Goal: Information Seeking & Learning: Learn about a topic

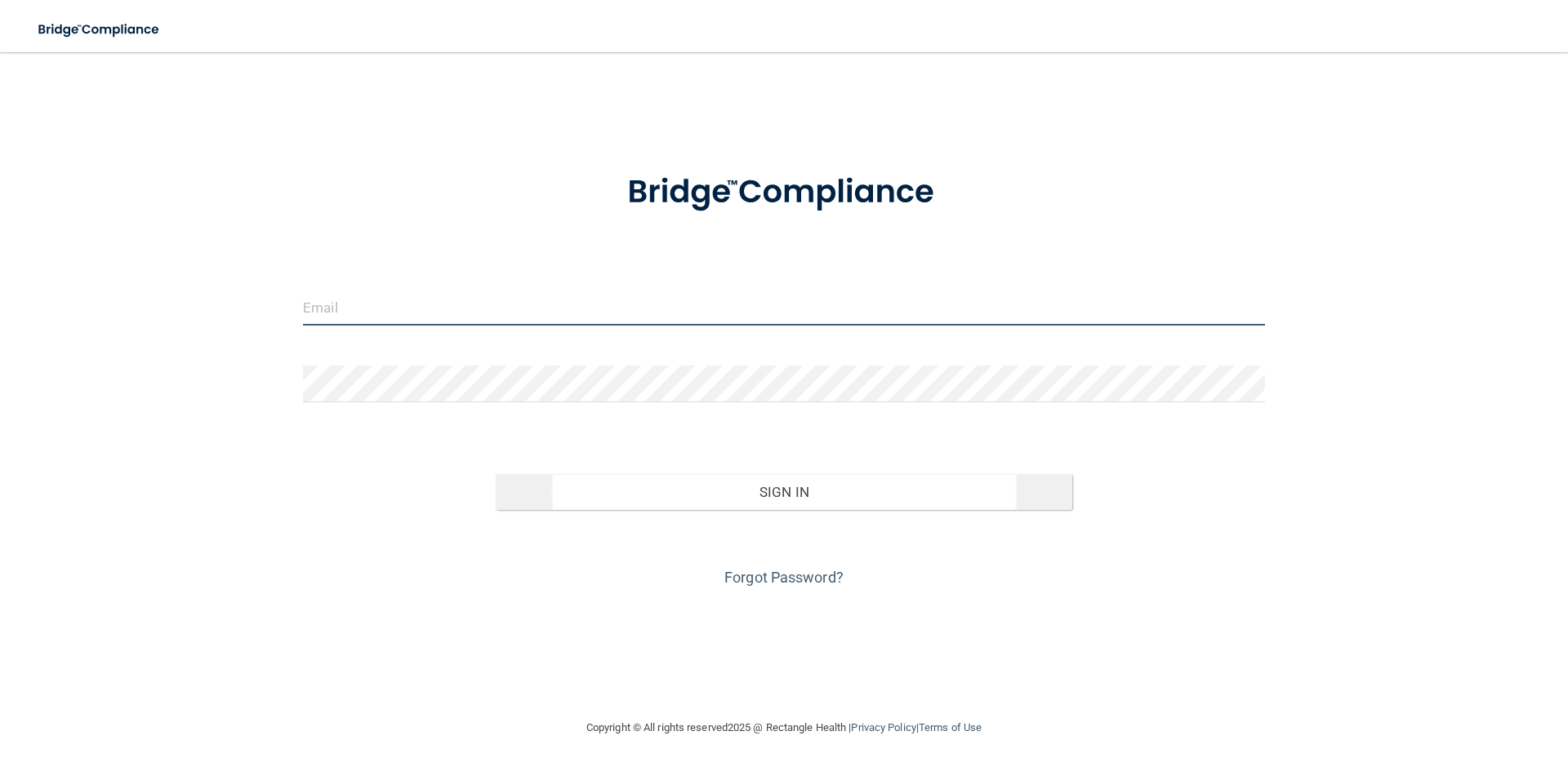
type input "[PERSON_NAME][EMAIL_ADDRESS][DOMAIN_NAME]"
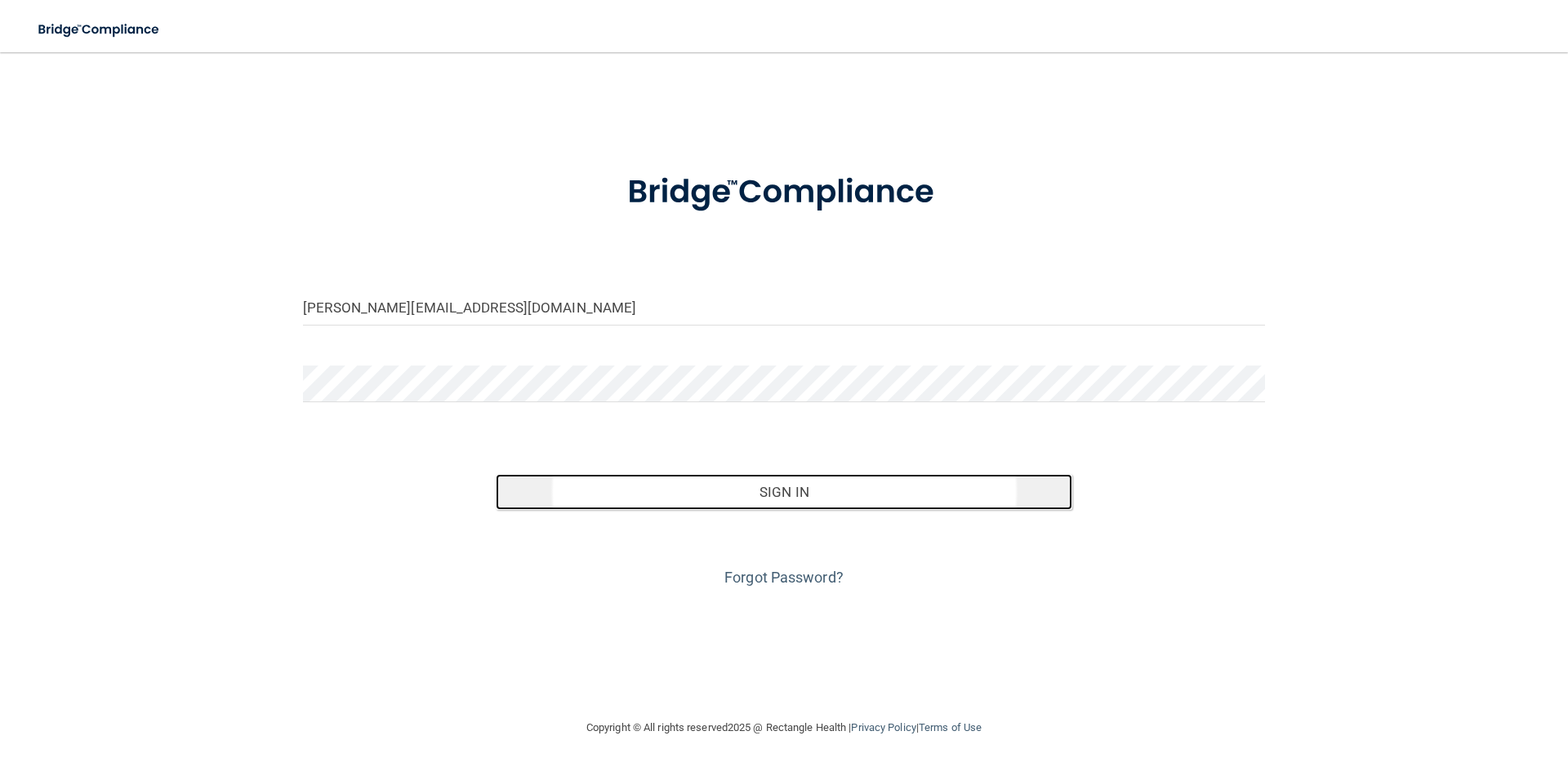
click at [758, 491] on button "Sign In" at bounding box center [784, 492] width 577 height 36
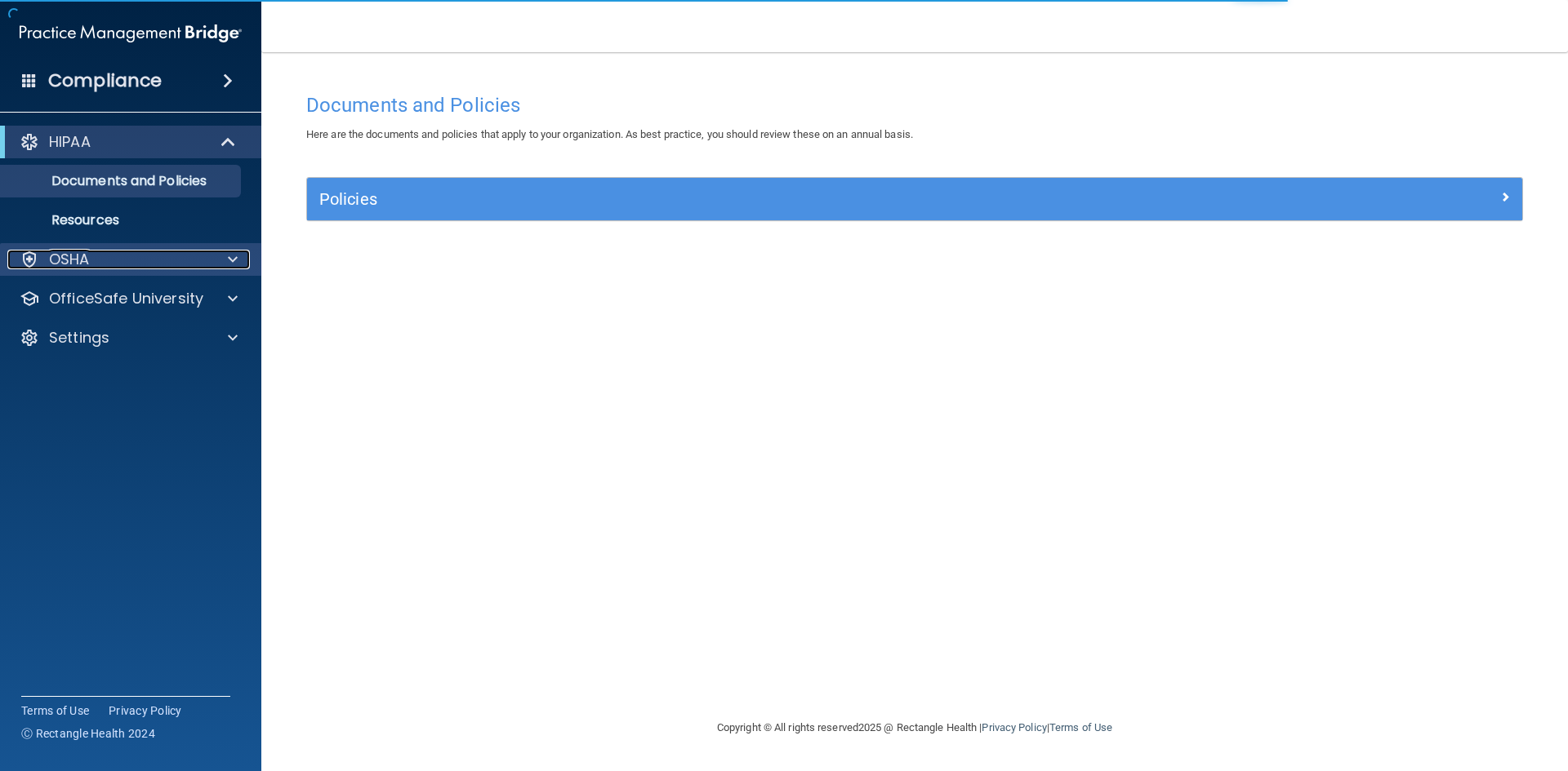
click at [122, 266] on div "OSHA" at bounding box center [108, 260] width 203 height 20
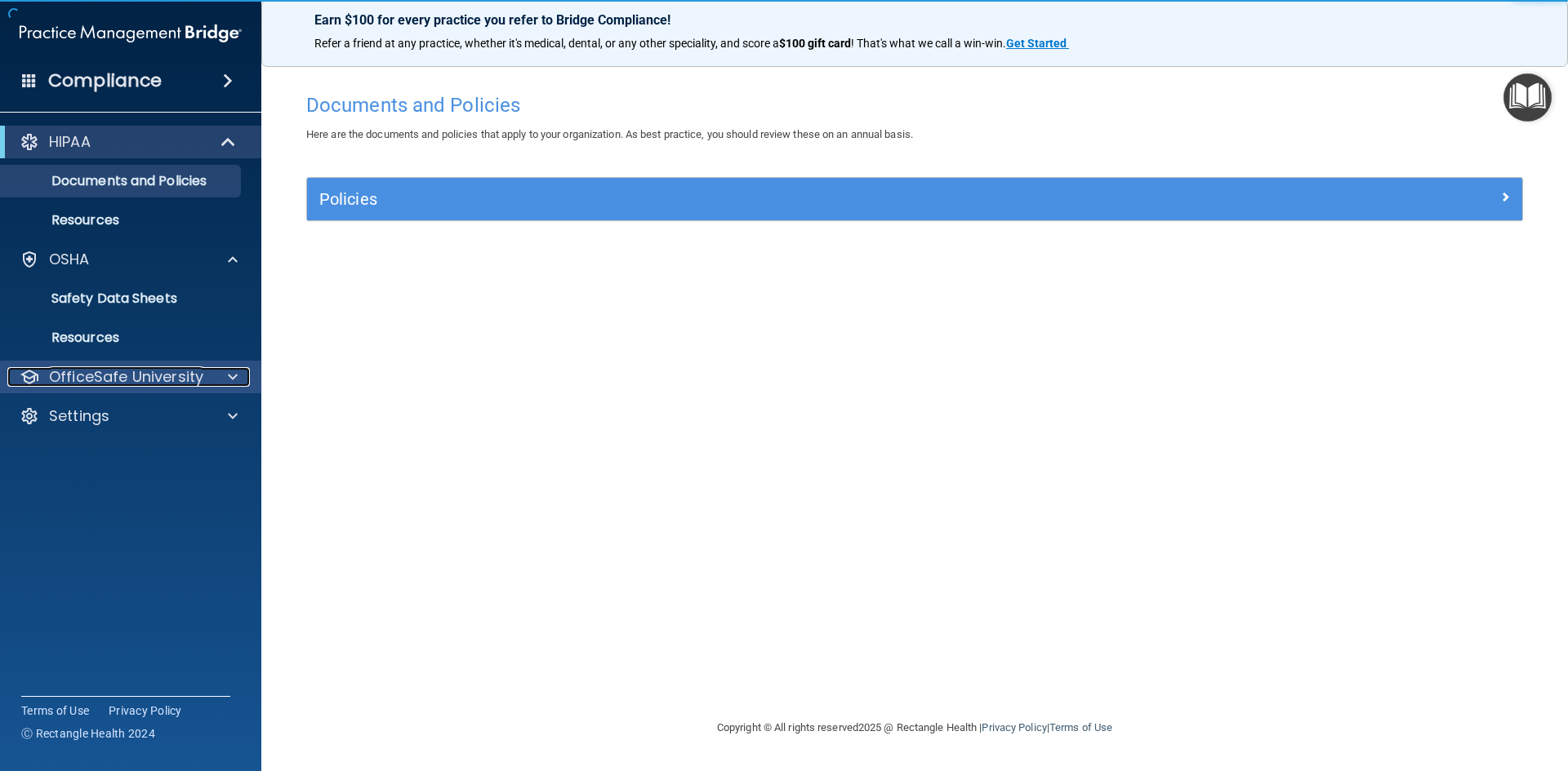
click at [111, 386] on p "OfficeSafe University" at bounding box center [125, 377] width 154 height 20
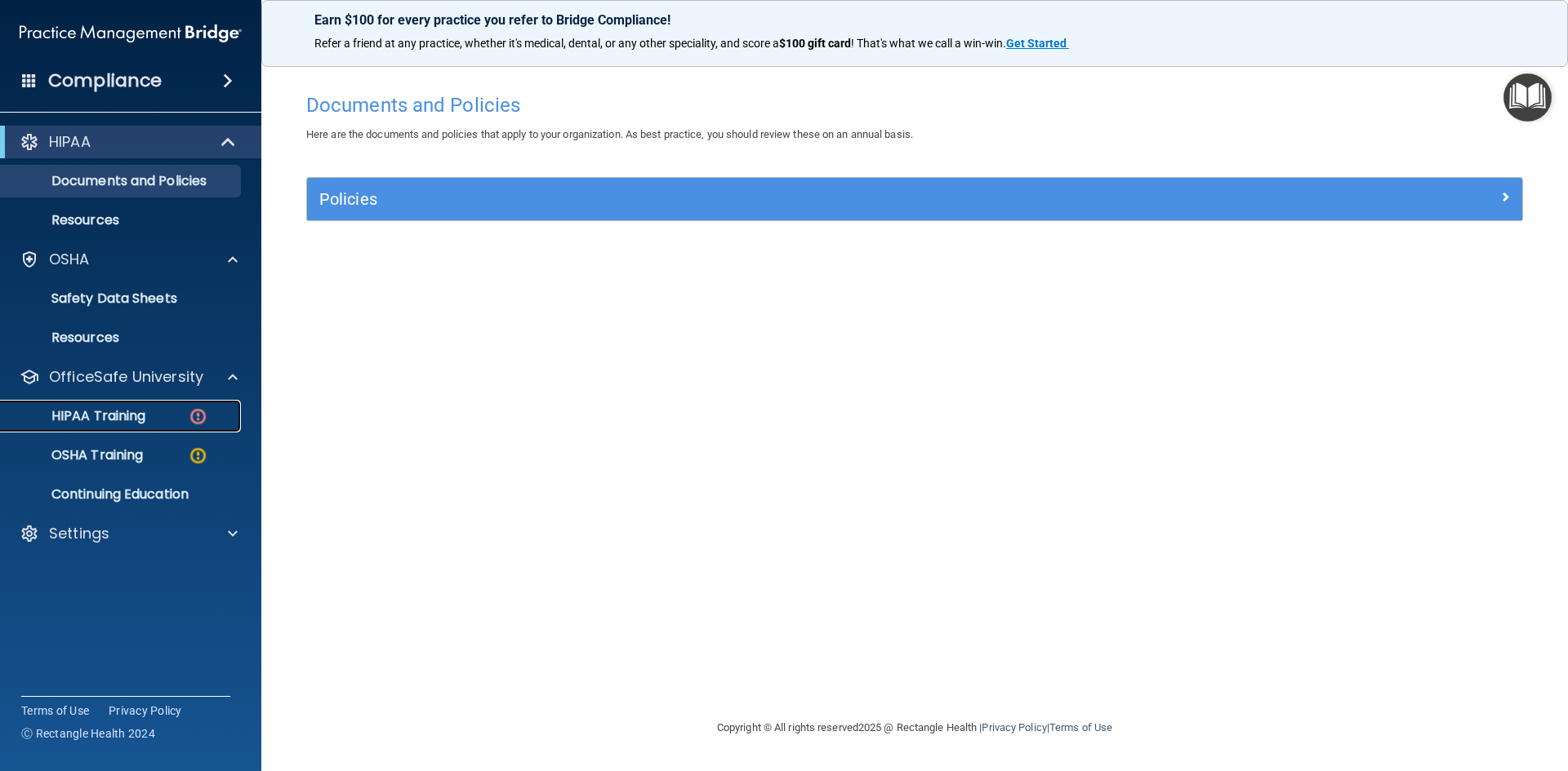
click at [121, 410] on p "HIPAA Training" at bounding box center [78, 417] width 135 height 16
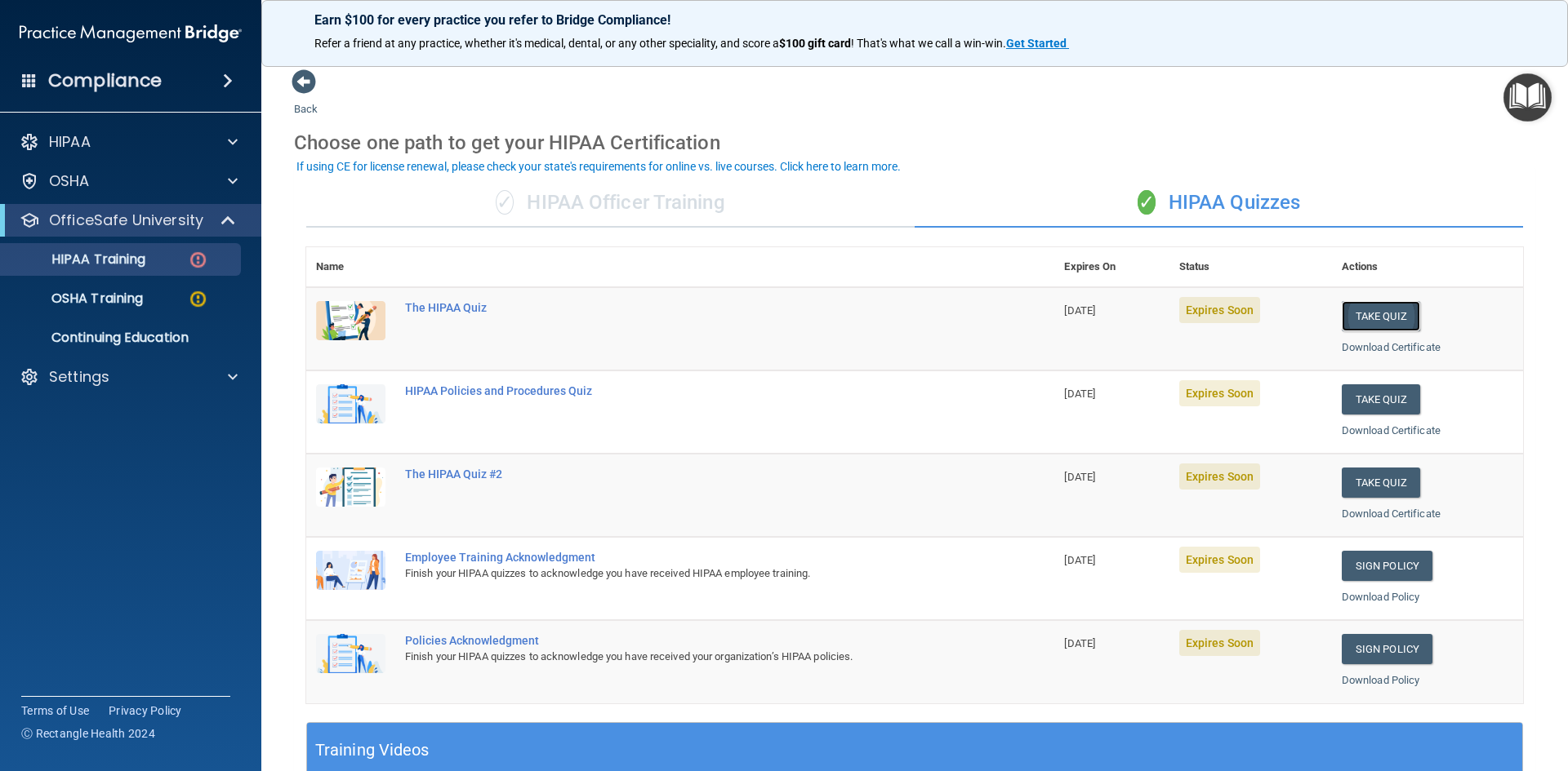
click at [1374, 313] on button "Take Quiz" at bounding box center [1380, 317] width 78 height 31
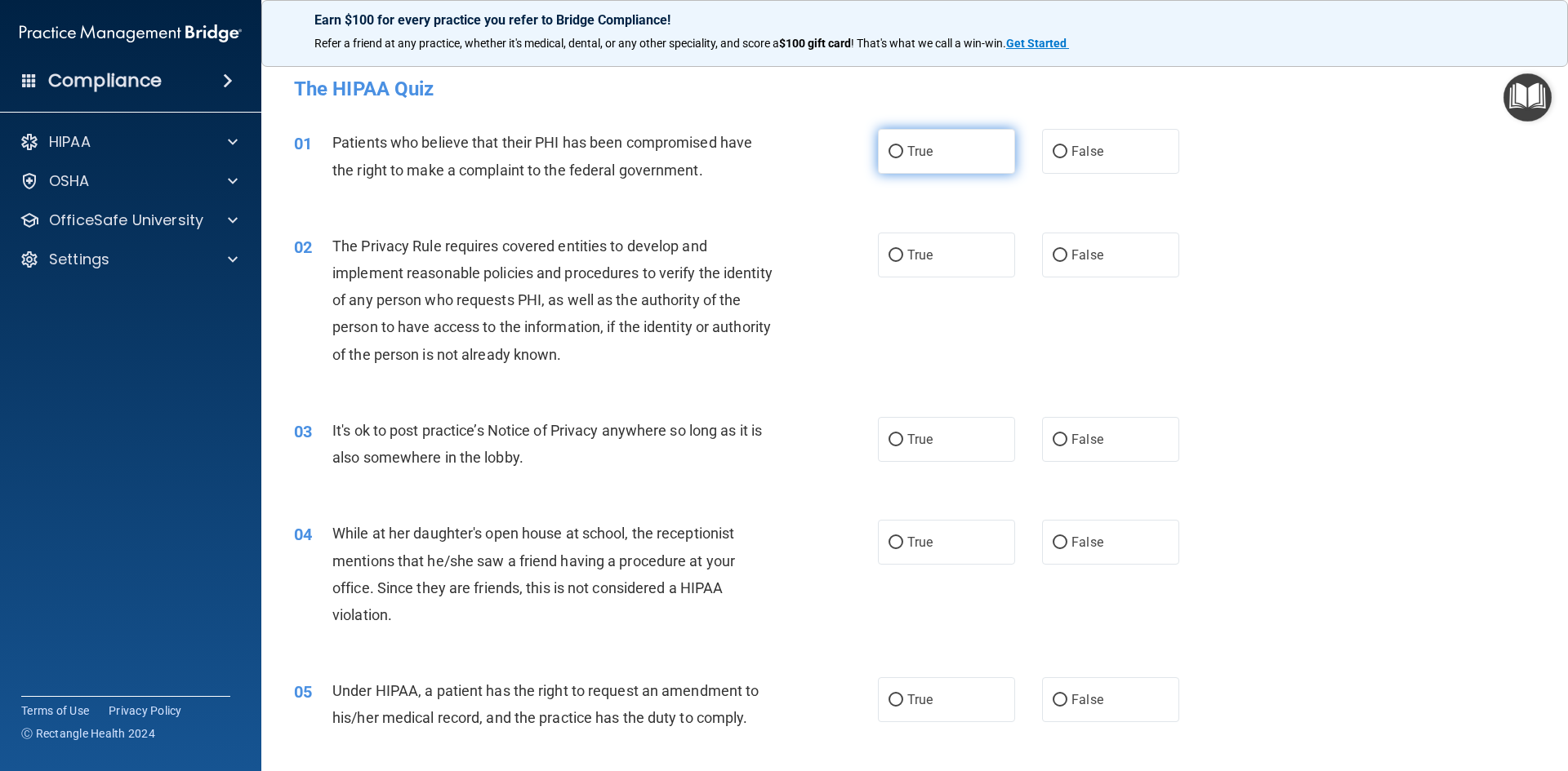
click at [933, 172] on label "True" at bounding box center [946, 151] width 137 height 45
click at [903, 158] on input "True" at bounding box center [896, 152] width 14 height 13
radio input "true"
click at [931, 237] on label "True" at bounding box center [946, 256] width 137 height 45
click at [903, 250] on input "True" at bounding box center [896, 256] width 14 height 13
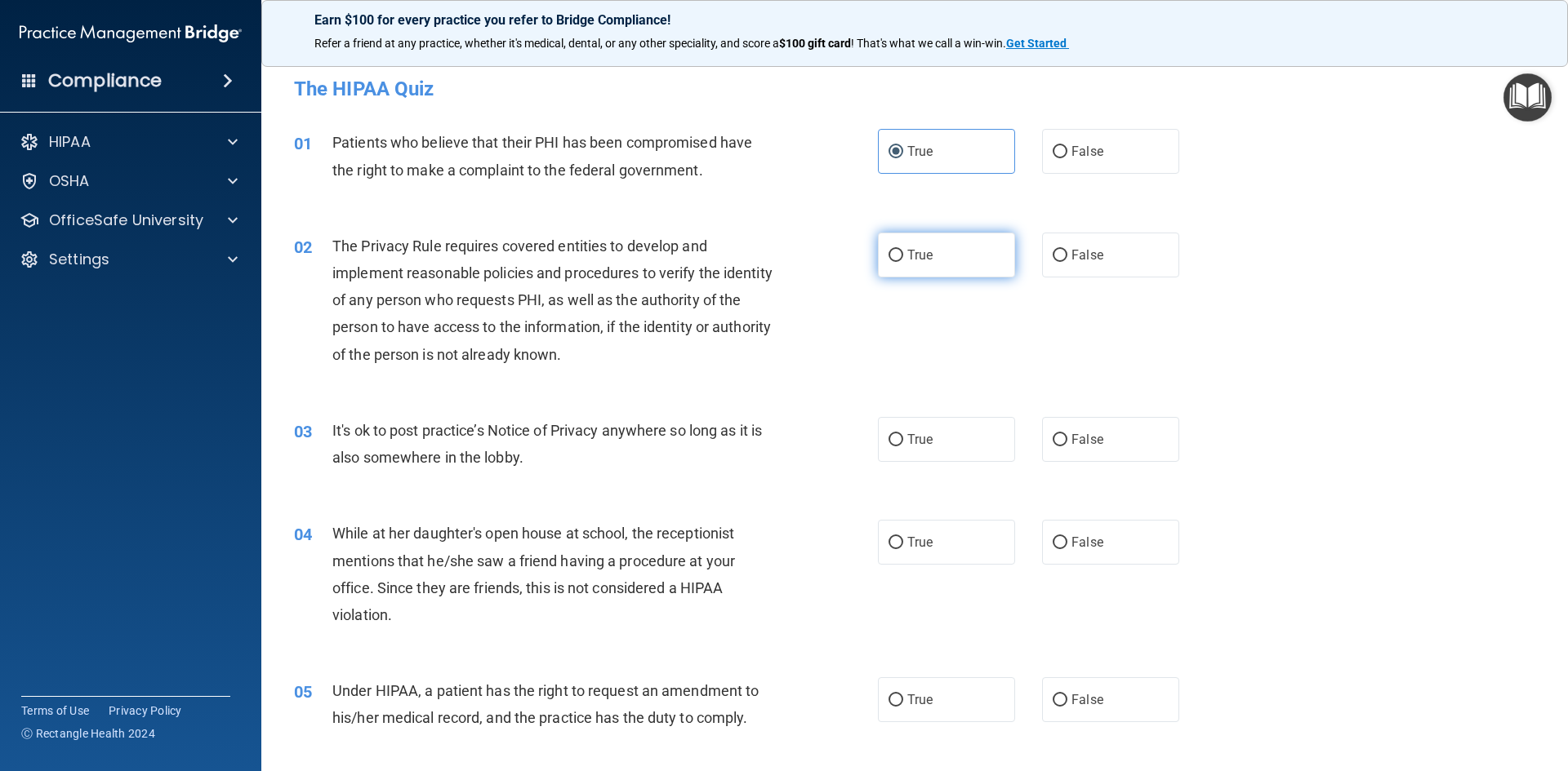
radio input "true"
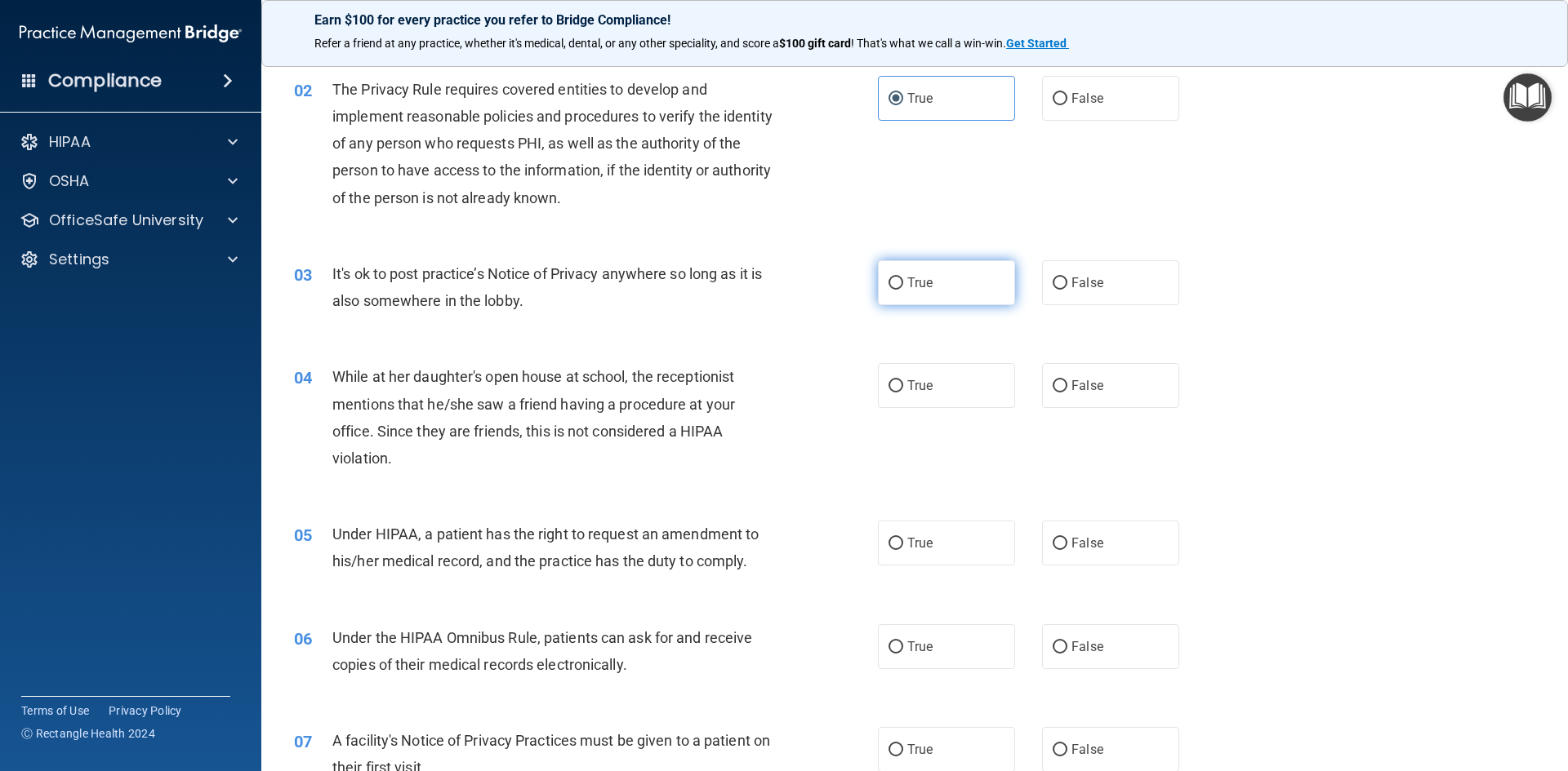
scroll to position [163, 0]
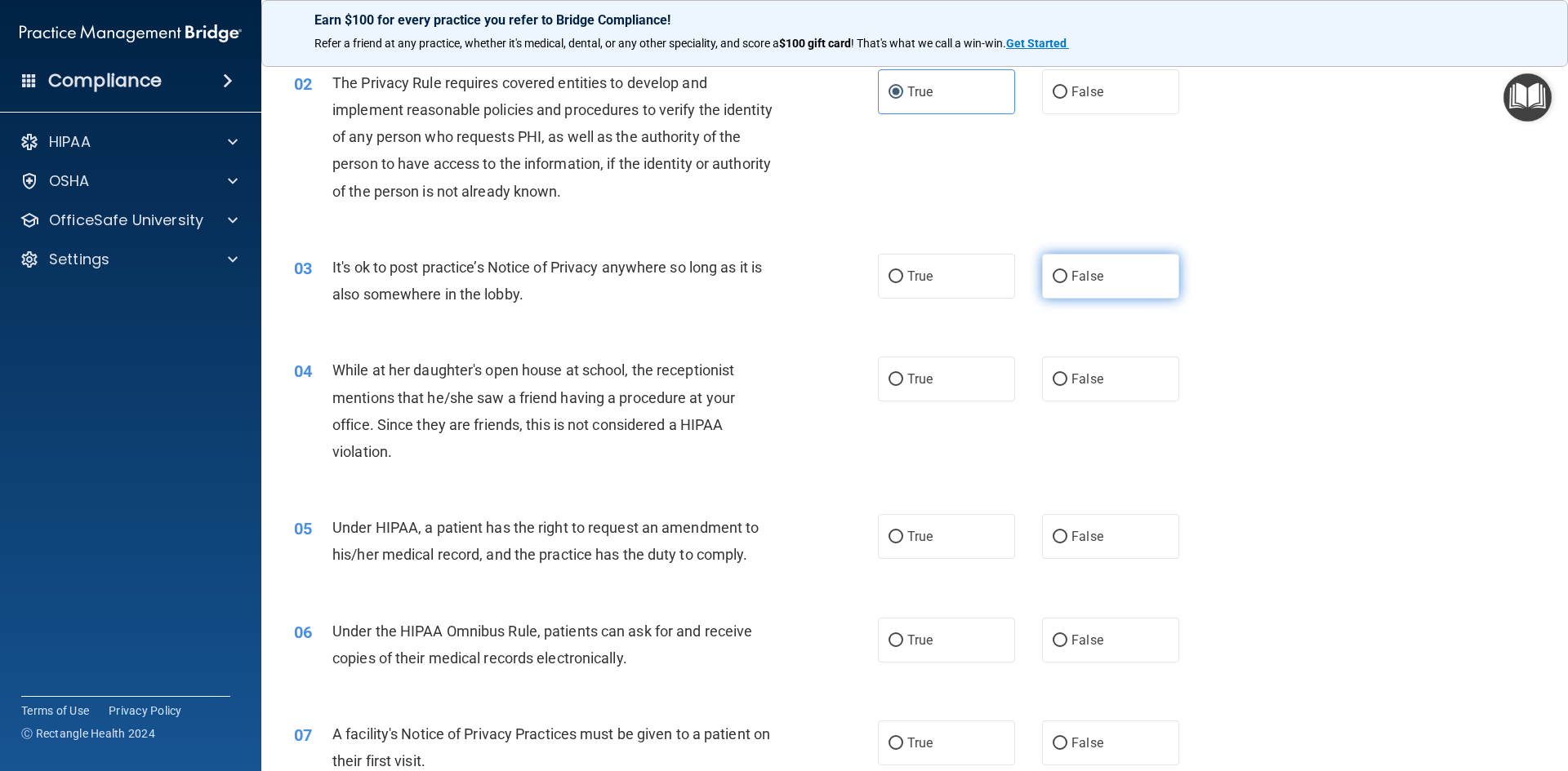
click at [1077, 294] on label "False" at bounding box center [1111, 276] width 137 height 45
click at [1068, 283] on input "False" at bounding box center [1059, 277] width 14 height 13
radio input "true"
click at [1059, 373] on input "False" at bounding box center [1059, 380] width 14 height 13
radio input "true"
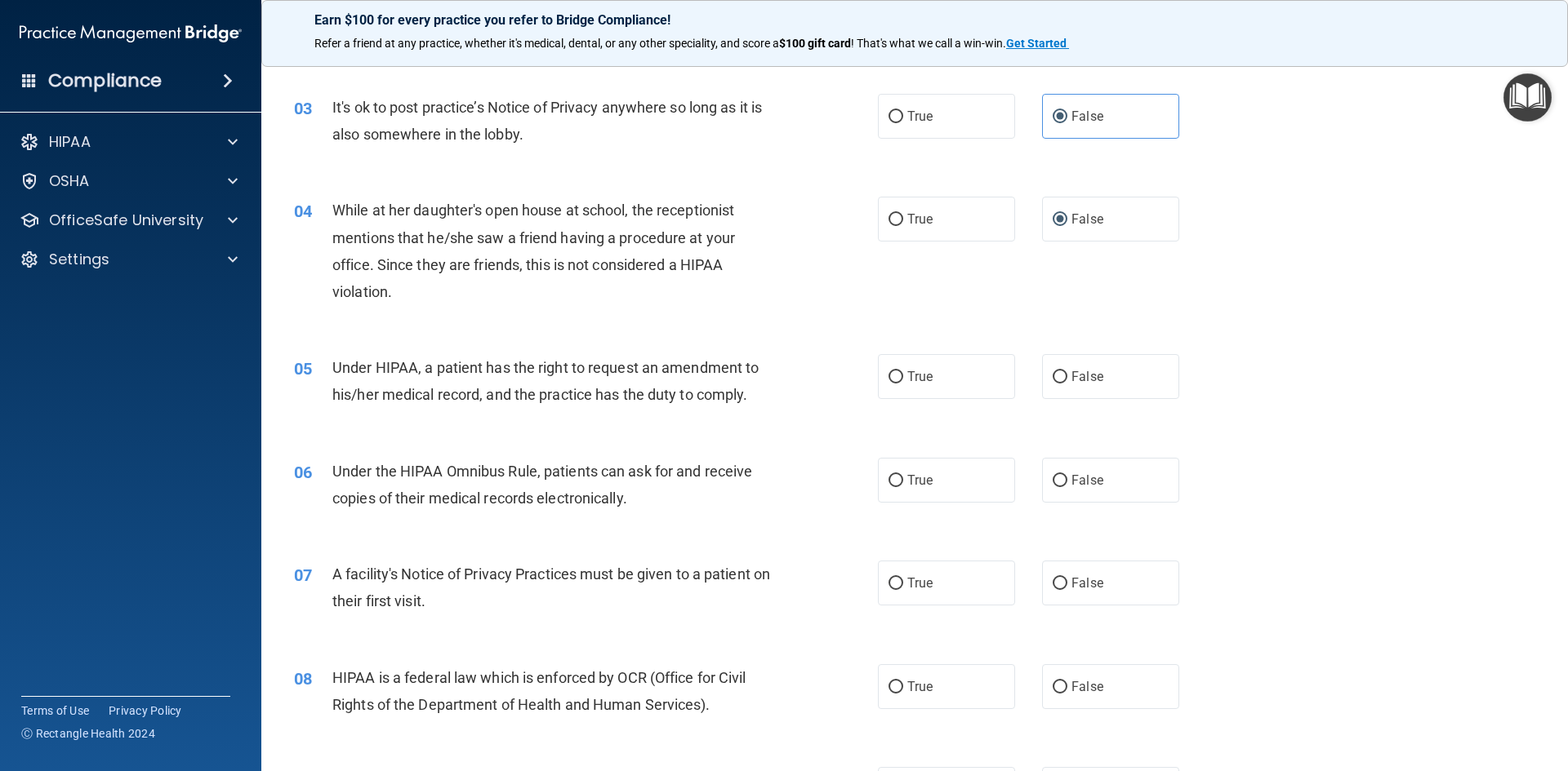
scroll to position [327, 0]
click at [1077, 387] on label "False" at bounding box center [1111, 373] width 137 height 45
click at [1068, 381] on input "False" at bounding box center [1059, 374] width 14 height 13
radio input "true"
click at [899, 475] on label "True" at bounding box center [946, 477] width 137 height 45
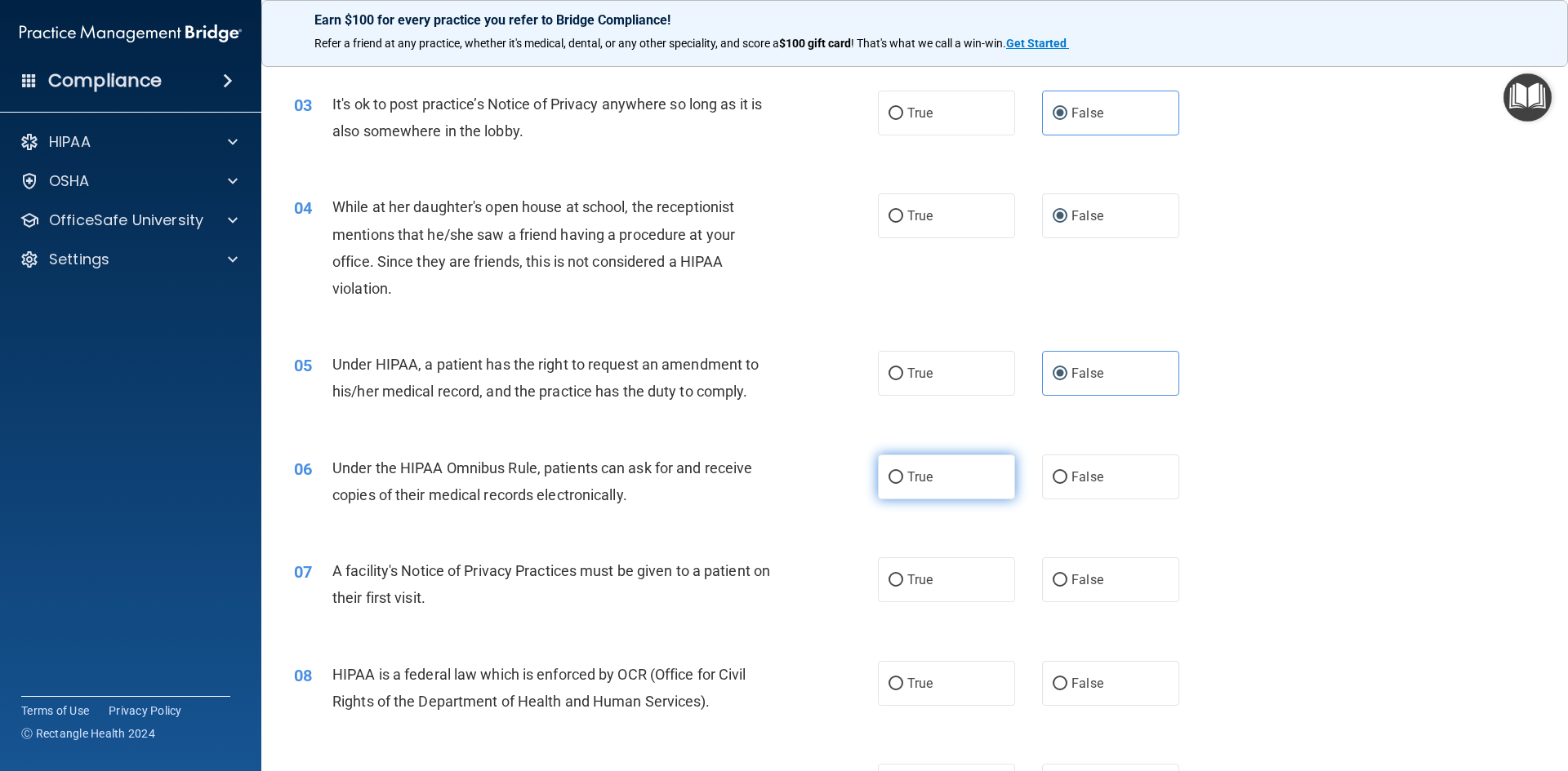
click at [899, 475] on input "True" at bounding box center [896, 478] width 14 height 13
radio input "true"
click at [928, 579] on label "True" at bounding box center [946, 580] width 137 height 45
click at [903, 579] on input "True" at bounding box center [896, 581] width 14 height 13
radio input "true"
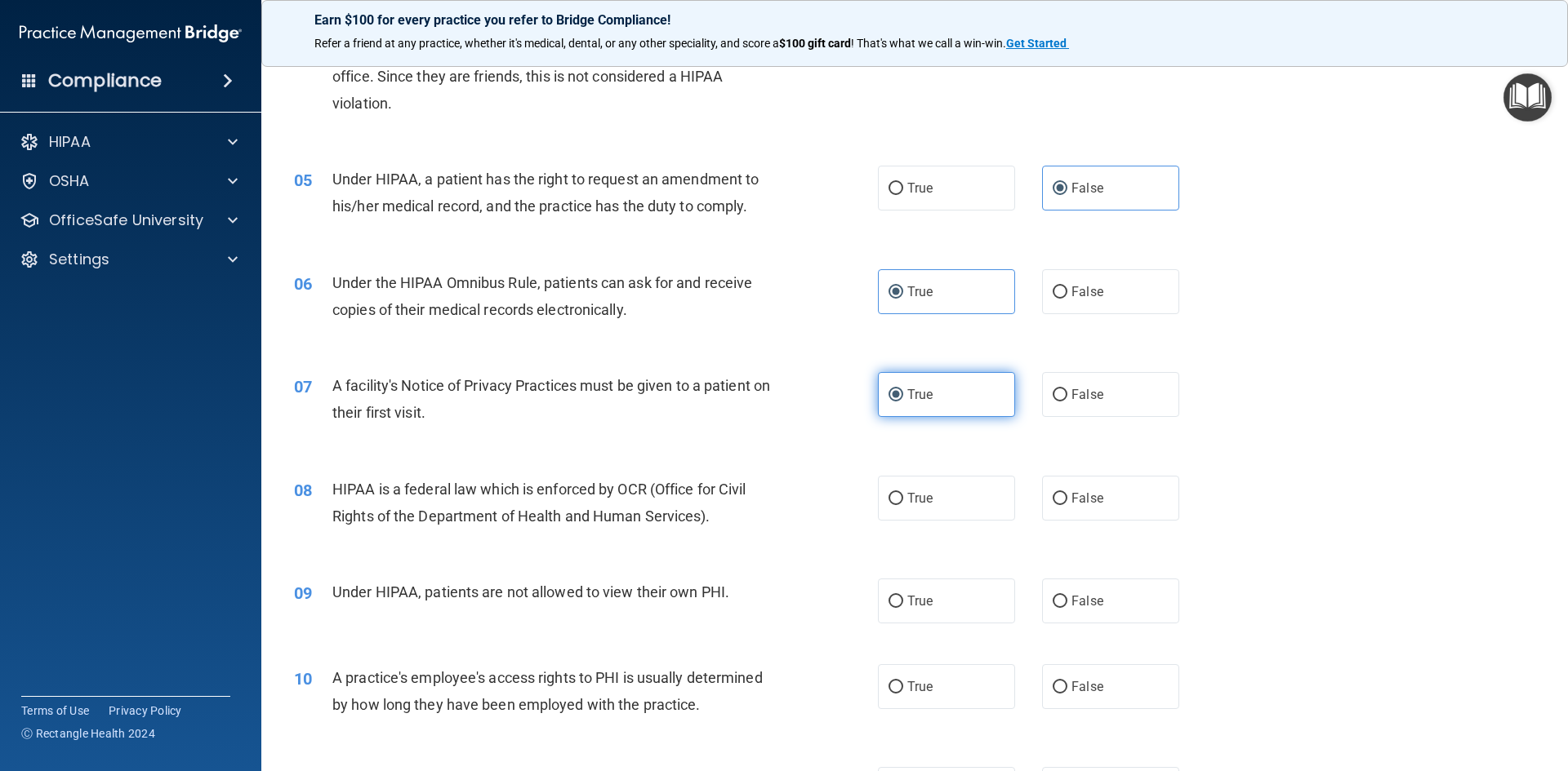
scroll to position [571, 0]
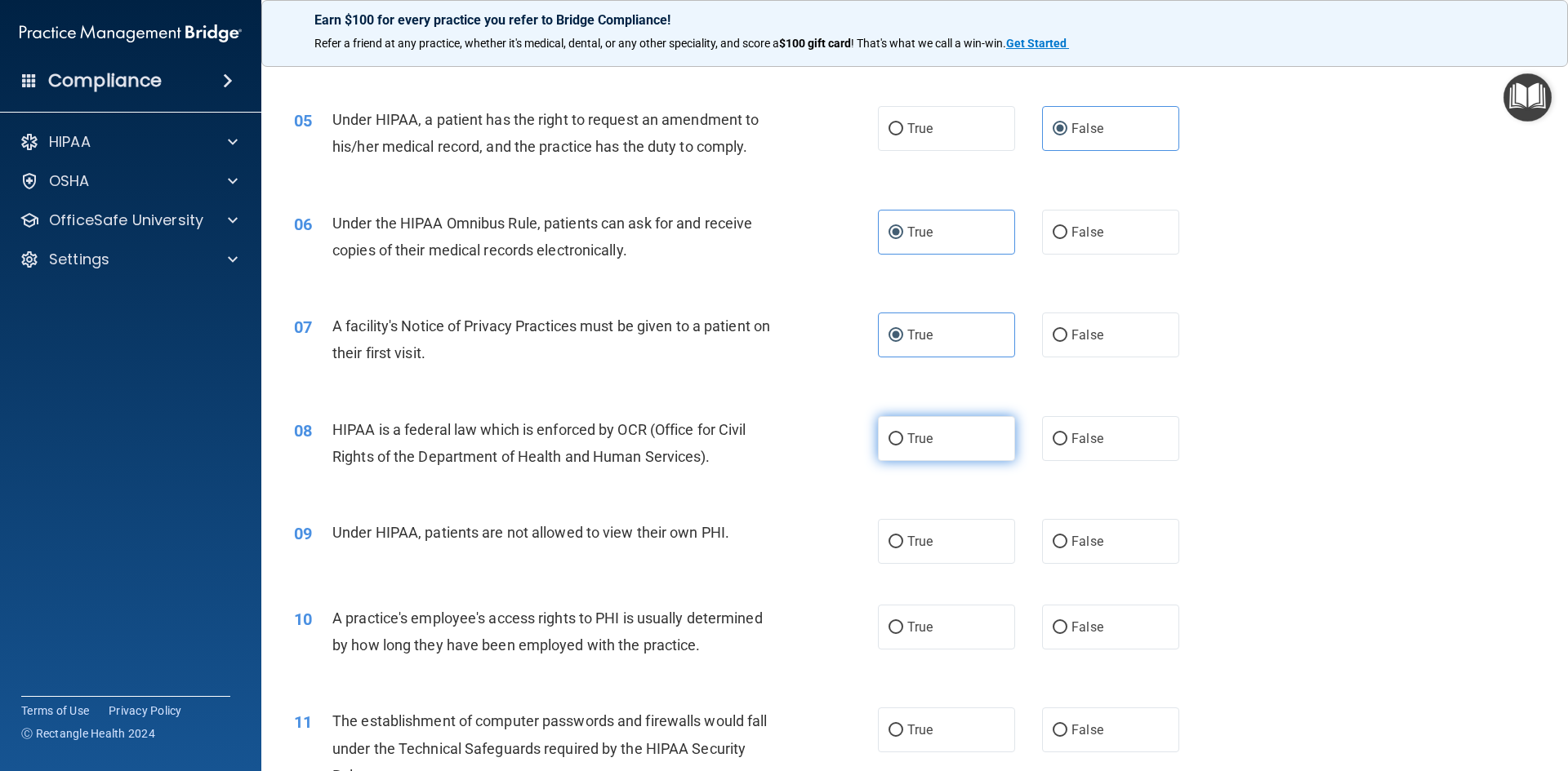
click at [924, 454] on label "True" at bounding box center [946, 439] width 137 height 45
click at [903, 445] on input "True" at bounding box center [896, 440] width 14 height 13
radio input "true"
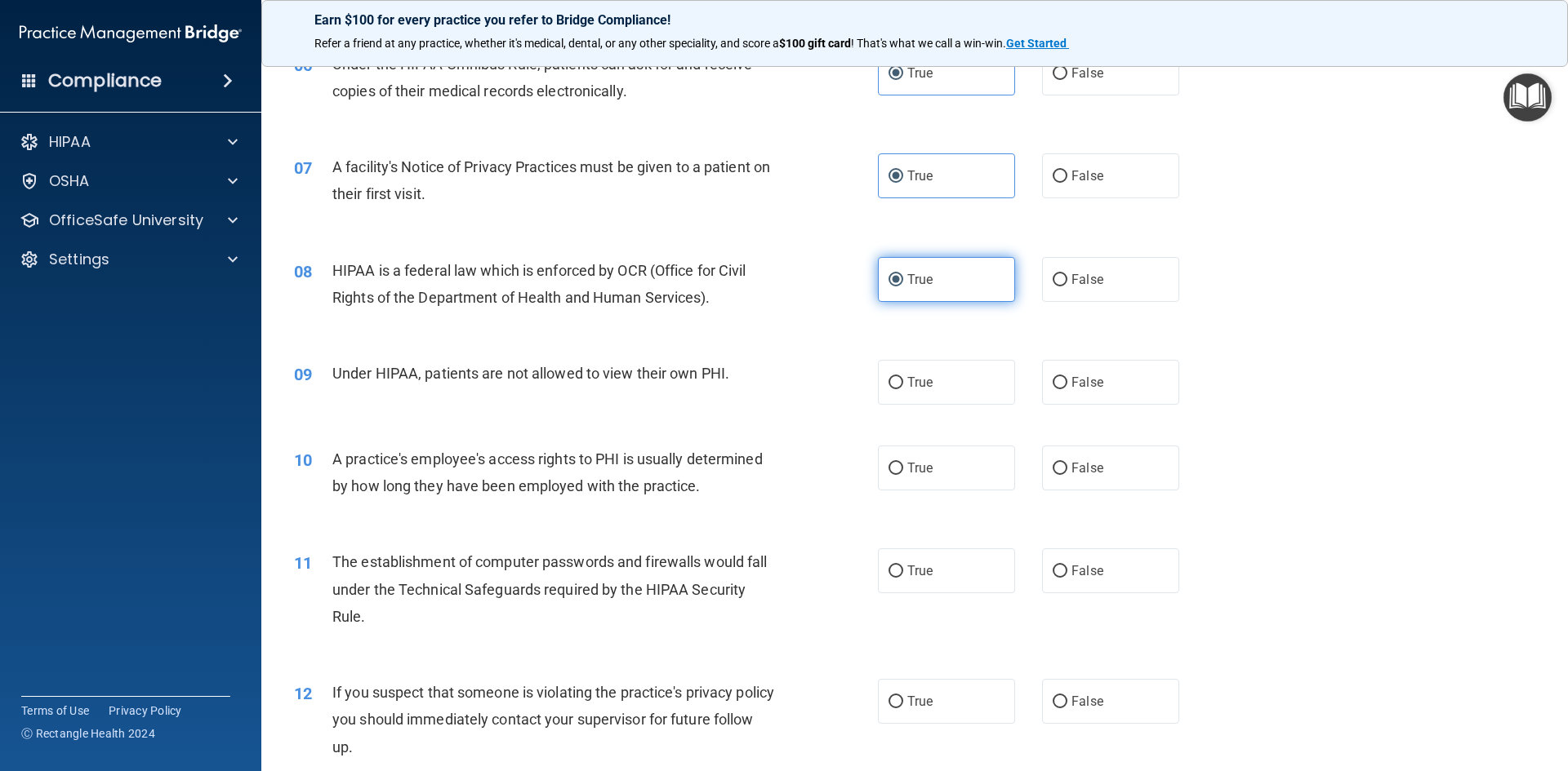
scroll to position [734, 0]
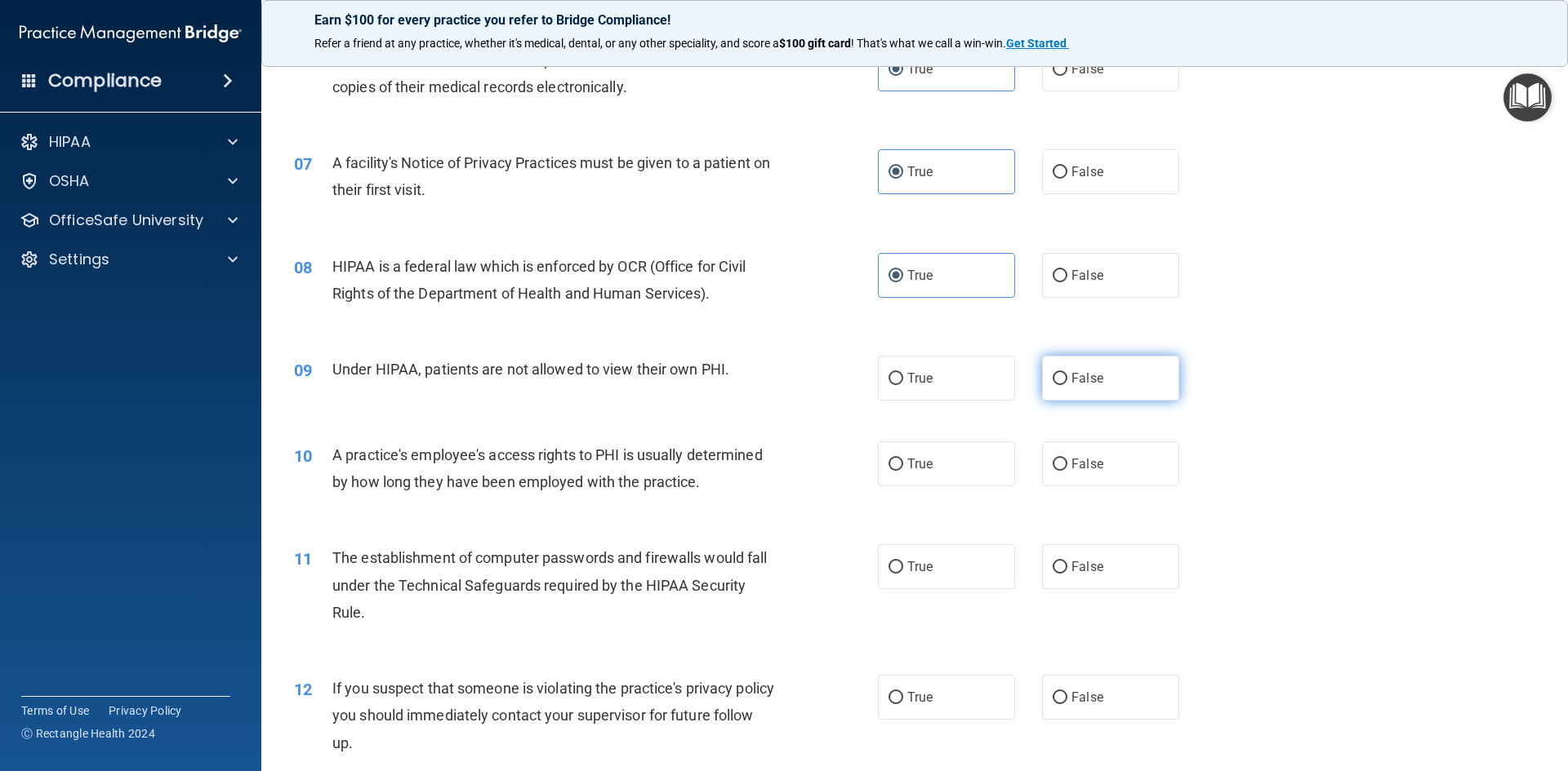
click at [1083, 370] on label "False" at bounding box center [1111, 379] width 137 height 45
click at [1068, 373] on input "False" at bounding box center [1059, 380] width 14 height 13
radio input "true"
click at [1080, 477] on label "False" at bounding box center [1111, 464] width 137 height 45
click at [1068, 471] on input "False" at bounding box center [1059, 465] width 14 height 13
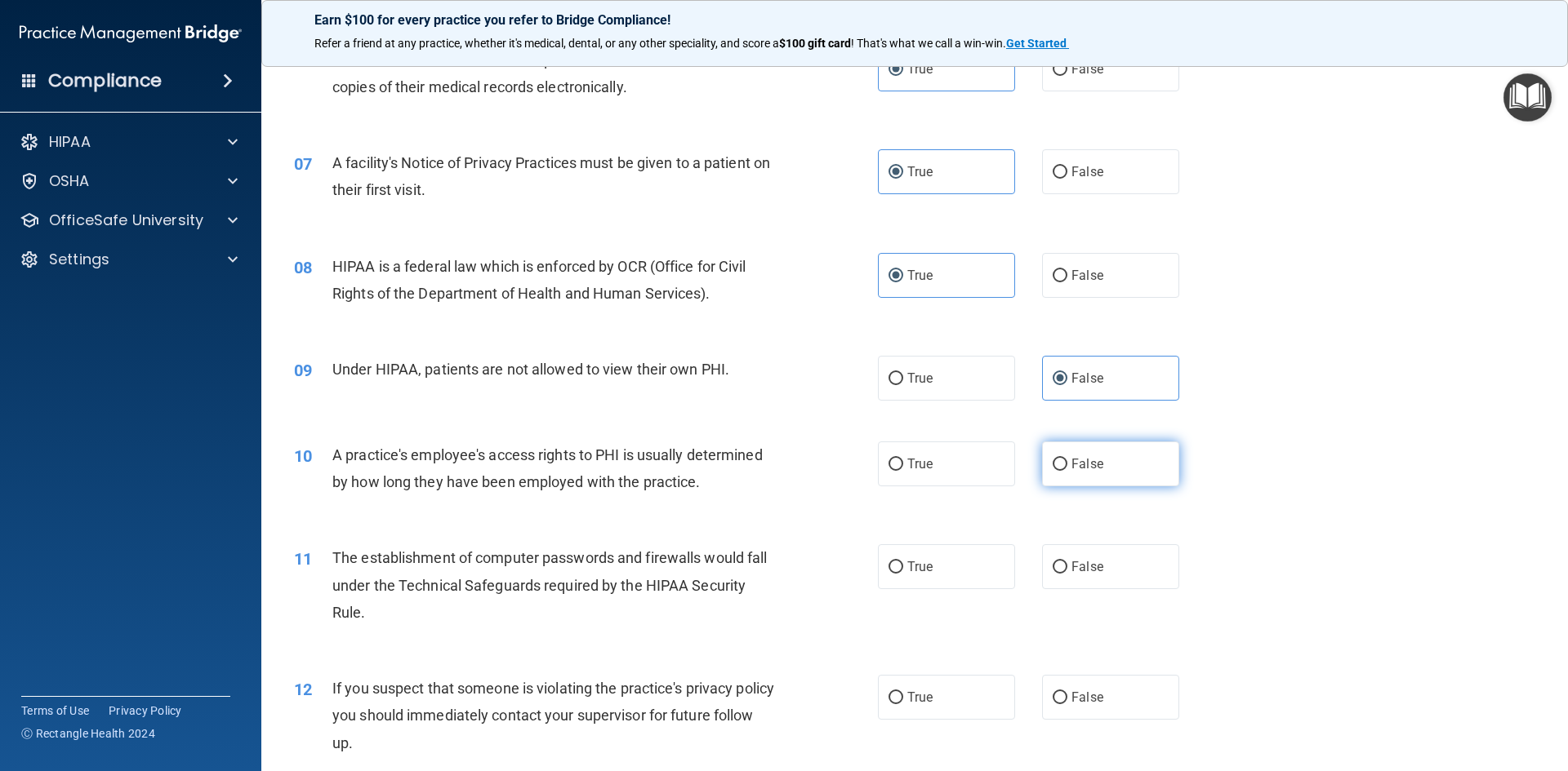
radio input "true"
click at [954, 554] on label "True" at bounding box center [946, 567] width 137 height 45
click at [903, 561] on input "True" at bounding box center [896, 568] width 14 height 13
radio input "true"
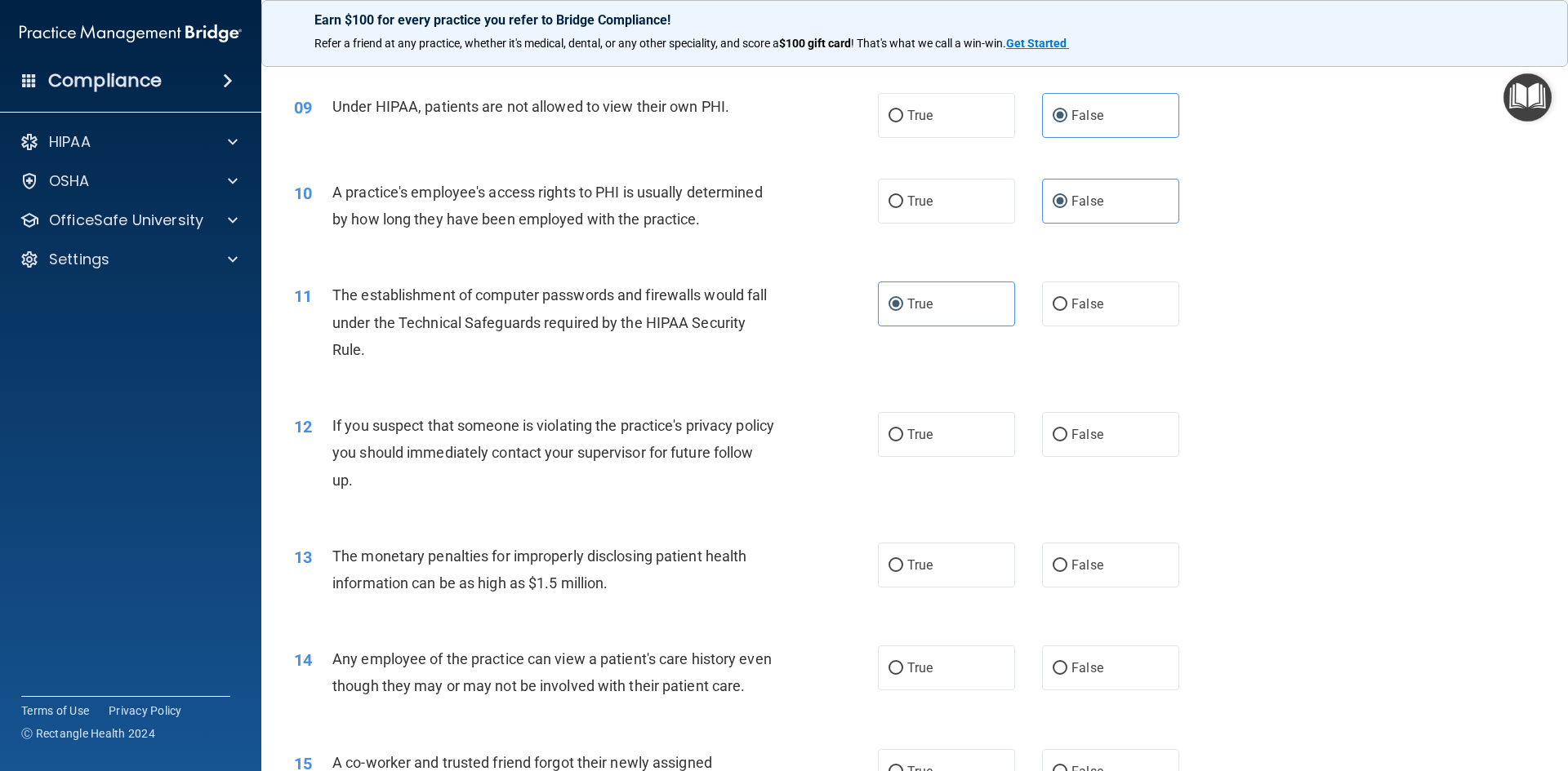
scroll to position [1061, 0]
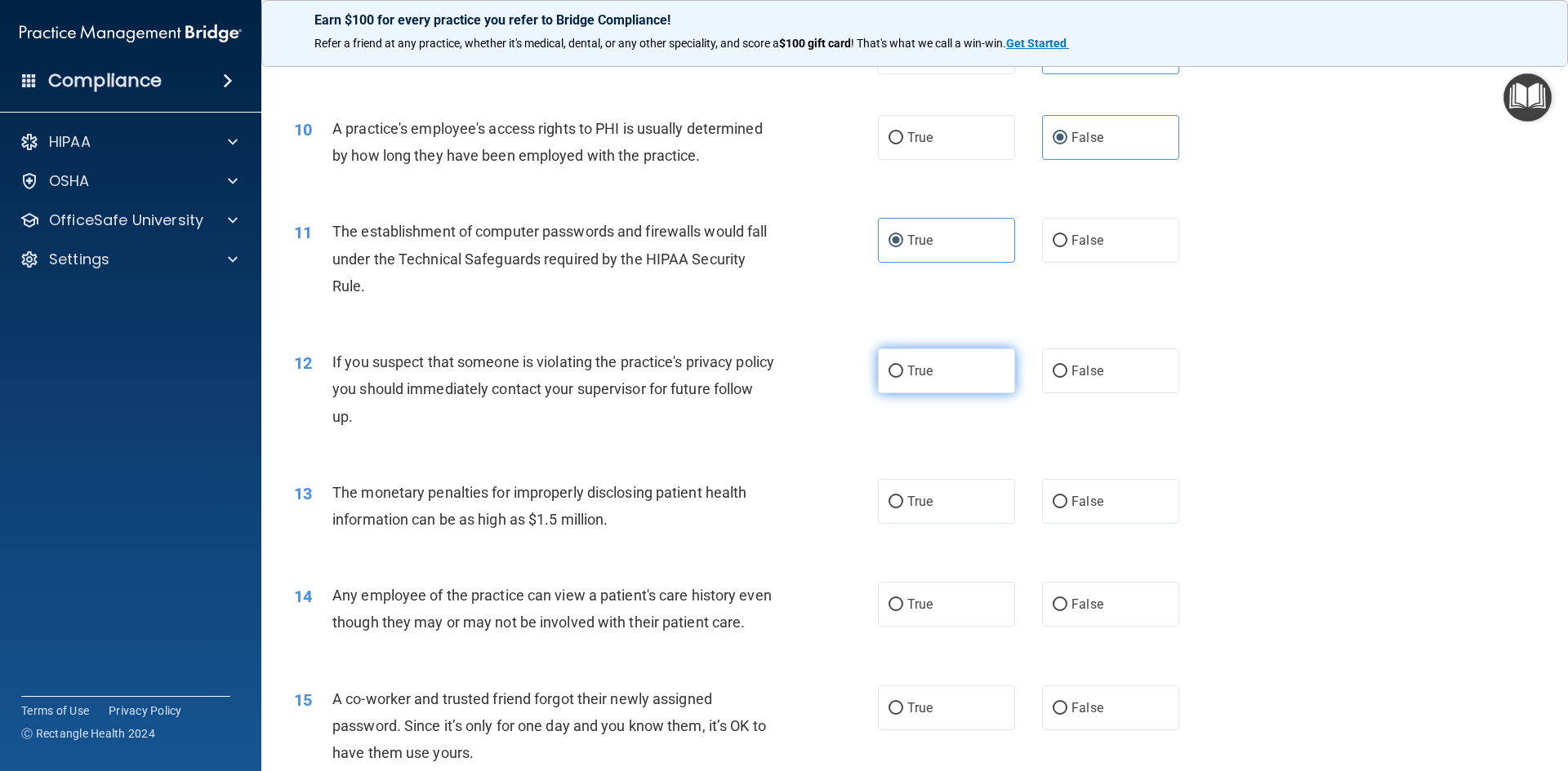
click at [959, 381] on label "True" at bounding box center [946, 371] width 137 height 45
click at [903, 378] on input "True" at bounding box center [896, 372] width 14 height 13
radio input "true"
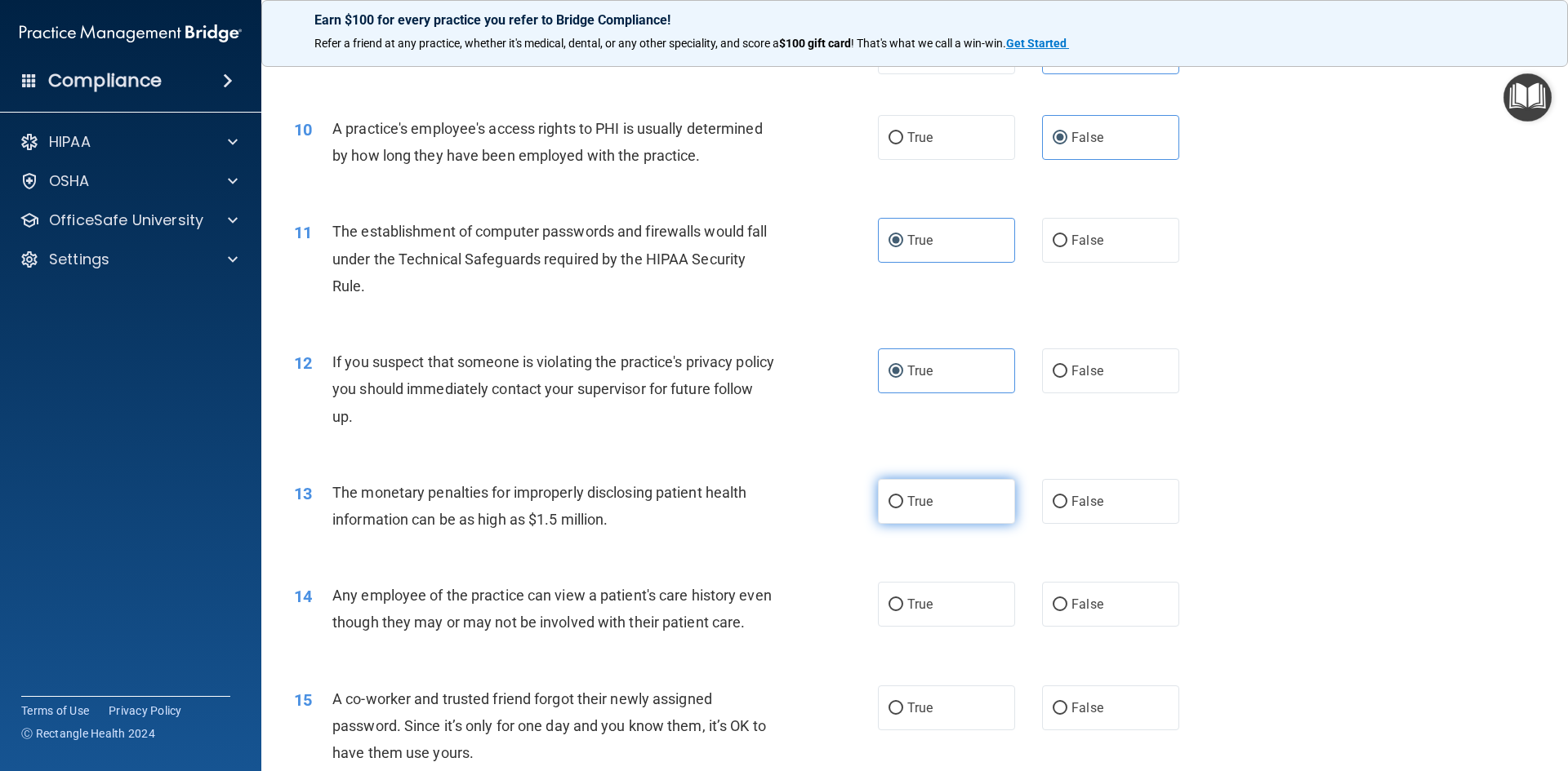
click at [960, 501] on label "True" at bounding box center [946, 501] width 137 height 45
click at [903, 501] on input "True" at bounding box center [896, 503] width 14 height 13
radio input "true"
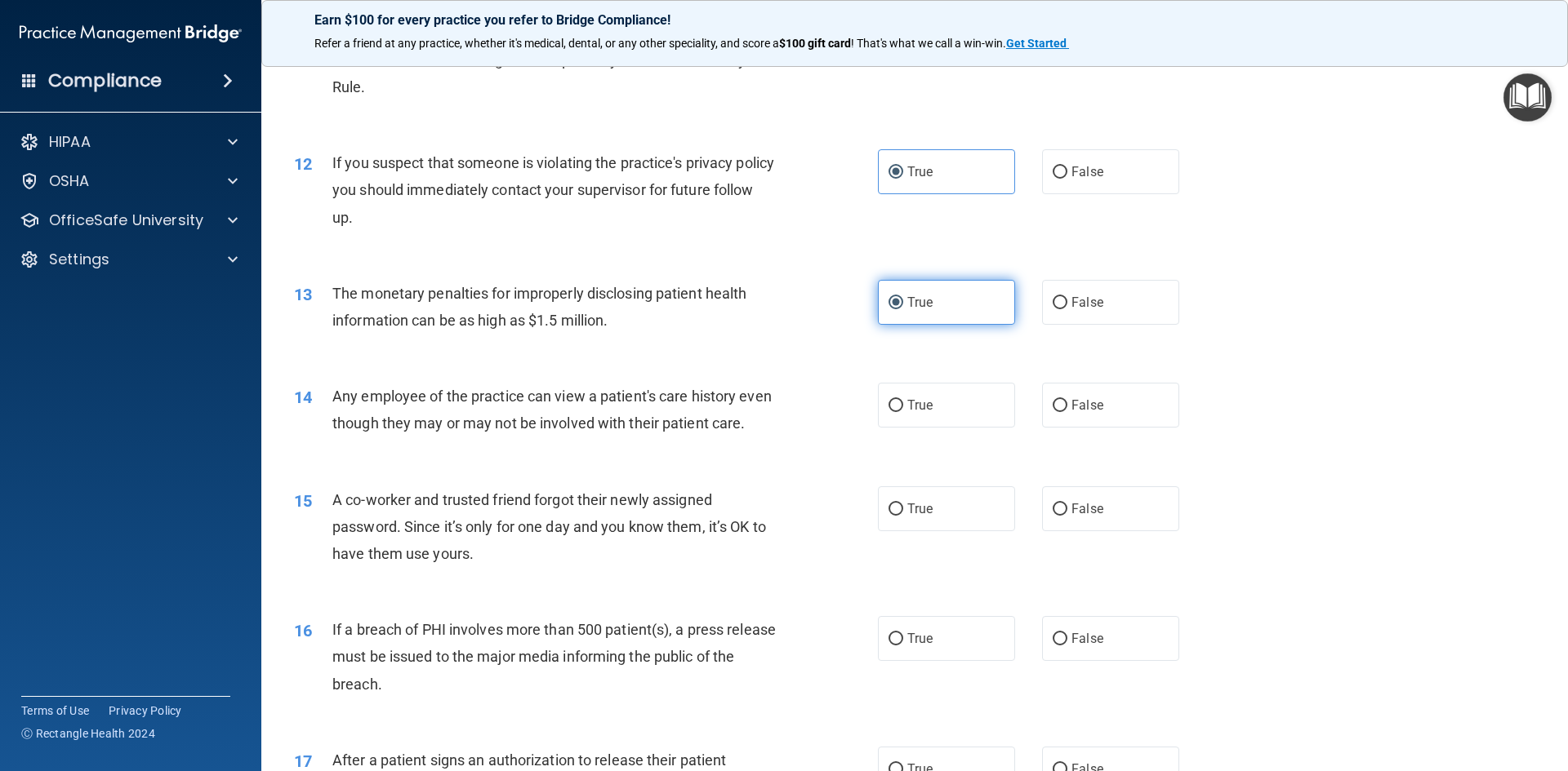
scroll to position [1305, 0]
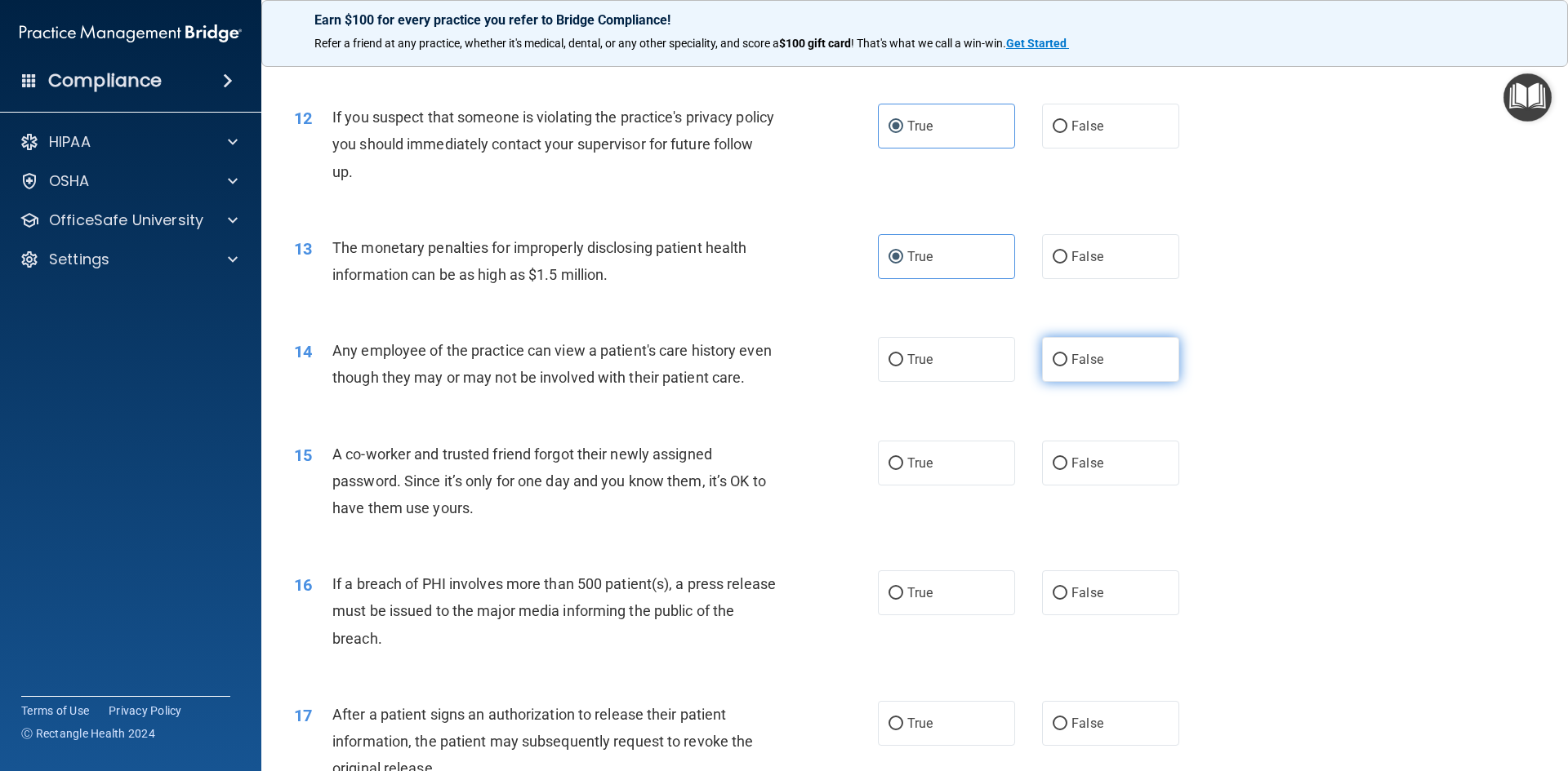
click at [1068, 373] on label "False" at bounding box center [1111, 360] width 137 height 45
click at [1068, 366] on input "False" at bounding box center [1059, 361] width 14 height 13
radio input "true"
click at [1127, 486] on label "False" at bounding box center [1111, 463] width 137 height 45
click at [1068, 471] on input "False" at bounding box center [1059, 464] width 14 height 13
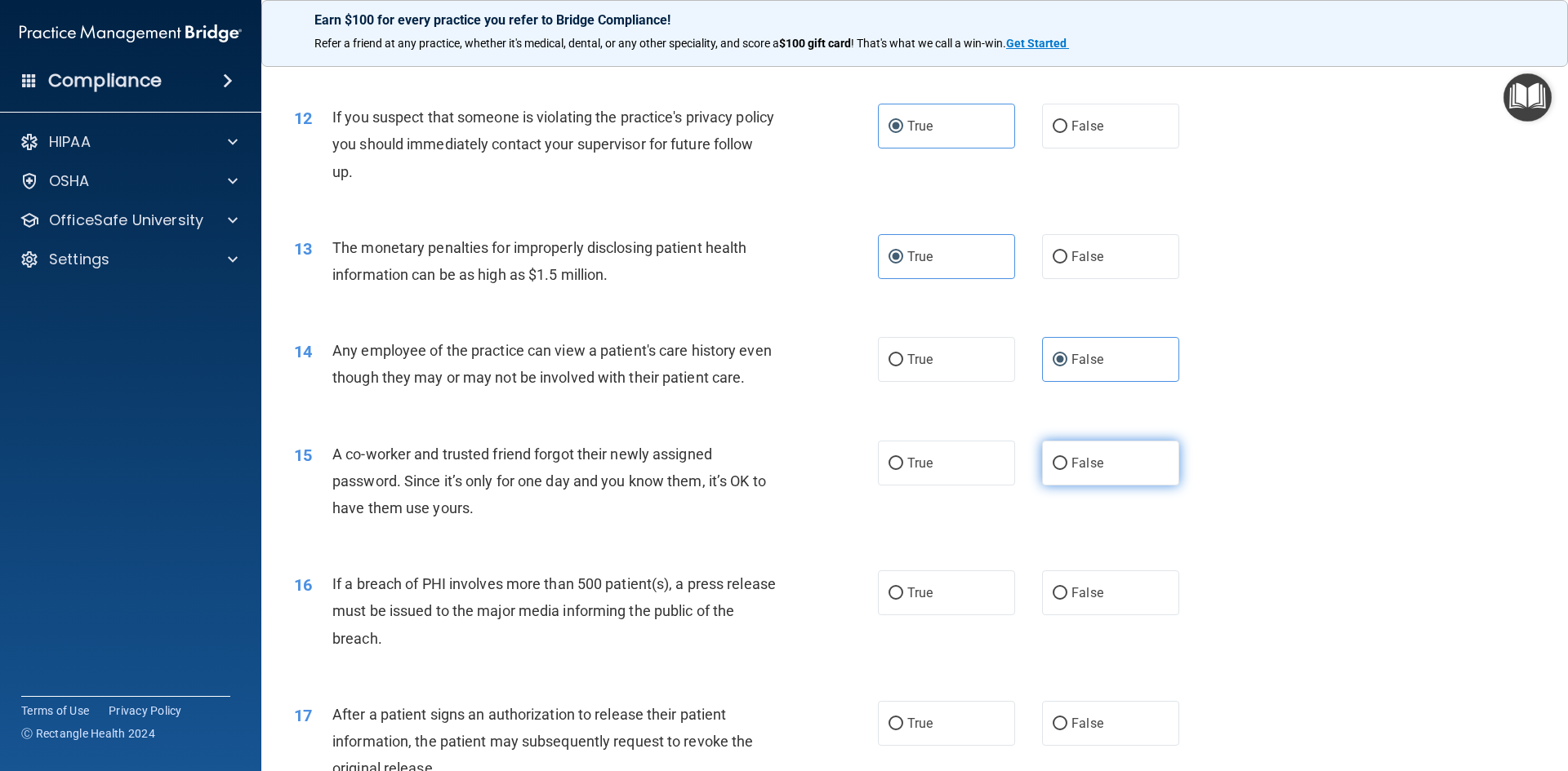
radio input "true"
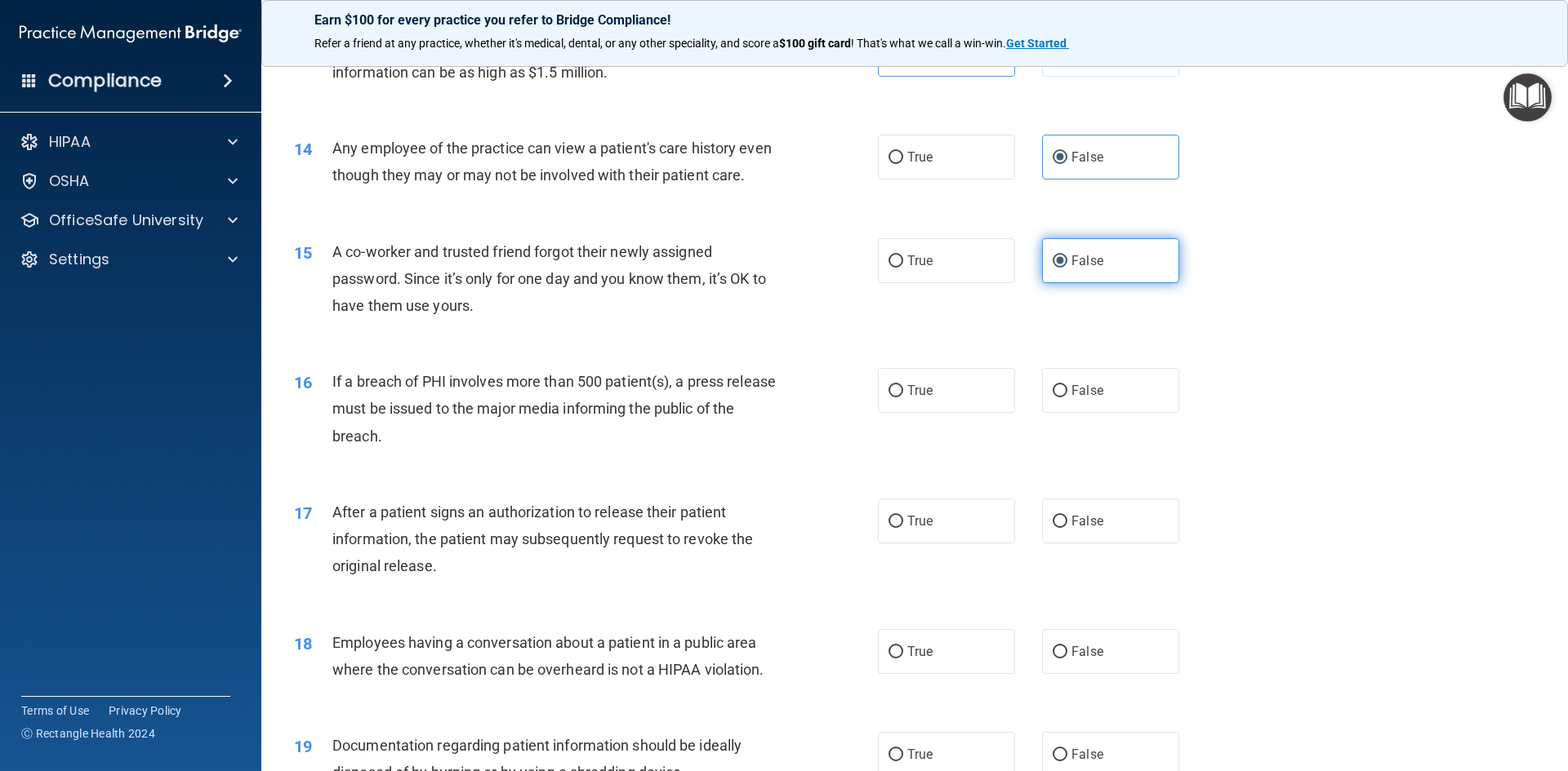
scroll to position [1551, 0]
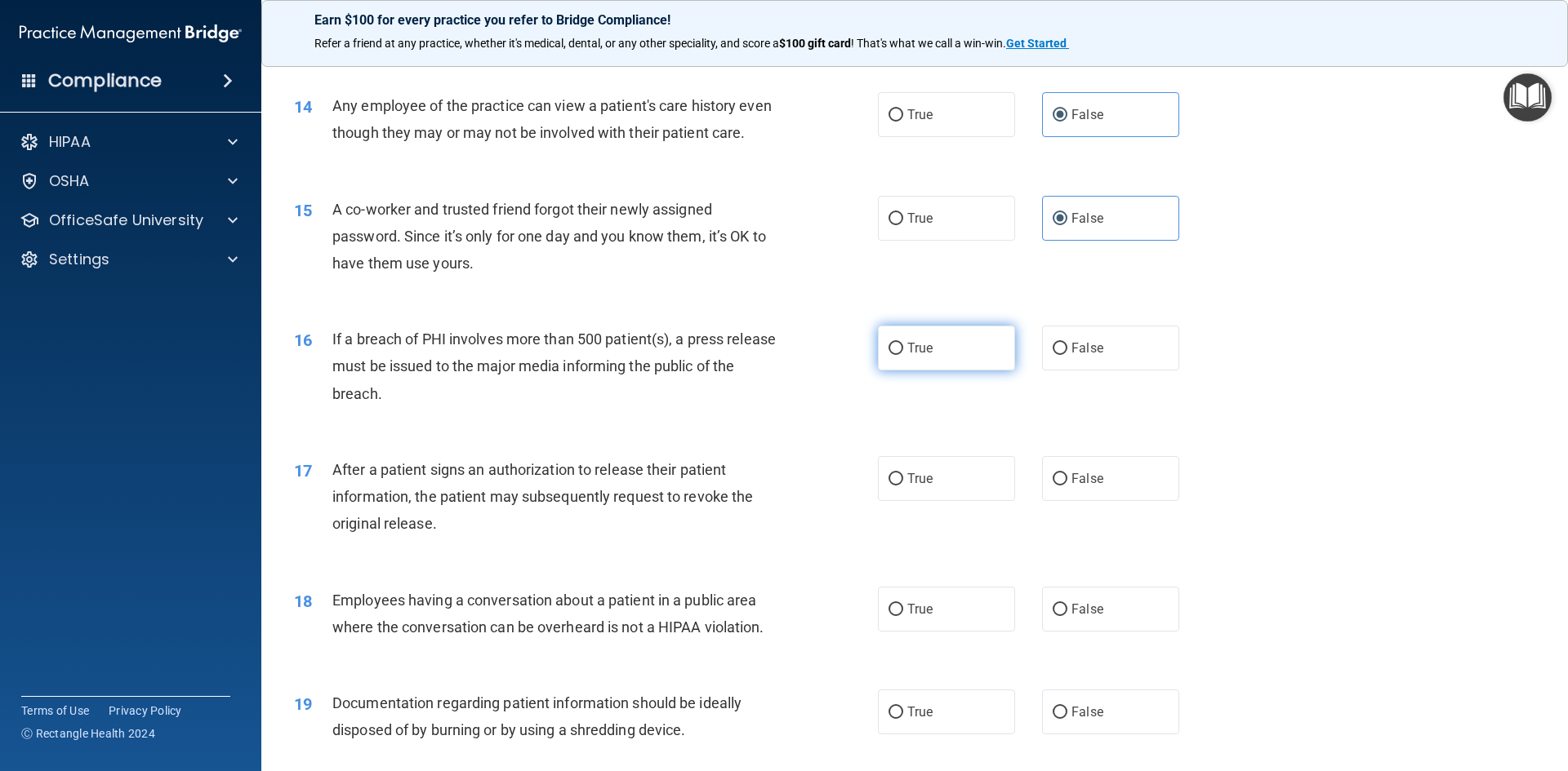
click at [909, 356] on span "True" at bounding box center [920, 347] width 25 height 15
click at [903, 355] on input "True" at bounding box center [896, 349] width 14 height 13
radio input "true"
click at [912, 487] on span "True" at bounding box center [920, 478] width 25 height 15
click at [903, 486] on input "True" at bounding box center [896, 480] width 14 height 13
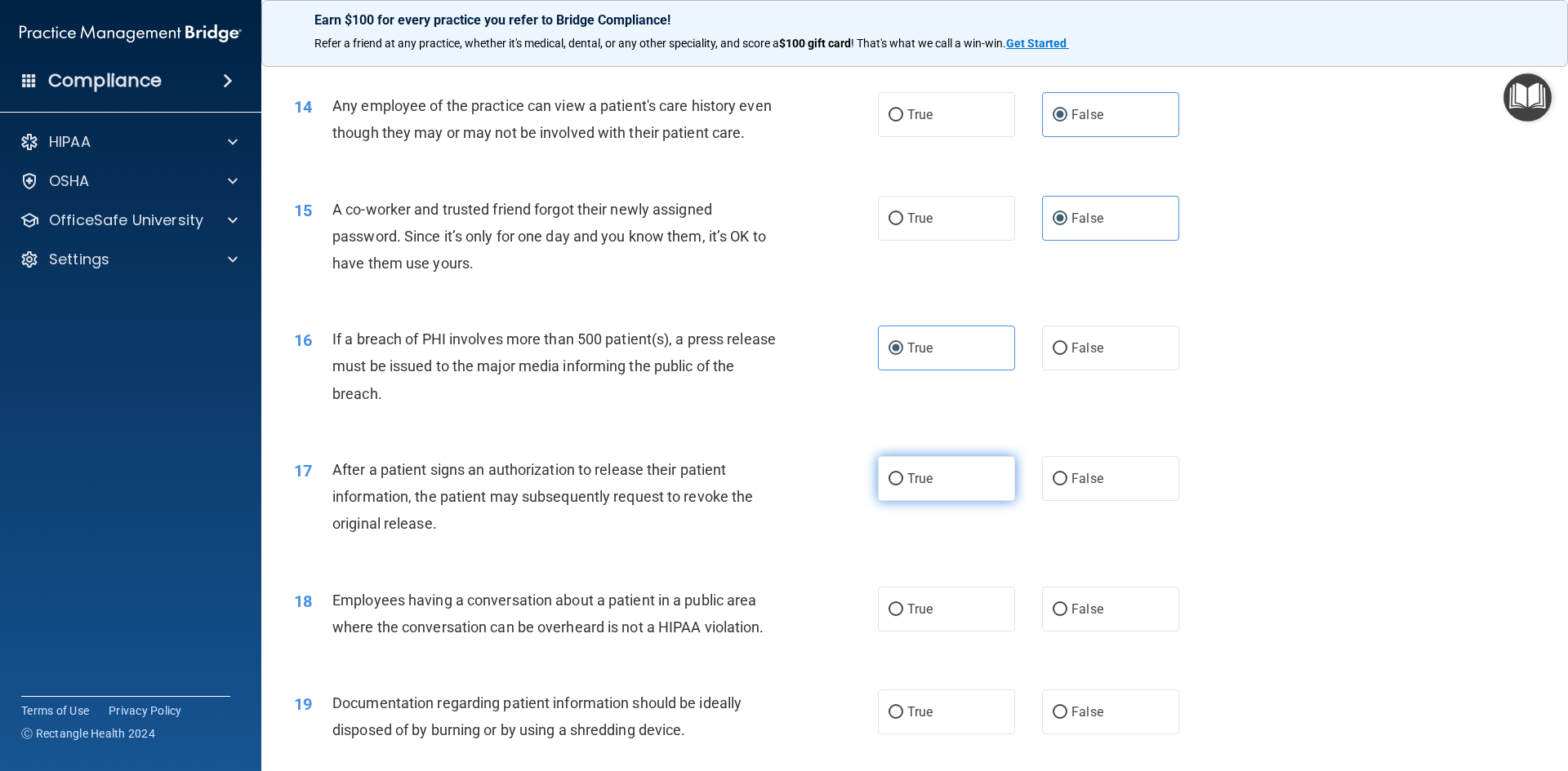
radio input "true"
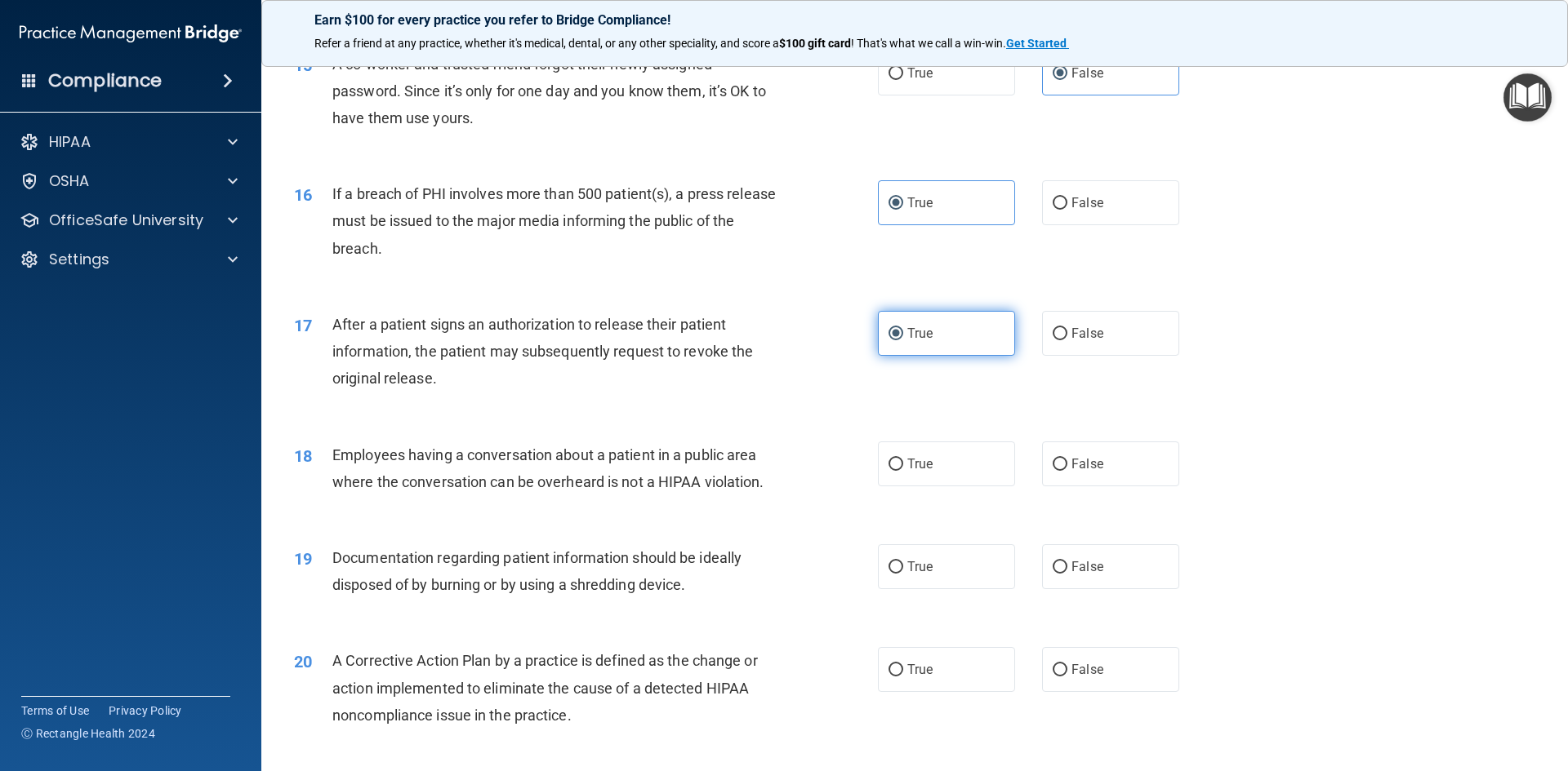
scroll to position [1796, 0]
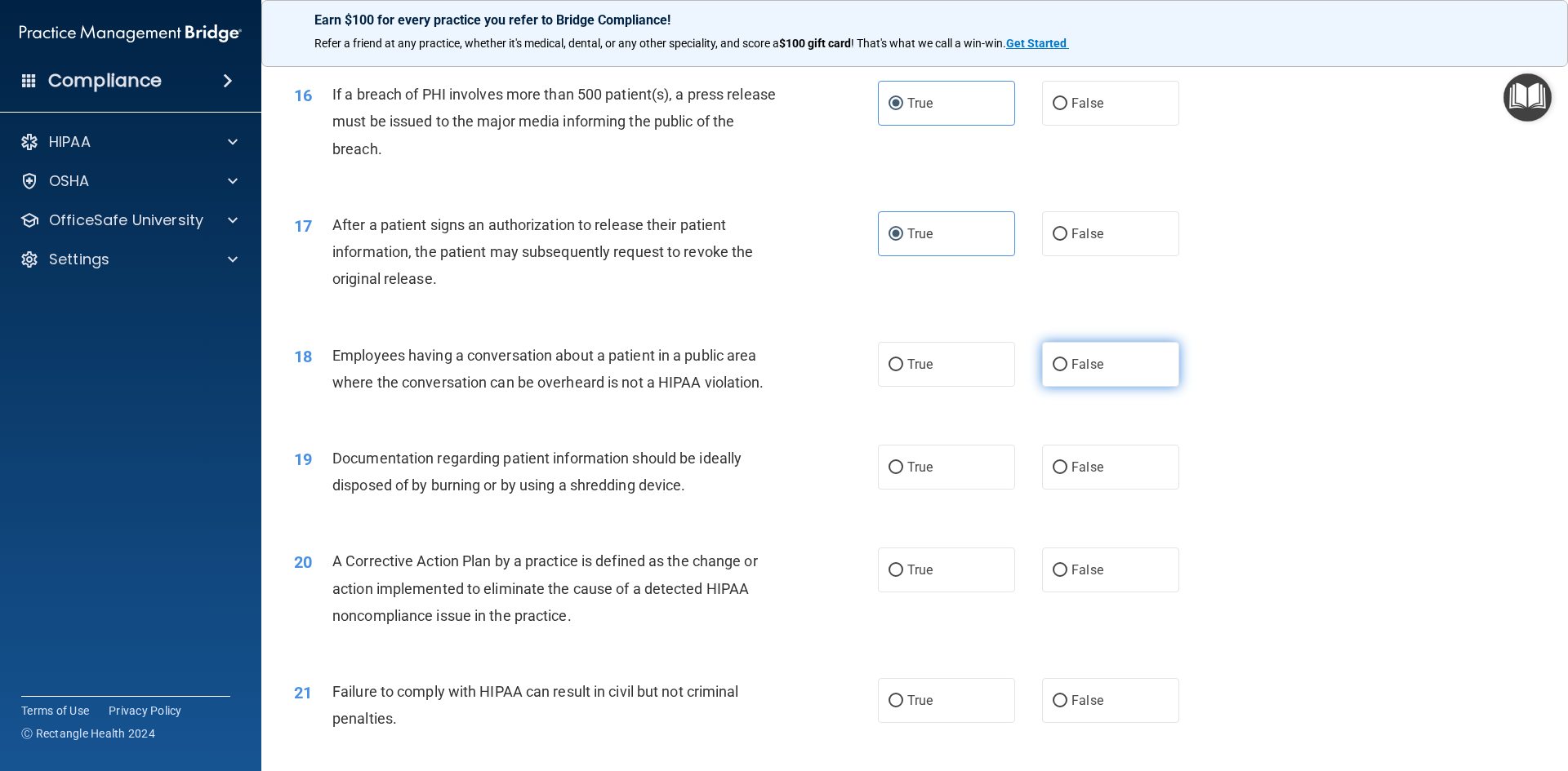
click at [1060, 387] on label "False" at bounding box center [1111, 364] width 137 height 45
click at [1060, 372] on input "False" at bounding box center [1059, 365] width 14 height 13
radio input "true"
click at [929, 489] on label "True" at bounding box center [946, 467] width 137 height 45
click at [903, 474] on input "True" at bounding box center [896, 468] width 14 height 13
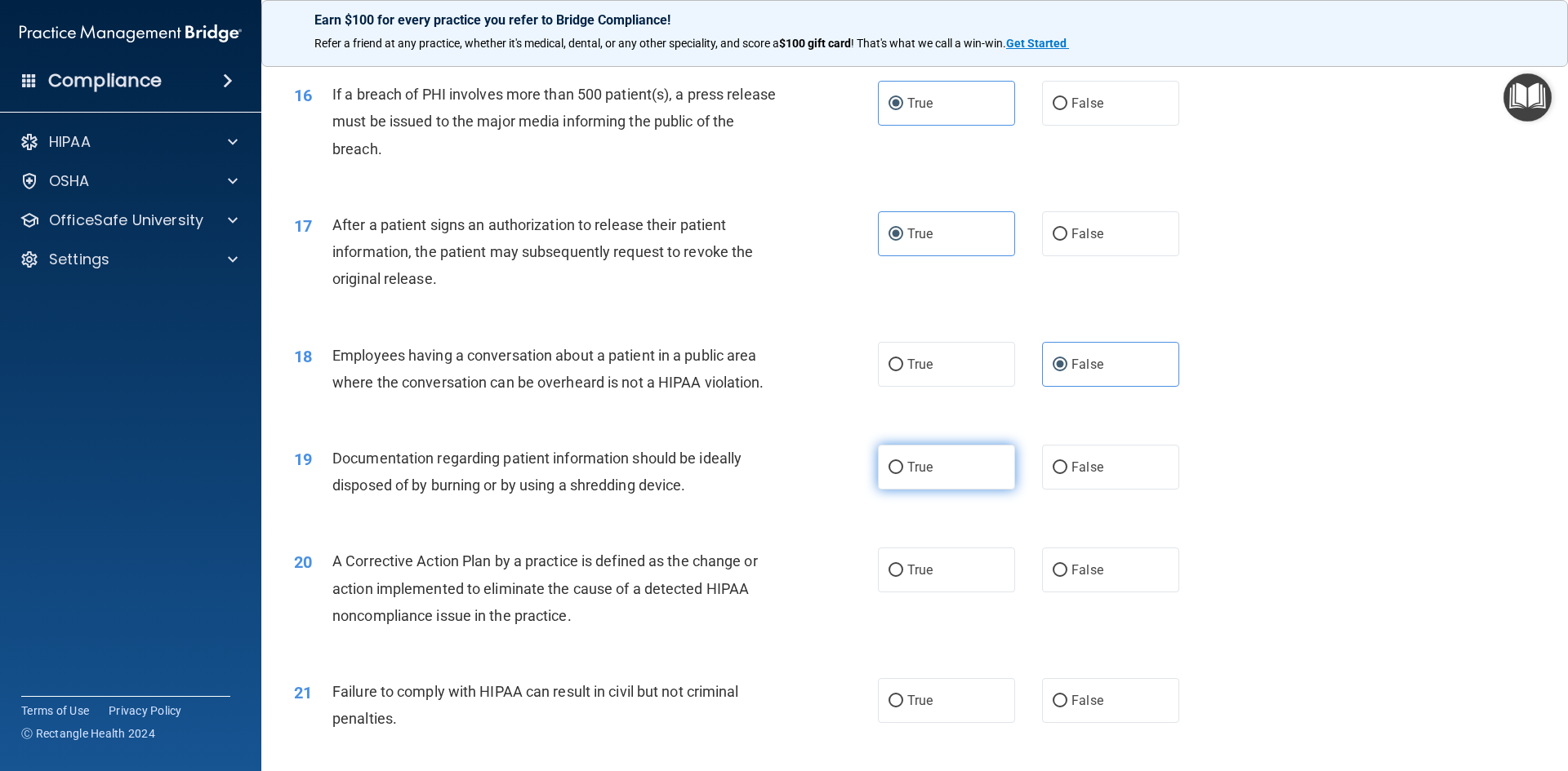
radio input "true"
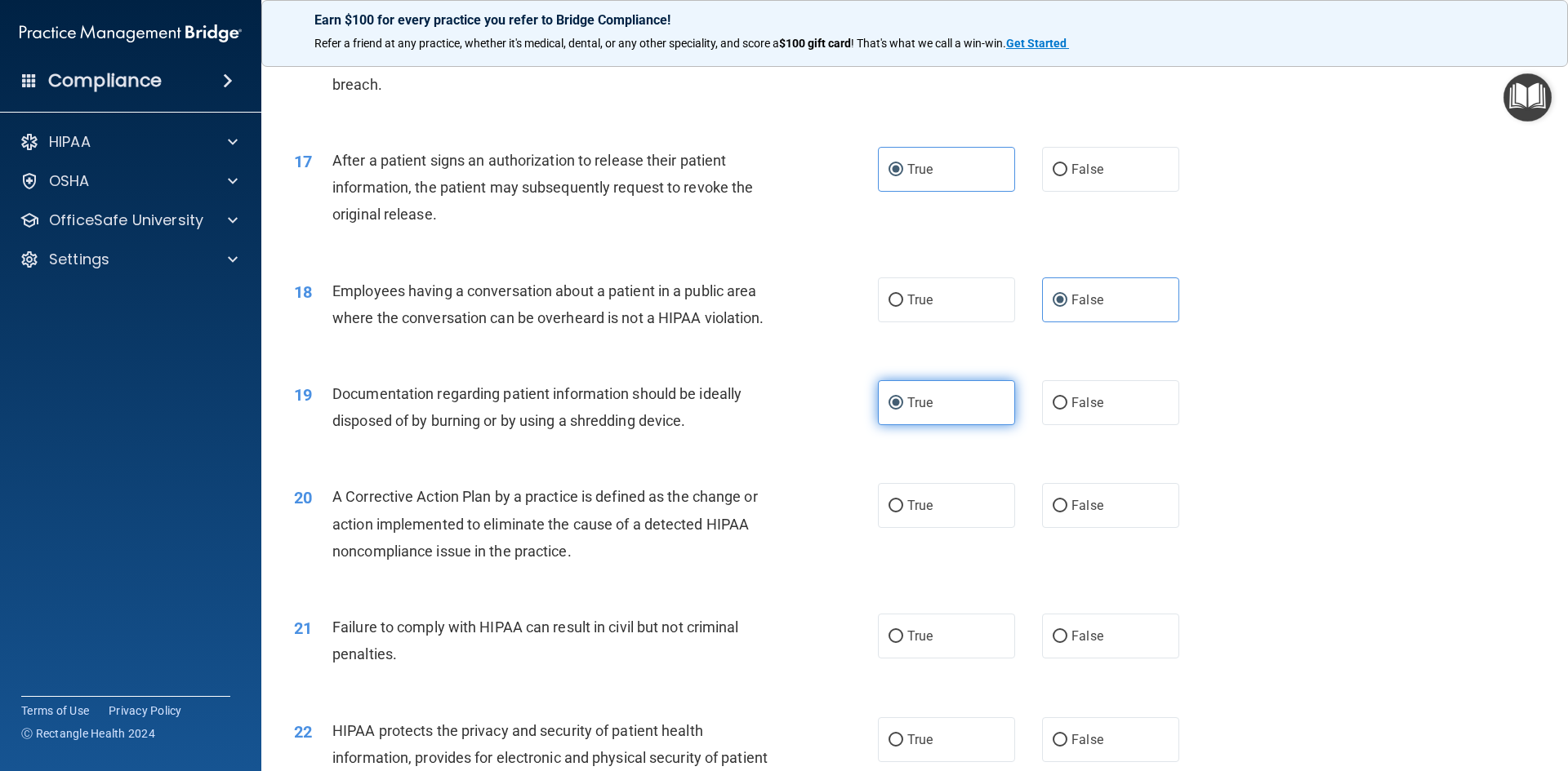
scroll to position [1959, 0]
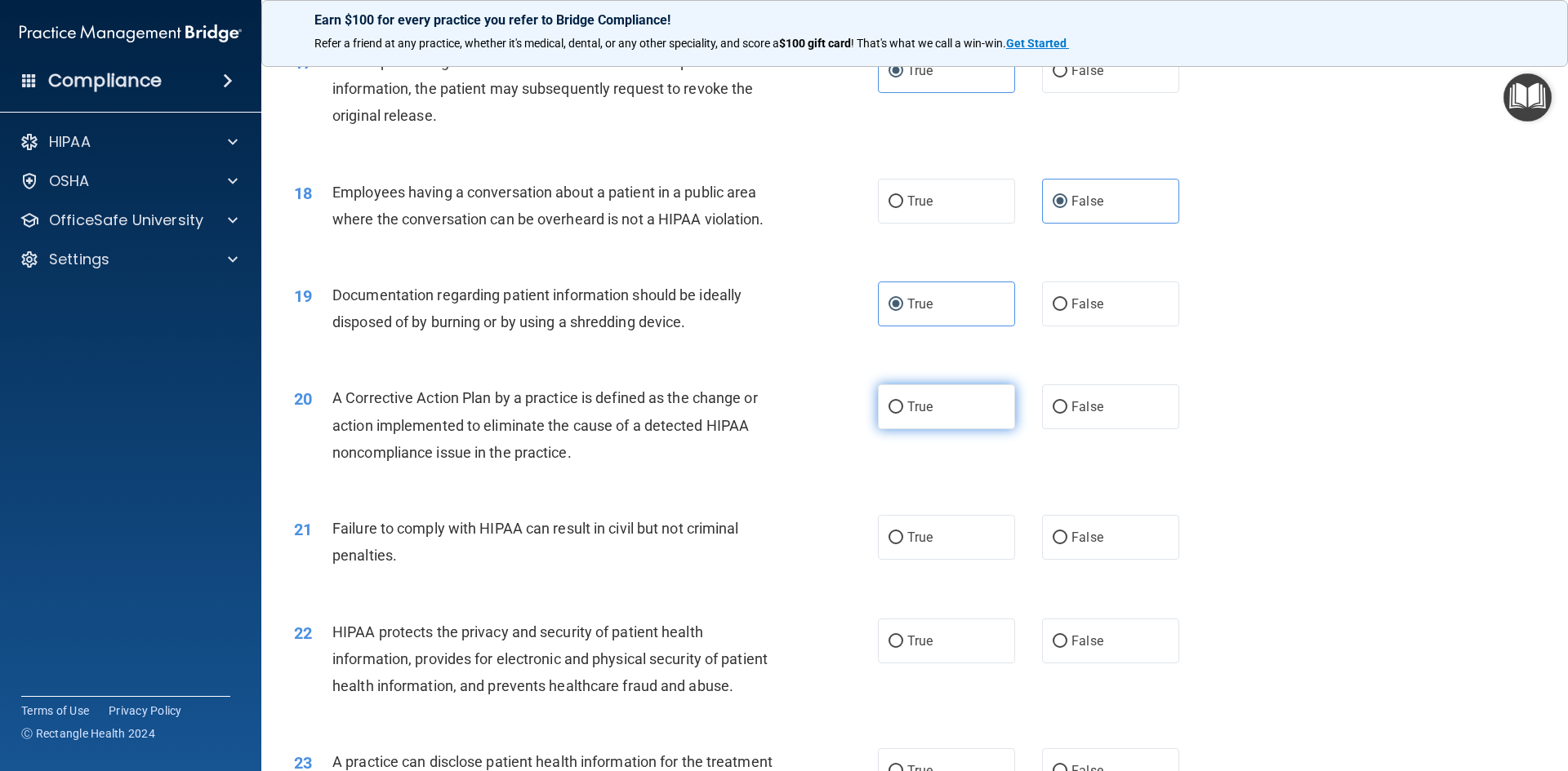
click at [937, 429] on label "True" at bounding box center [946, 407] width 137 height 45
click at [903, 414] on input "True" at bounding box center [896, 408] width 14 height 13
radio input "true"
click at [1089, 545] on span "False" at bounding box center [1086, 537] width 32 height 15
click at [1068, 544] on input "False" at bounding box center [1059, 538] width 14 height 13
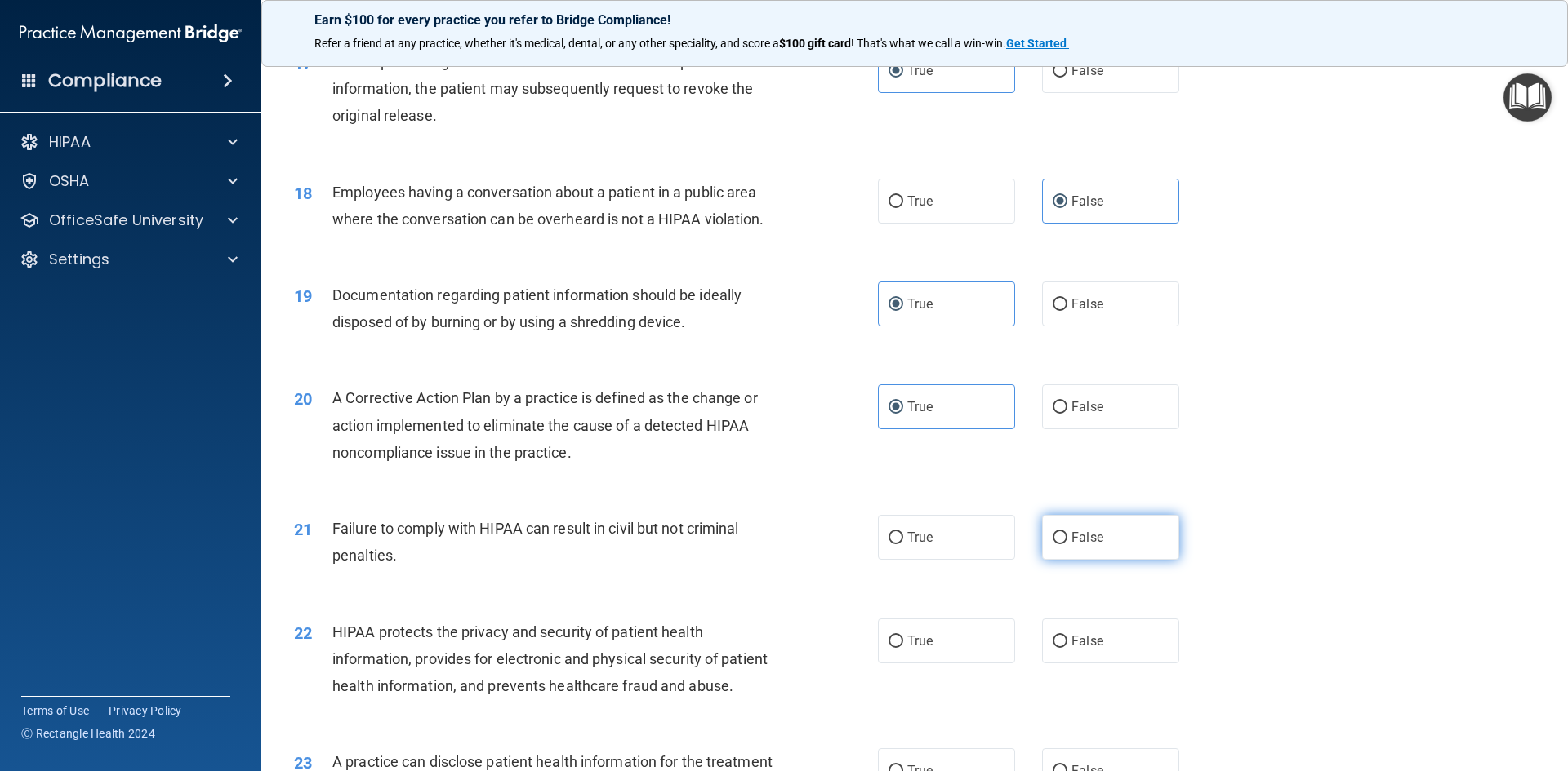
radio input "true"
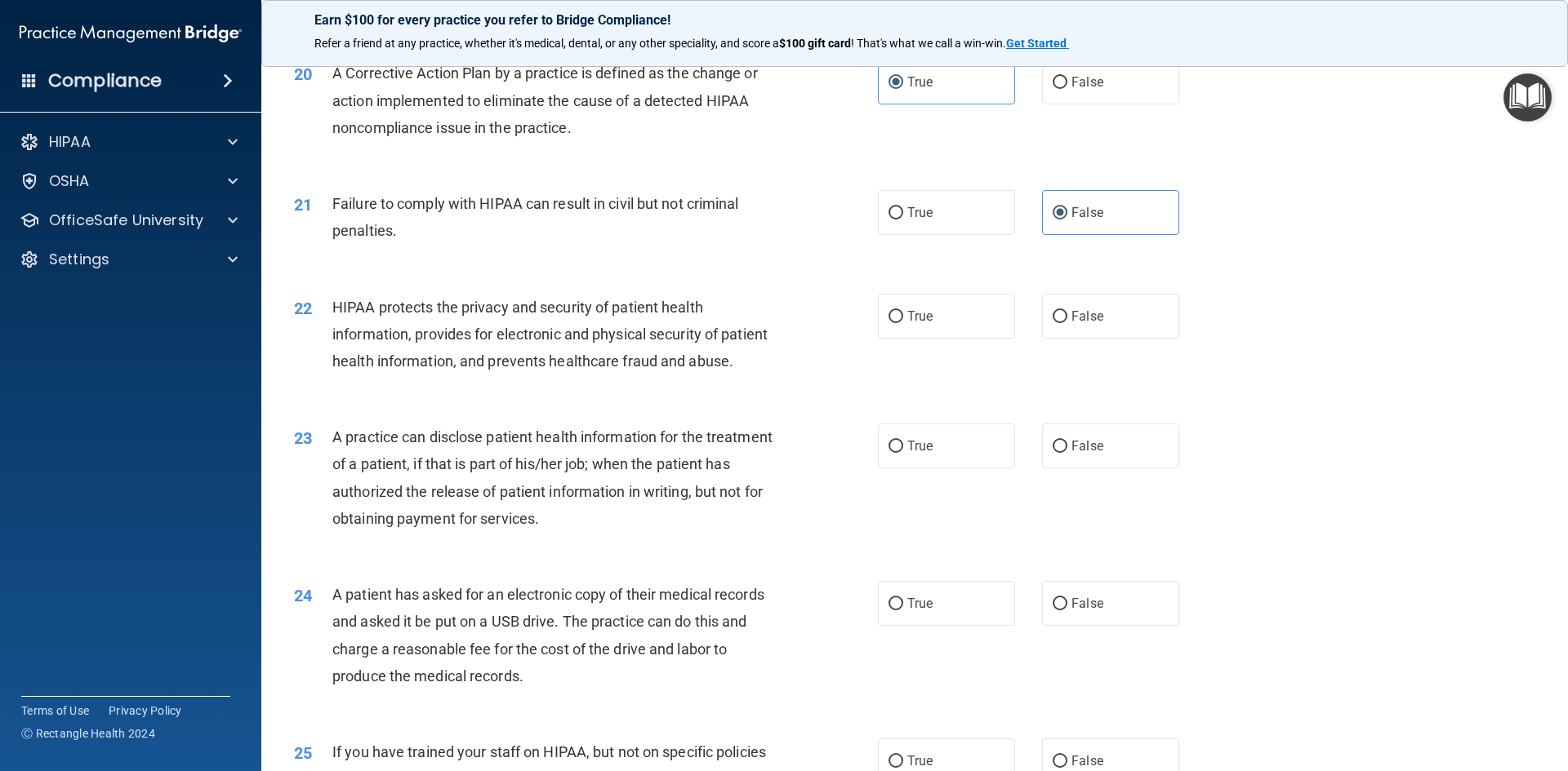
scroll to position [2285, 0]
click at [929, 337] on label "True" at bounding box center [946, 315] width 137 height 45
click at [903, 321] on input "True" at bounding box center [896, 316] width 14 height 13
radio input "true"
click at [1060, 467] on label "False" at bounding box center [1111, 444] width 137 height 45
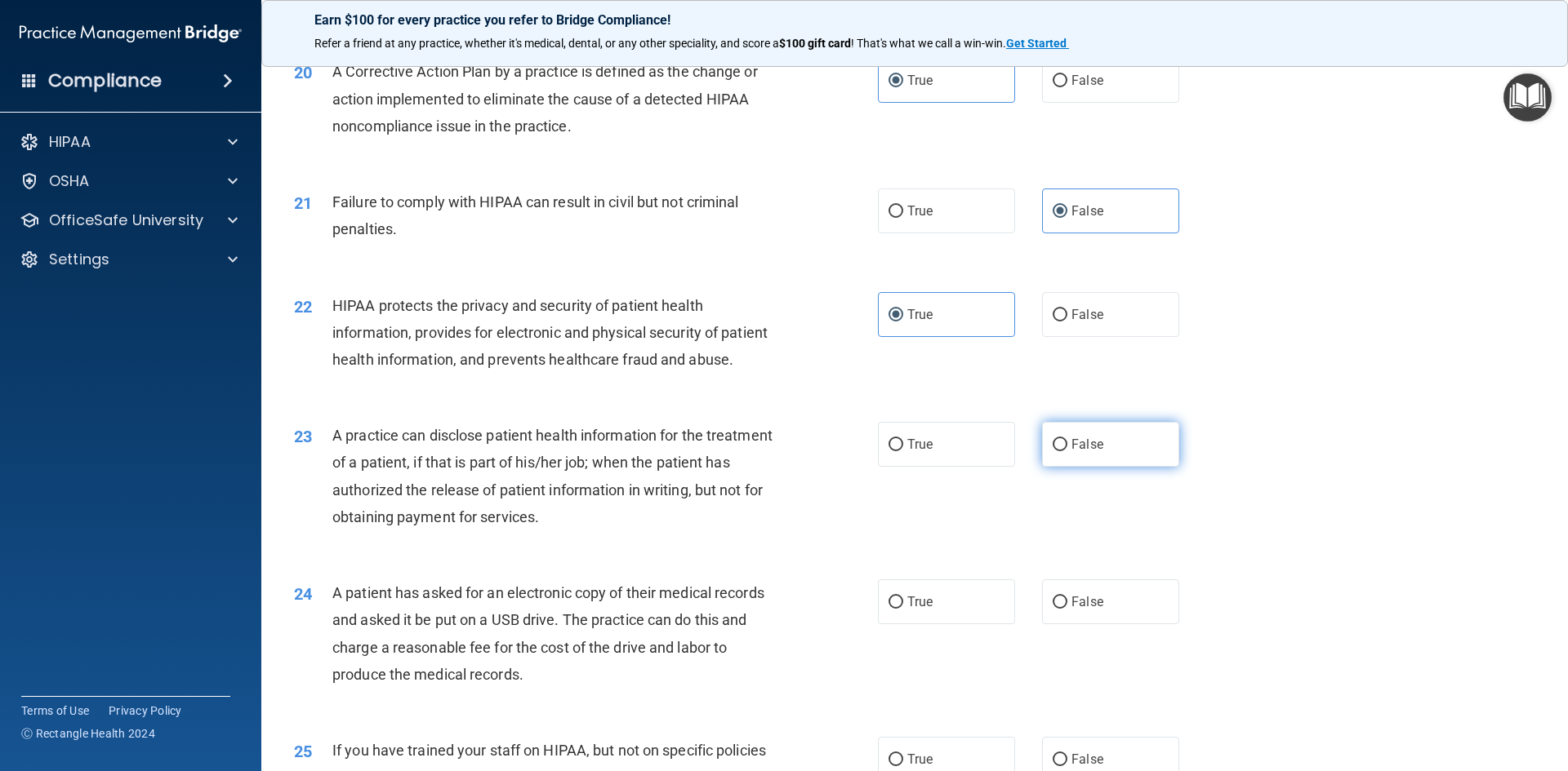
click at [1060, 452] on input "False" at bounding box center [1059, 445] width 14 height 13
radio input "true"
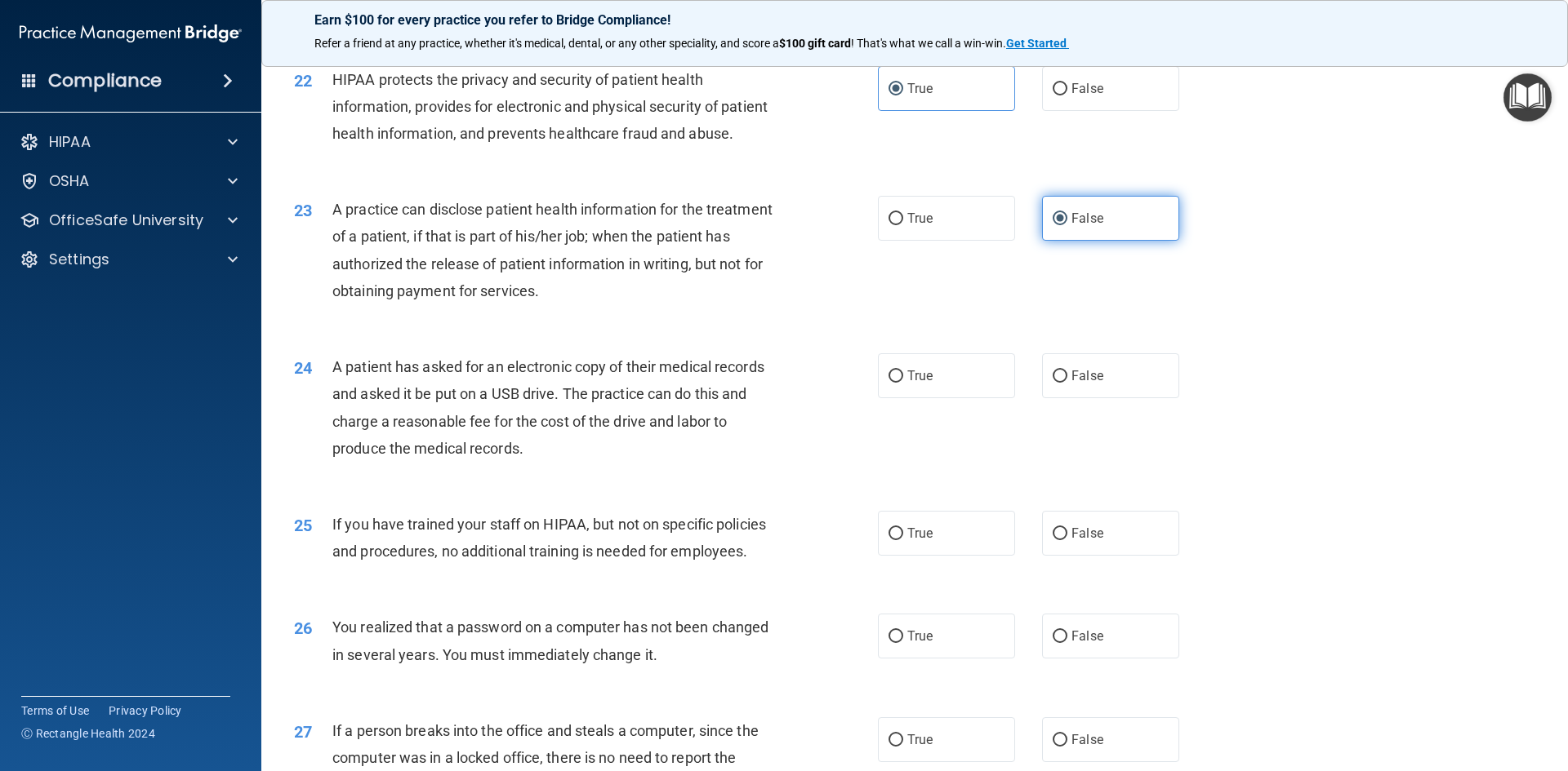
scroll to position [2530, 0]
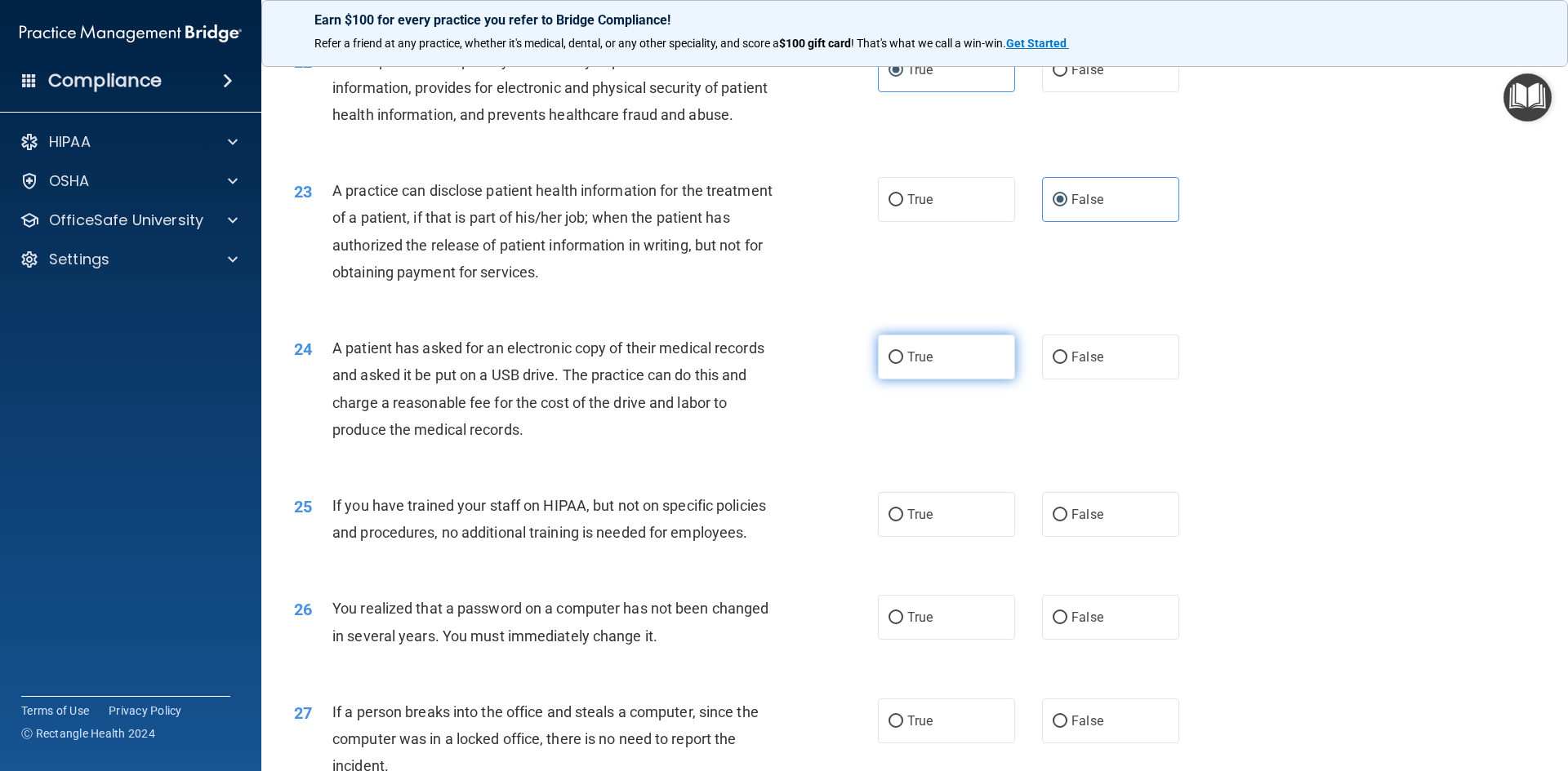
click at [912, 364] on span "True" at bounding box center [920, 356] width 25 height 15
click at [903, 364] on input "True" at bounding box center [896, 358] width 14 height 13
radio input "true"
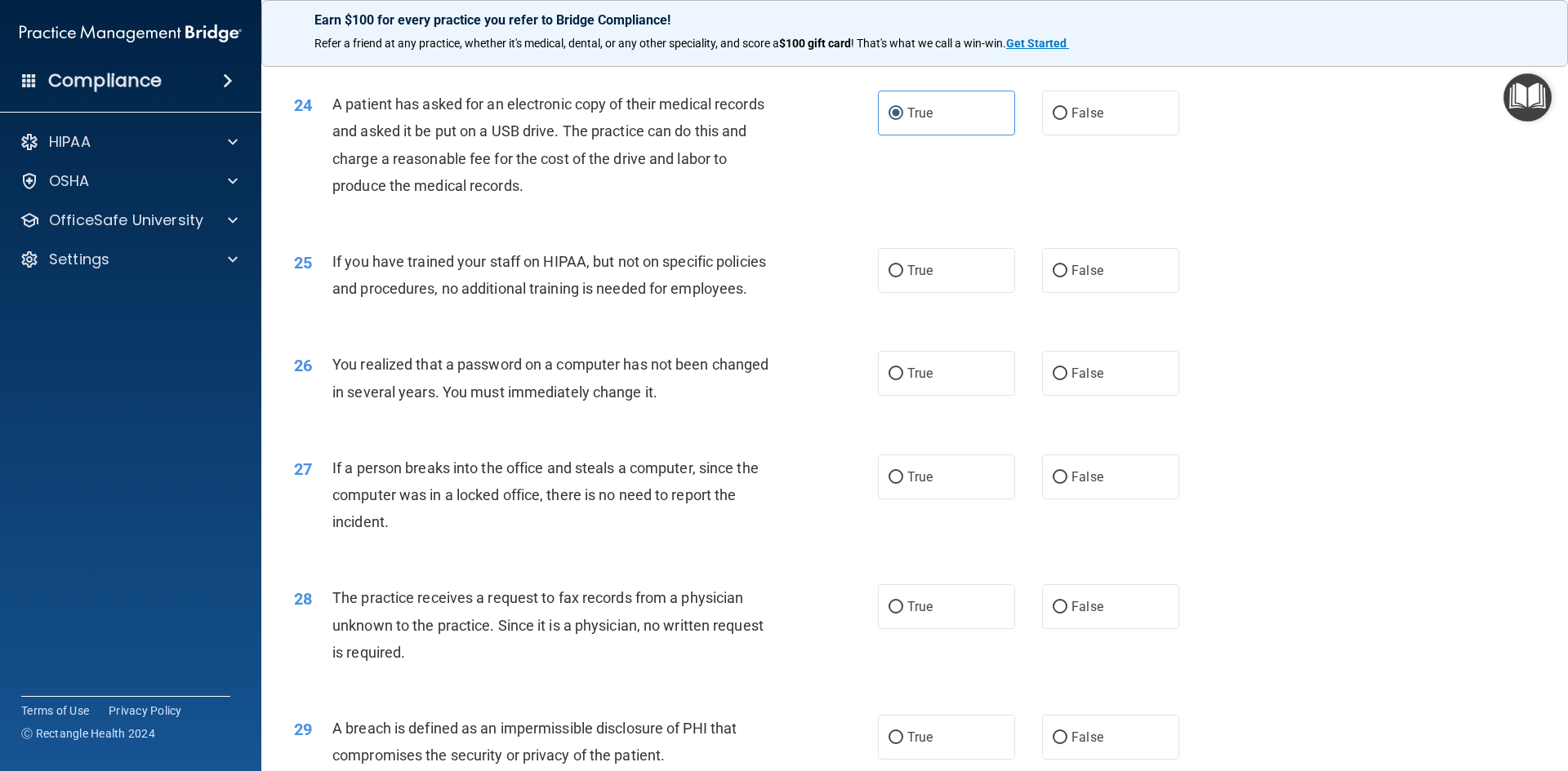
scroll to position [2775, 0]
click at [1124, 292] on label "False" at bounding box center [1111, 270] width 137 height 45
click at [1068, 277] on input "False" at bounding box center [1059, 271] width 14 height 13
radio input "true"
click at [918, 381] on span "True" at bounding box center [920, 372] width 25 height 15
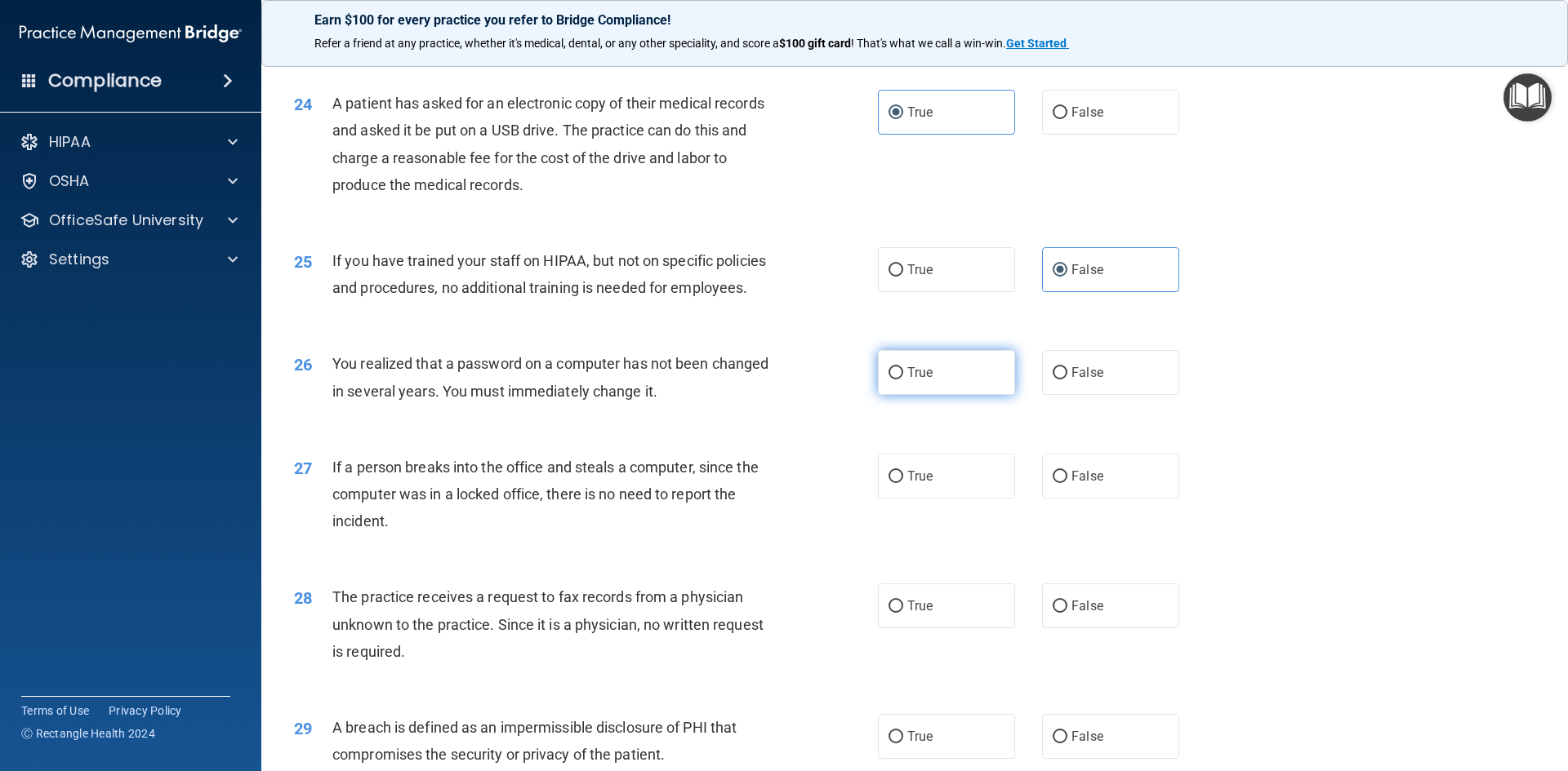
click at [903, 380] on input "True" at bounding box center [896, 373] width 14 height 13
radio input "true"
click at [1104, 498] on label "False" at bounding box center [1111, 476] width 137 height 45
click at [1068, 483] on input "False" at bounding box center [1059, 477] width 14 height 13
radio input "true"
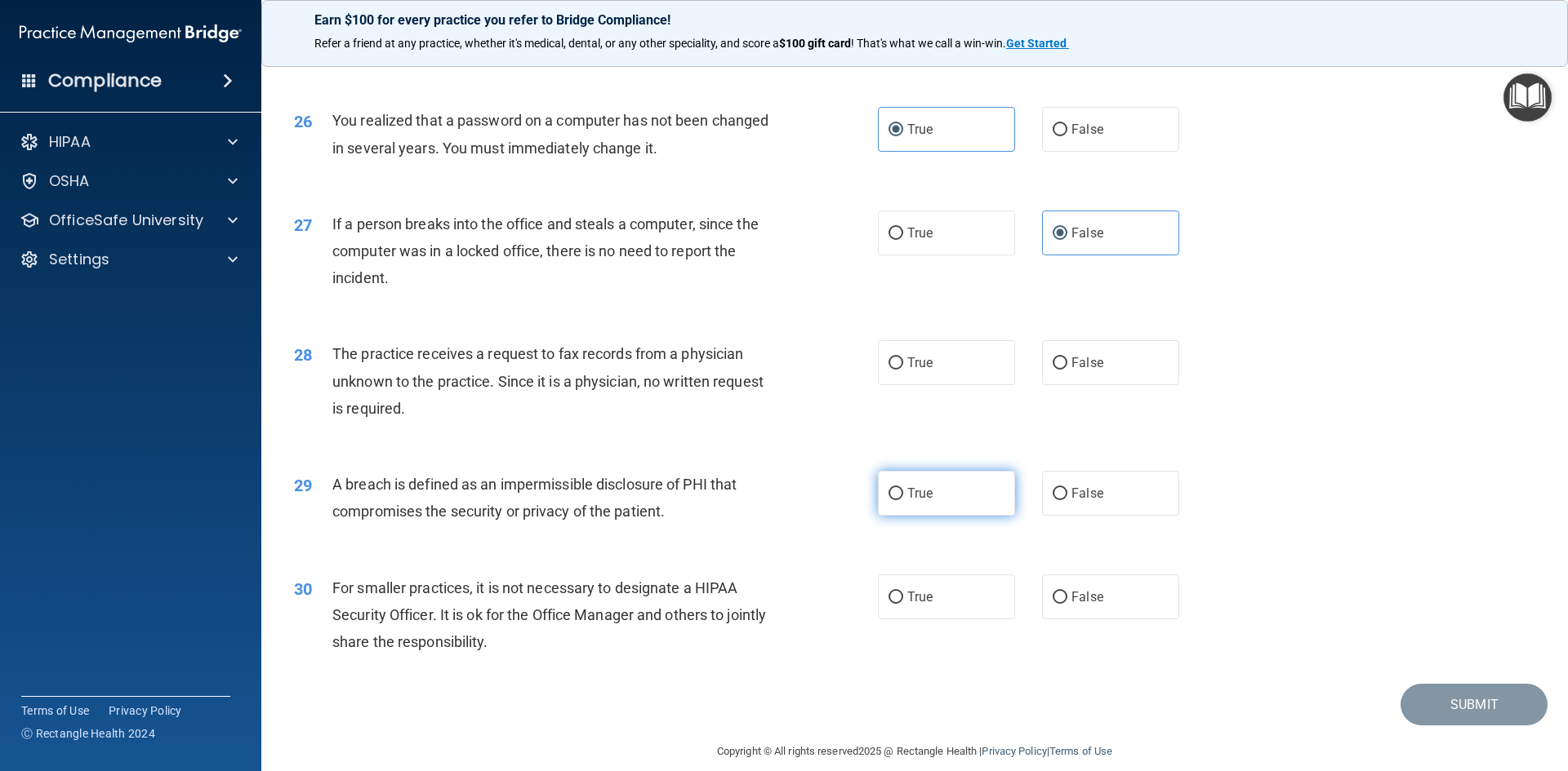
scroll to position [3019, 0]
click at [1042, 383] on label "False" at bounding box center [1111, 361] width 137 height 45
click at [1052, 368] on input "False" at bounding box center [1059, 363] width 14 height 13
radio input "true"
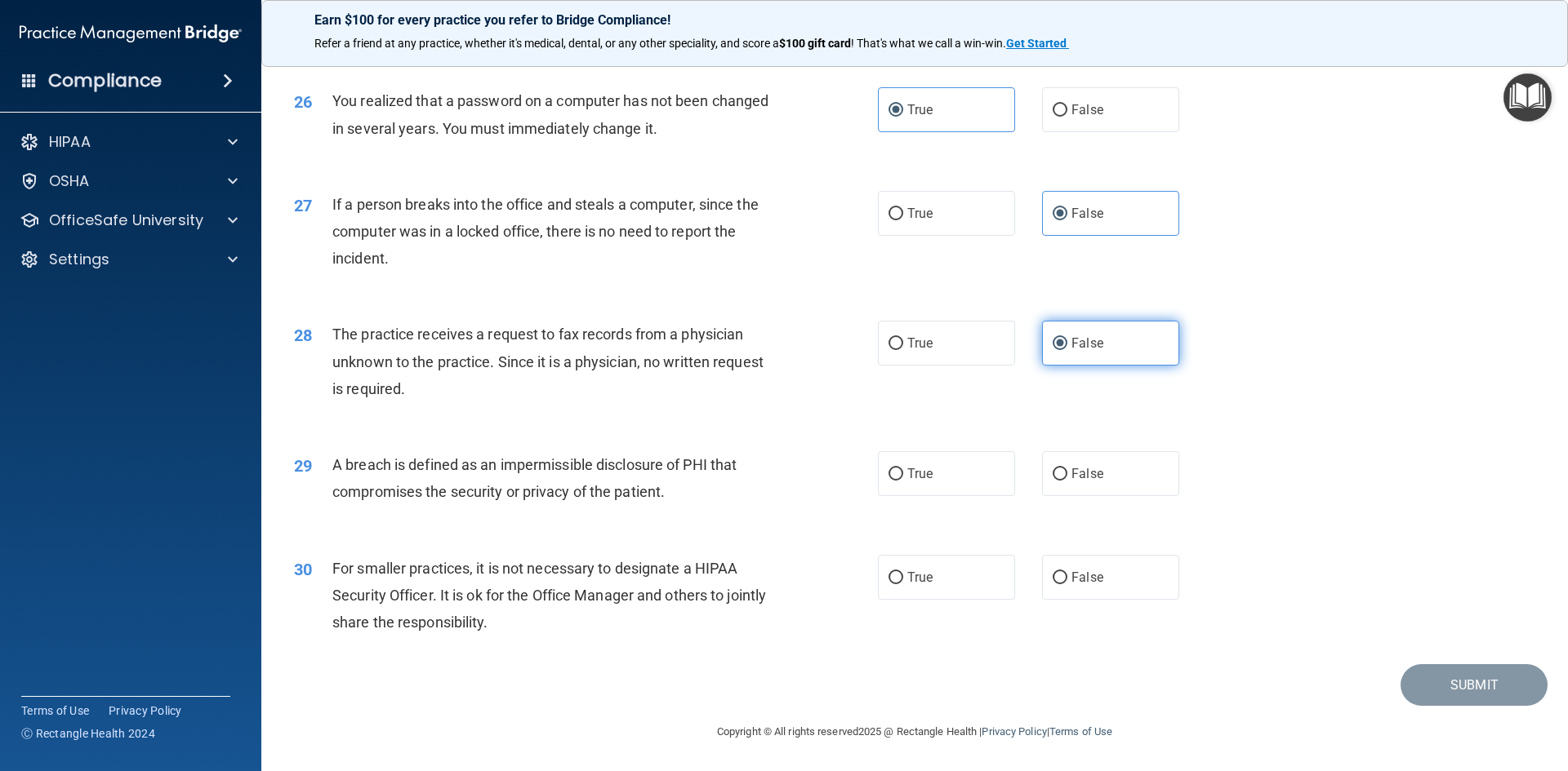
scroll to position [3091, 0]
click at [942, 477] on label "True" at bounding box center [946, 474] width 137 height 45
click at [903, 477] on input "True" at bounding box center [896, 475] width 14 height 13
radio input "true"
click at [1086, 577] on span "False" at bounding box center [1086, 577] width 32 height 15
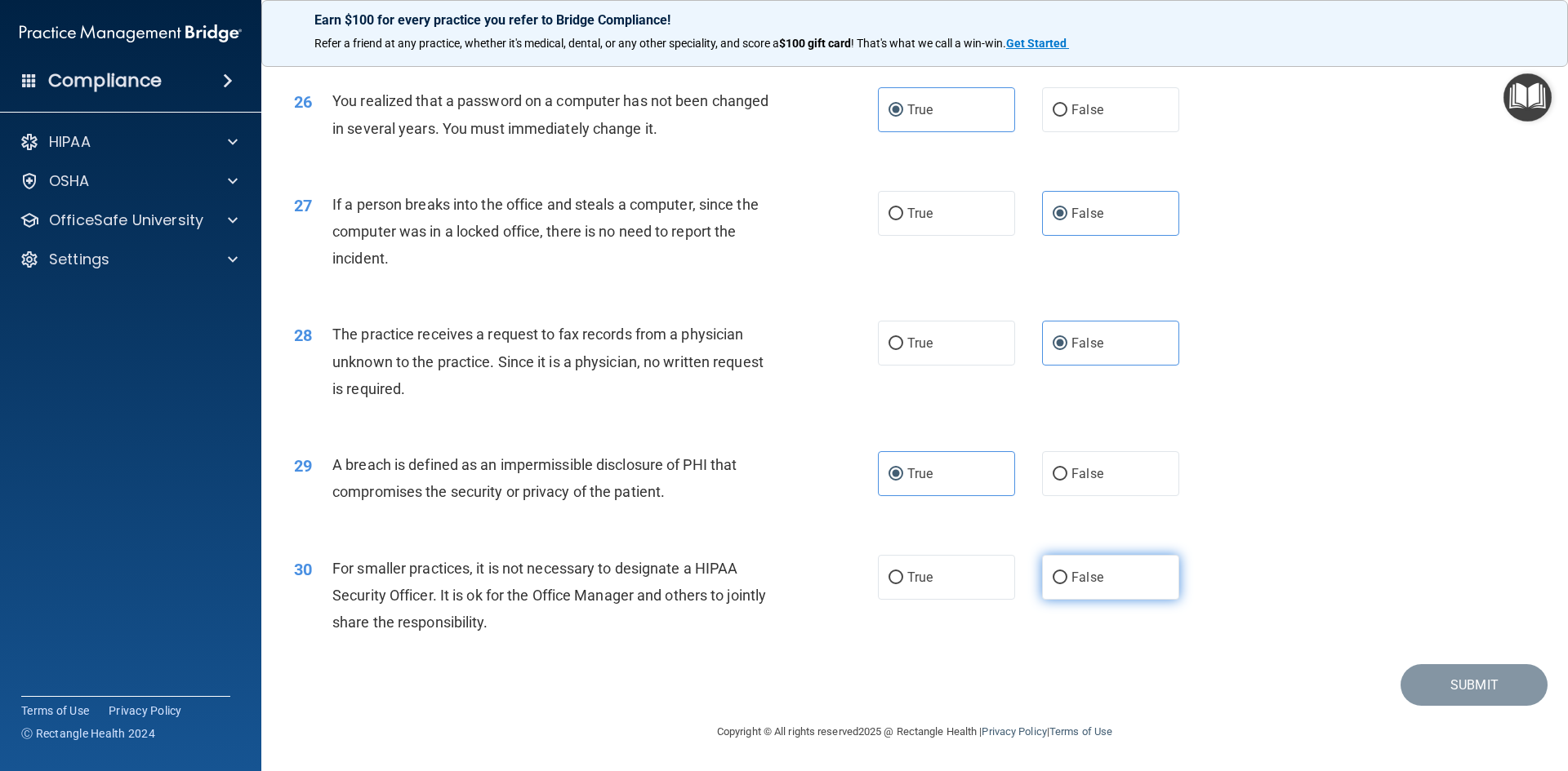
click at [1068, 577] on input "False" at bounding box center [1059, 578] width 14 height 13
radio input "true"
click at [1470, 676] on button "Submit" at bounding box center [1473, 685] width 147 height 41
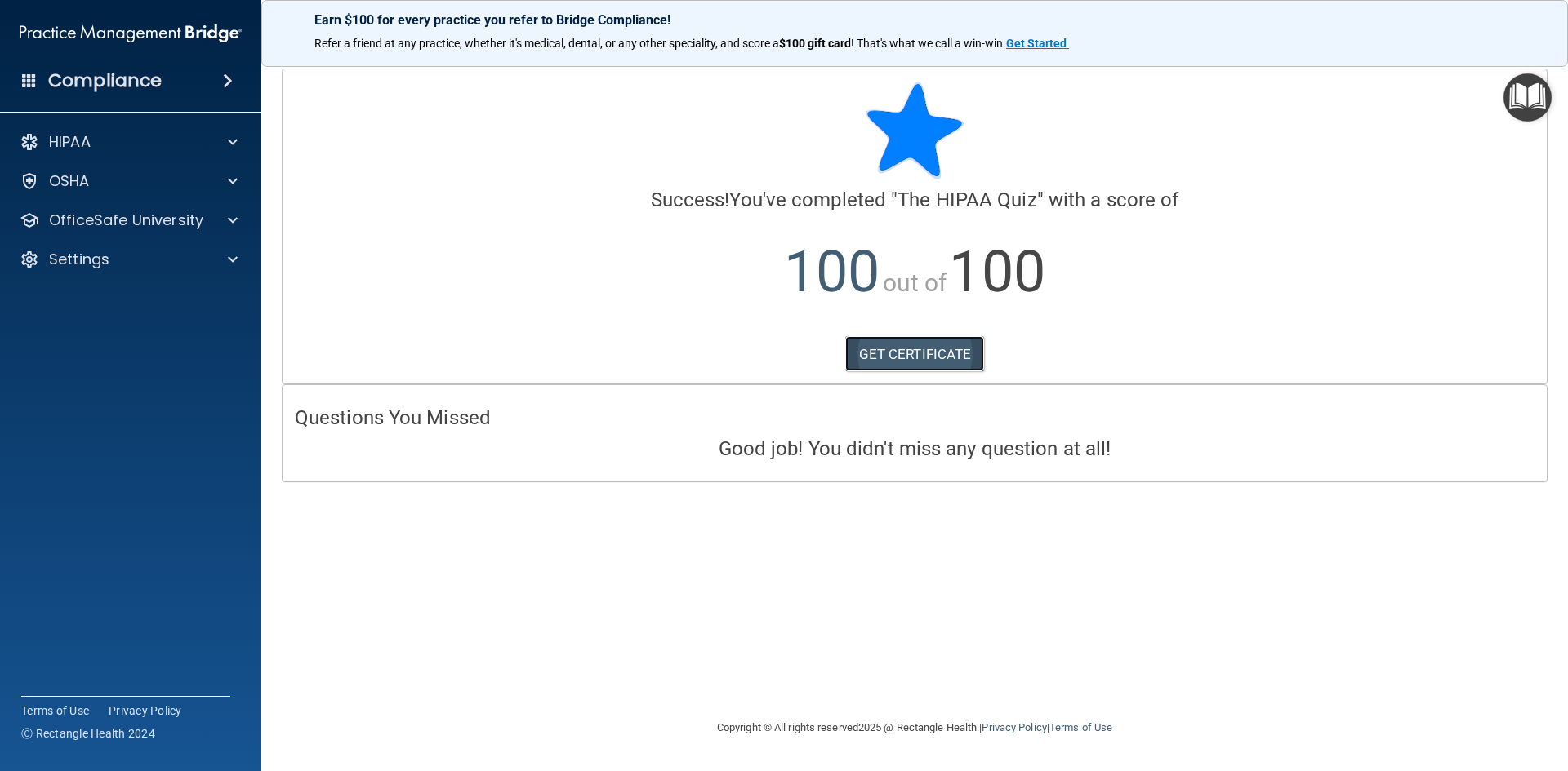
click at [910, 364] on link "GET CERTIFICATE" at bounding box center [915, 354] width 140 height 36
click at [177, 141] on div "HIPAA" at bounding box center [108, 142] width 203 height 20
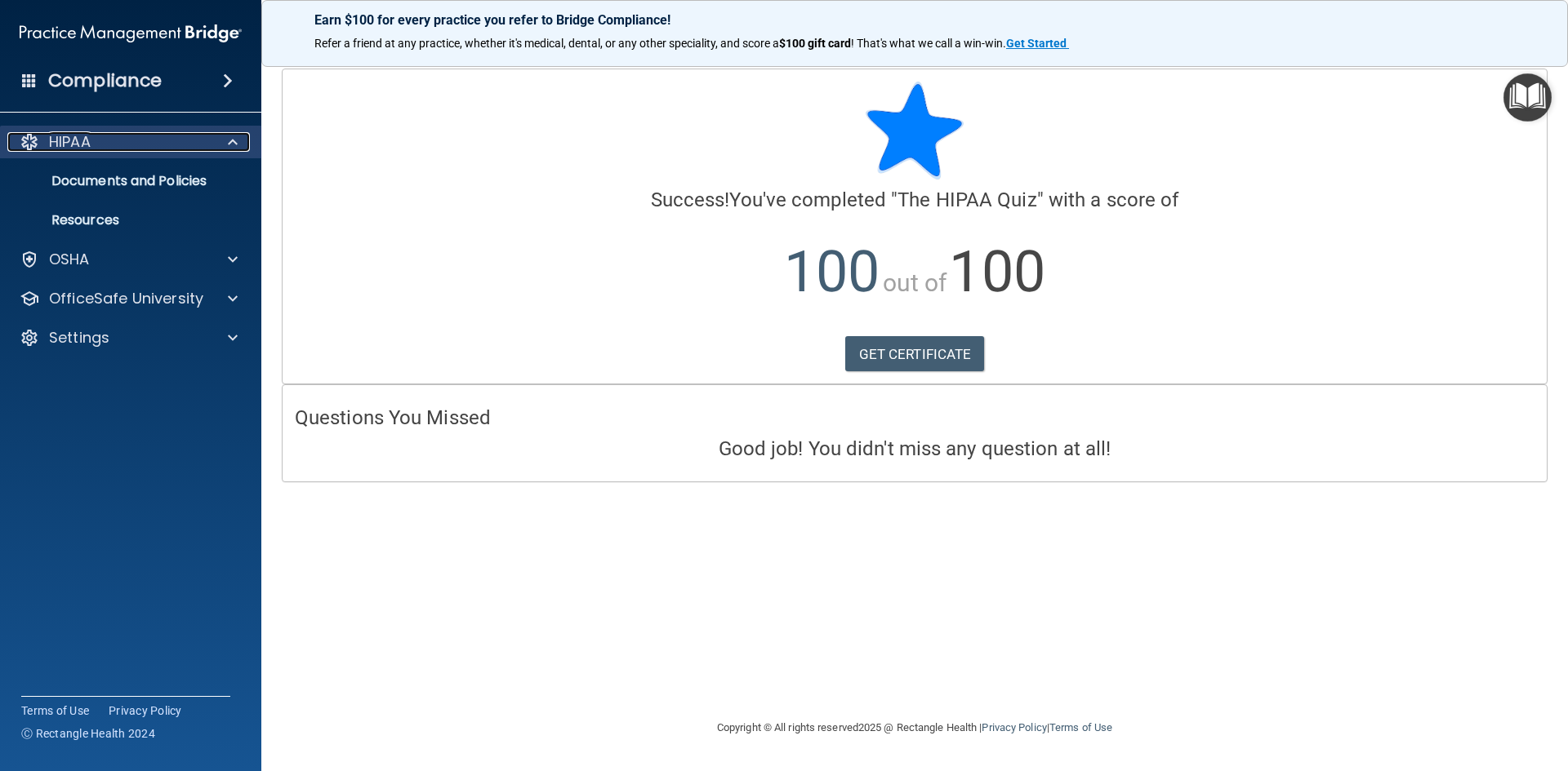
click at [154, 145] on div "HIPAA" at bounding box center [108, 142] width 203 height 20
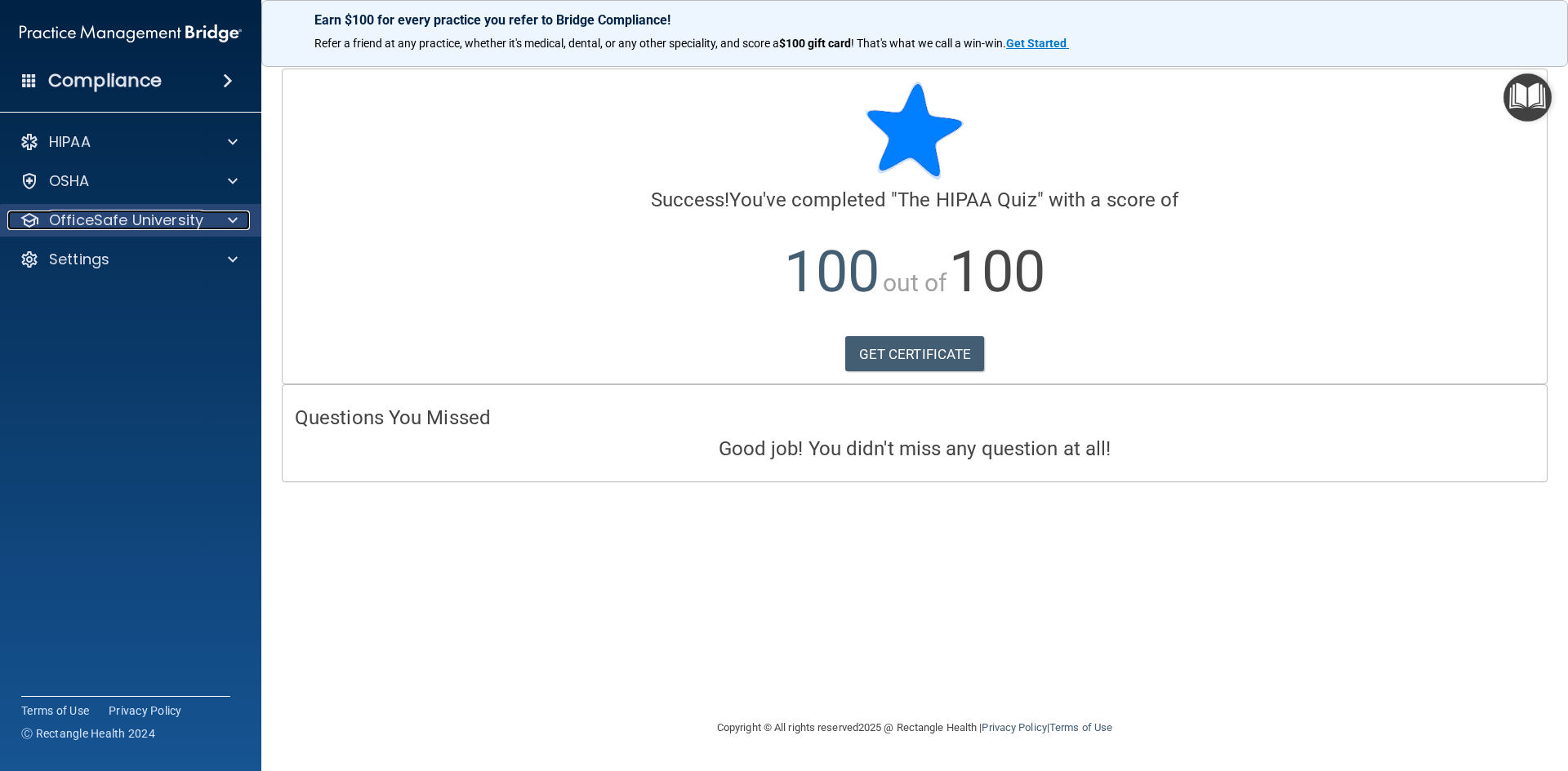
click at [158, 226] on p "OfficeSafe University" at bounding box center [125, 220] width 154 height 20
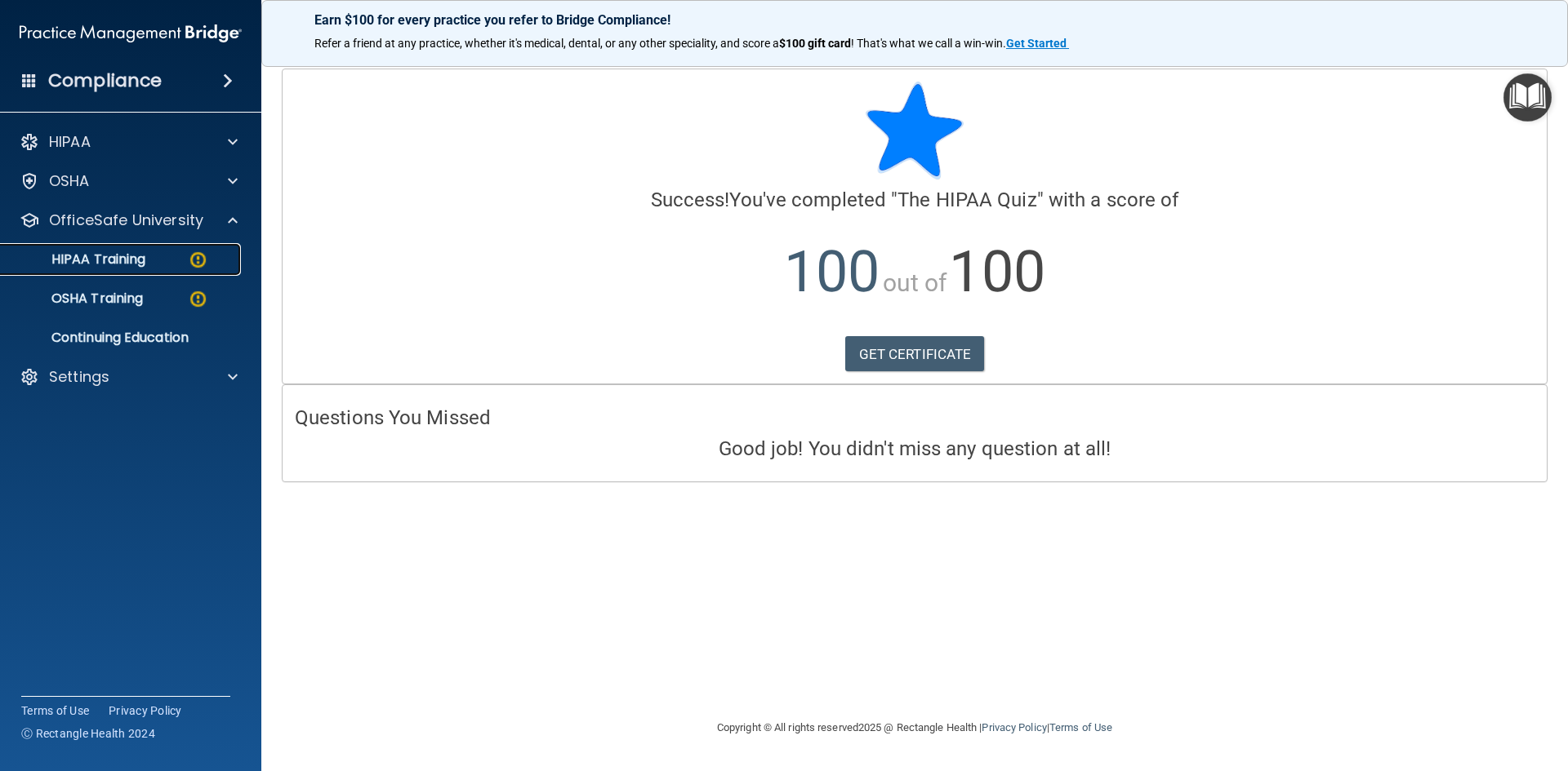
click at [138, 260] on p "HIPAA Training" at bounding box center [78, 259] width 135 height 16
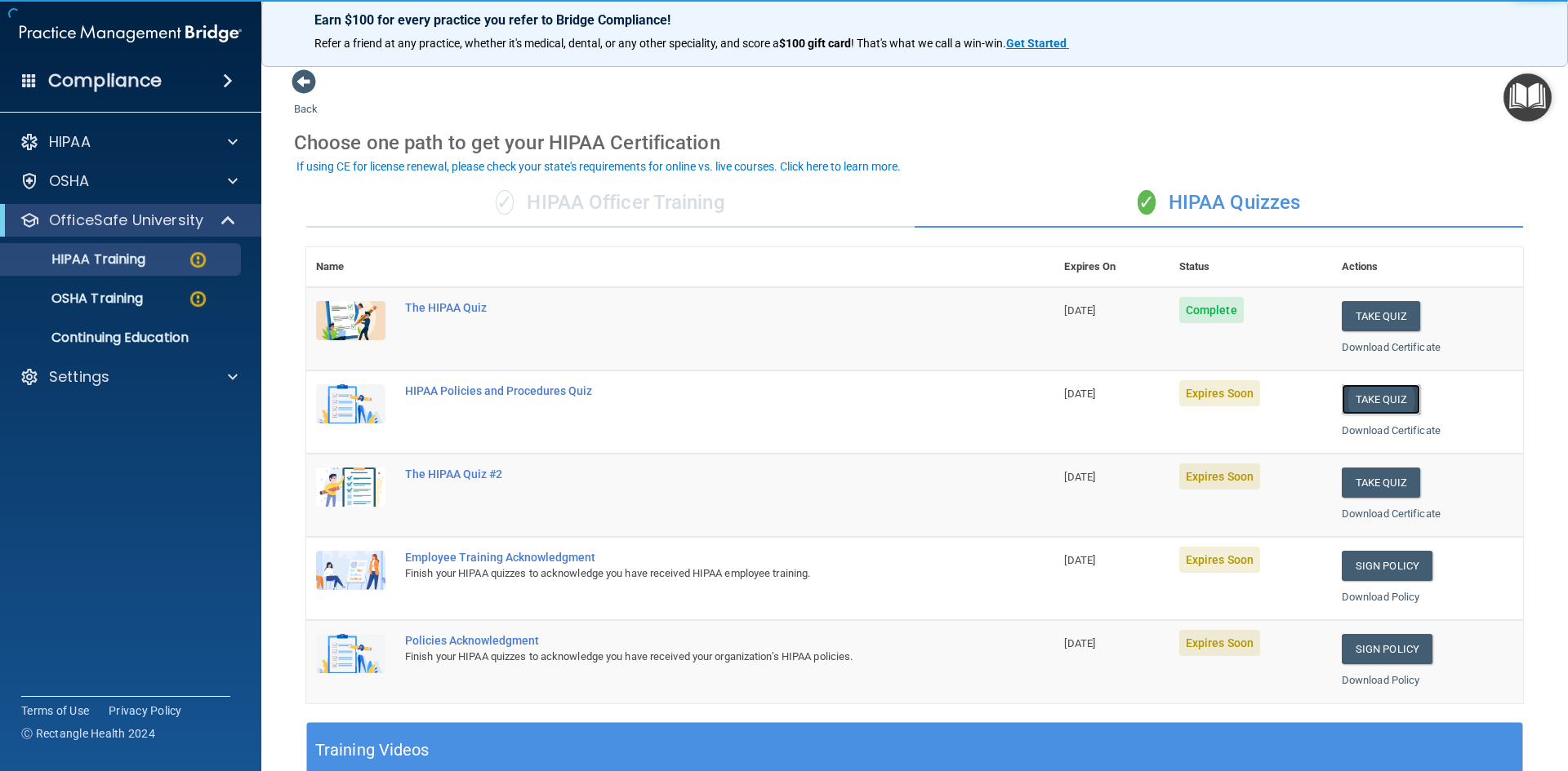
click at [1369, 399] on button "Take Quiz" at bounding box center [1380, 399] width 78 height 31
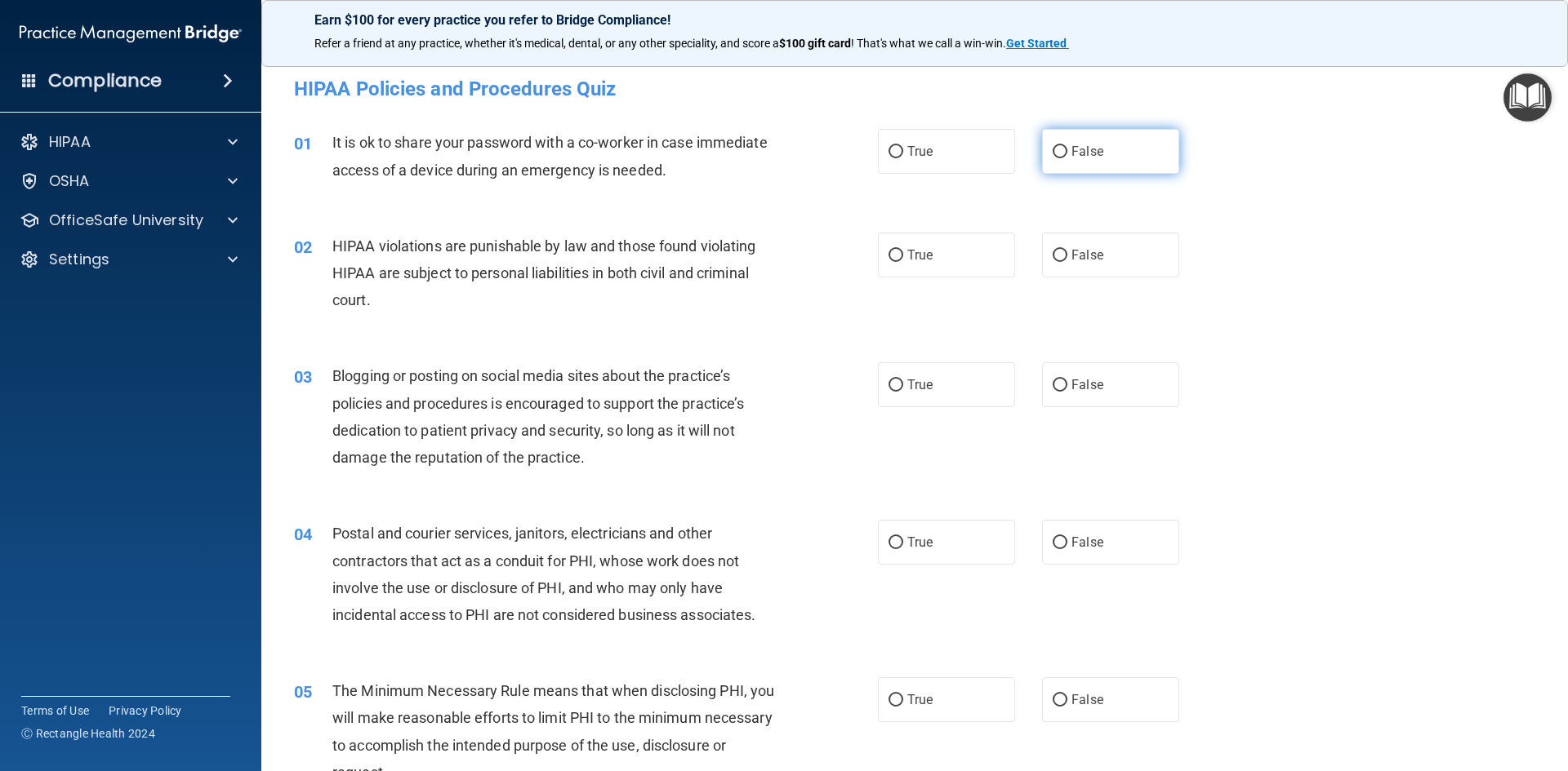
click at [1094, 156] on span "False" at bounding box center [1086, 151] width 32 height 15
click at [1068, 156] on input "False" at bounding box center [1059, 152] width 14 height 13
radio input "true"
click at [981, 262] on label "True" at bounding box center [946, 256] width 137 height 45
click at [903, 262] on input "True" at bounding box center [896, 256] width 14 height 13
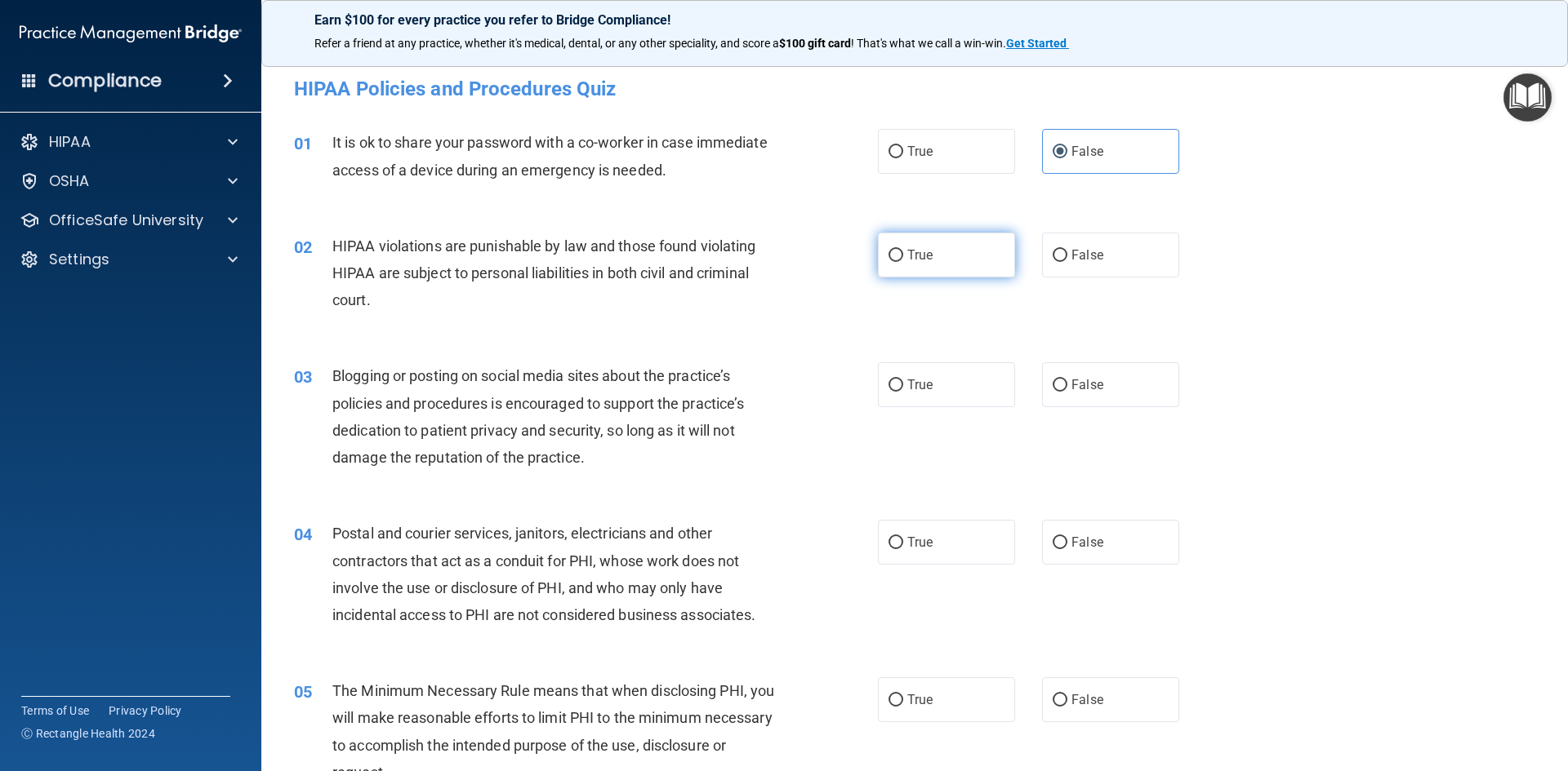
radio input "true"
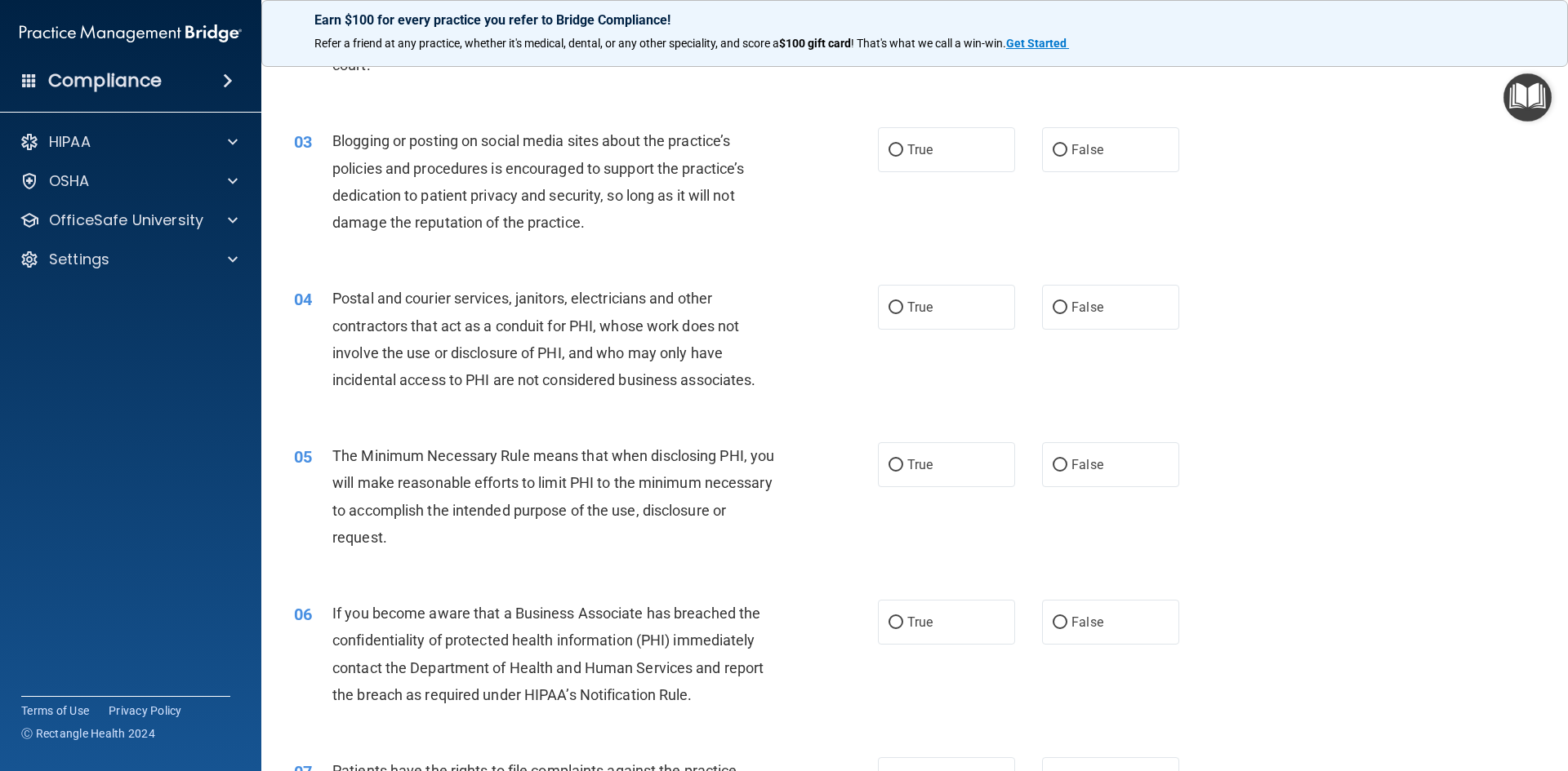
scroll to position [245, 0]
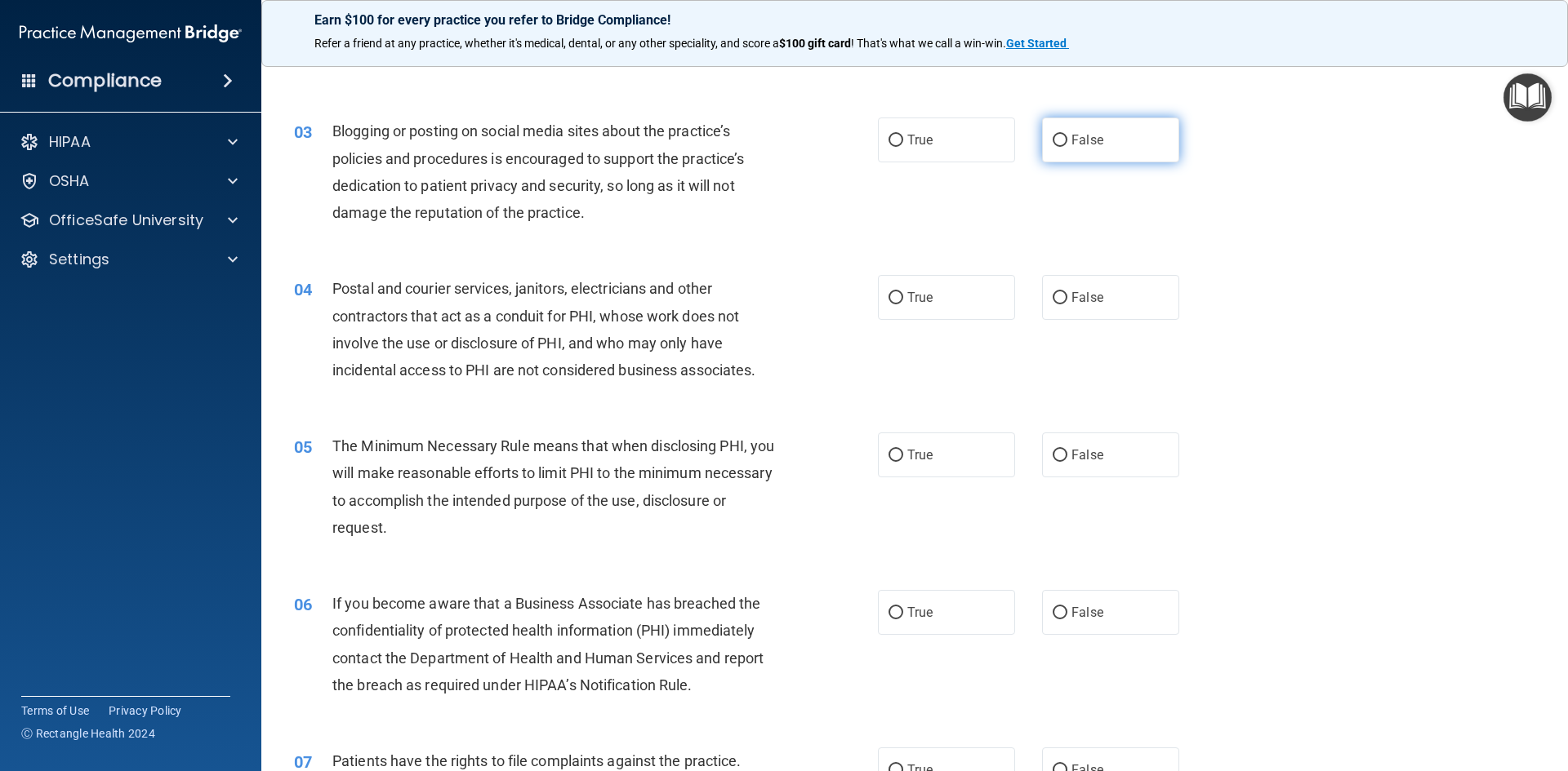
click at [1071, 133] on span "False" at bounding box center [1086, 139] width 32 height 15
click at [1064, 135] on input "False" at bounding box center [1059, 141] width 14 height 13
radio input "true"
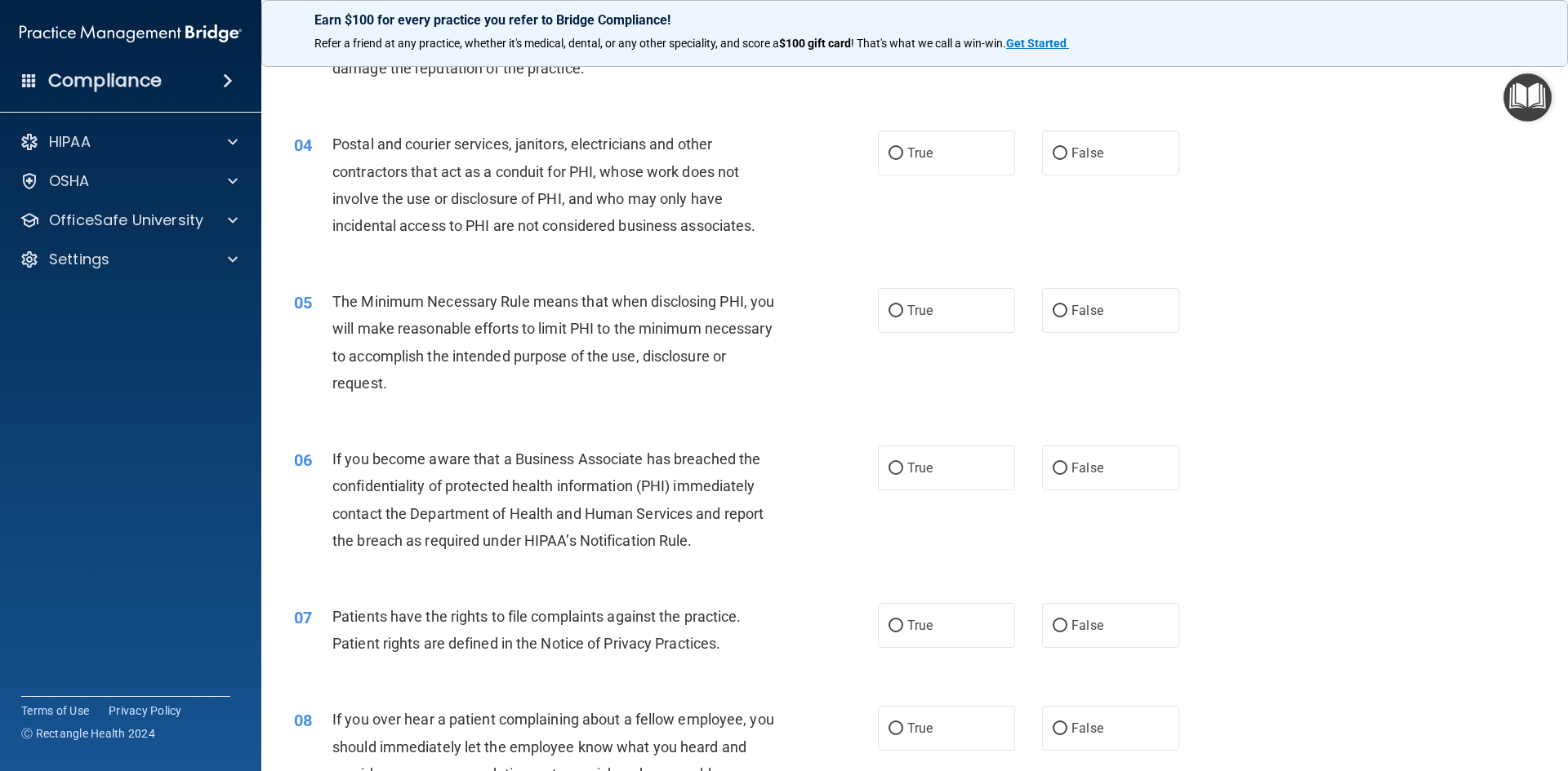
scroll to position [408, 0]
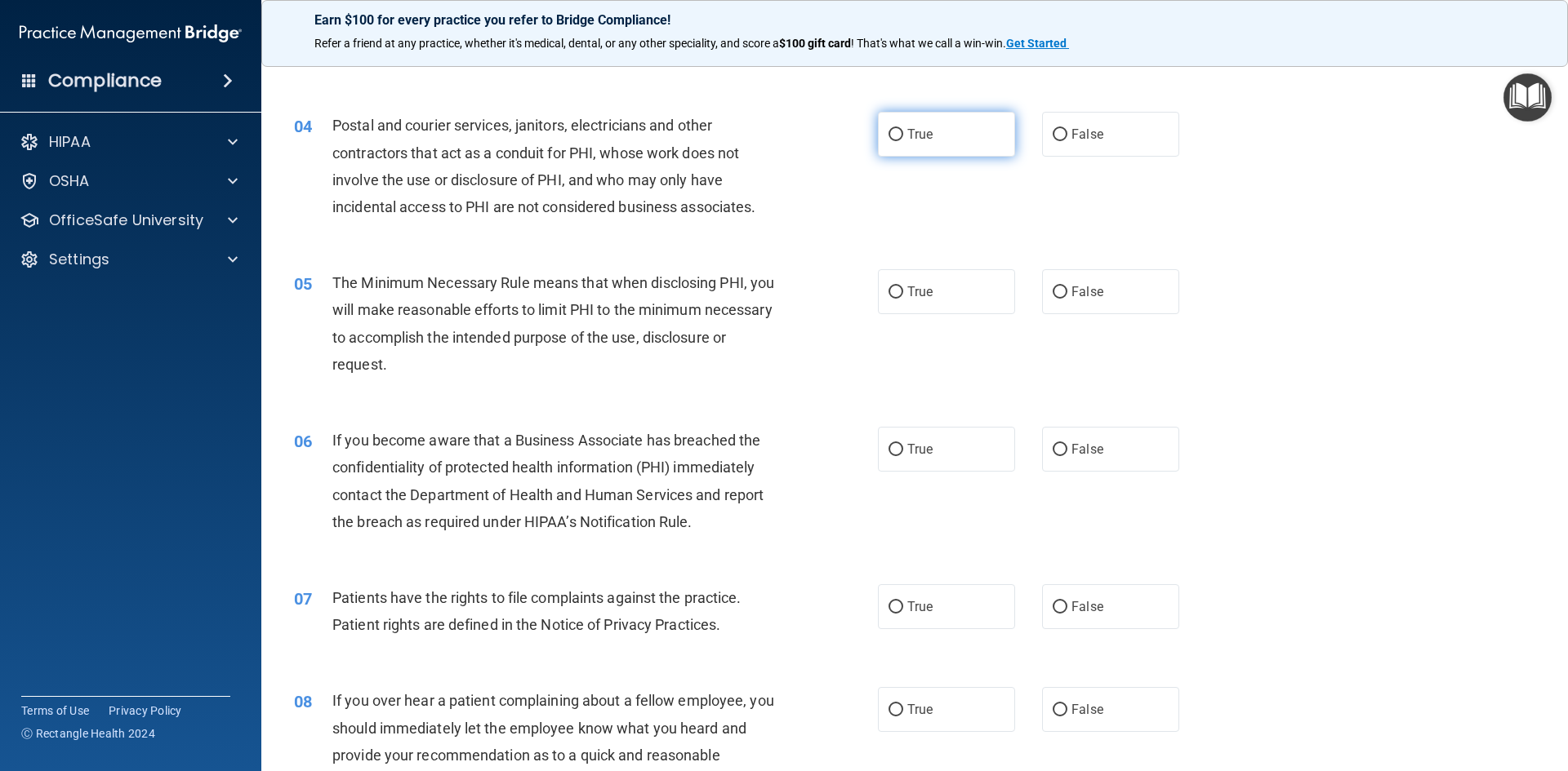
click at [958, 144] on label "True" at bounding box center [946, 134] width 137 height 45
click at [903, 141] on input "True" at bounding box center [896, 135] width 14 height 13
radio input "true"
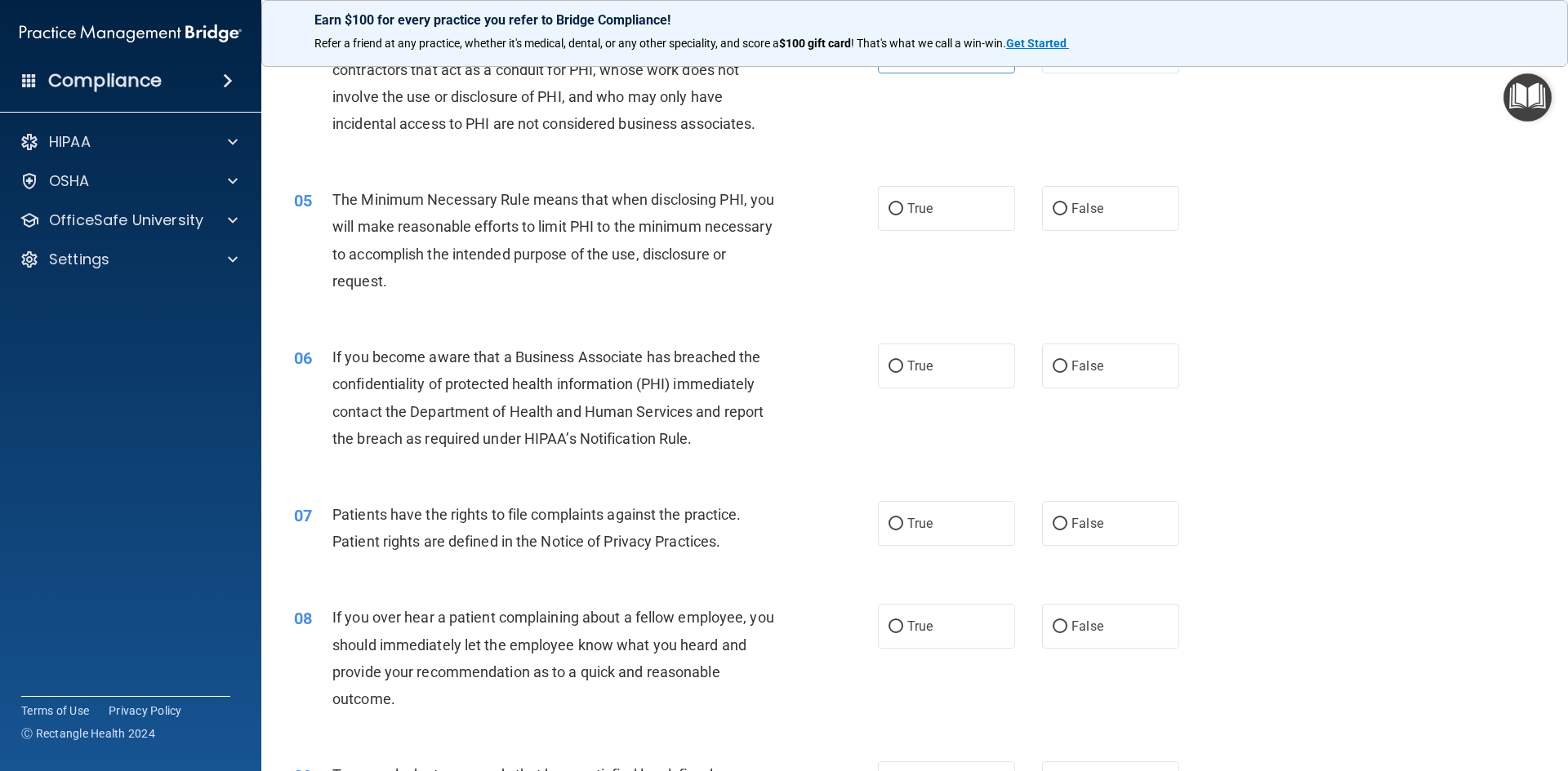
scroll to position [571, 0]
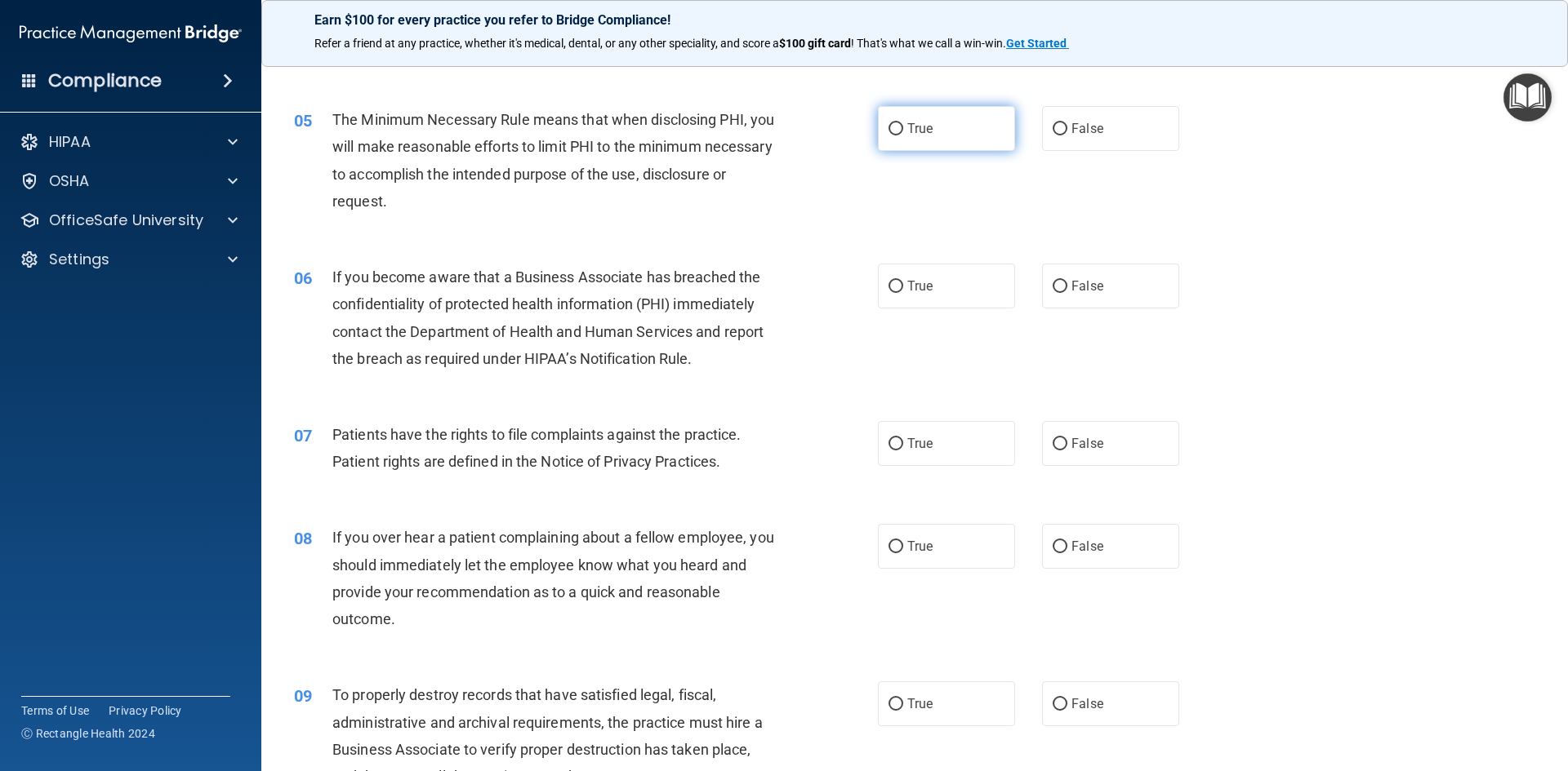
click at [970, 129] on label "True" at bounding box center [946, 129] width 137 height 45
click at [903, 129] on input "True" at bounding box center [896, 130] width 14 height 13
radio input "true"
click at [1126, 299] on label "False" at bounding box center [1111, 286] width 137 height 45
click at [1068, 293] on input "False" at bounding box center [1059, 287] width 14 height 13
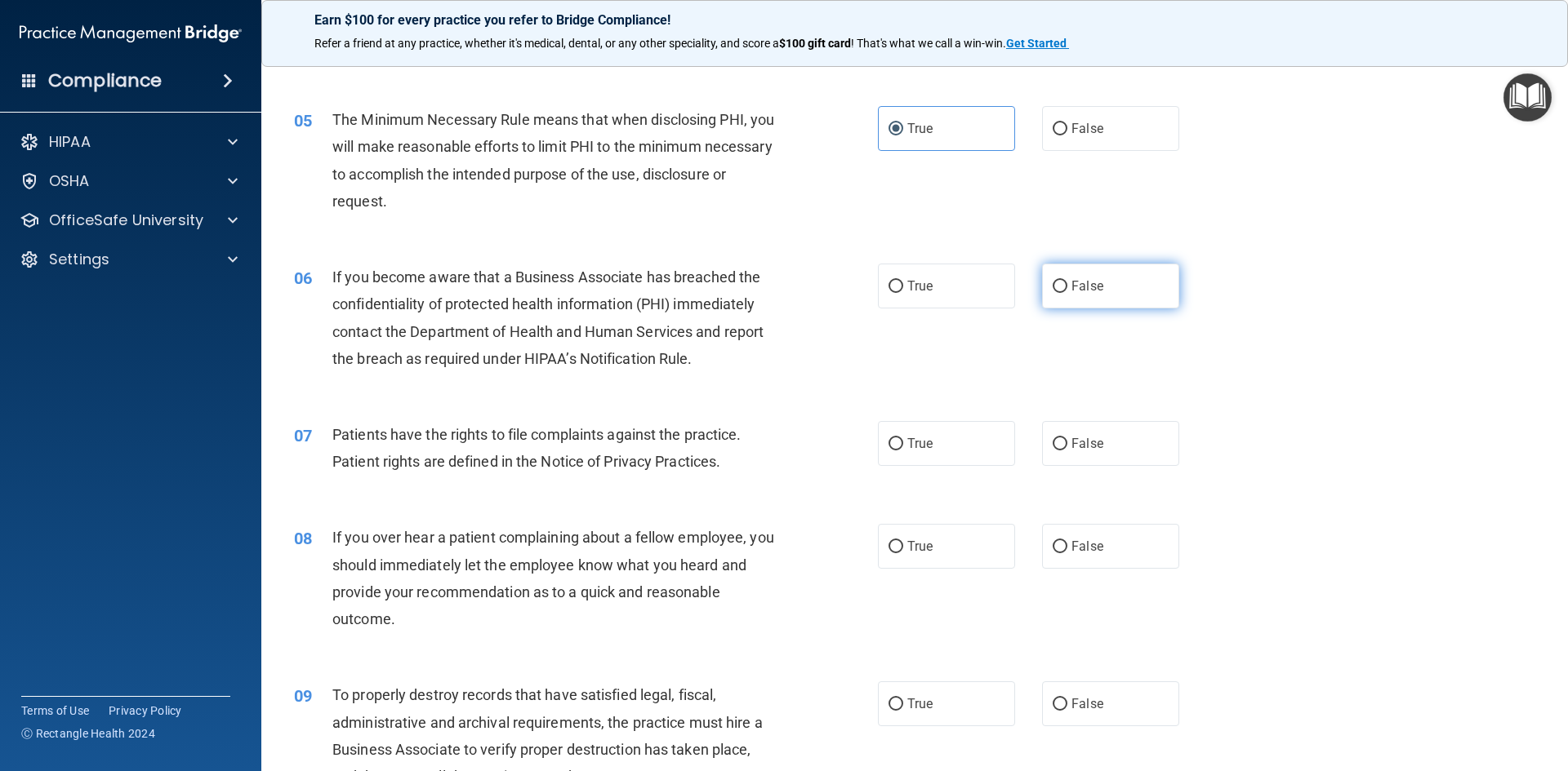
radio input "true"
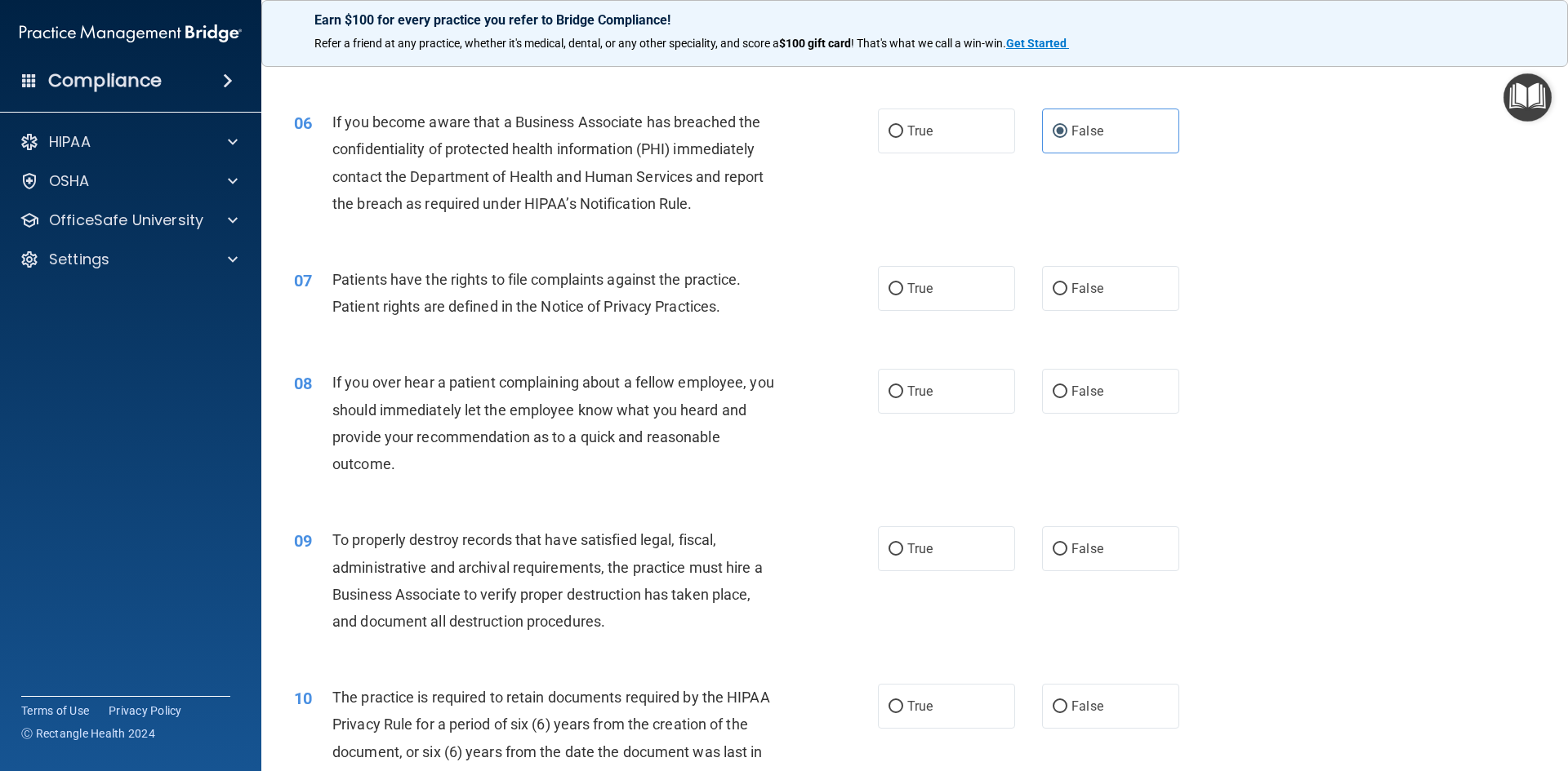
scroll to position [816, 0]
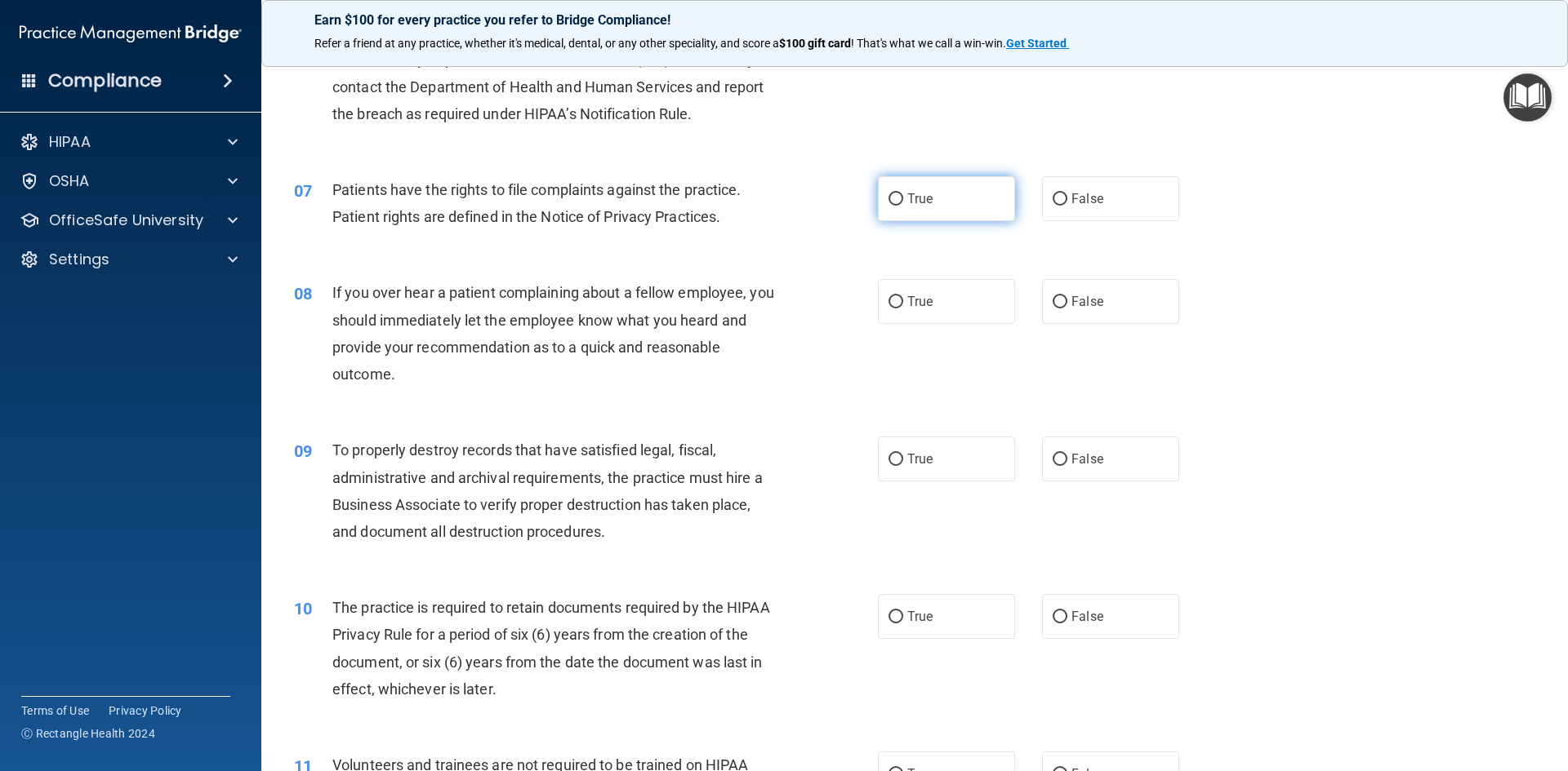
click at [963, 198] on label "True" at bounding box center [946, 199] width 137 height 45
click at [903, 198] on input "True" at bounding box center [896, 200] width 14 height 13
radio input "true"
click at [1071, 303] on span "False" at bounding box center [1086, 301] width 32 height 15
click at [1065, 303] on input "False" at bounding box center [1059, 302] width 14 height 13
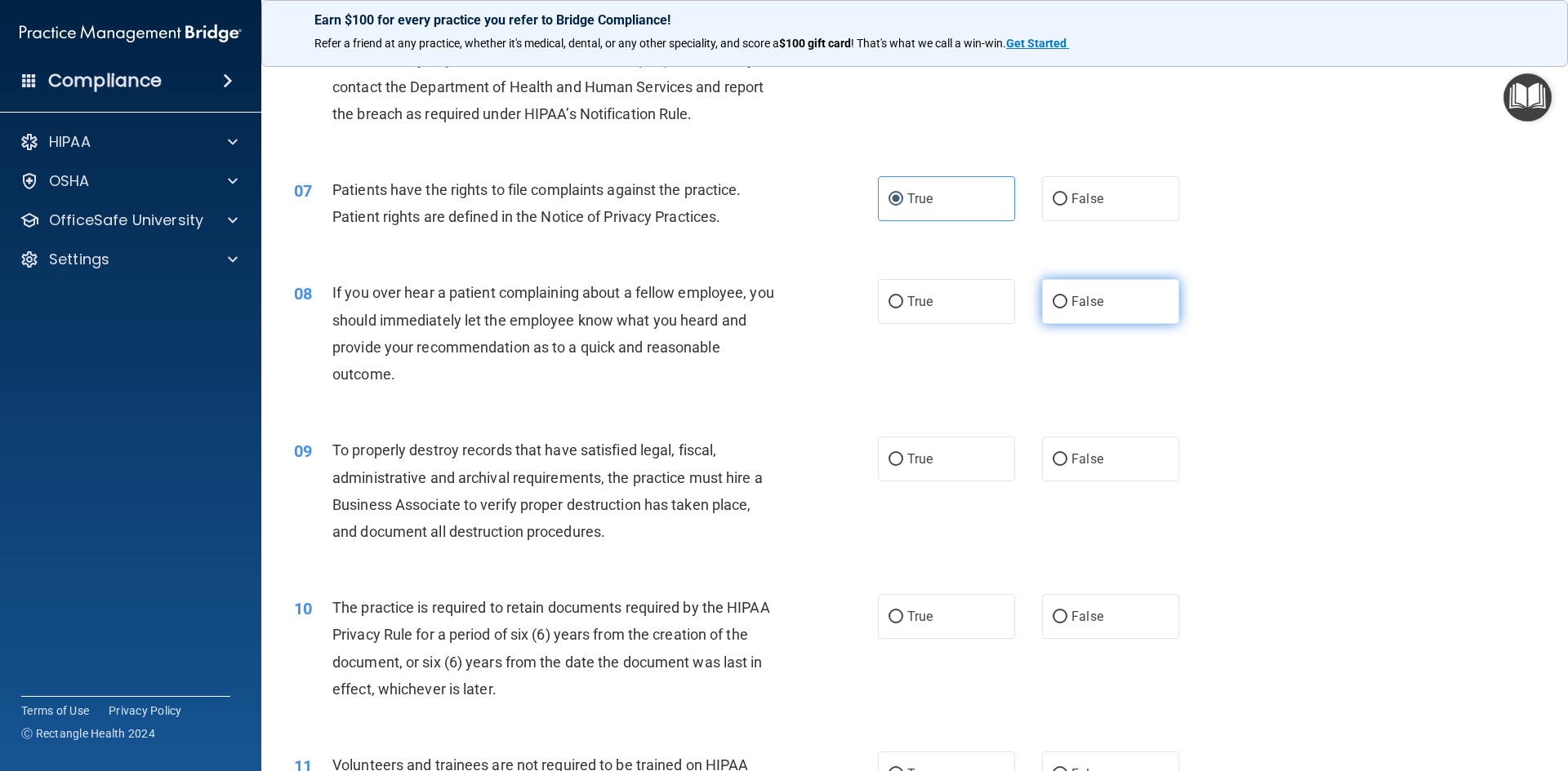
radio input "true"
click at [1061, 213] on label "False" at bounding box center [1111, 199] width 137 height 45
click at [1061, 206] on input "False" at bounding box center [1059, 200] width 14 height 13
radio input "true"
radio input "false"
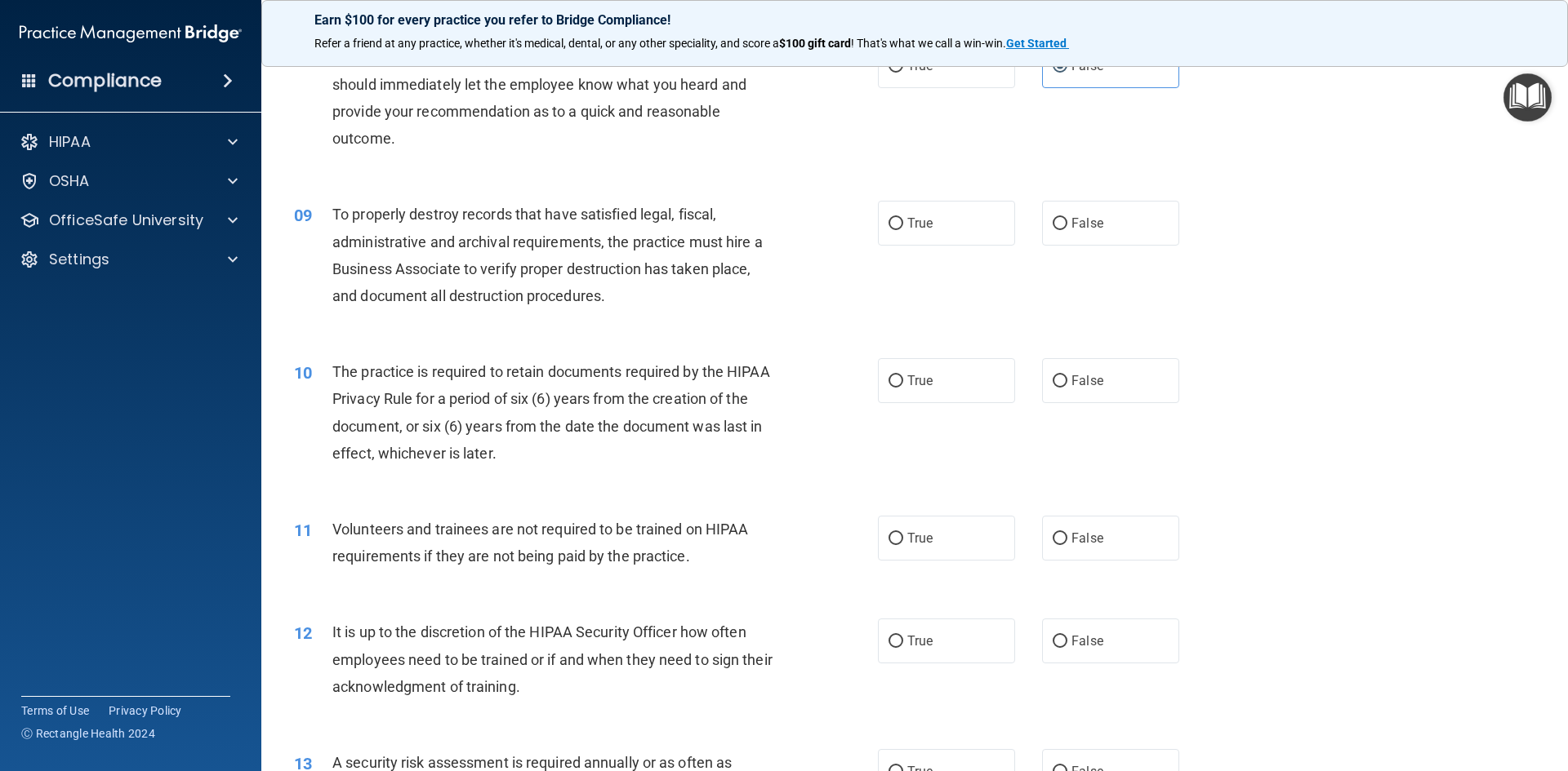
scroll to position [1061, 0]
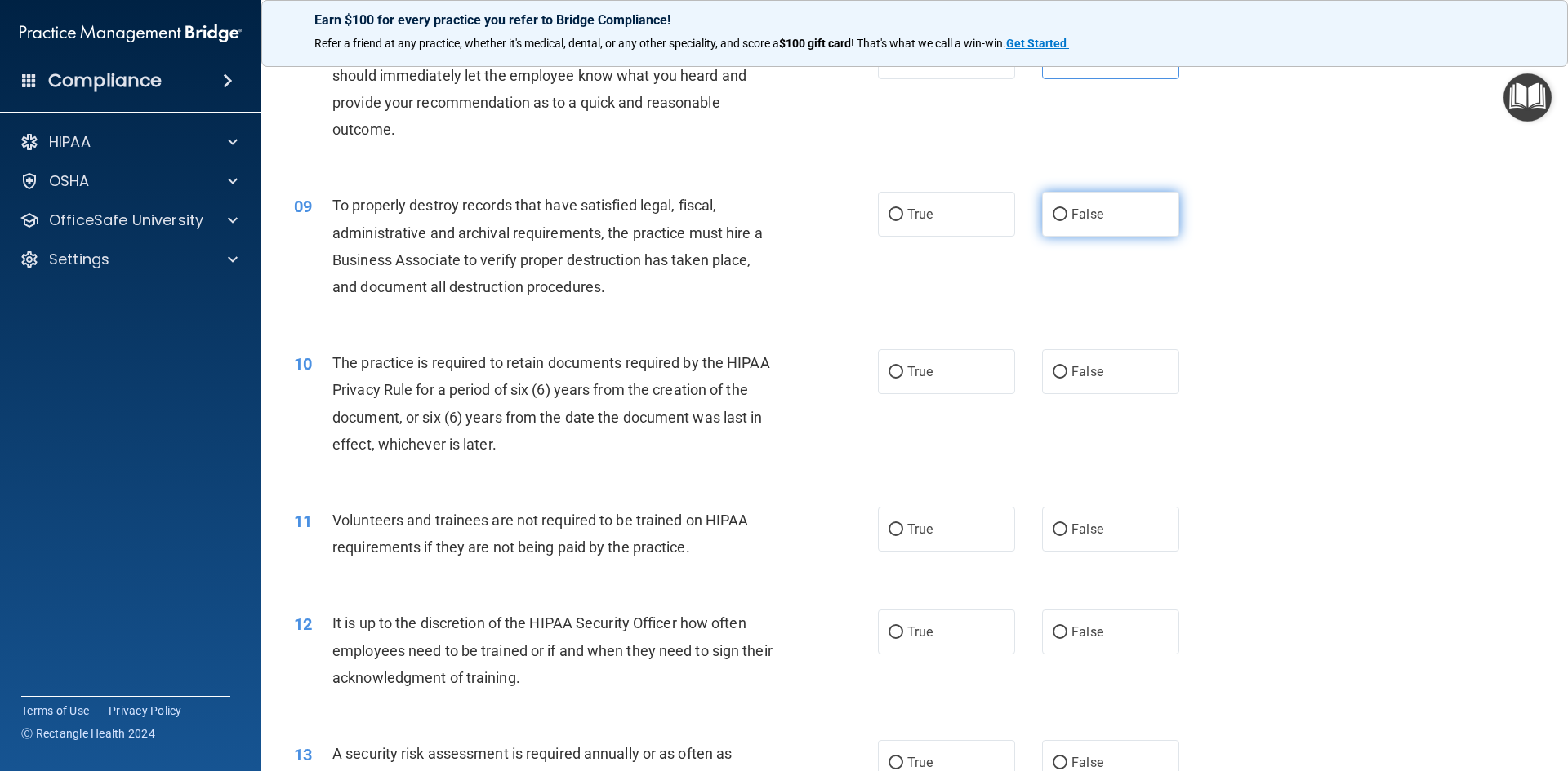
click at [1103, 213] on label "False" at bounding box center [1111, 214] width 137 height 45
click at [1068, 213] on input "False" at bounding box center [1059, 215] width 14 height 13
radio input "true"
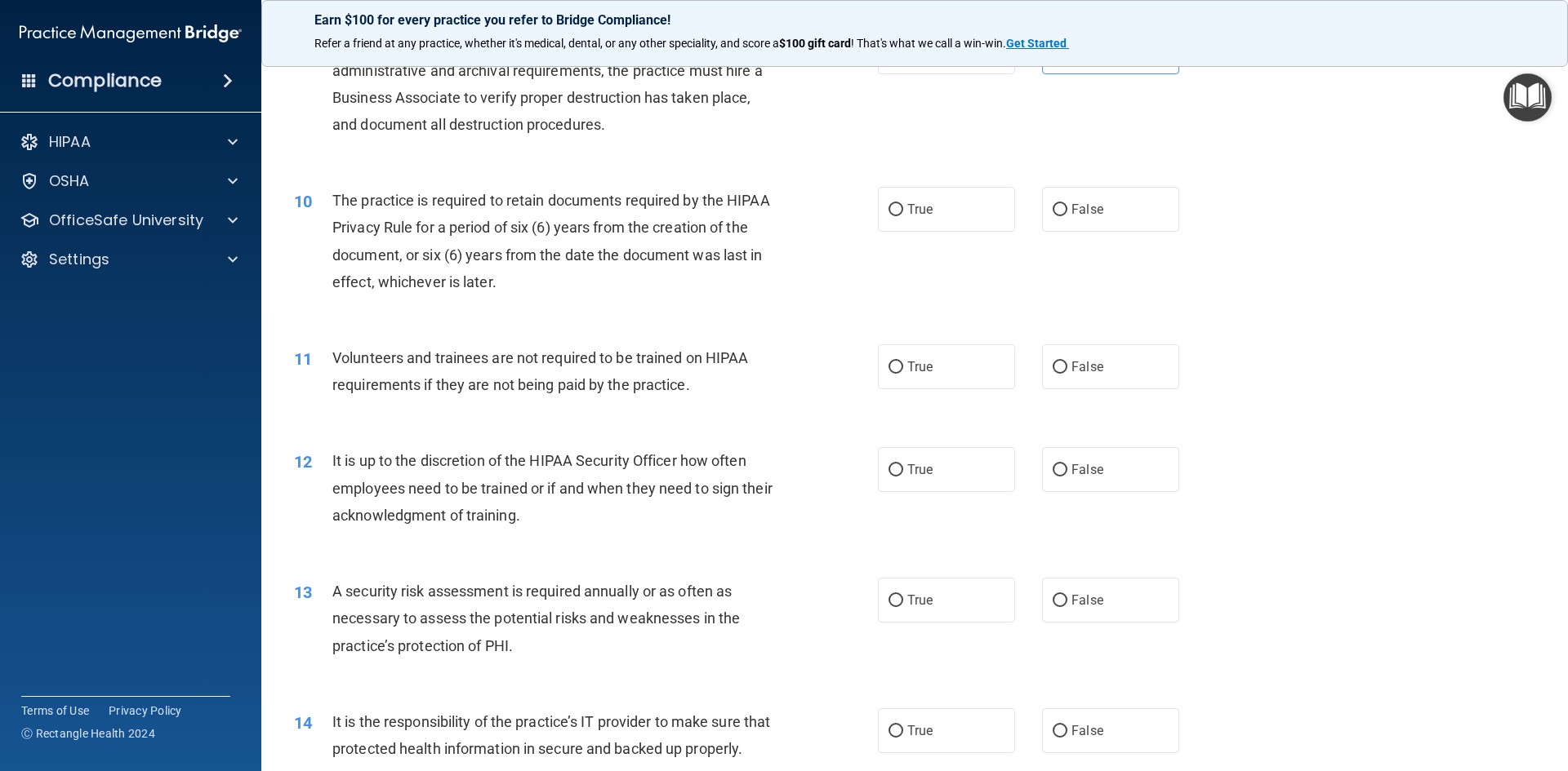
scroll to position [1224, 0]
click at [936, 217] on label "True" at bounding box center [946, 209] width 137 height 45
click at [903, 215] on input "True" at bounding box center [896, 210] width 14 height 13
radio input "true"
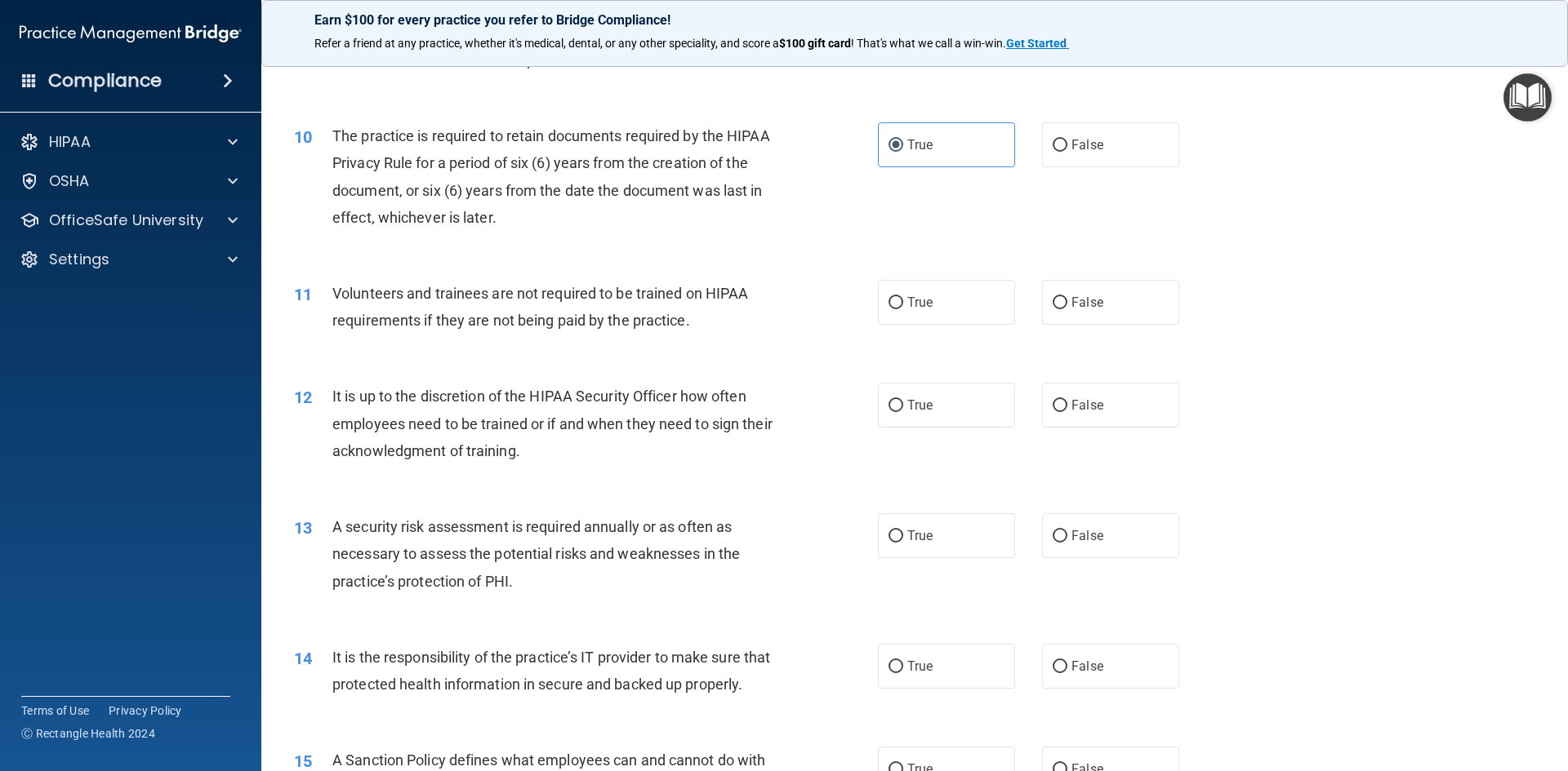
scroll to position [1387, 0]
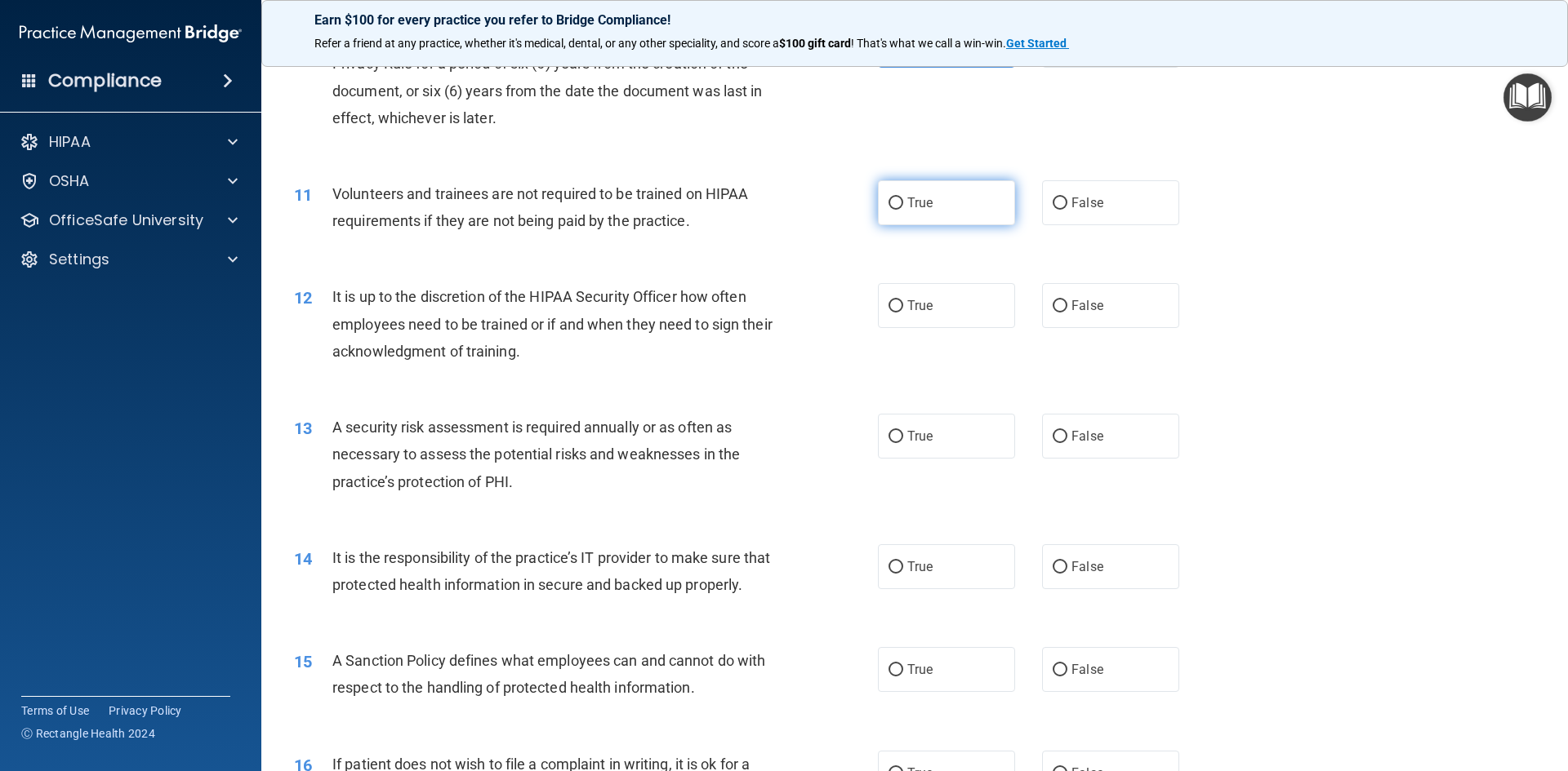
click at [954, 210] on label "True" at bounding box center [946, 202] width 137 height 45
click at [903, 210] on input "True" at bounding box center [896, 204] width 14 height 13
radio input "true"
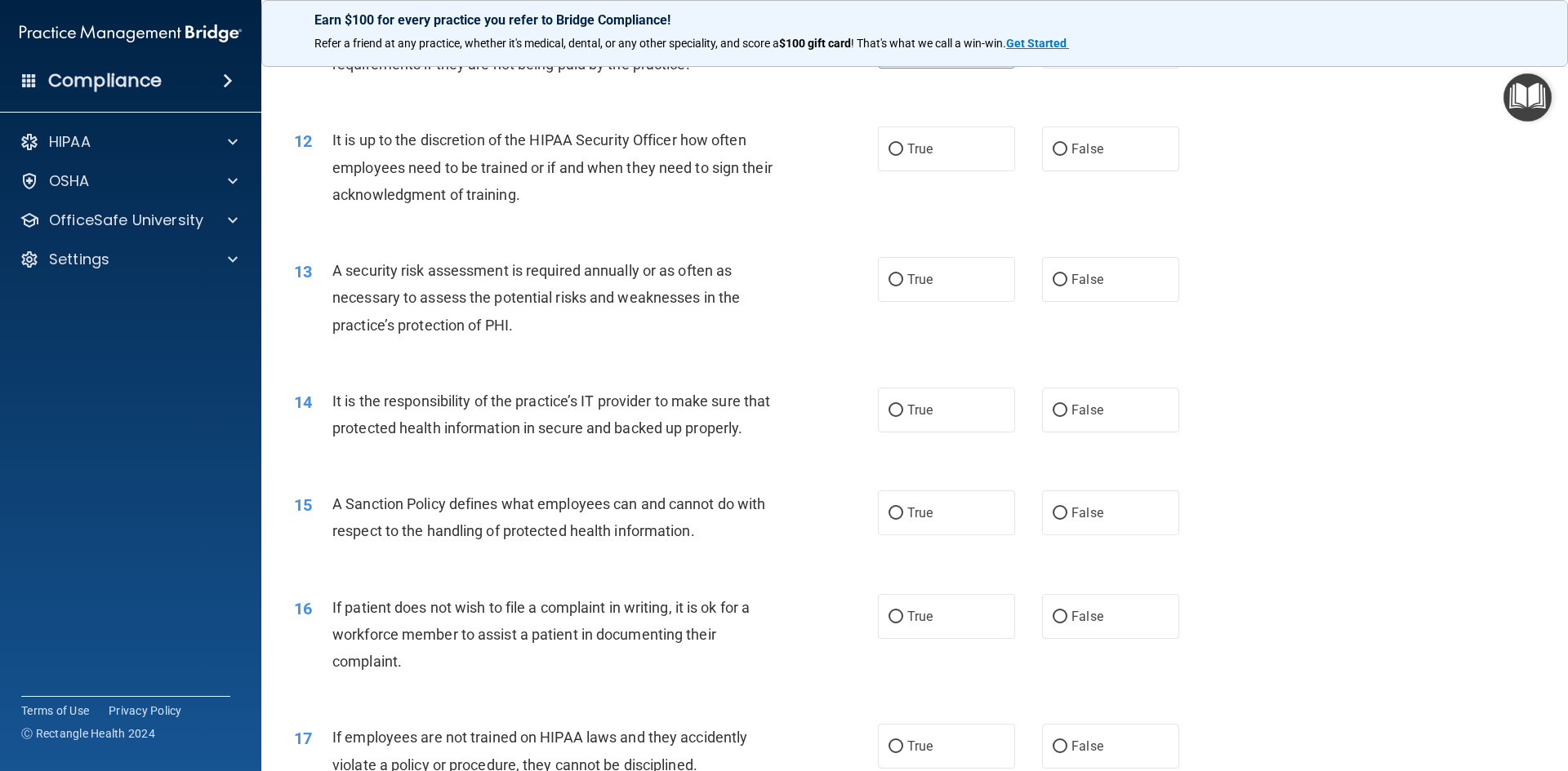
scroll to position [1551, 0]
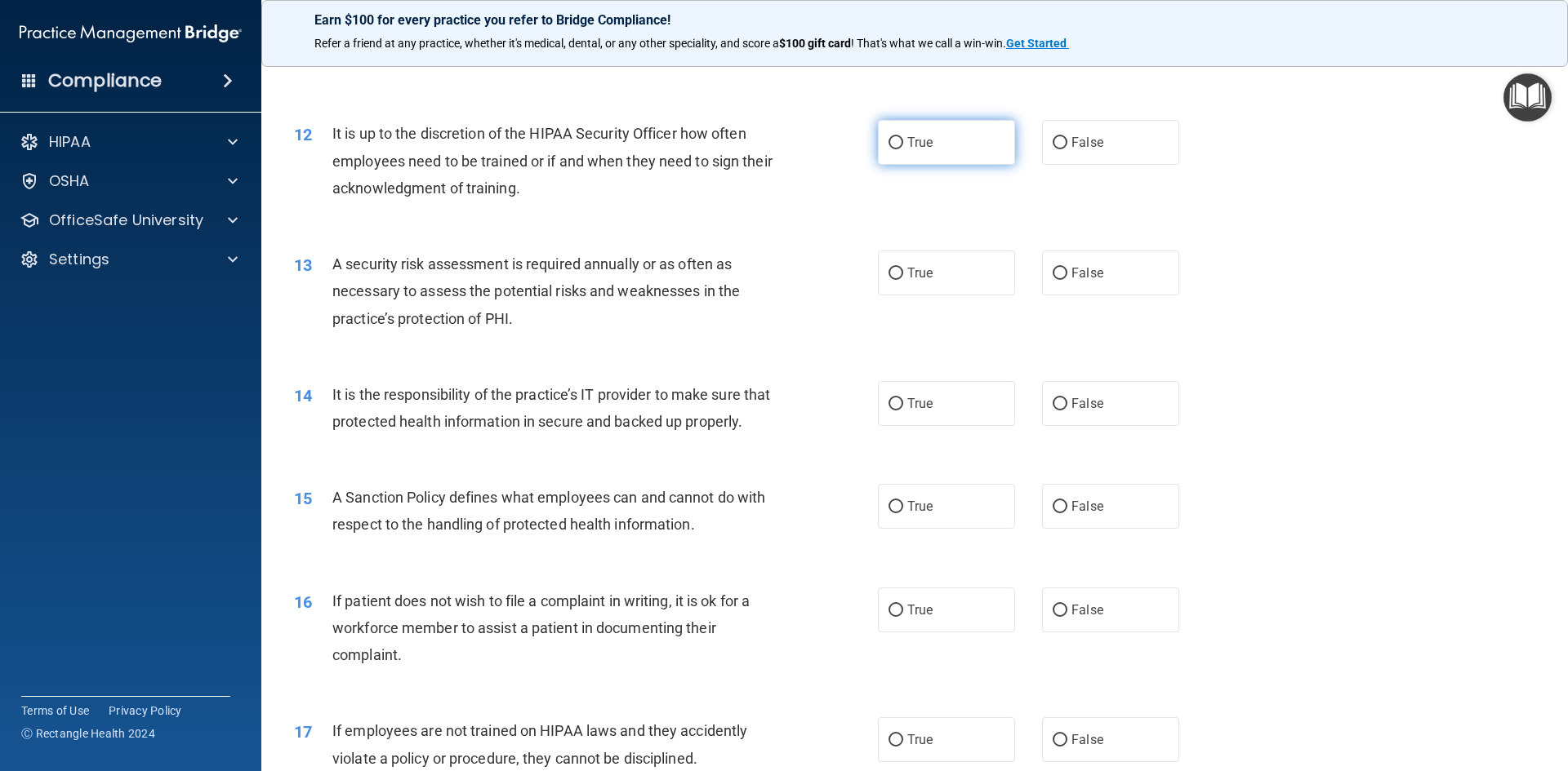
click at [911, 145] on span "True" at bounding box center [920, 142] width 25 height 15
click at [903, 145] on input "True" at bounding box center [896, 143] width 14 height 13
radio input "true"
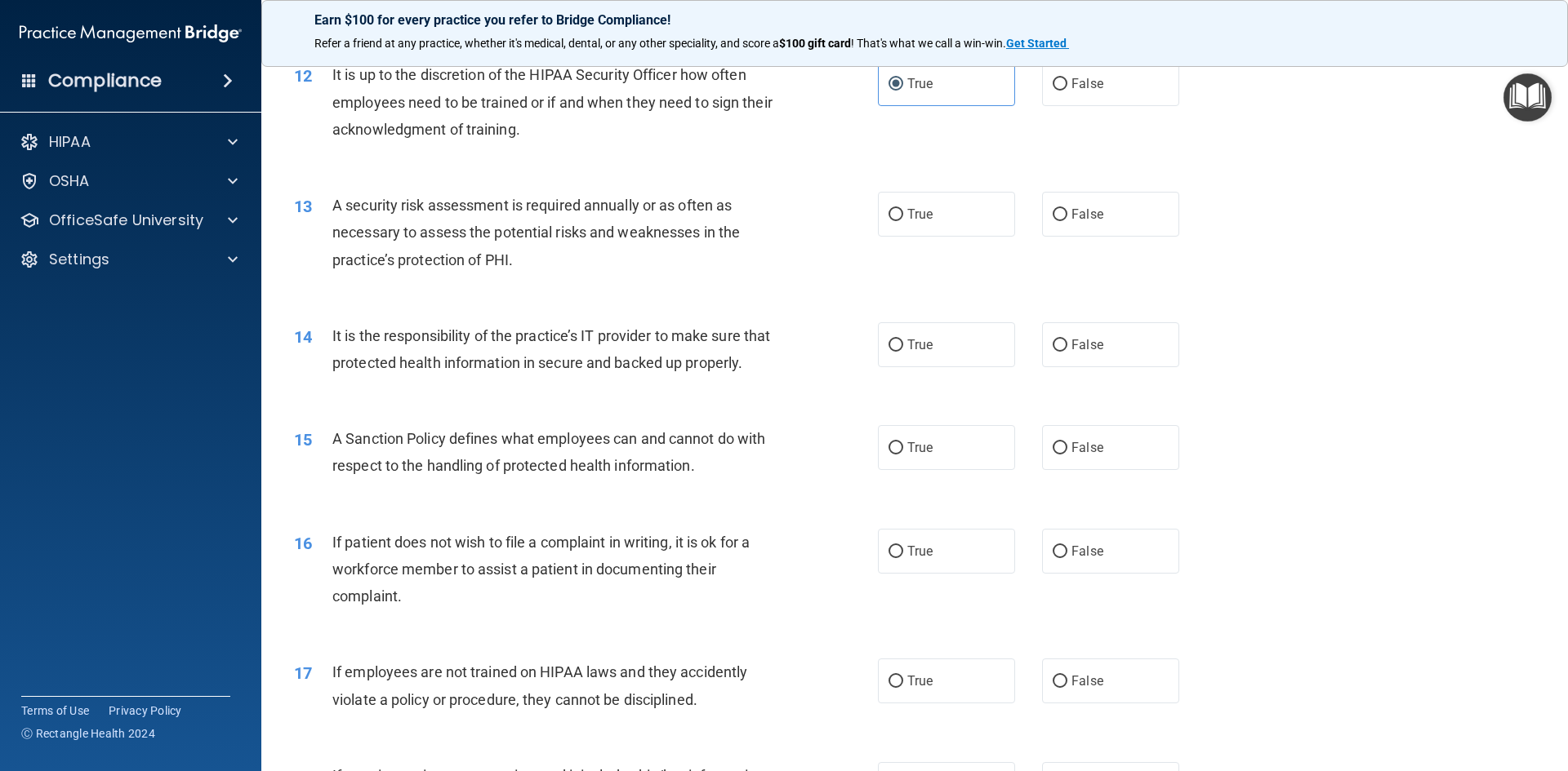
scroll to position [1632, 0]
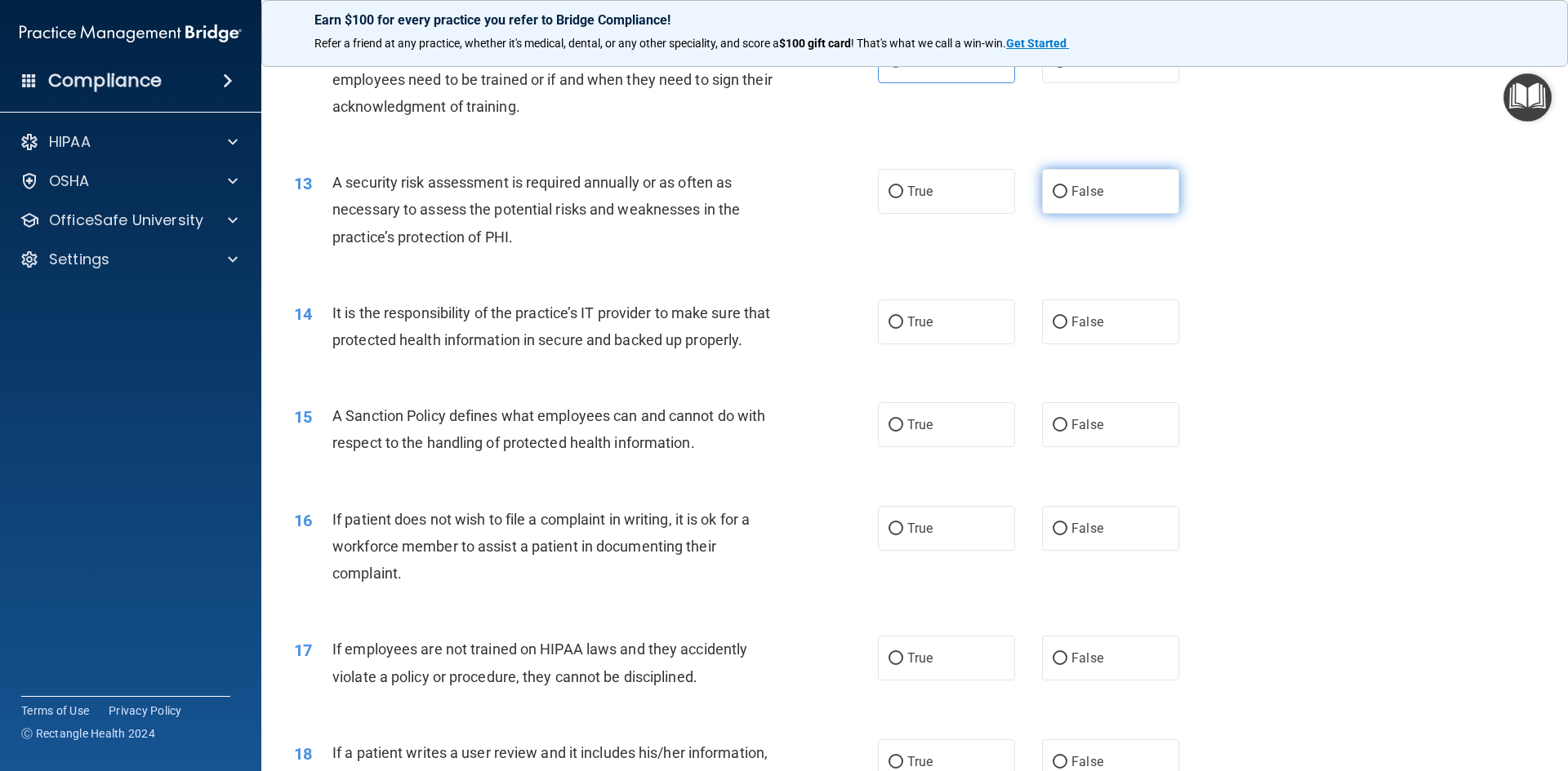
click at [1117, 175] on label "False" at bounding box center [1111, 192] width 137 height 45
click at [1068, 186] on input "False" at bounding box center [1059, 193] width 14 height 13
radio input "true"
click at [1096, 318] on label "False" at bounding box center [1111, 322] width 137 height 45
click at [1068, 318] on input "False" at bounding box center [1059, 323] width 14 height 13
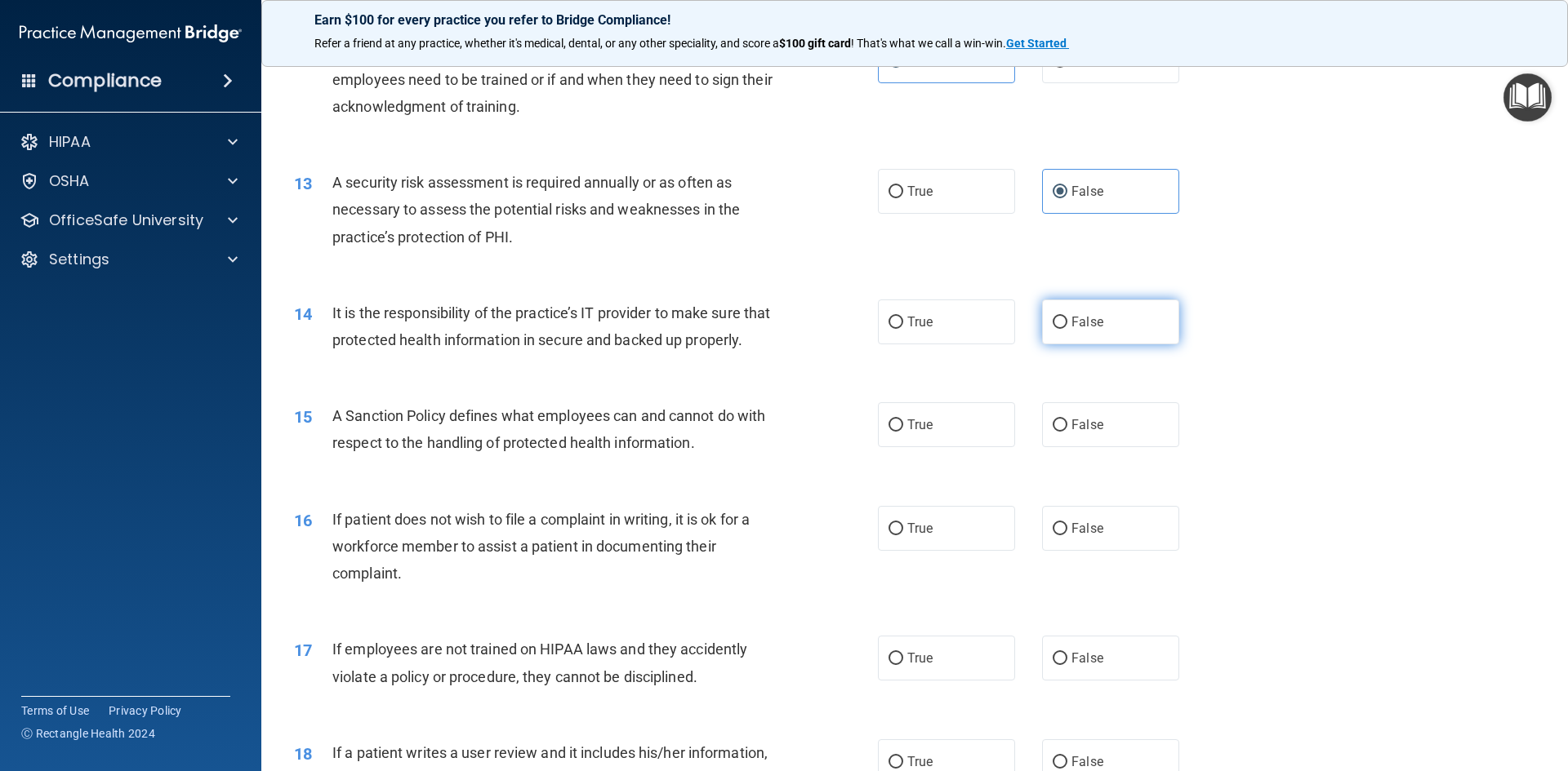
radio input "true"
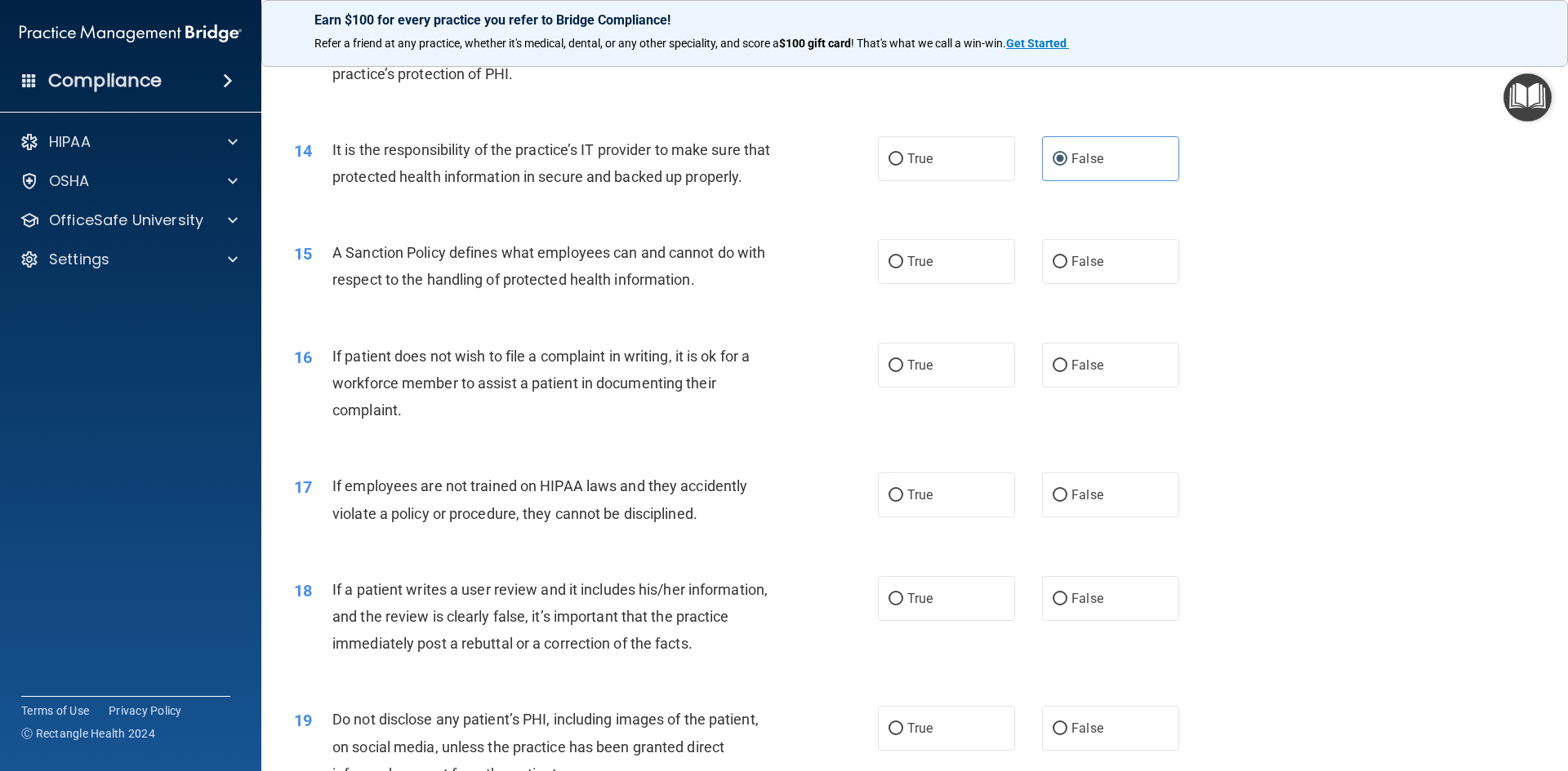
scroll to position [1877, 0]
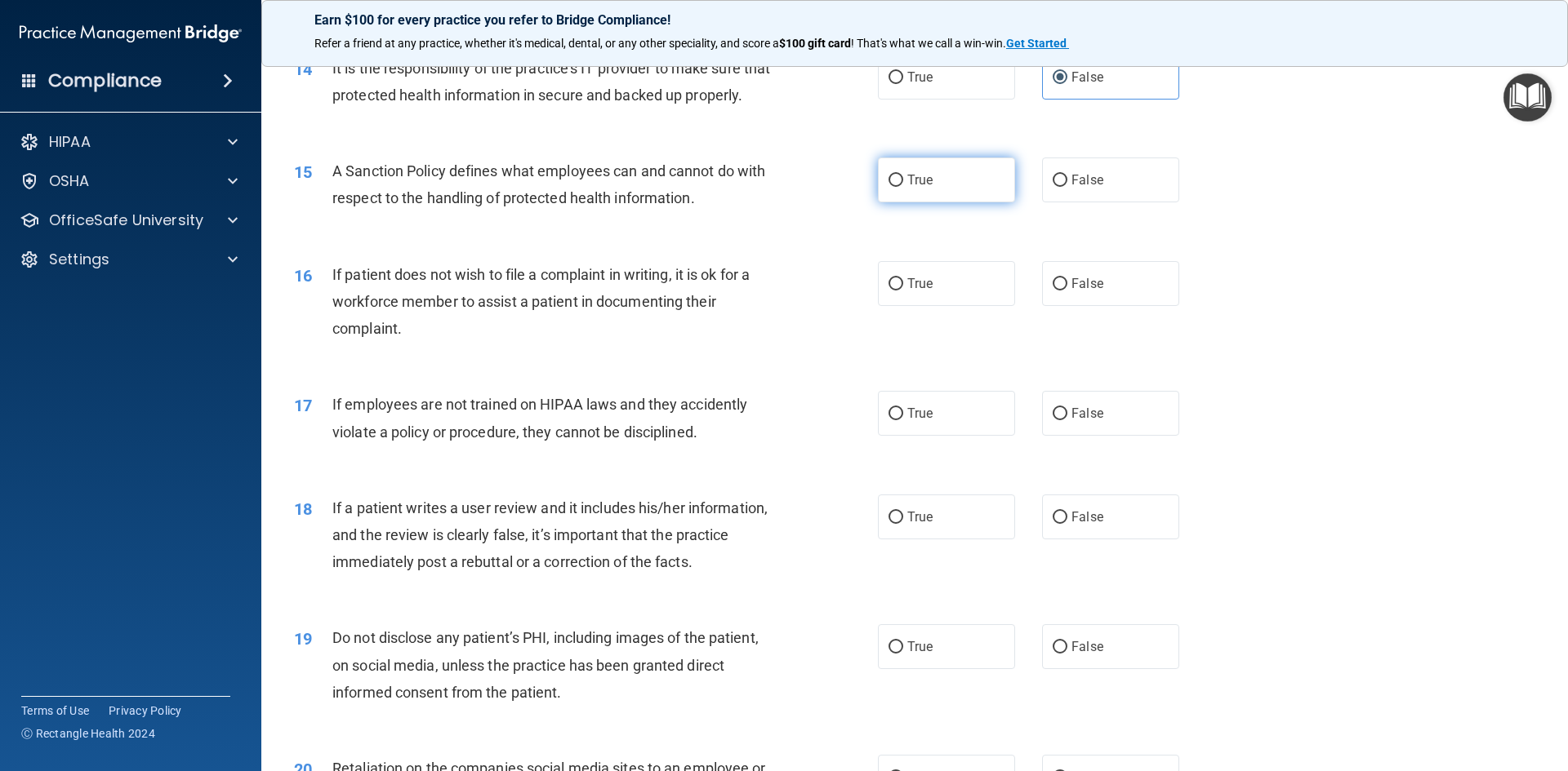
click at [904, 202] on label "True" at bounding box center [946, 180] width 137 height 45
click at [903, 187] on input "True" at bounding box center [896, 181] width 14 height 13
radio input "true"
click at [907, 291] on span "True" at bounding box center [920, 283] width 25 height 15
click at [902, 291] on input "True" at bounding box center [896, 284] width 14 height 13
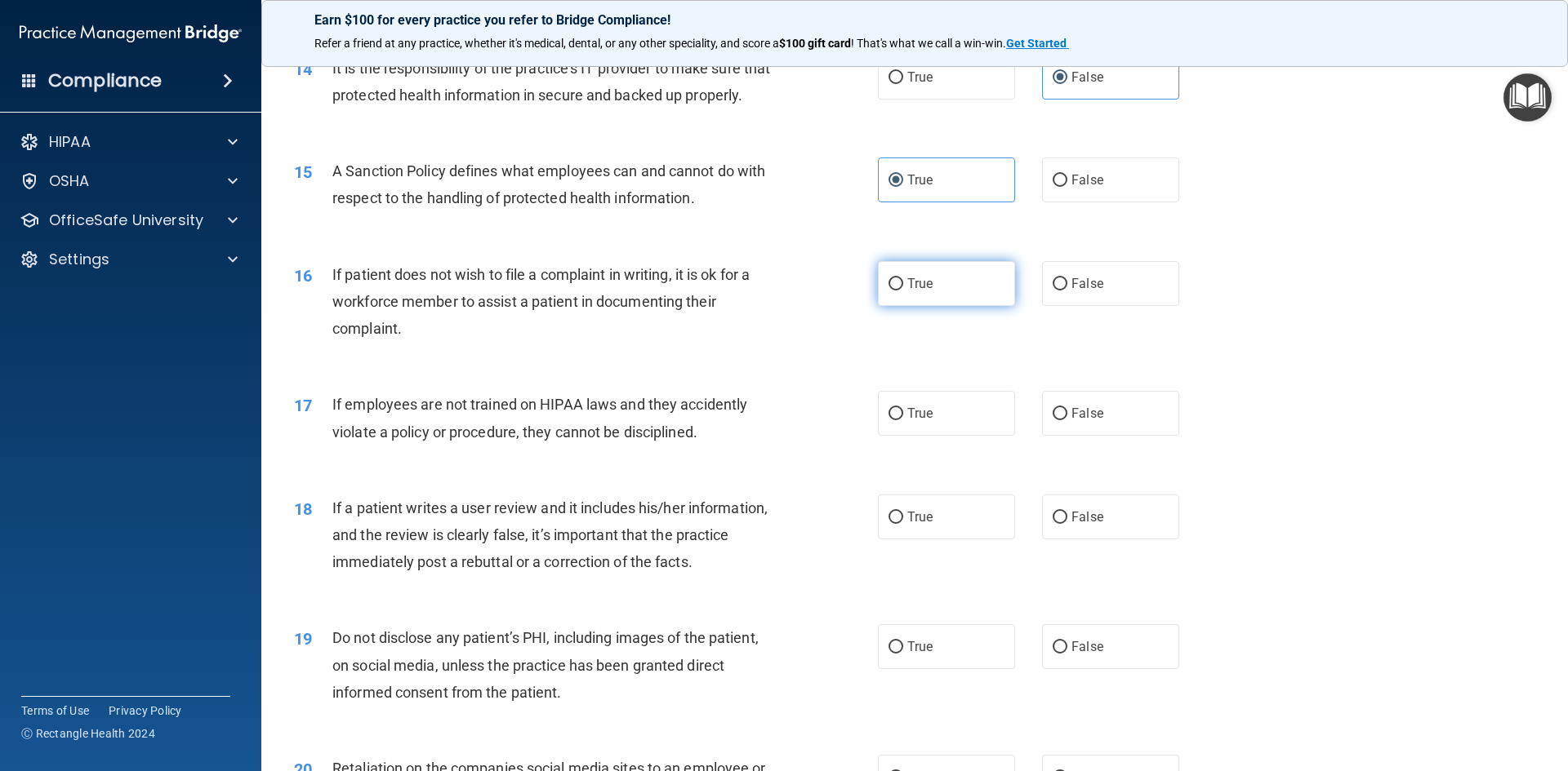
radio input "true"
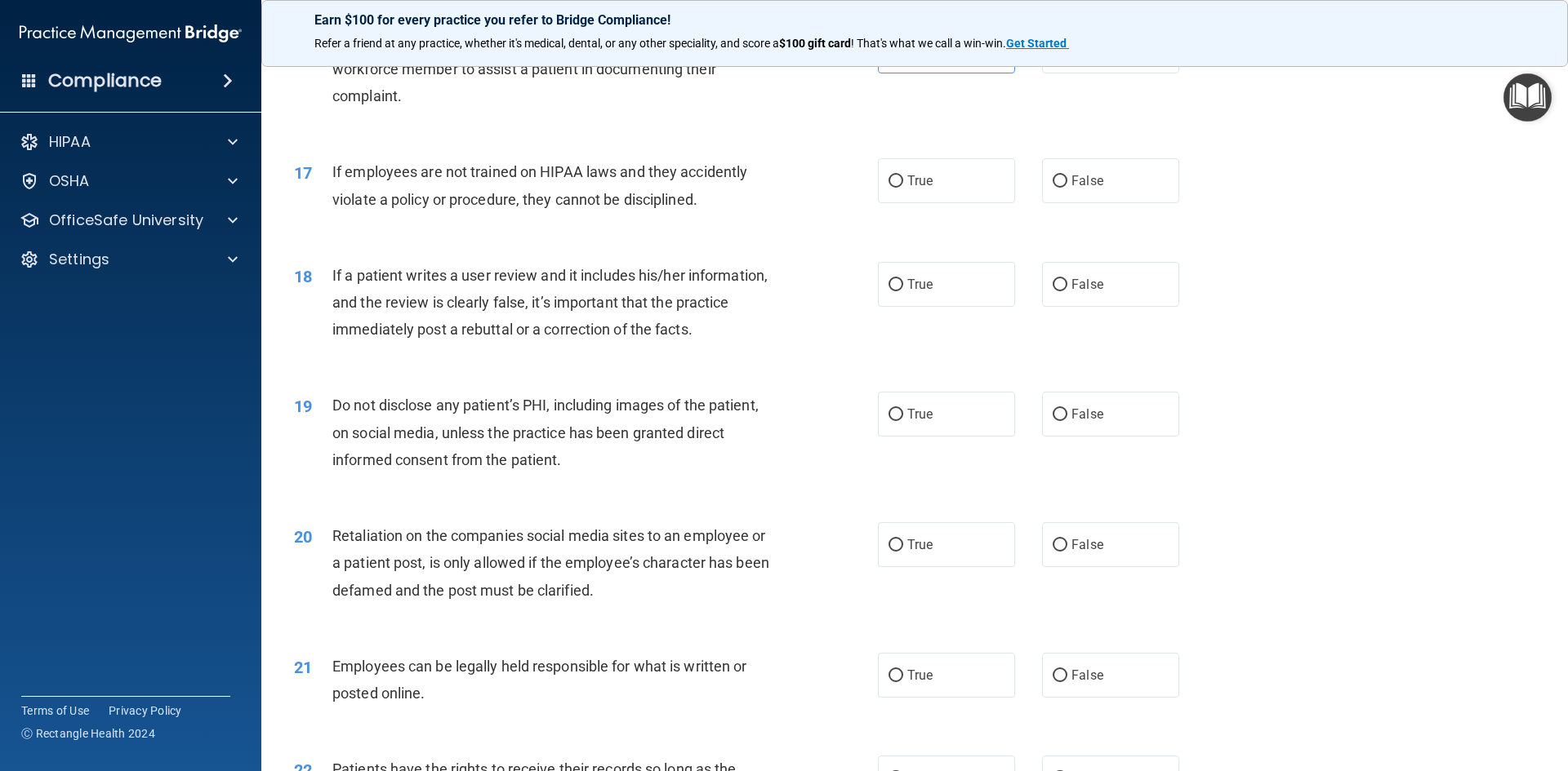
scroll to position [2122, 0]
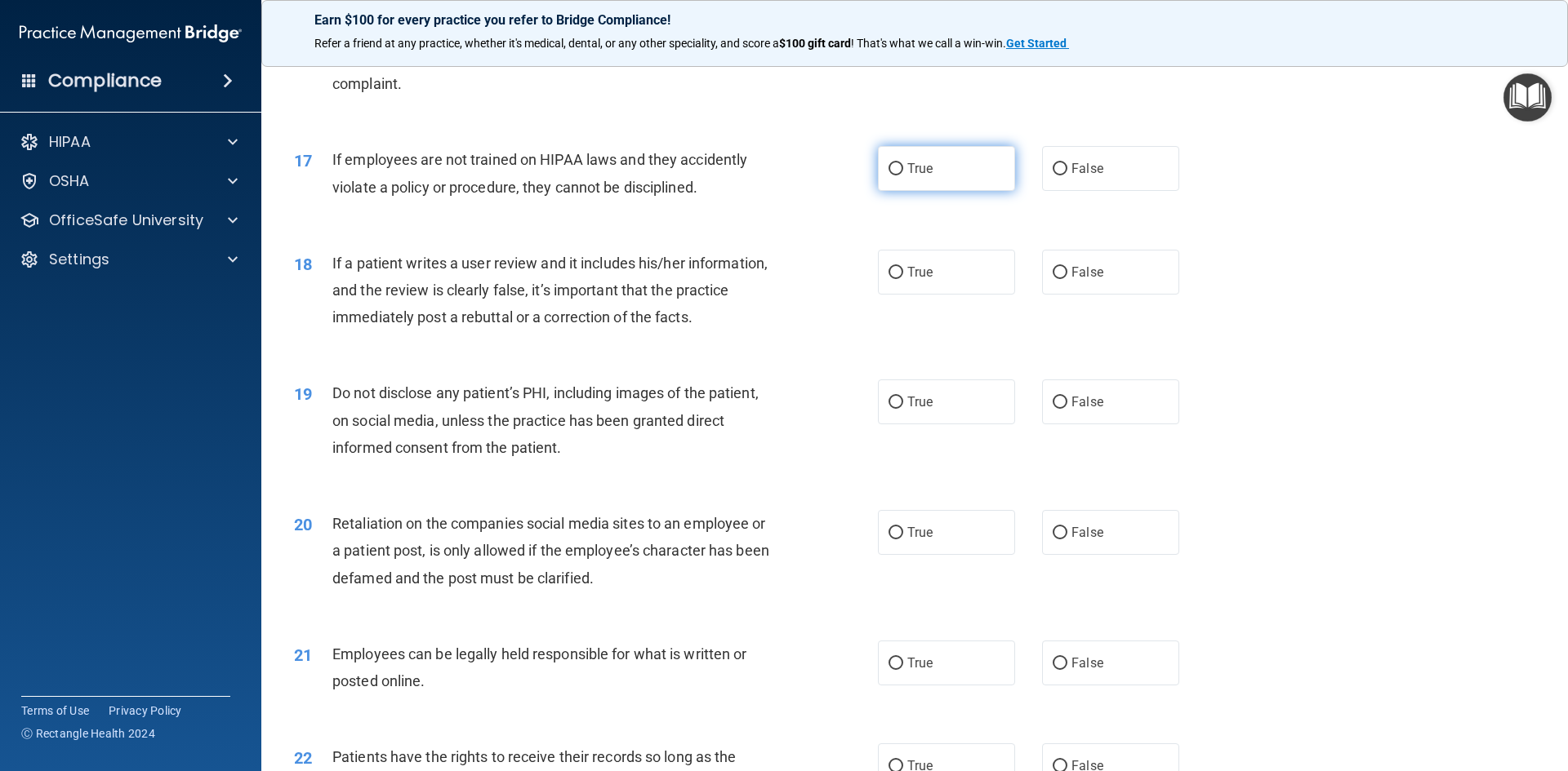
click at [907, 191] on label "True" at bounding box center [946, 168] width 137 height 45
click at [903, 175] on input "True" at bounding box center [896, 169] width 14 height 13
radio input "true"
click at [1065, 294] on label "False" at bounding box center [1111, 273] width 137 height 45
click at [1065, 279] on input "False" at bounding box center [1059, 273] width 14 height 13
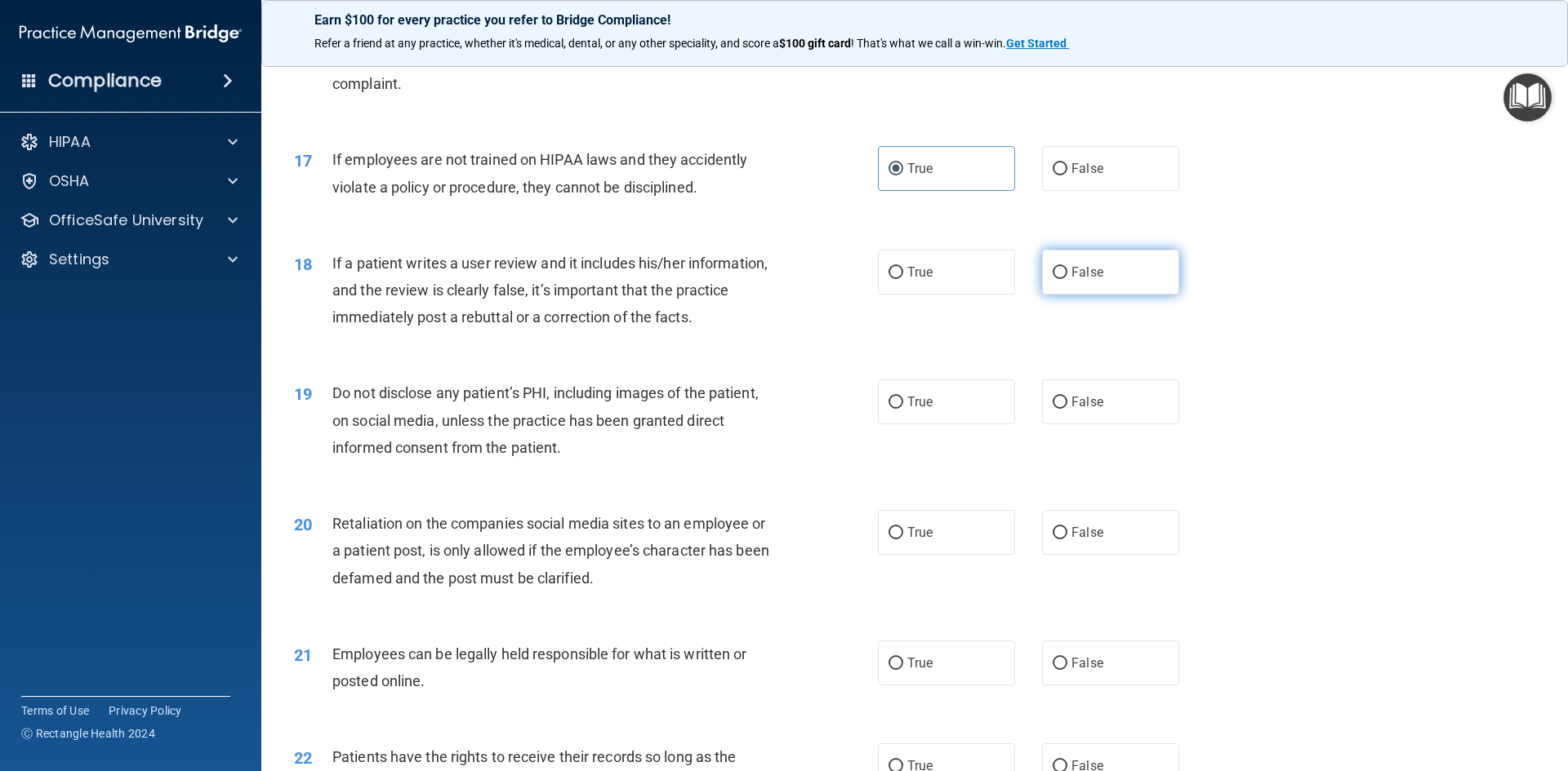
radio input "true"
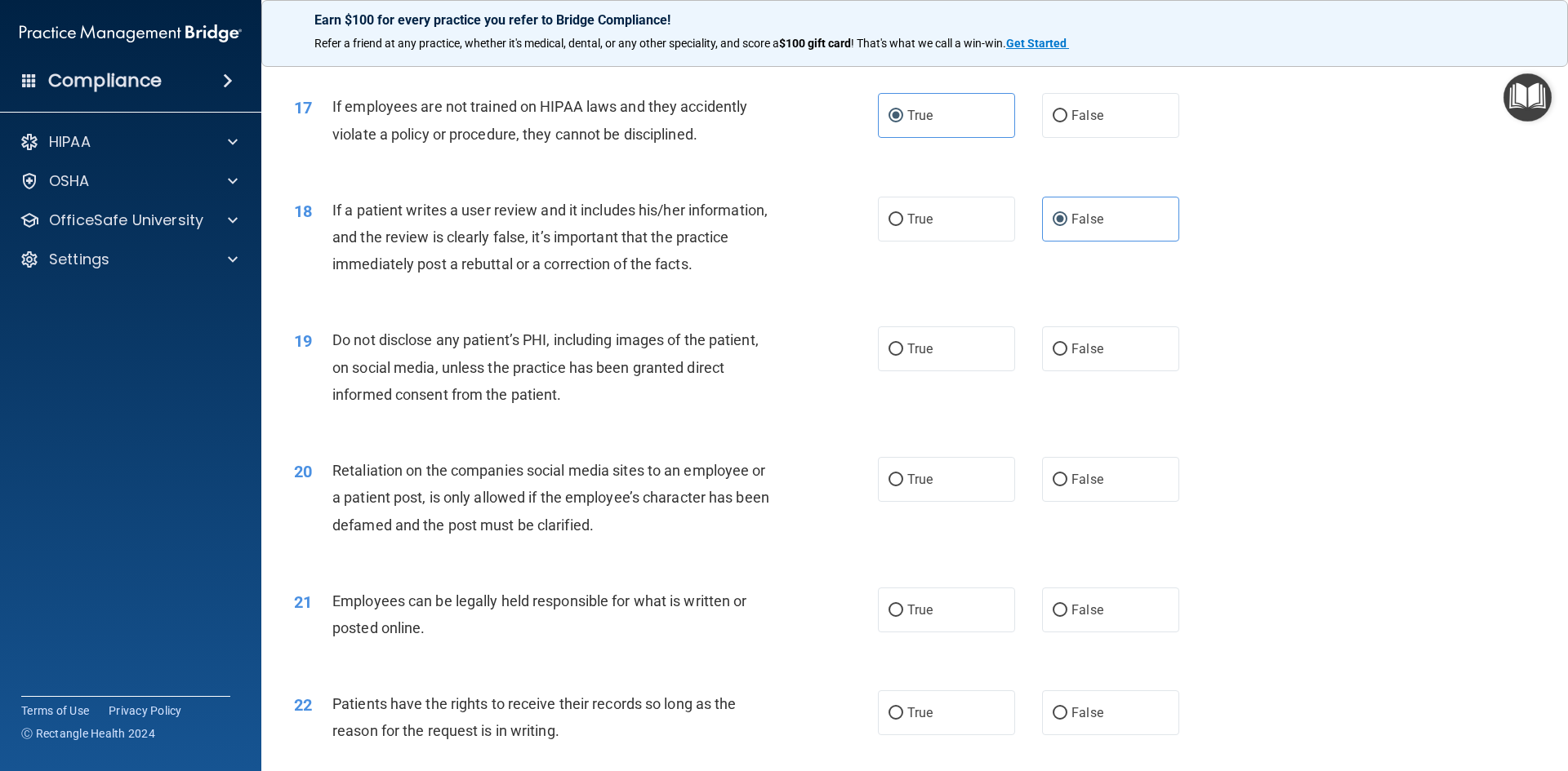
scroll to position [2203, 0]
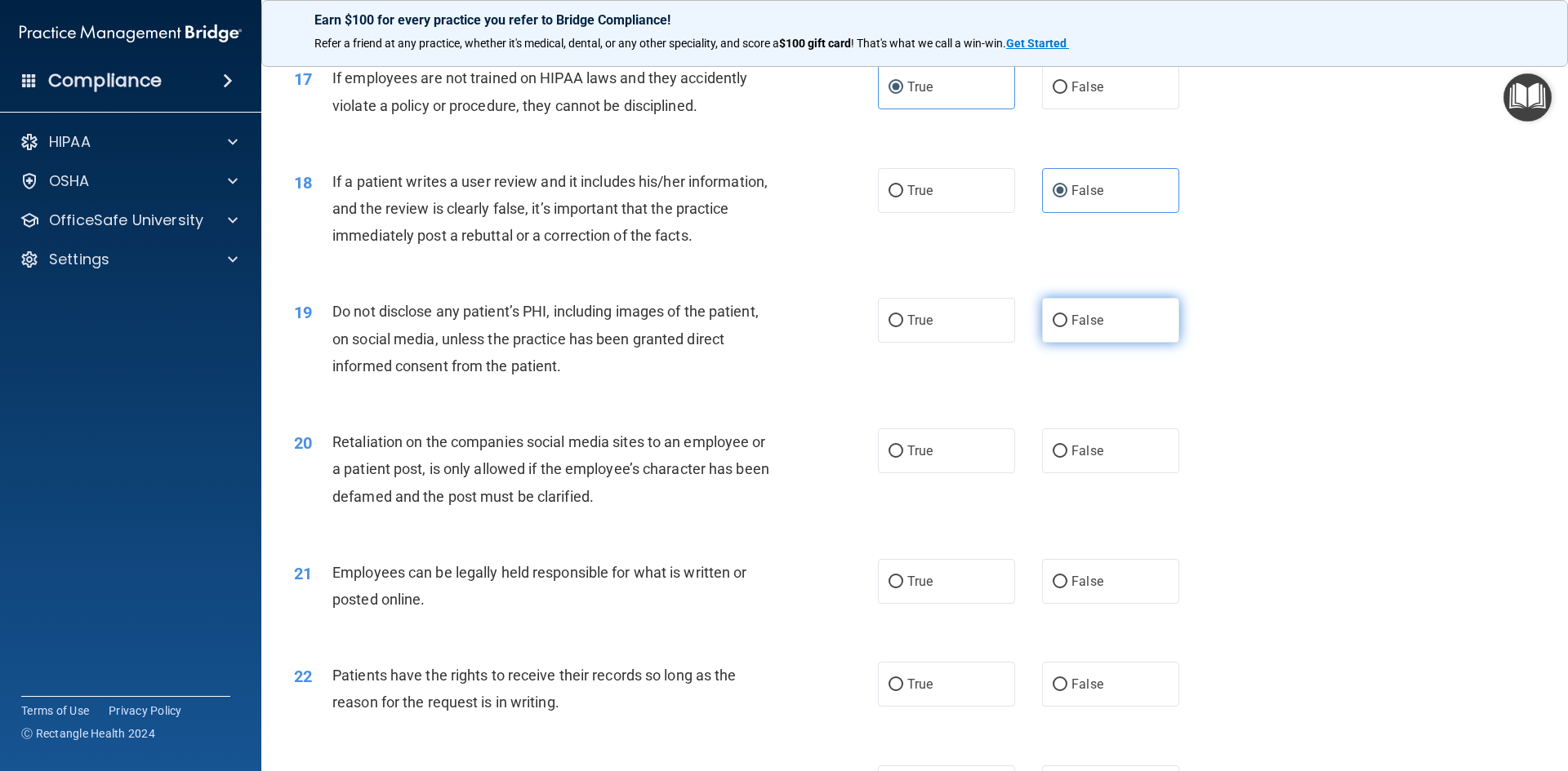
click at [1124, 338] on label "False" at bounding box center [1111, 320] width 137 height 45
click at [1068, 327] on input "False" at bounding box center [1059, 321] width 14 height 13
radio input "true"
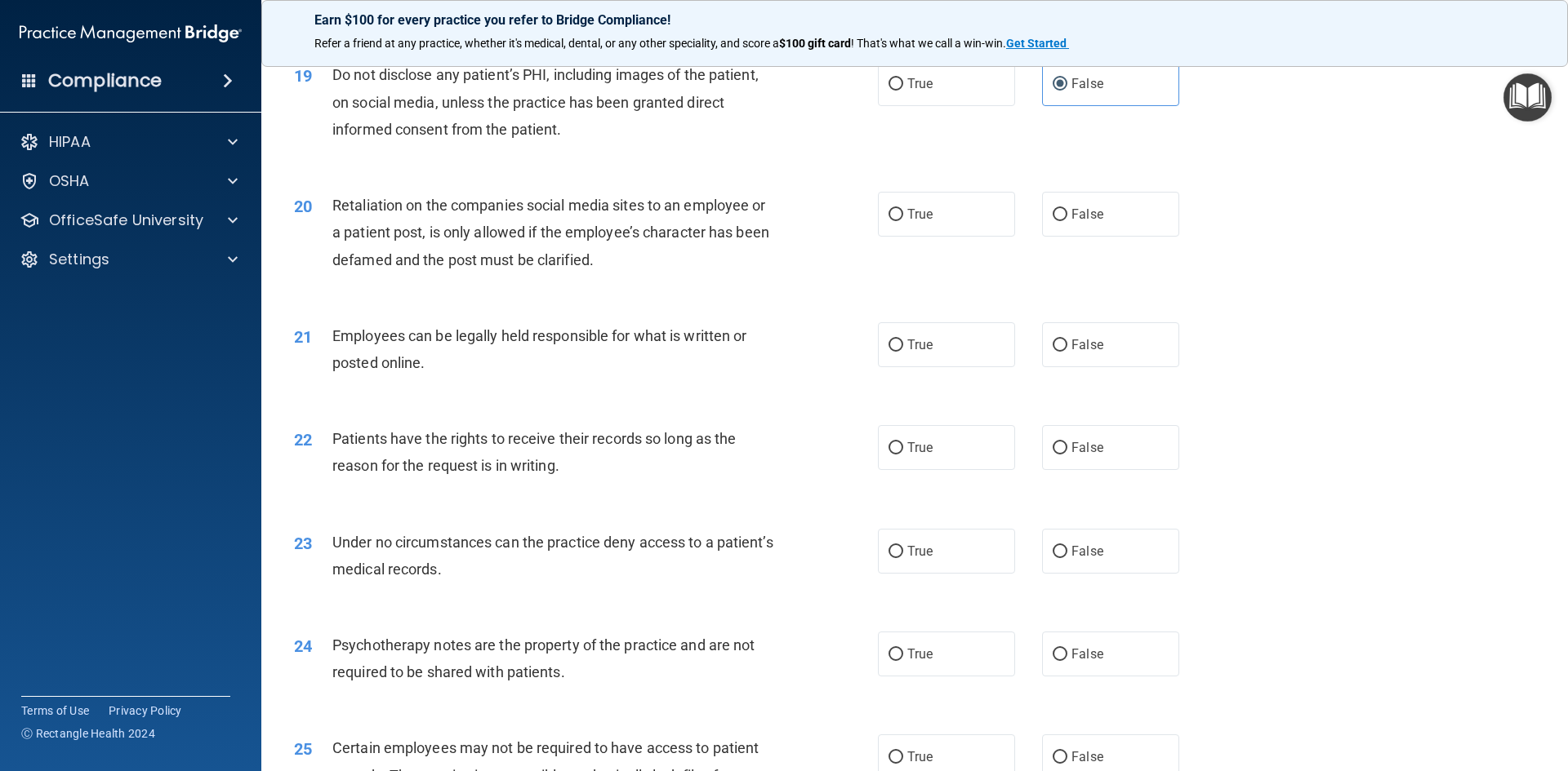
scroll to position [2448, 0]
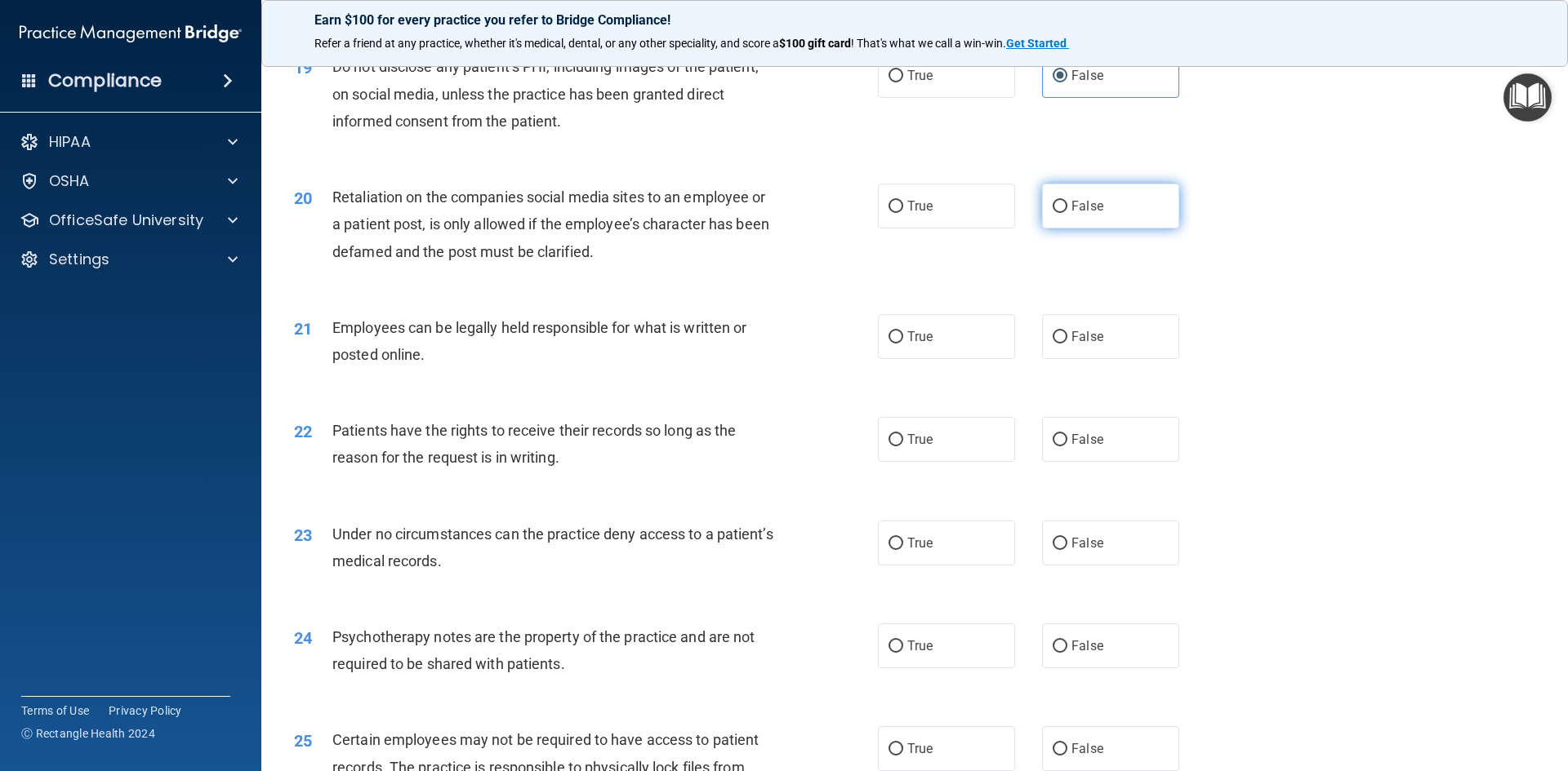
click at [1122, 229] on label "False" at bounding box center [1111, 206] width 137 height 45
click at [1068, 213] on input "False" at bounding box center [1059, 207] width 14 height 13
radio input "true"
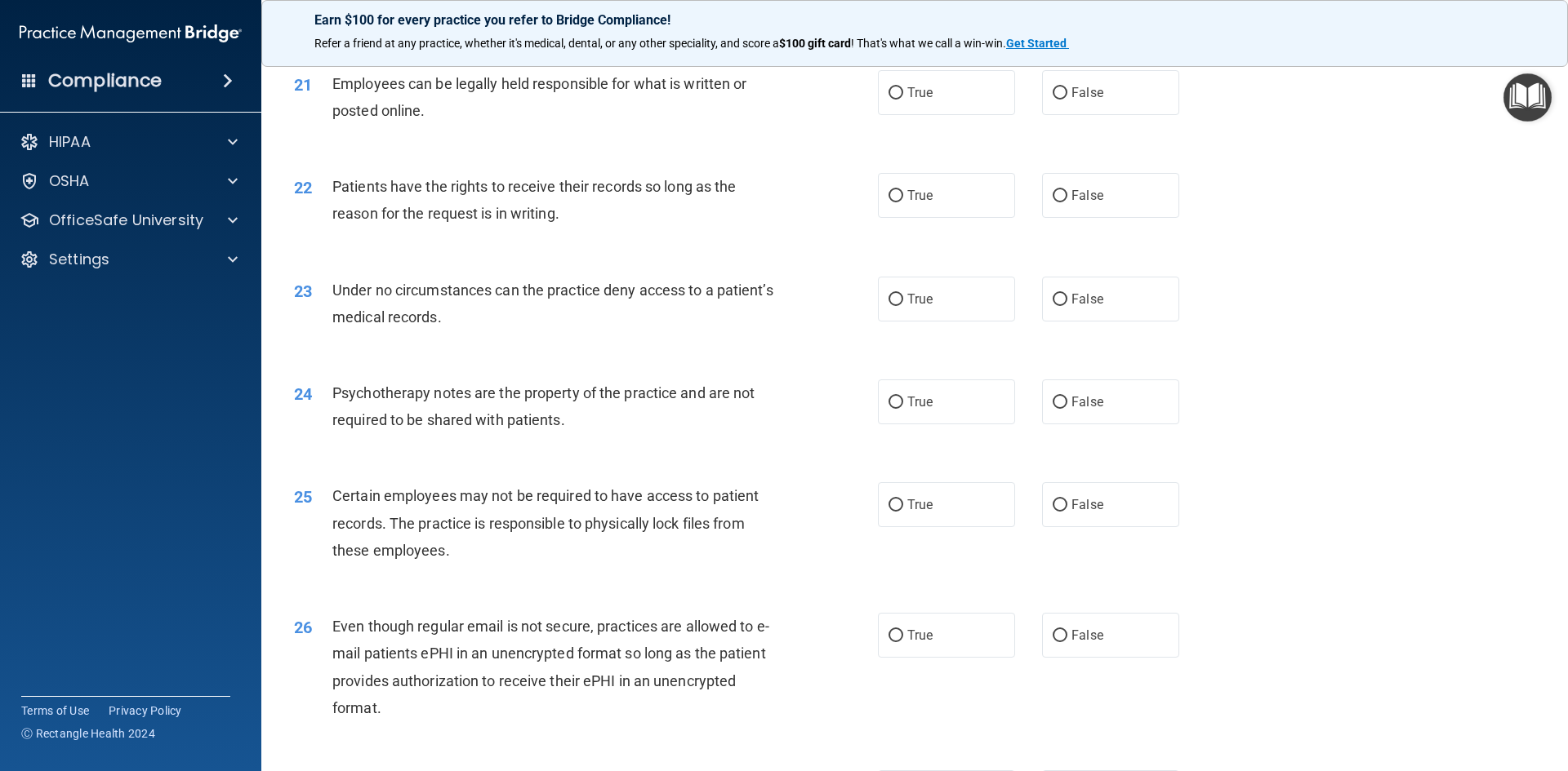
scroll to position [2694, 0]
click at [900, 114] on label "True" at bounding box center [946, 92] width 137 height 45
click at [900, 99] on input "True" at bounding box center [896, 93] width 14 height 13
radio input "true"
click at [898, 214] on label "True" at bounding box center [946, 194] width 137 height 45
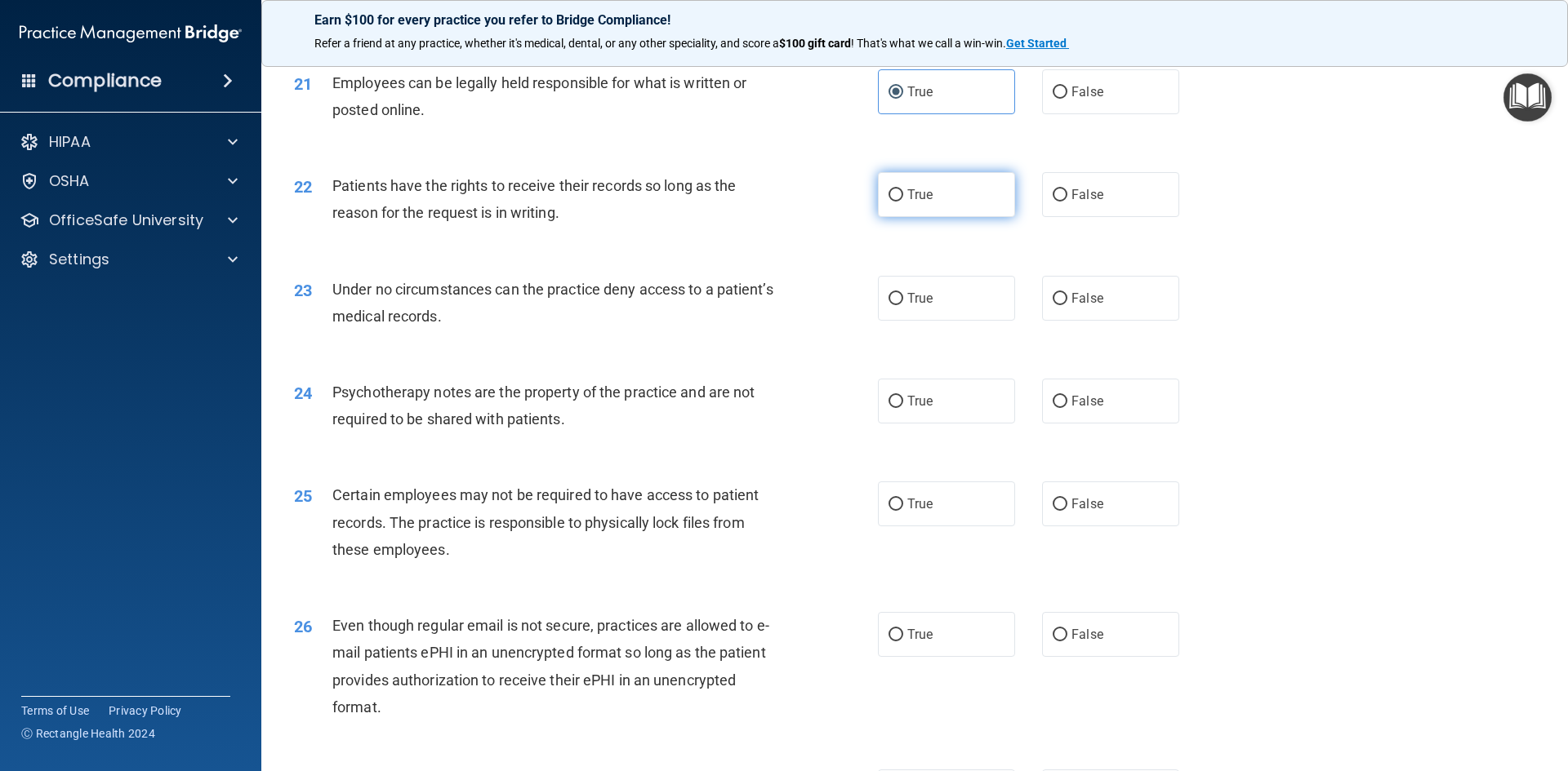
click at [898, 202] on input "True" at bounding box center [896, 195] width 14 height 13
radio input "true"
click at [1058, 321] on label "False" at bounding box center [1111, 299] width 137 height 45
click at [1058, 305] on input "False" at bounding box center [1059, 300] width 14 height 13
radio input "true"
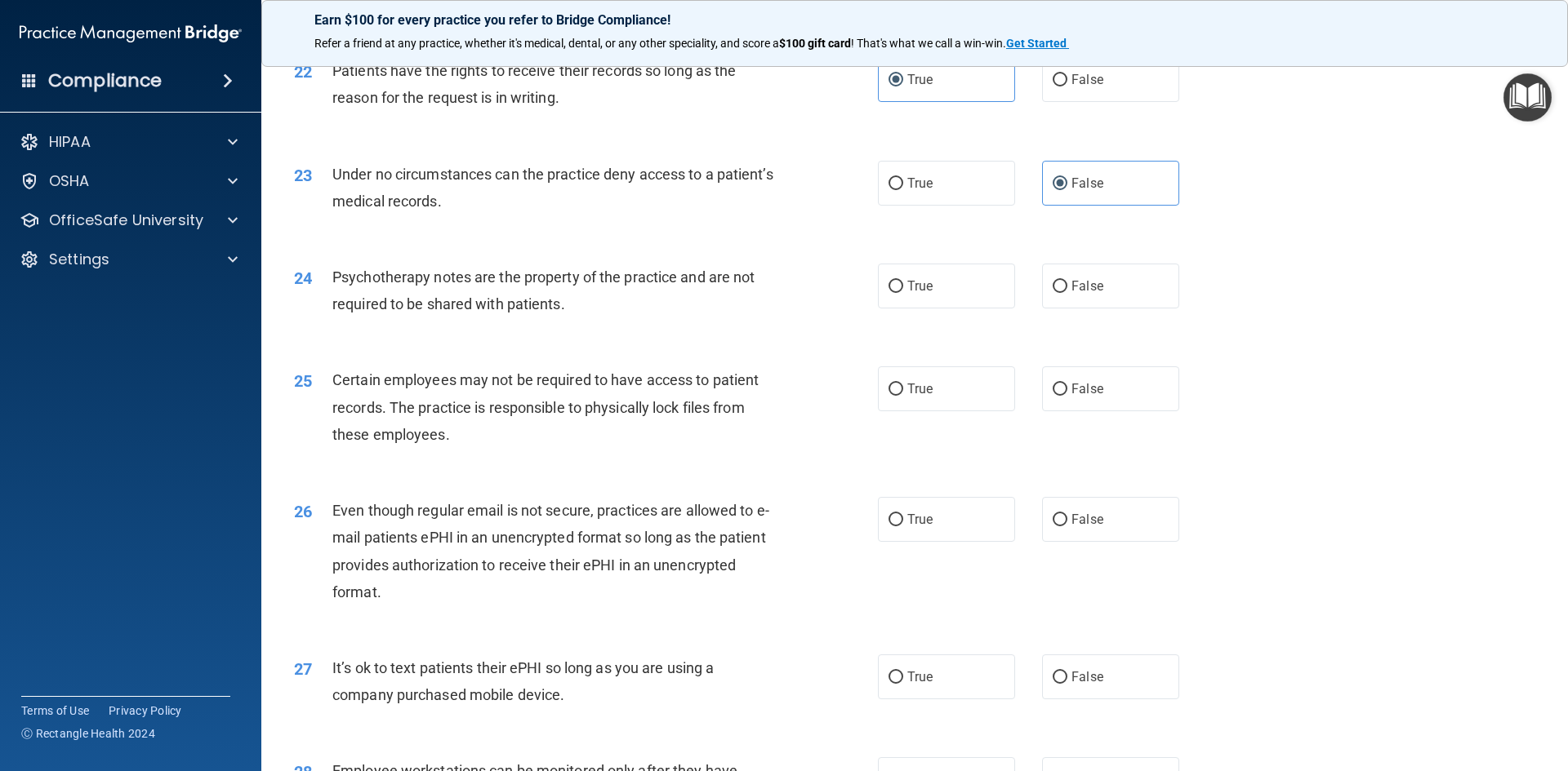
scroll to position [2856, 0]
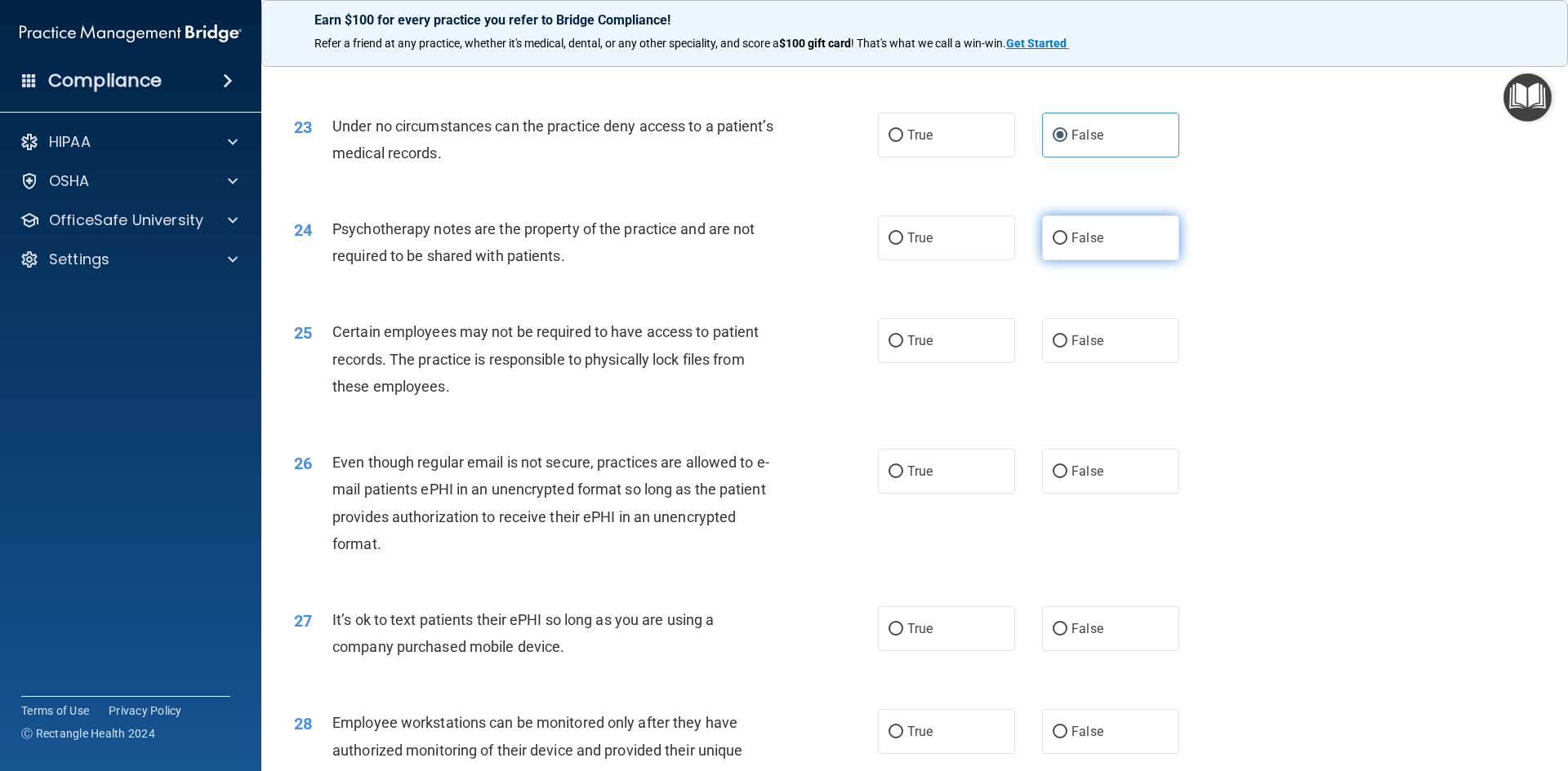
click at [1088, 246] on span "False" at bounding box center [1086, 238] width 32 height 15
click at [1068, 245] on input "False" at bounding box center [1059, 239] width 14 height 13
radio input "true"
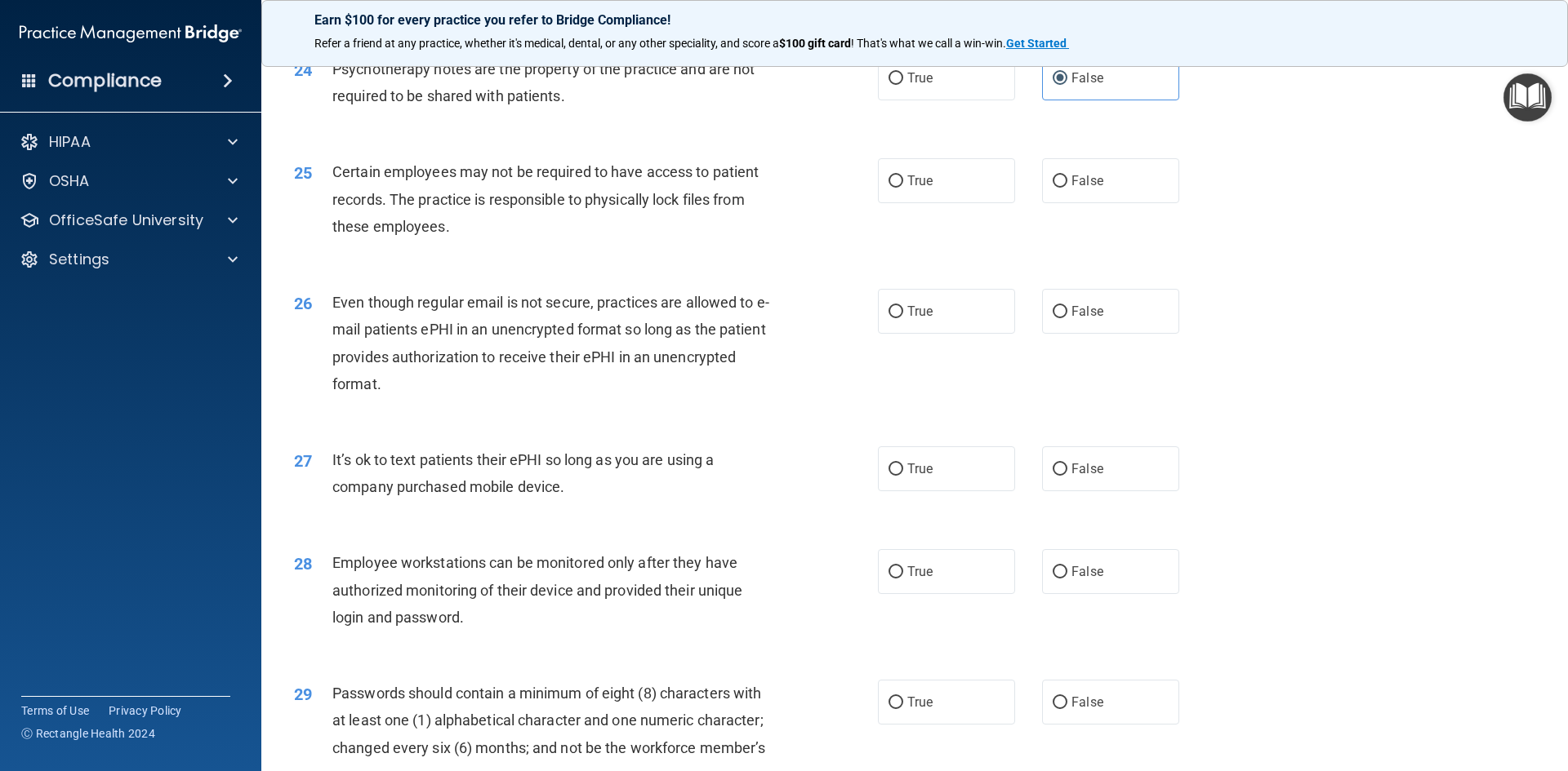
scroll to position [3019, 0]
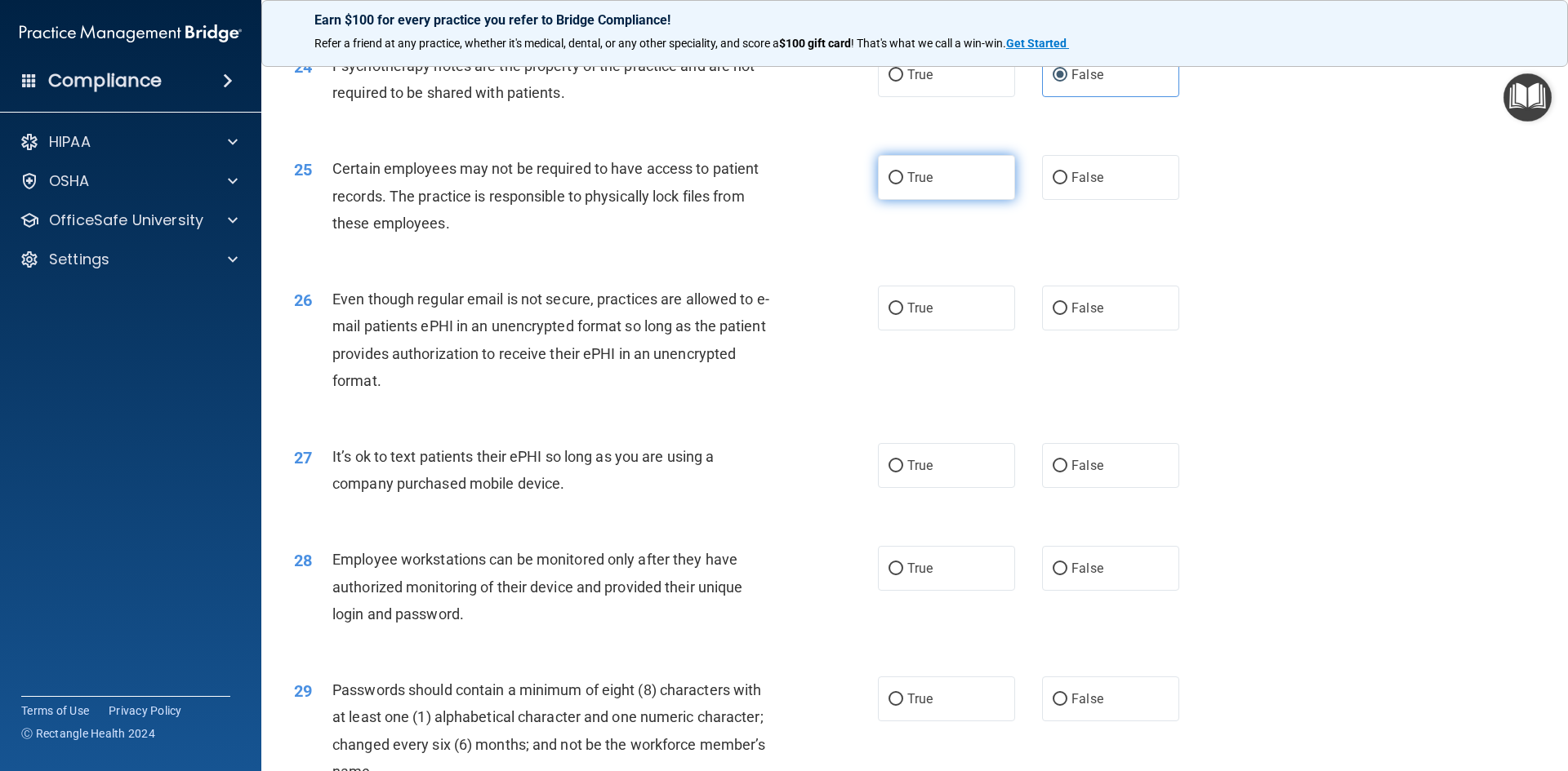
click at [892, 184] on input "True" at bounding box center [896, 178] width 14 height 13
radio input "true"
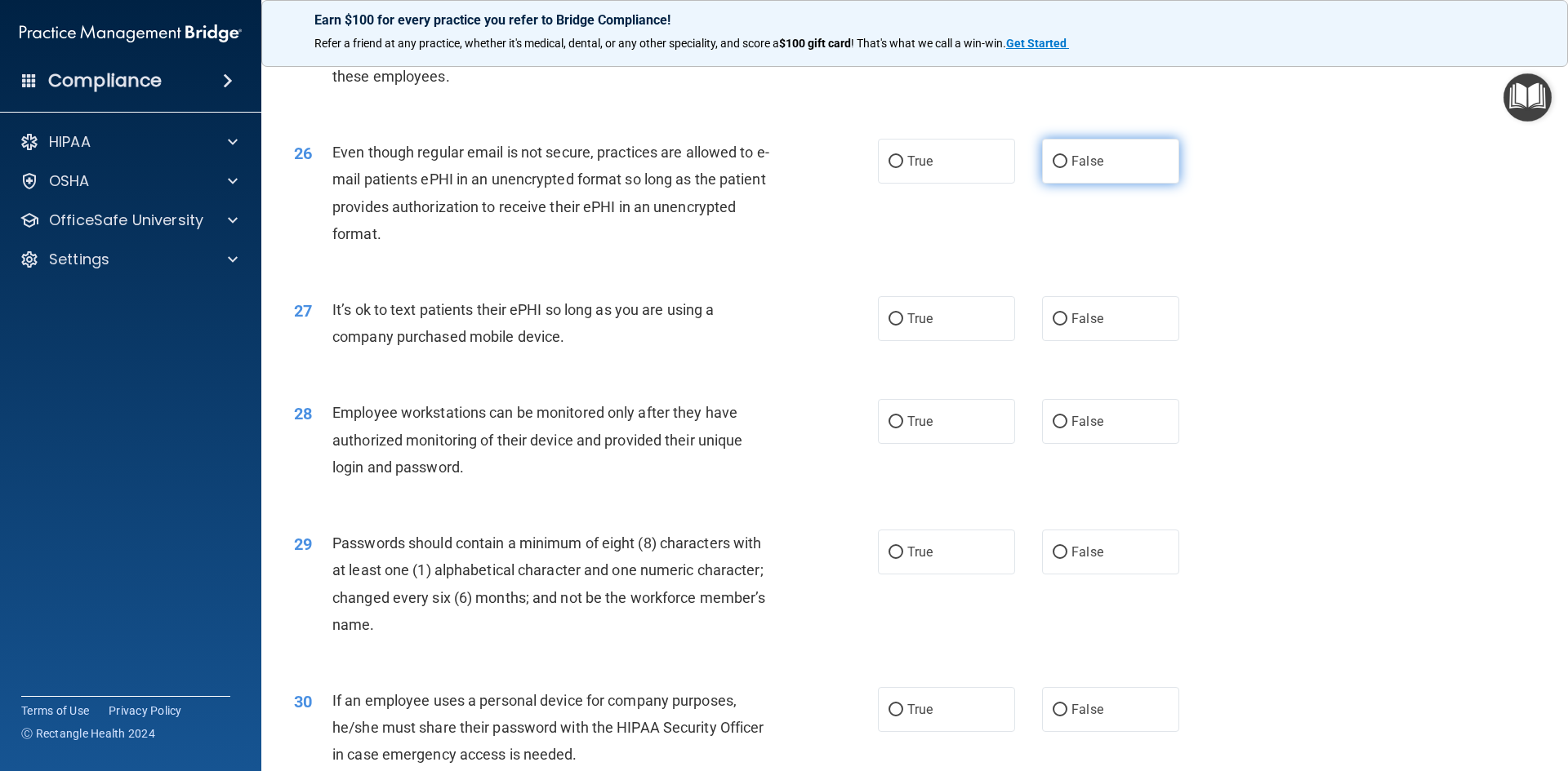
scroll to position [3183, 0]
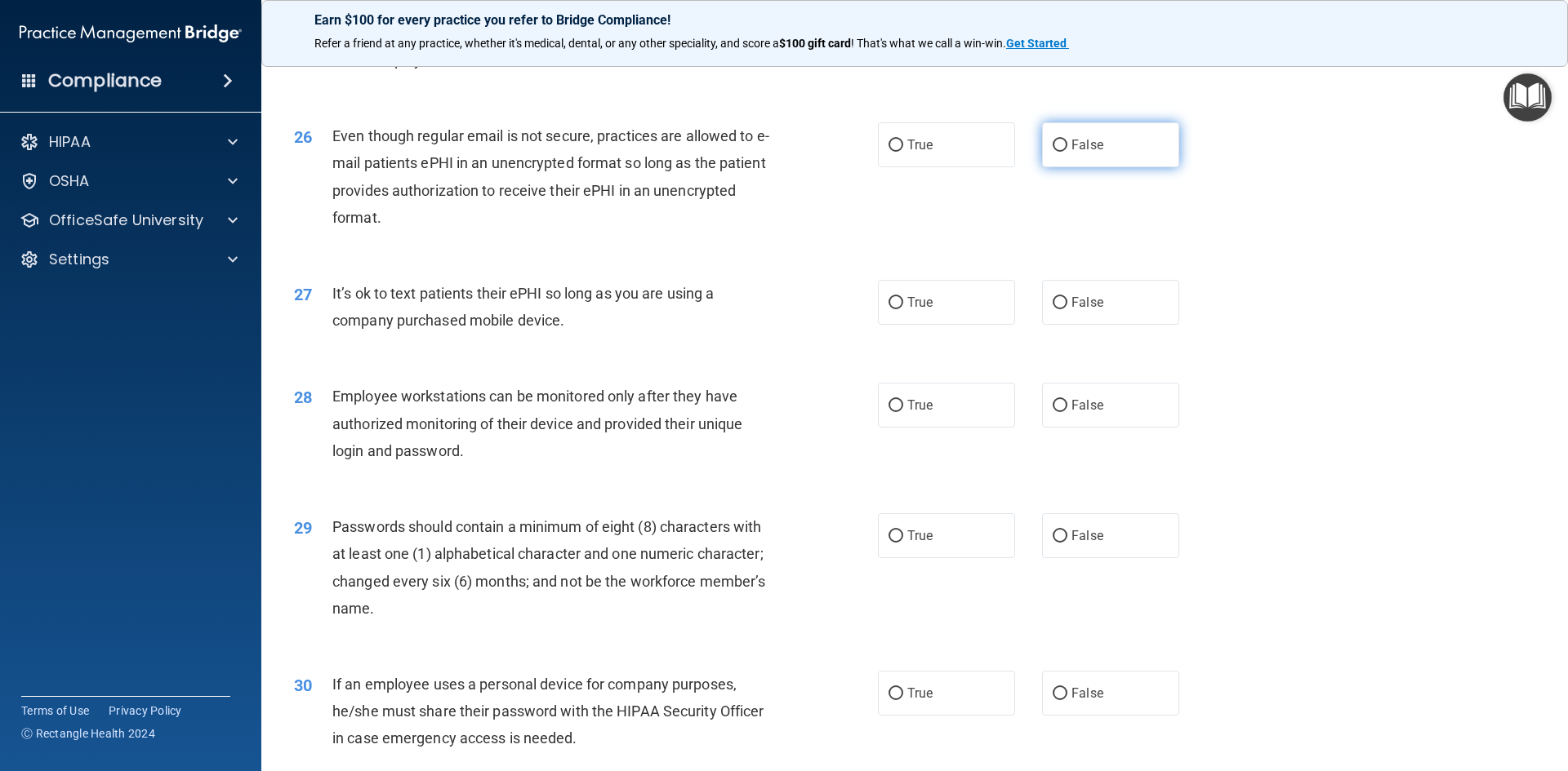
click at [1077, 153] on span "False" at bounding box center [1086, 144] width 32 height 15
click at [1068, 152] on input "False" at bounding box center [1059, 146] width 14 height 13
radio input "true"
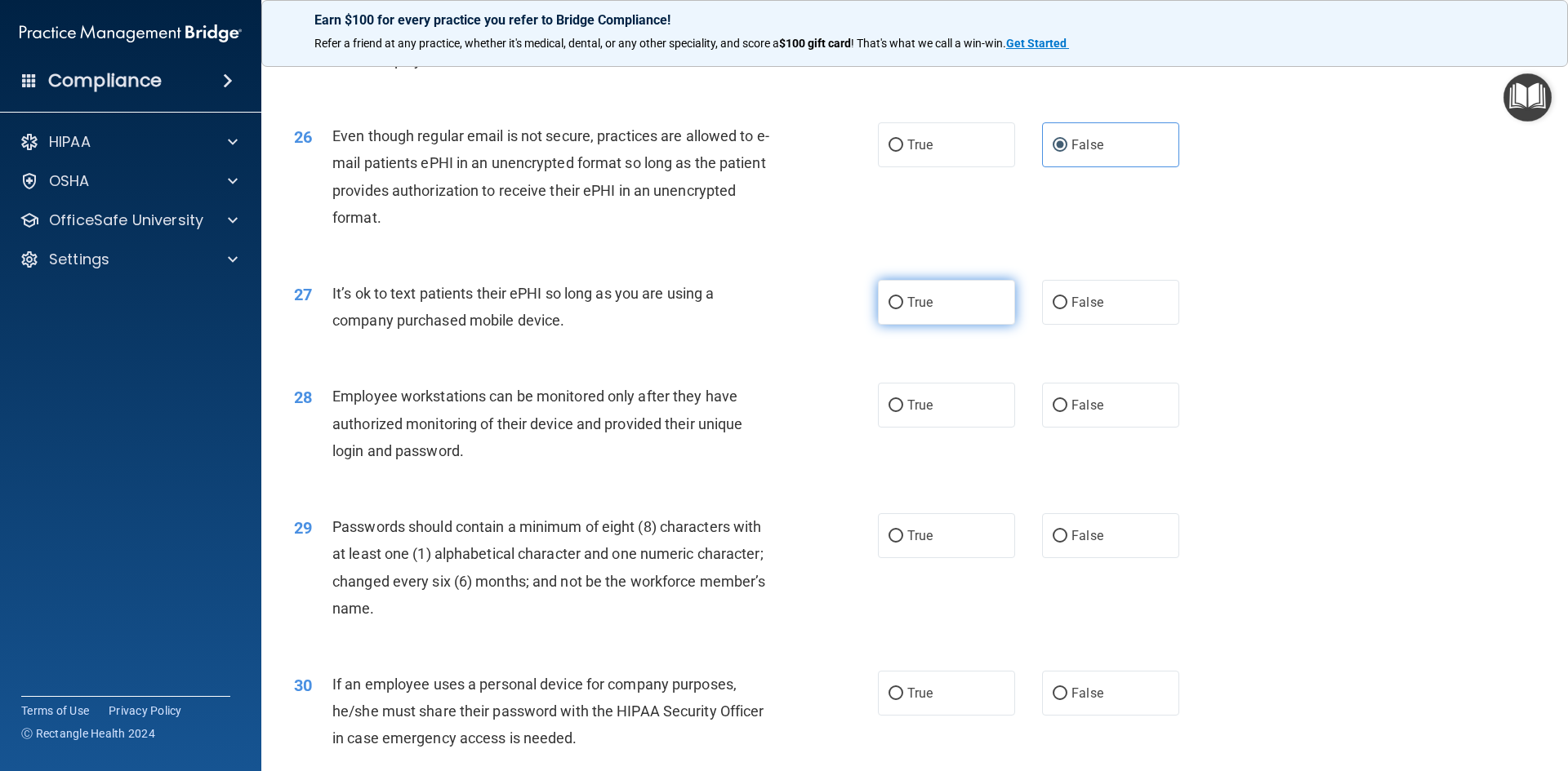
click at [924, 310] on span "True" at bounding box center [920, 301] width 25 height 15
click at [903, 309] on input "True" at bounding box center [896, 303] width 14 height 13
radio input "true"
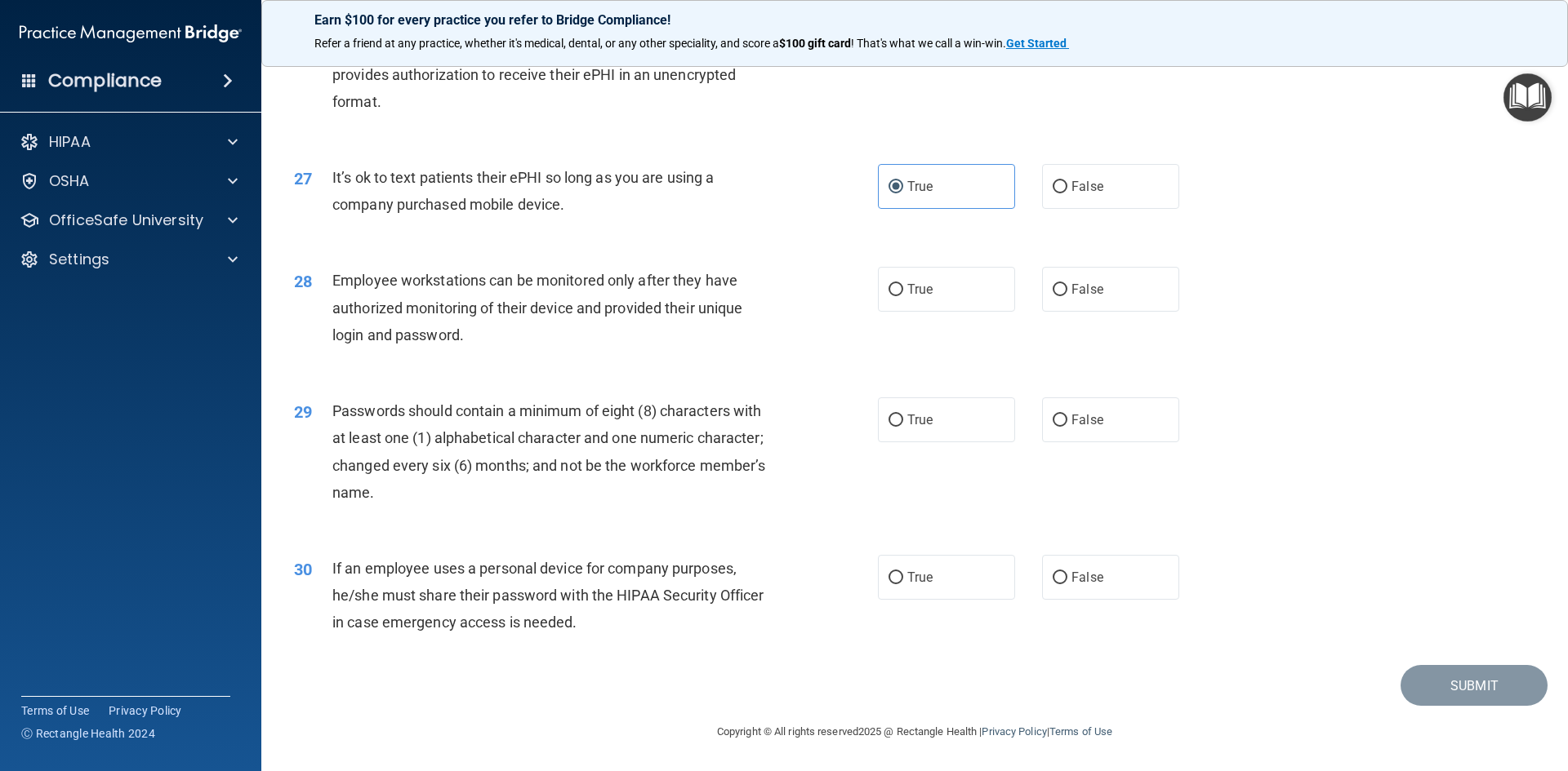
scroll to position [3326, 0]
click at [885, 282] on label "True" at bounding box center [946, 290] width 137 height 45
click at [888, 284] on input "True" at bounding box center [896, 291] width 14 height 13
radio input "true"
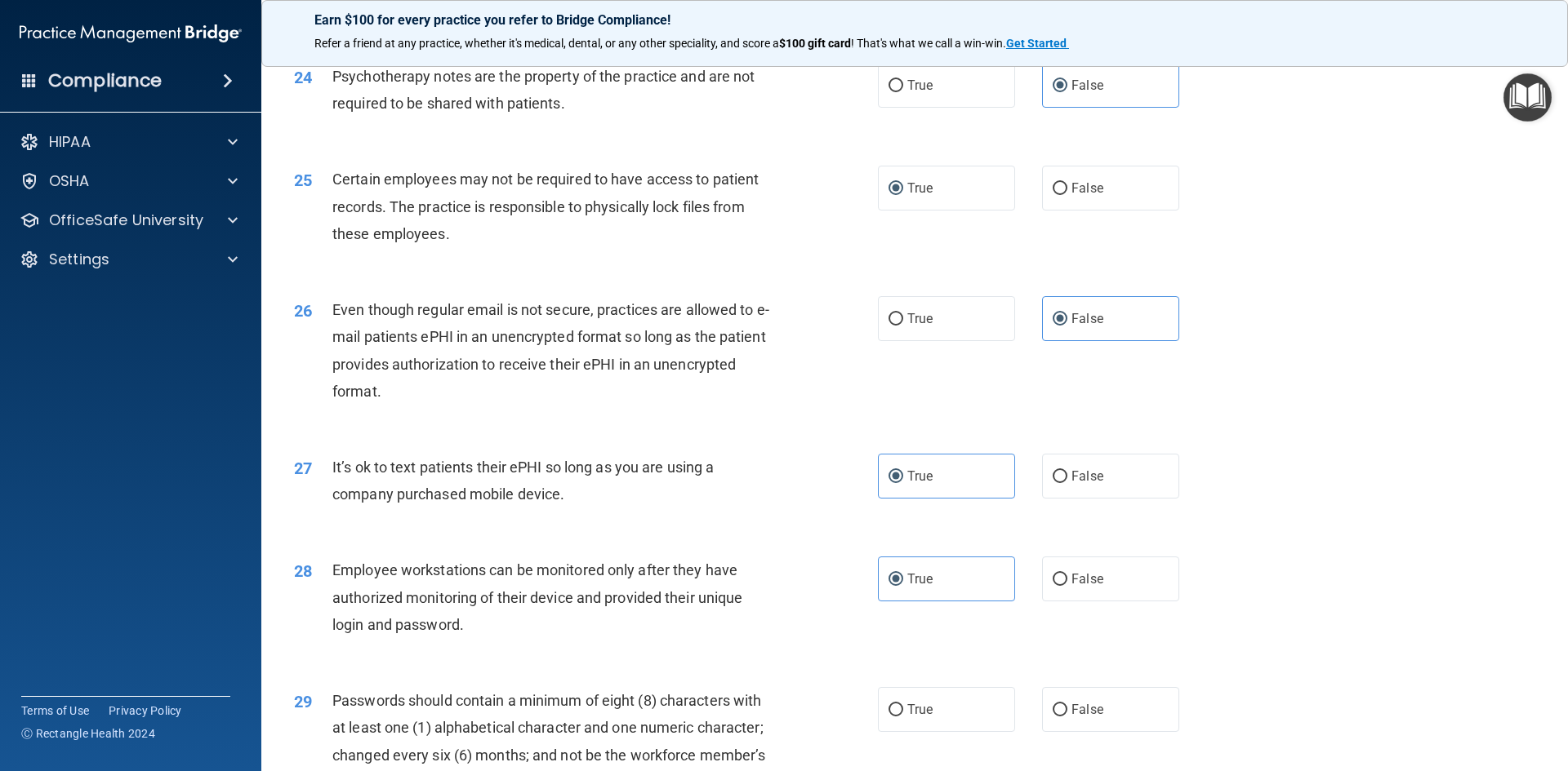
scroll to position [2999, 0]
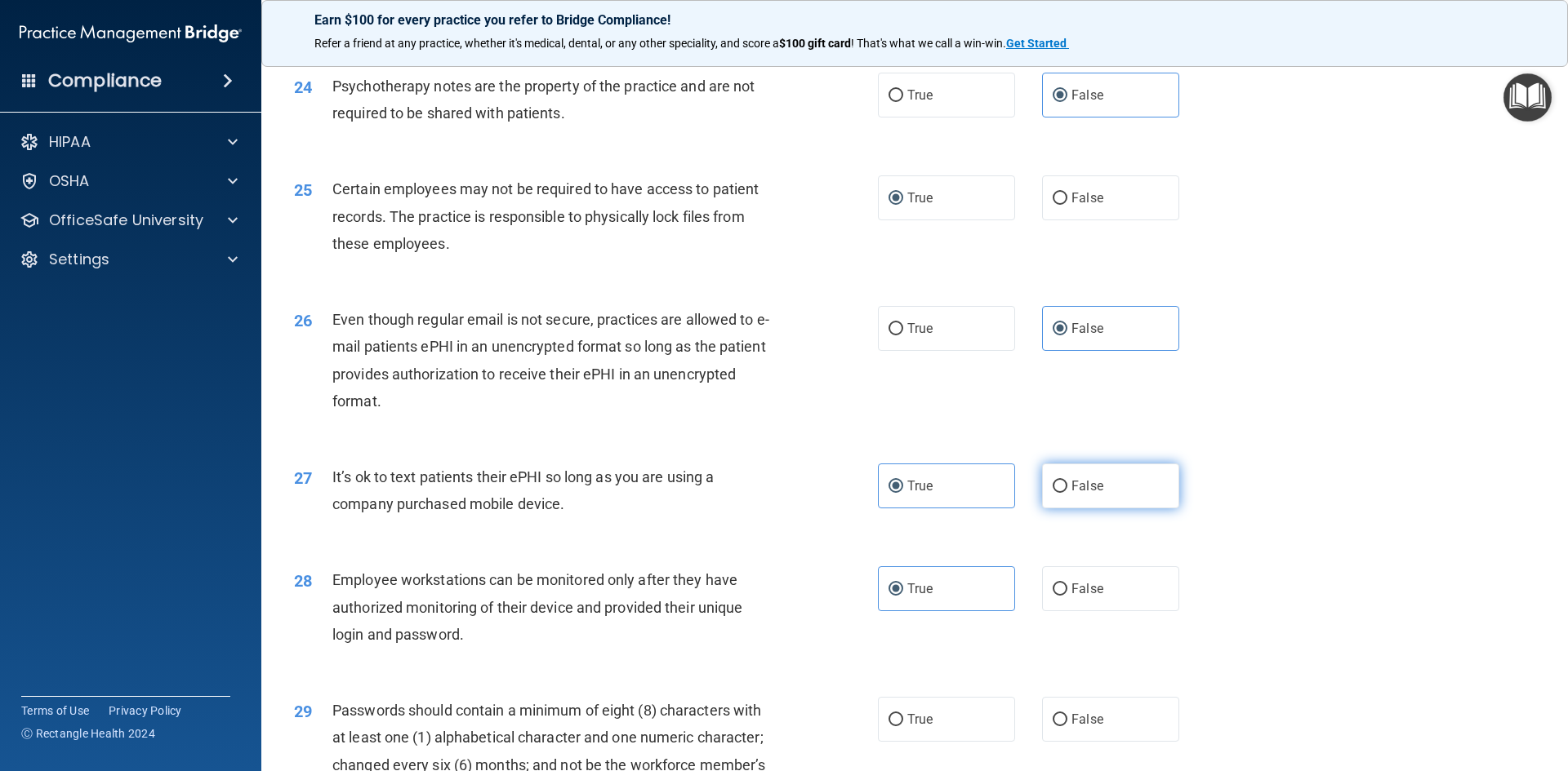
click at [1095, 494] on span "False" at bounding box center [1086, 486] width 32 height 15
click at [1068, 493] on input "False" at bounding box center [1059, 487] width 14 height 13
radio input "true"
radio input "false"
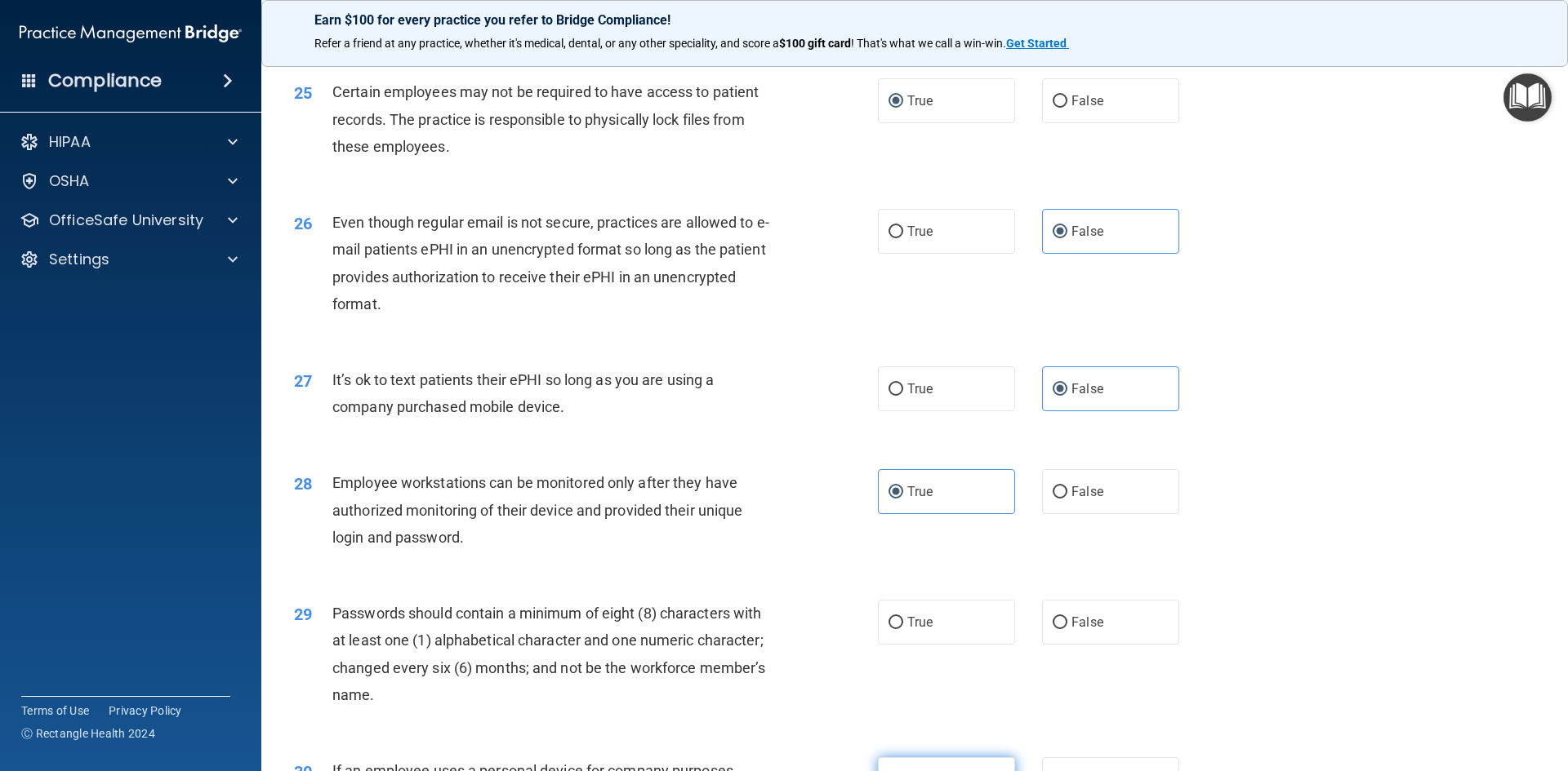
scroll to position [3326, 0]
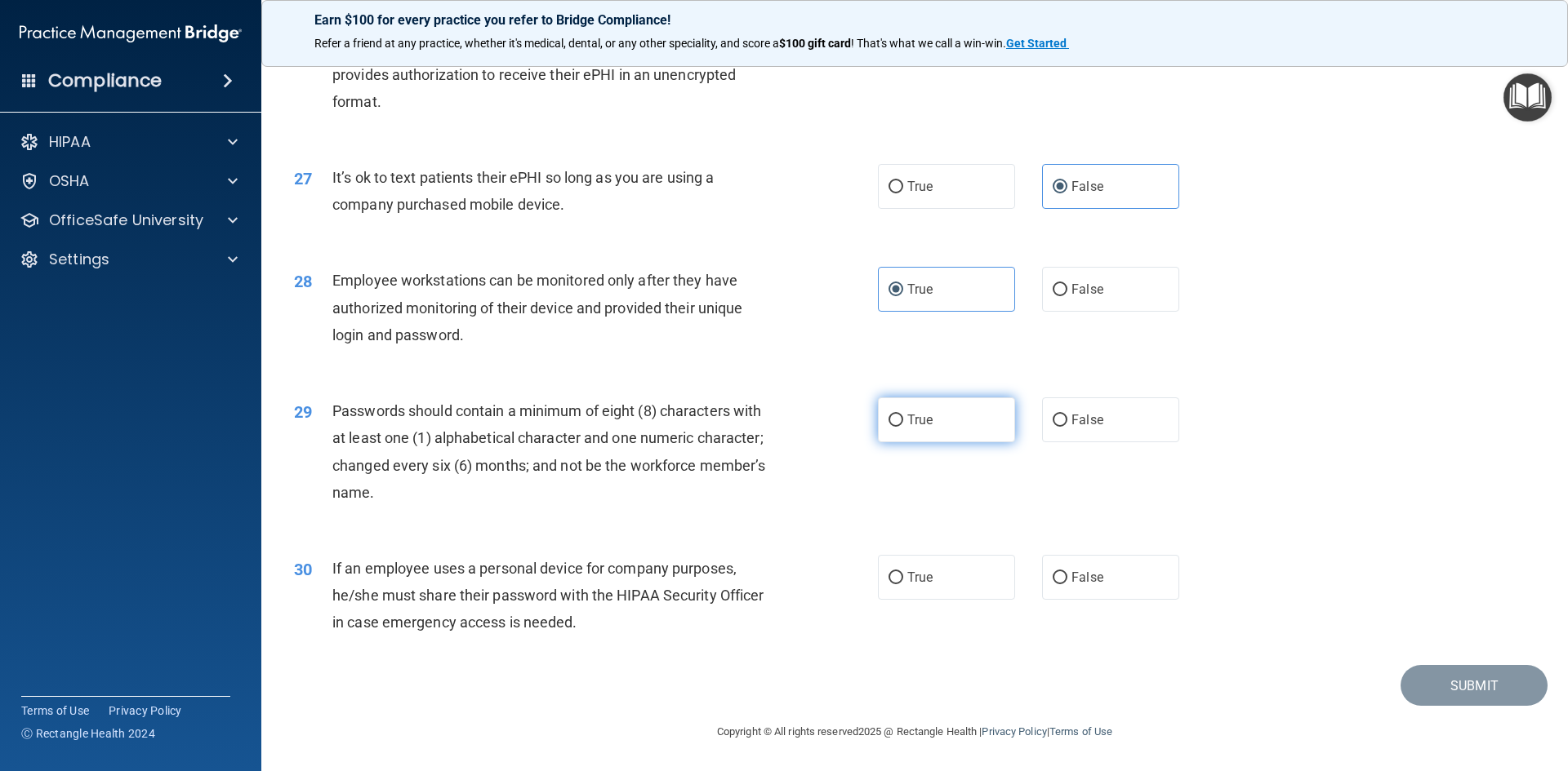
click at [933, 428] on label "True" at bounding box center [946, 420] width 137 height 45
click at [903, 426] on input "True" at bounding box center [896, 421] width 14 height 13
radio input "true"
click at [945, 586] on label "True" at bounding box center [946, 578] width 137 height 45
click at [903, 585] on input "True" at bounding box center [896, 578] width 14 height 13
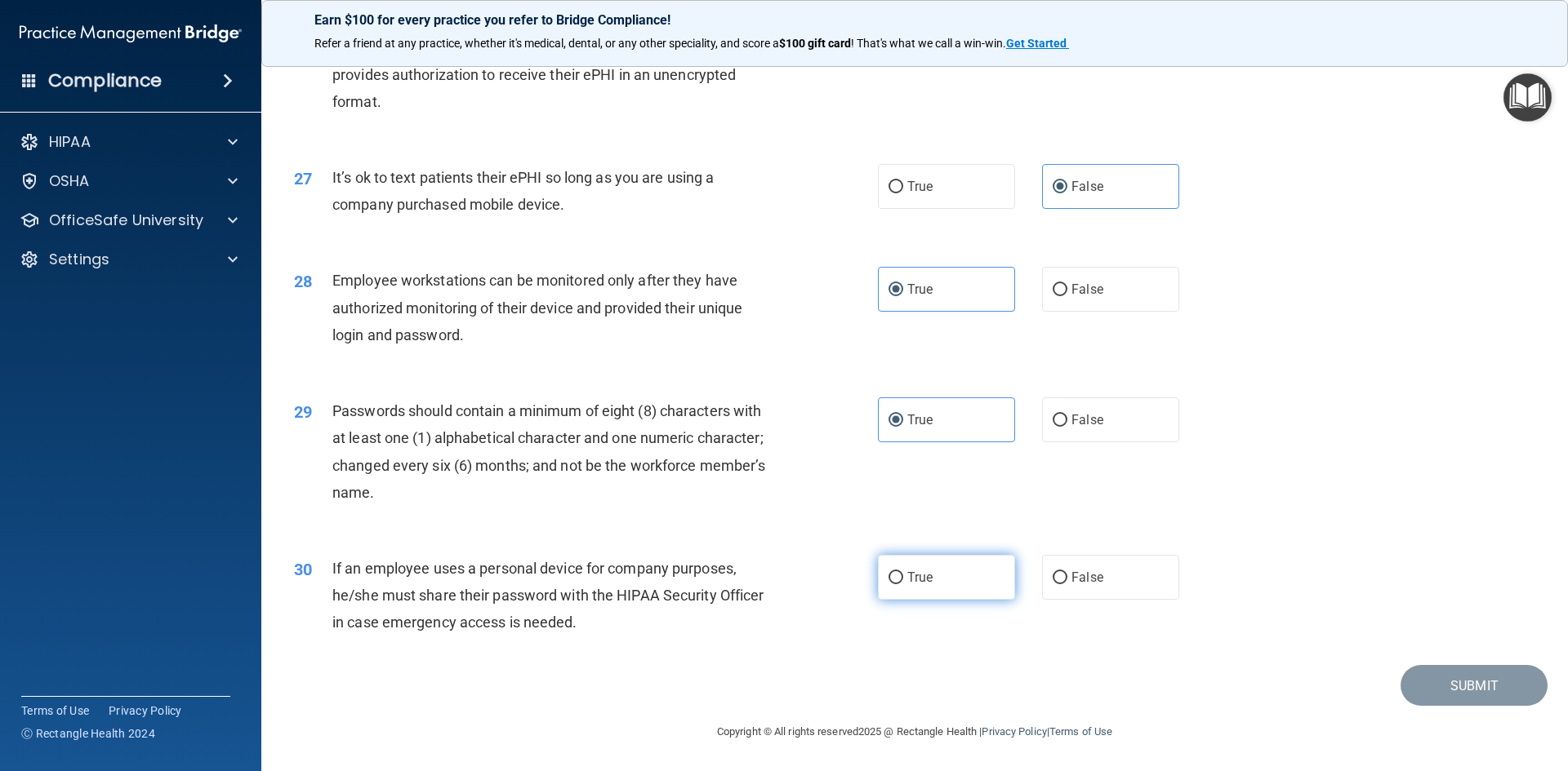
radio input "true"
click at [1486, 684] on button "Submit" at bounding box center [1473, 686] width 147 height 41
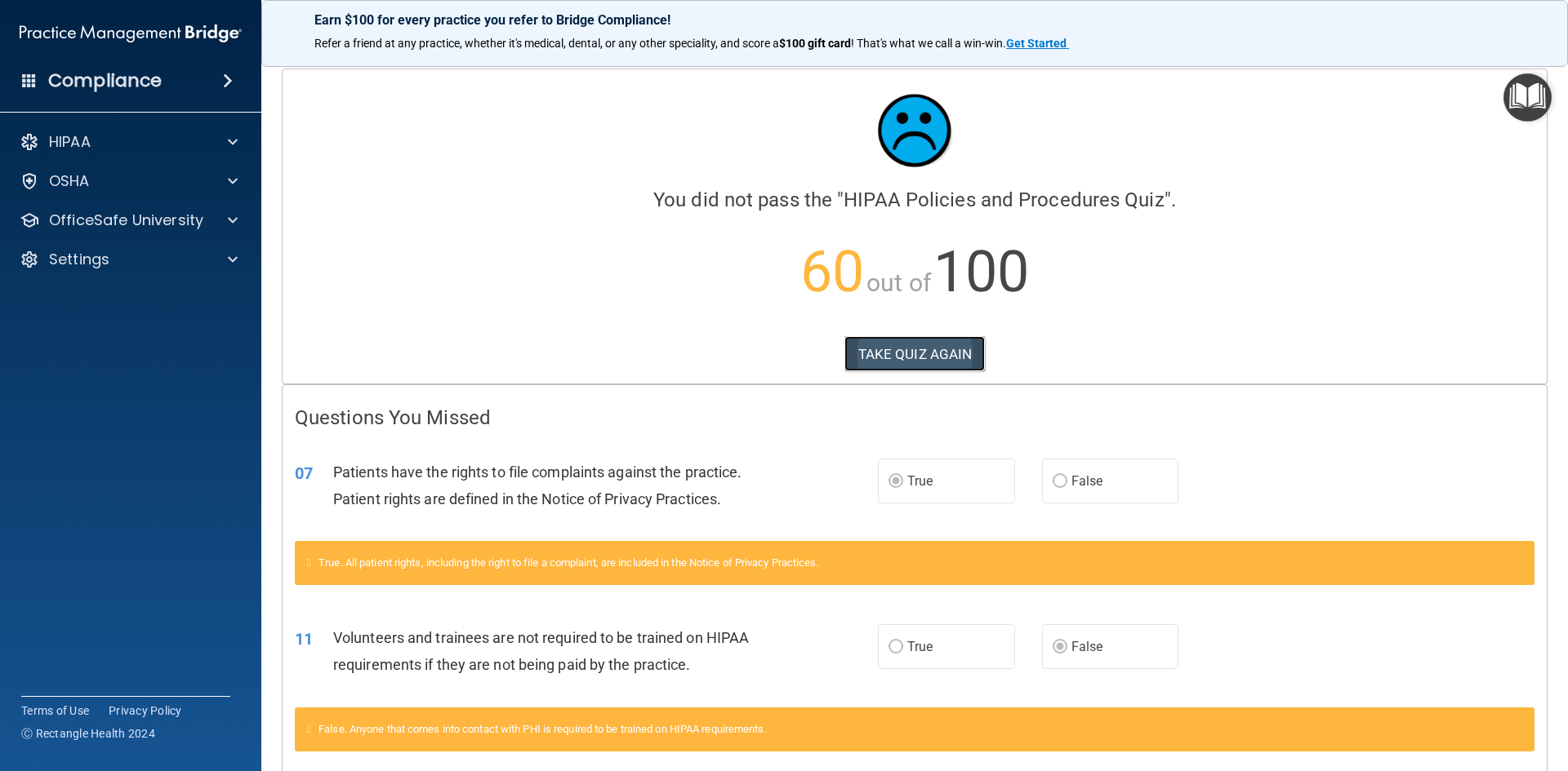
click at [895, 349] on button "TAKE QUIZ AGAIN" at bounding box center [915, 354] width 141 height 36
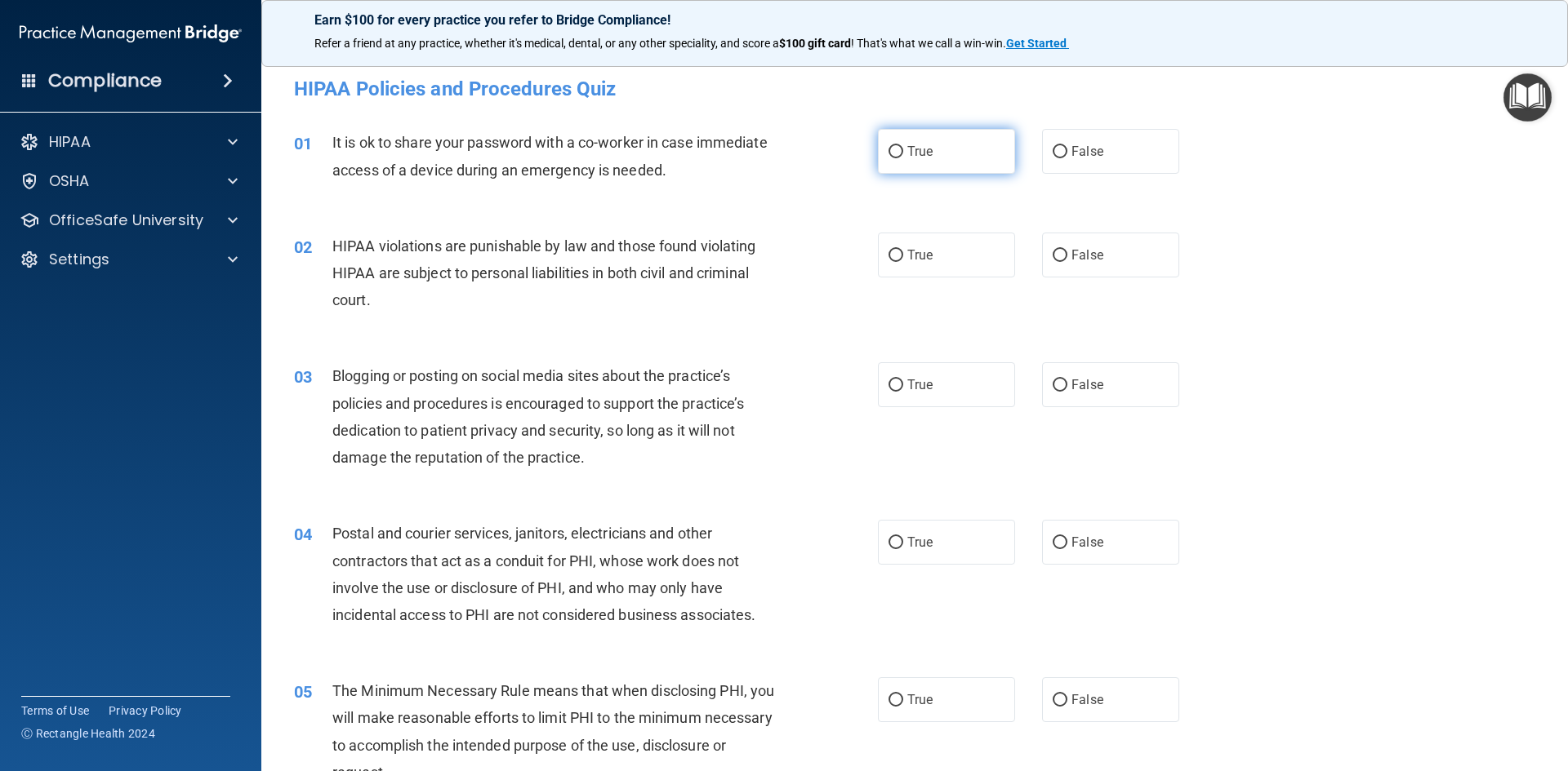
click at [934, 170] on label "True" at bounding box center [946, 151] width 137 height 45
click at [903, 158] on input "True" at bounding box center [896, 152] width 14 height 13
radio input "true"
click at [946, 247] on label "True" at bounding box center [946, 256] width 137 height 45
click at [903, 250] on input "True" at bounding box center [896, 256] width 14 height 13
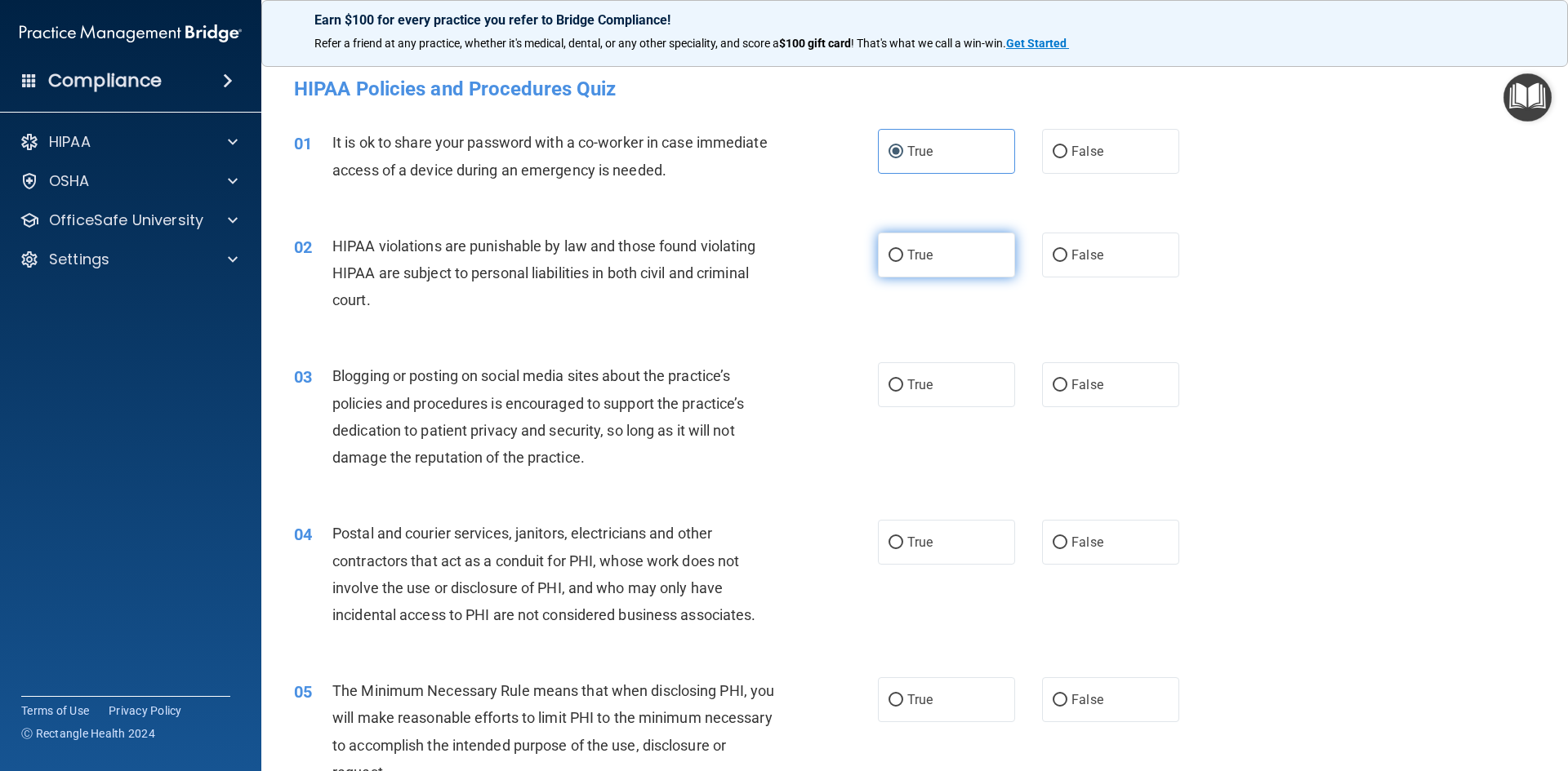
radio input "true"
click at [1063, 388] on label "False" at bounding box center [1111, 385] width 137 height 45
click at [1063, 388] on input "False" at bounding box center [1059, 386] width 14 height 13
radio input "true"
click at [1056, 543] on input "False" at bounding box center [1059, 543] width 14 height 13
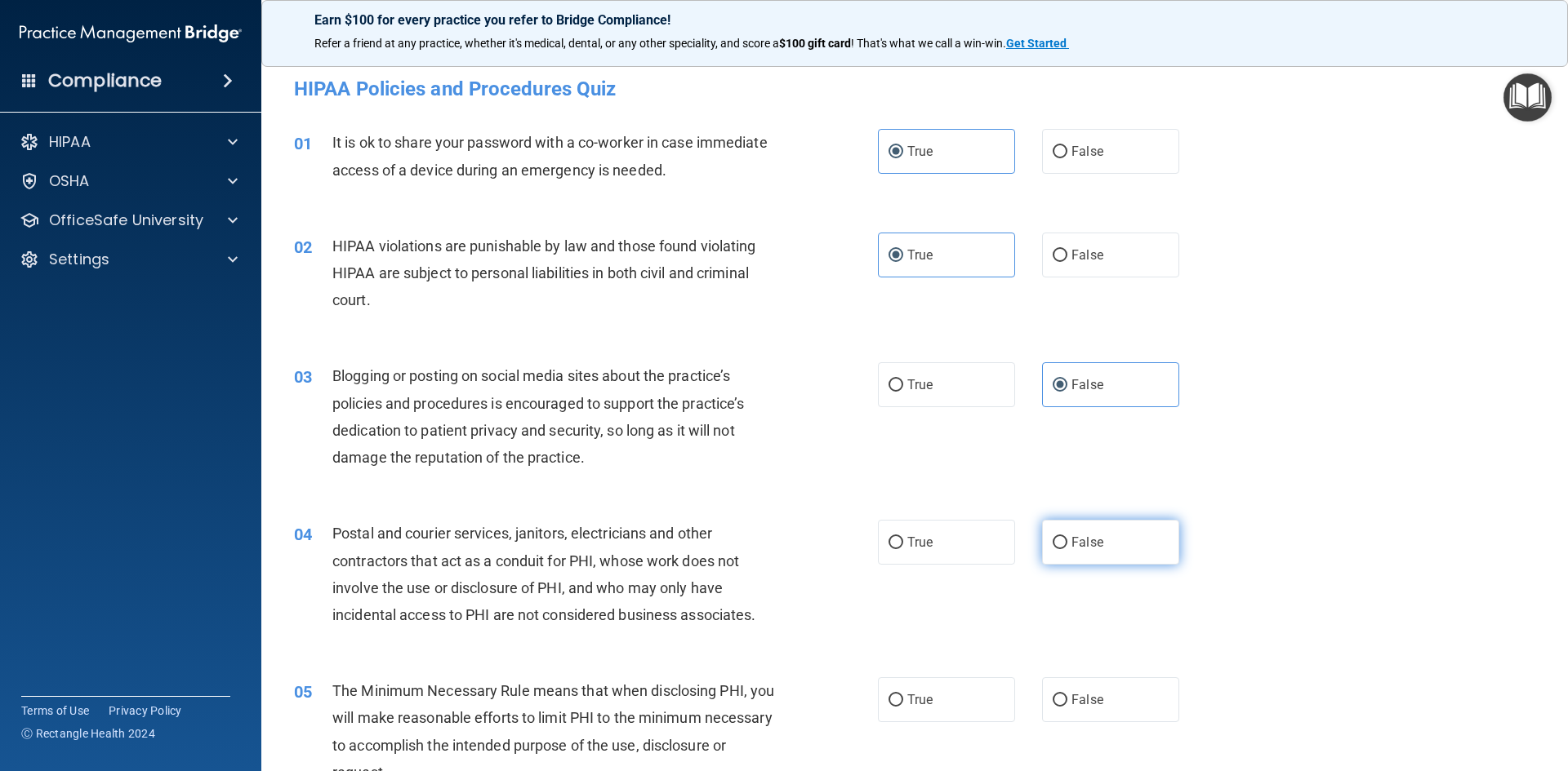
radio input "true"
click at [1059, 155] on input "False" at bounding box center [1059, 152] width 14 height 13
radio input "true"
radio input "false"
click at [952, 262] on label "True" at bounding box center [946, 256] width 137 height 45
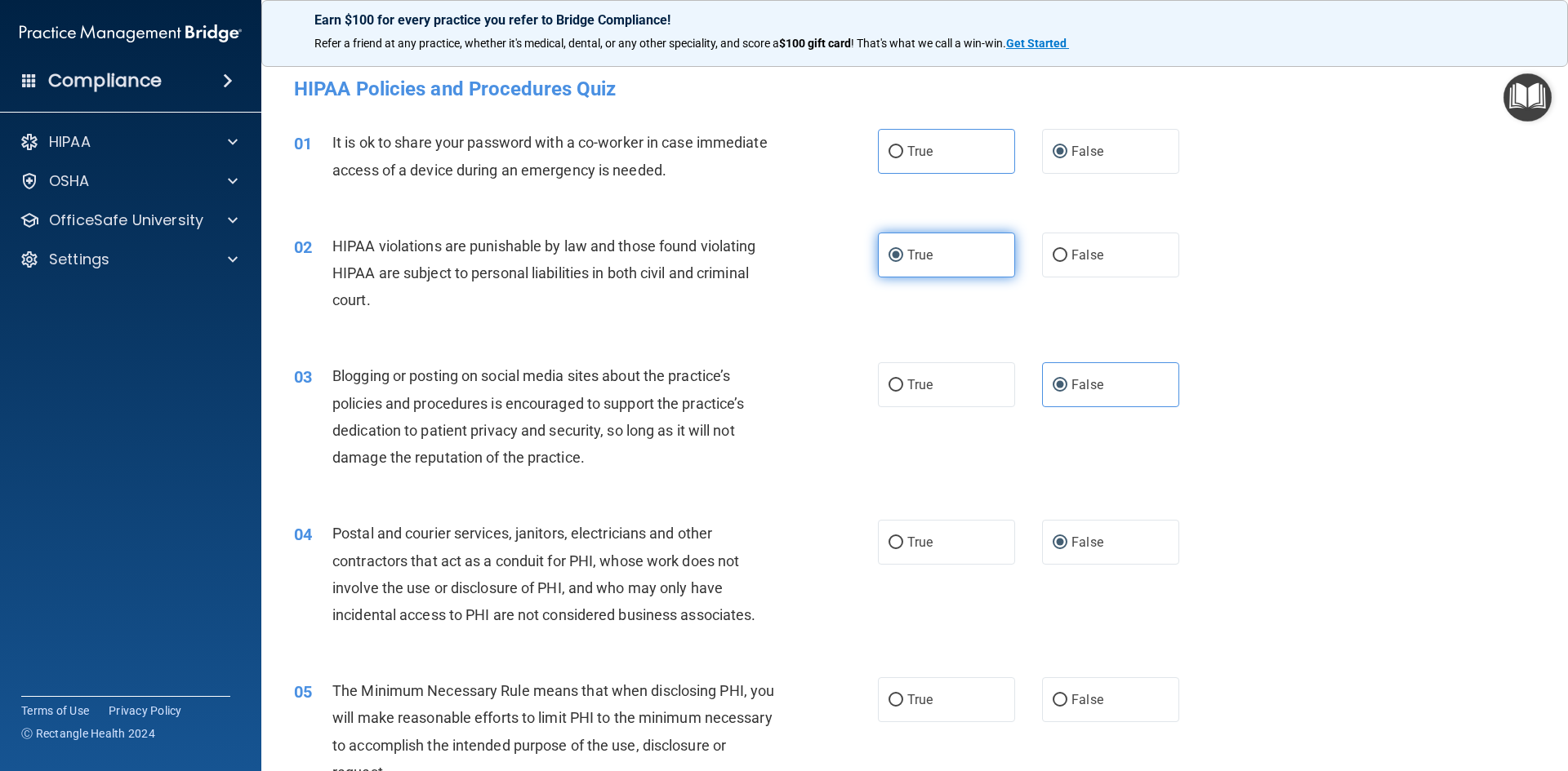
click at [903, 262] on input "True" at bounding box center [896, 256] width 14 height 13
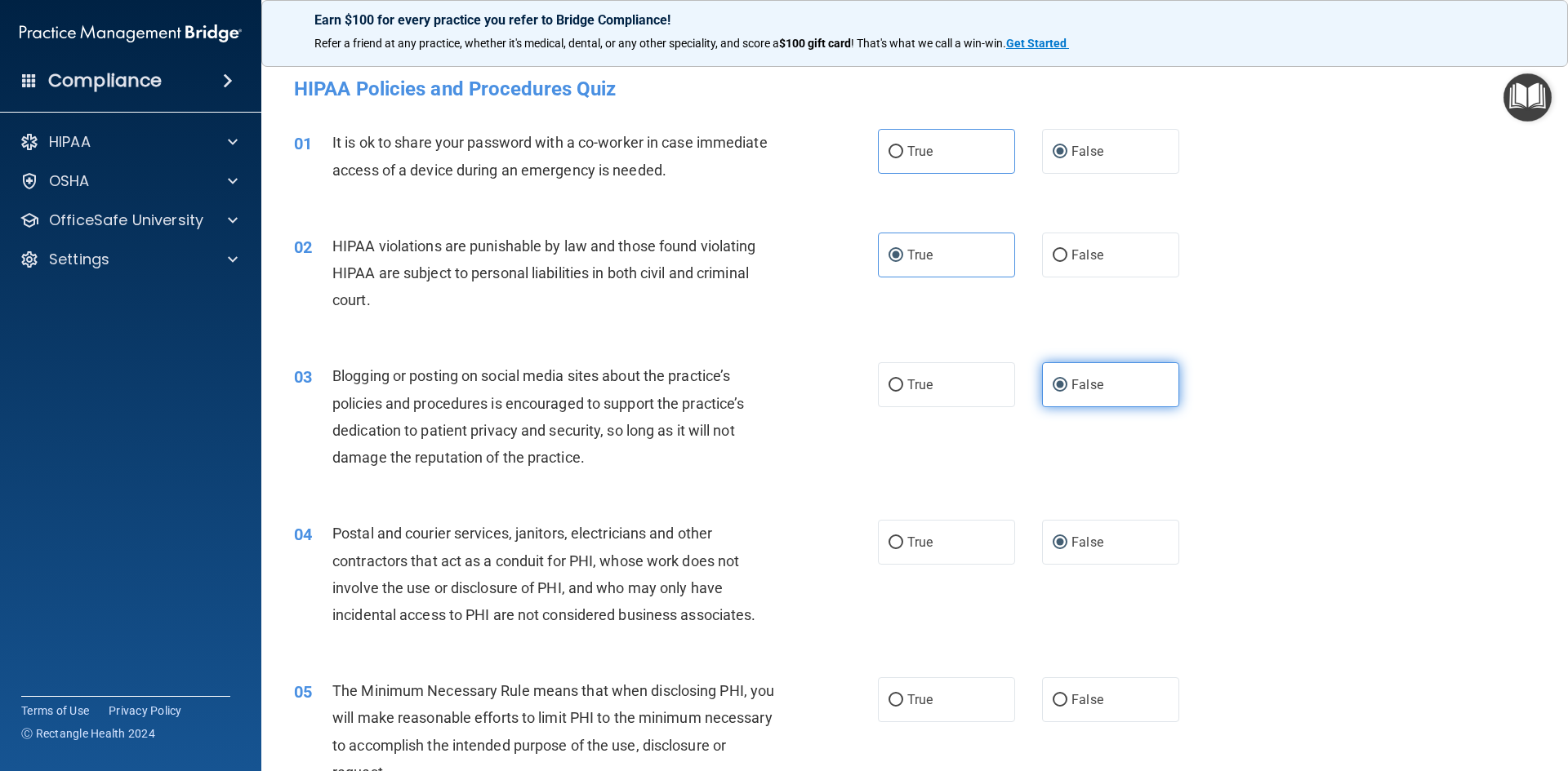
click at [1091, 386] on span "False" at bounding box center [1086, 384] width 32 height 15
click at [1068, 386] on input "False" at bounding box center [1059, 386] width 14 height 13
click at [933, 541] on label "True" at bounding box center [946, 542] width 137 height 45
click at [903, 541] on input "True" at bounding box center [896, 543] width 14 height 13
radio input "true"
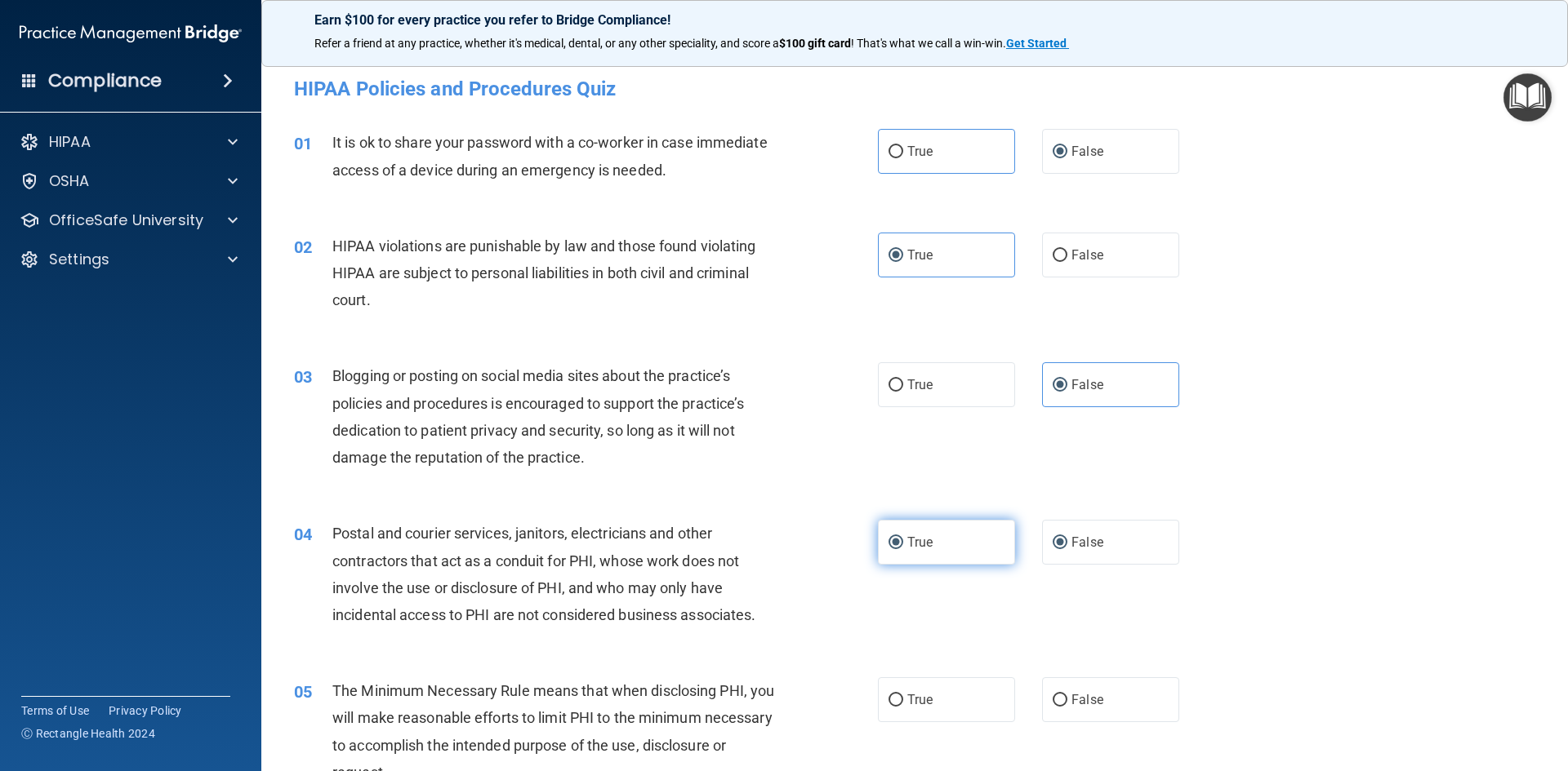
radio input "false"
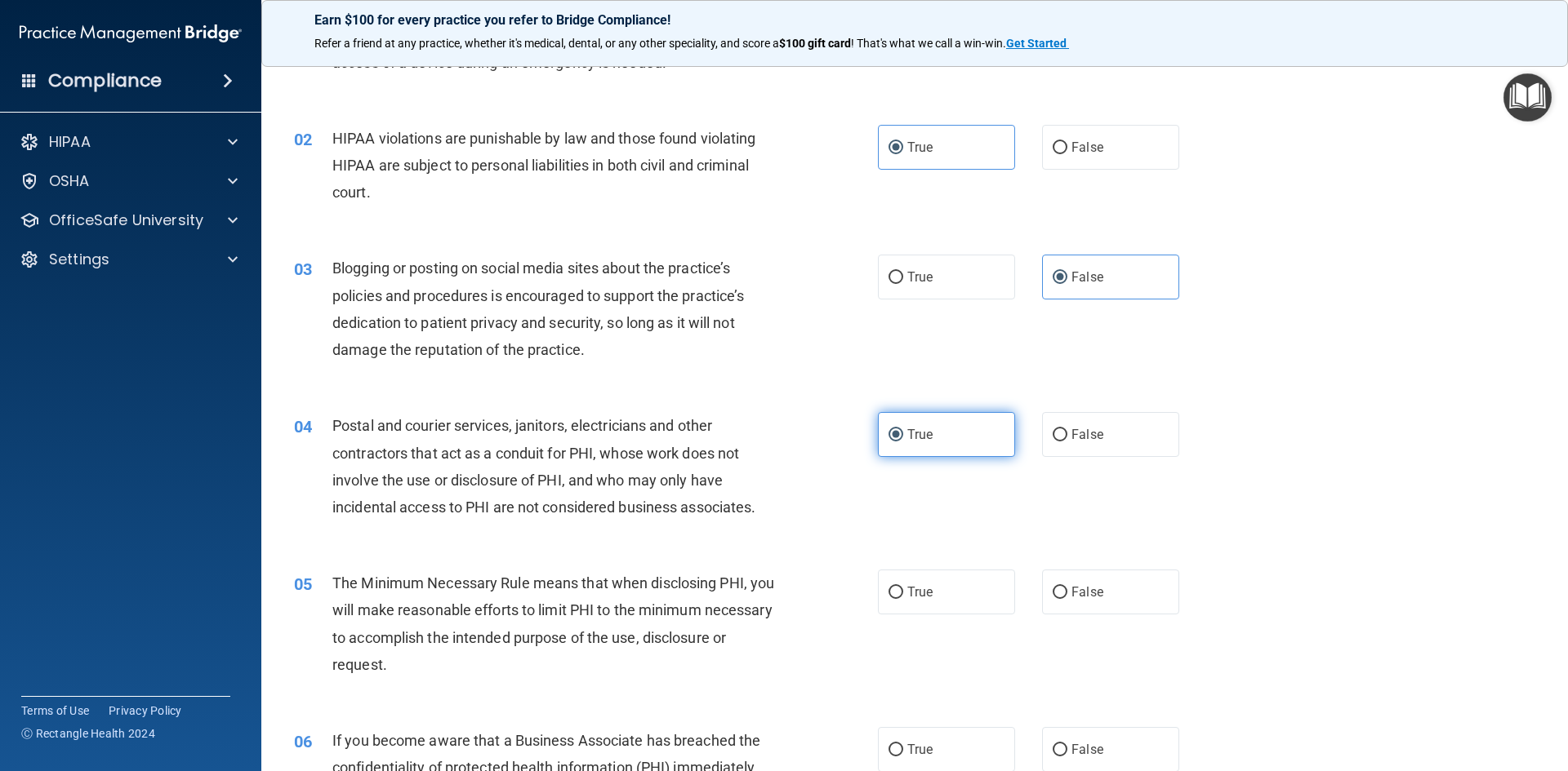
scroll to position [245, 0]
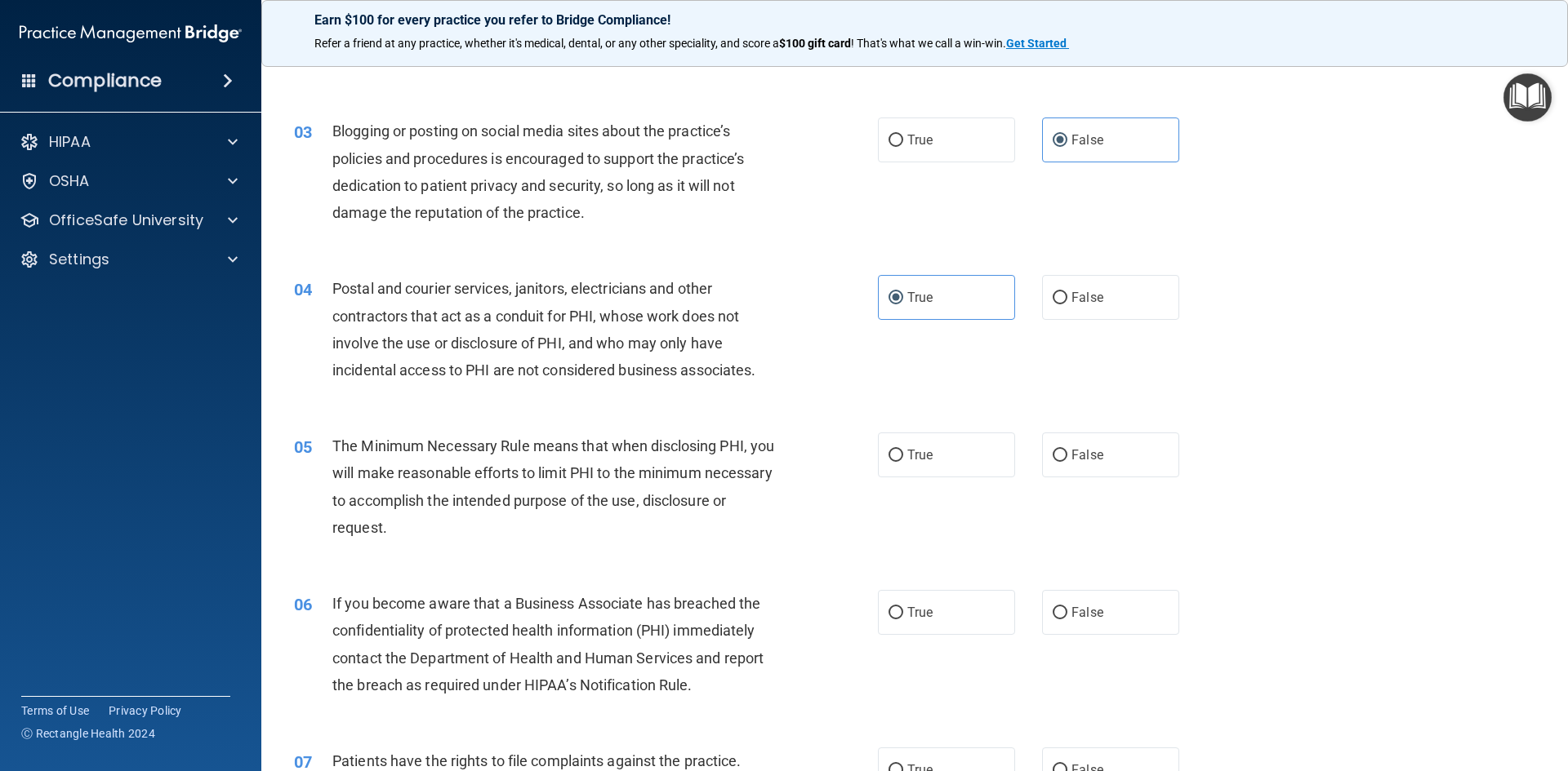
drag, startPoint x: 968, startPoint y: 465, endPoint x: 1076, endPoint y: 531, distance: 126.6
click at [971, 468] on label "True" at bounding box center [946, 455] width 137 height 45
click at [903, 462] on input "True" at bounding box center [896, 456] width 14 height 13
radio input "true"
click at [1113, 610] on label "False" at bounding box center [1111, 613] width 137 height 45
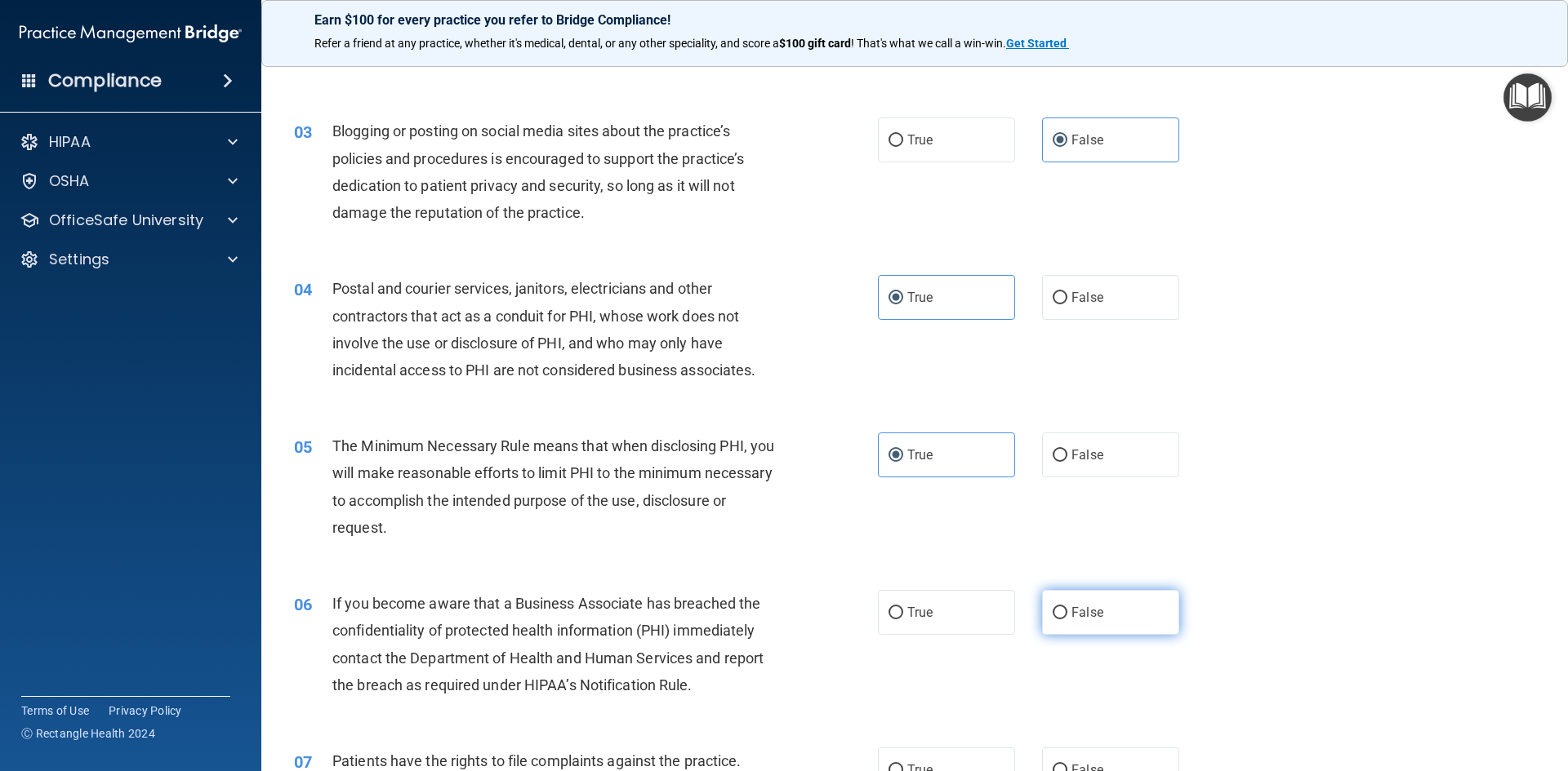
click at [1068, 610] on input "False" at bounding box center [1059, 614] width 14 height 13
radio input "true"
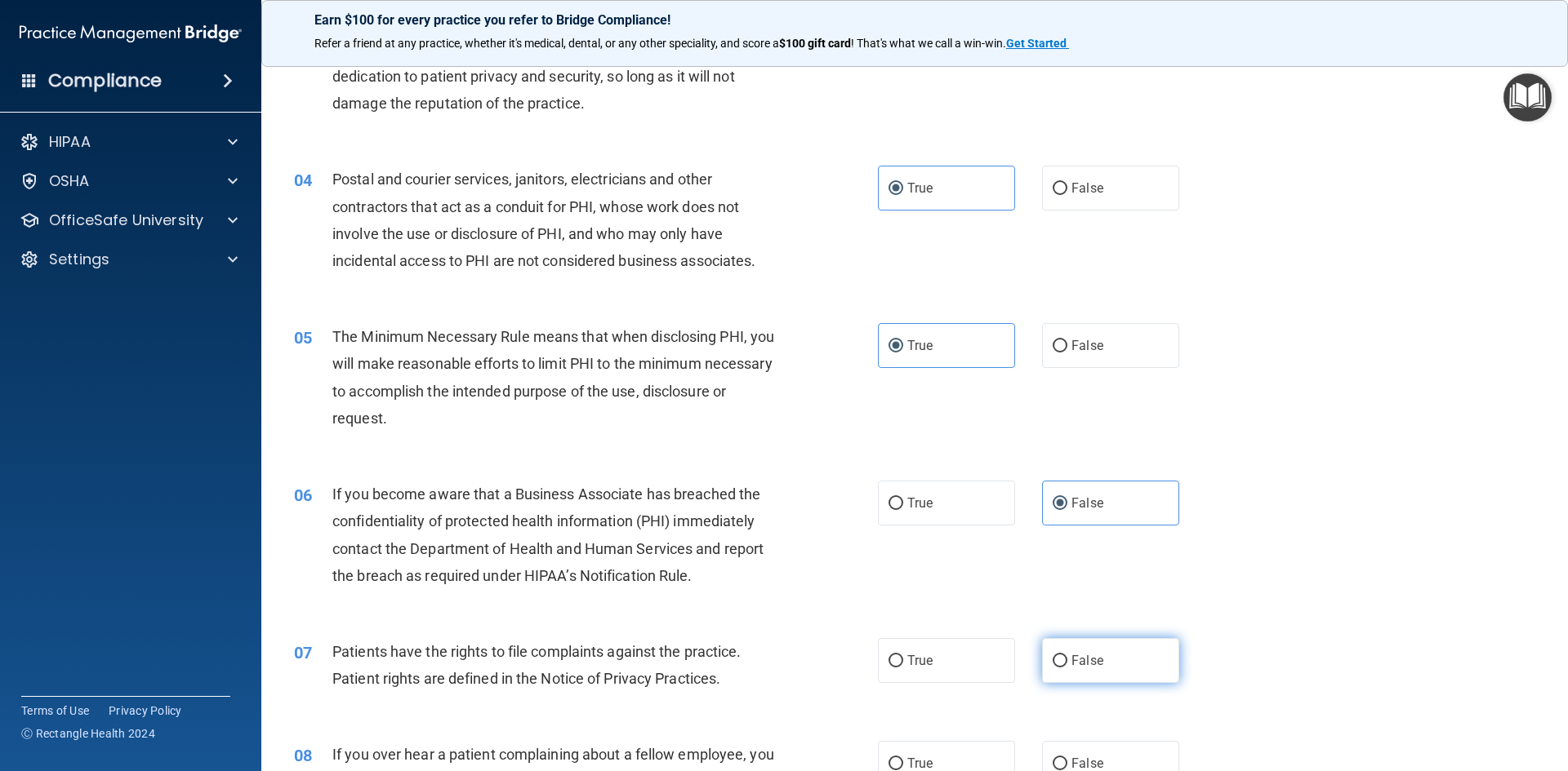
scroll to position [653, 0]
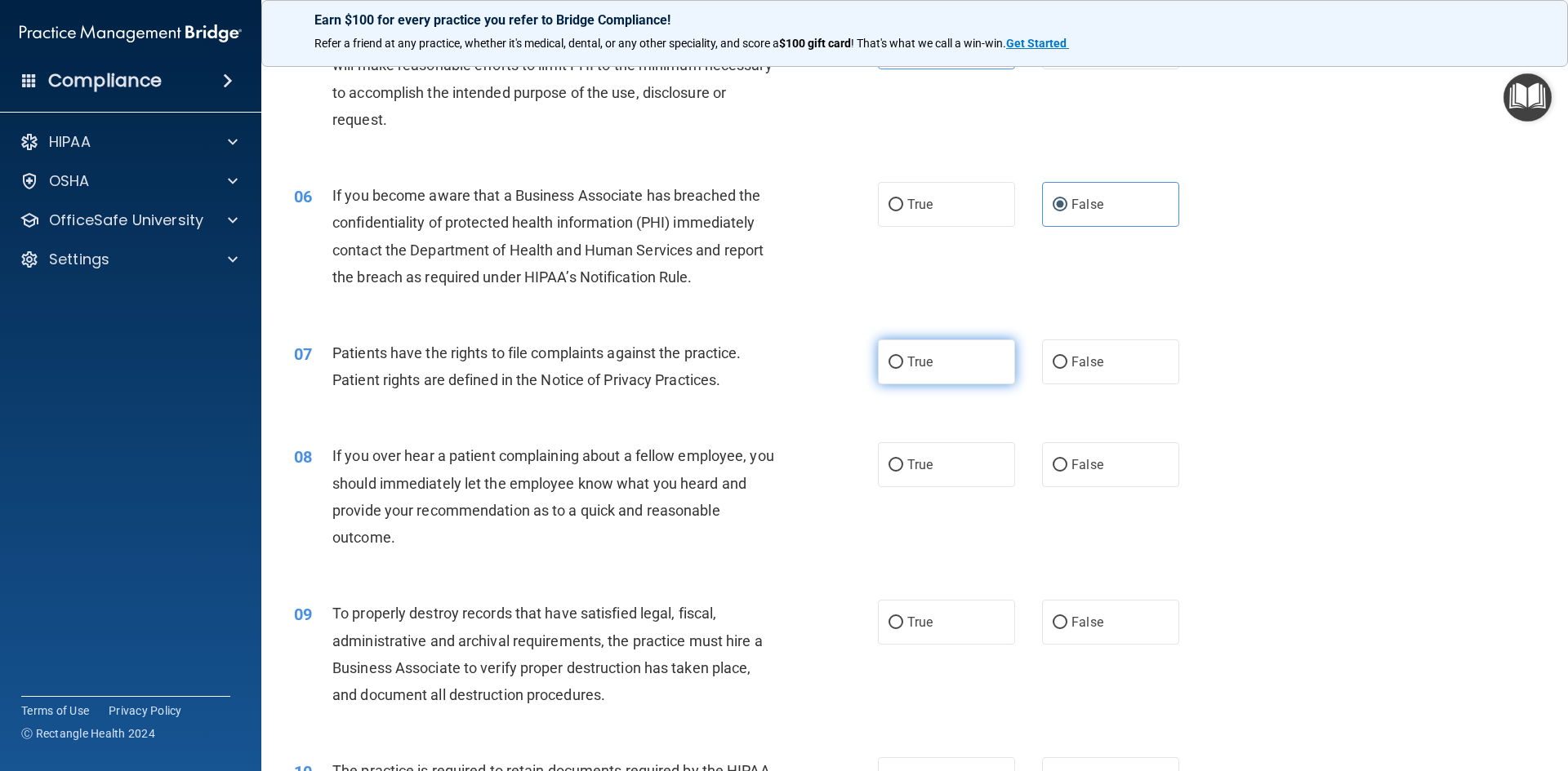
click at [939, 360] on label "True" at bounding box center [946, 362] width 137 height 45
click at [903, 360] on input "True" at bounding box center [896, 363] width 14 height 13
radio input "true"
click at [1062, 469] on label "False" at bounding box center [1111, 465] width 137 height 45
click at [1062, 469] on input "False" at bounding box center [1059, 466] width 14 height 13
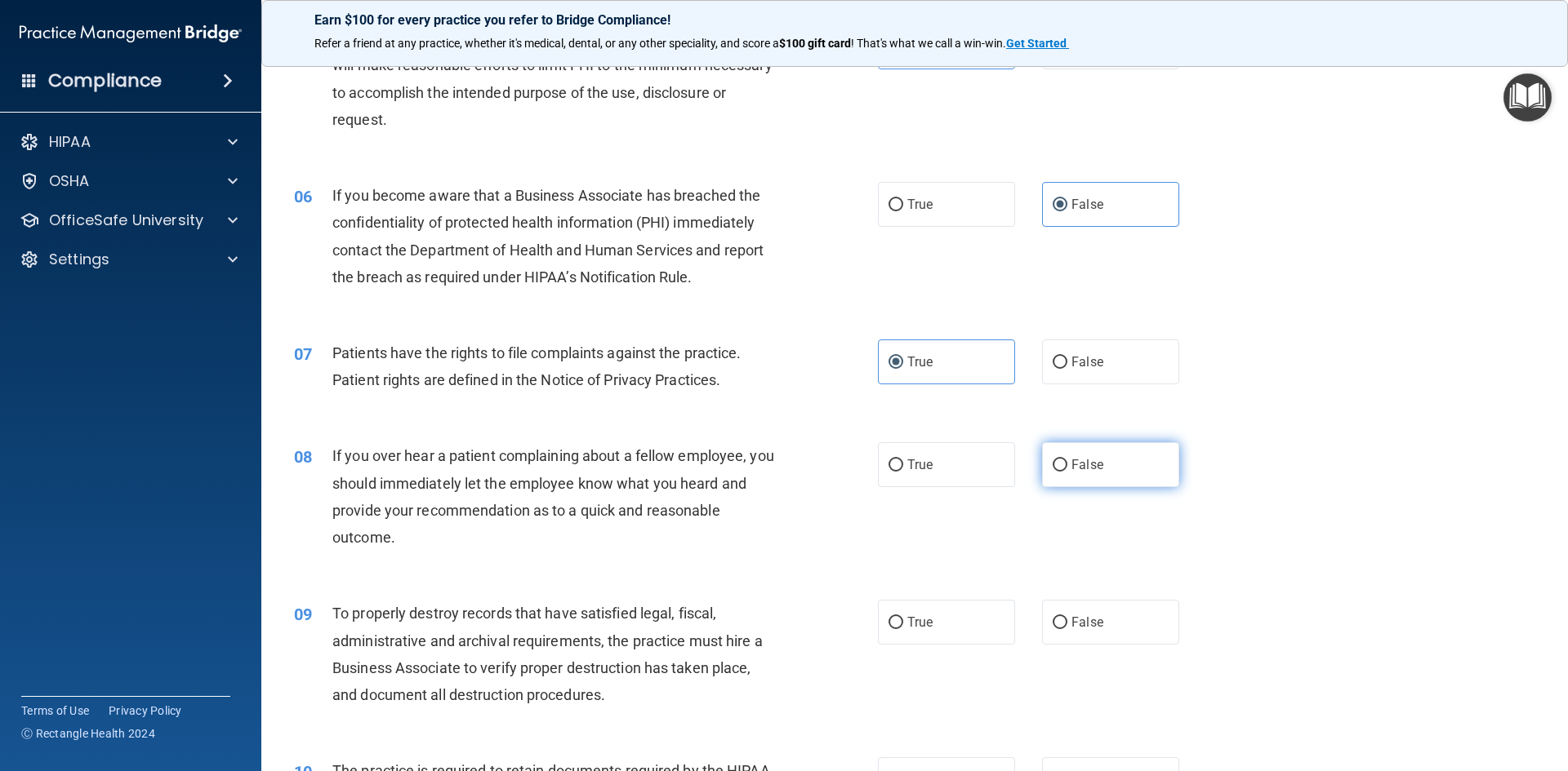
radio input "true"
click at [1074, 624] on span "False" at bounding box center [1086, 622] width 32 height 15
click at [1068, 624] on input "False" at bounding box center [1059, 623] width 14 height 13
radio input "true"
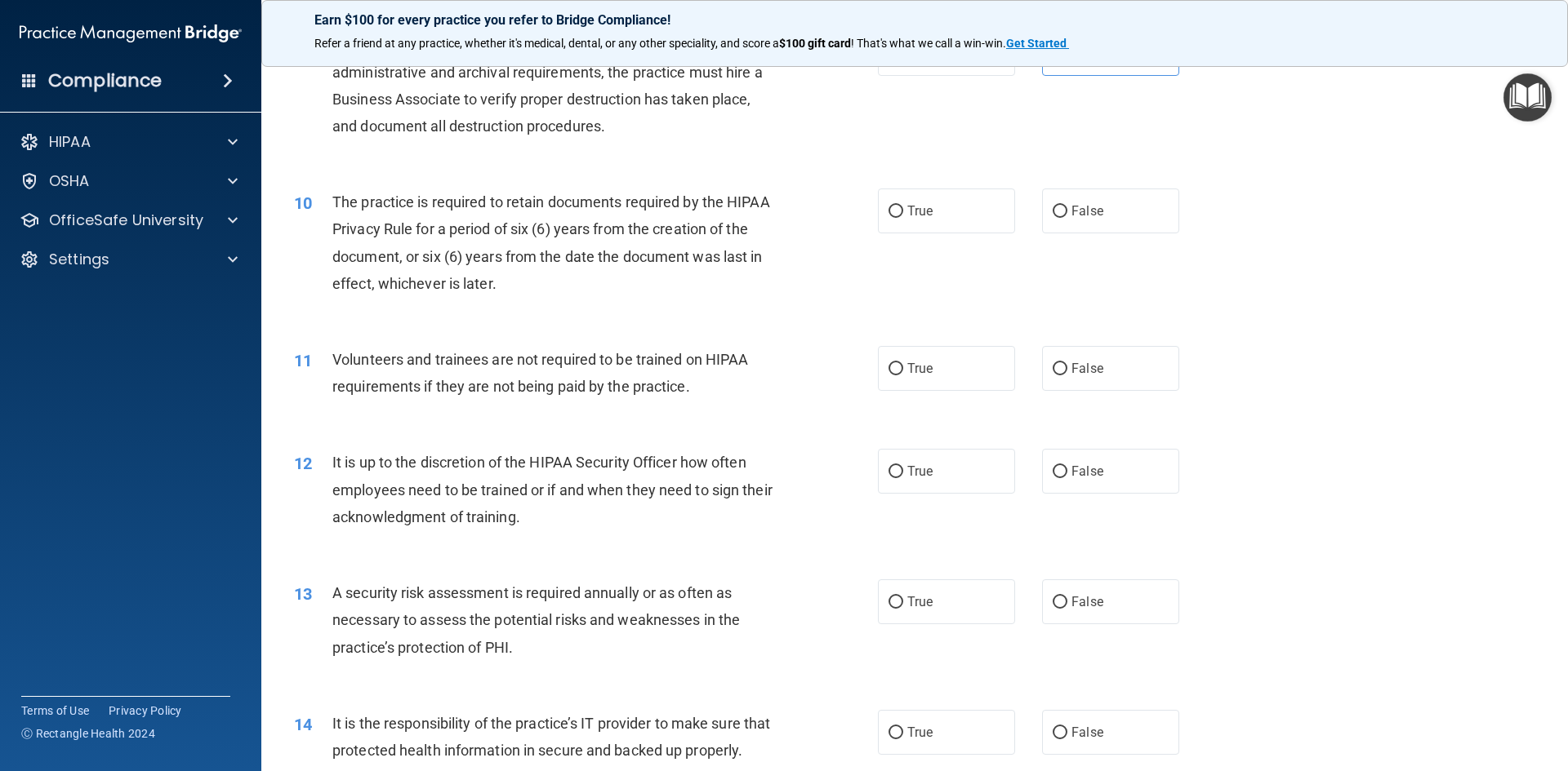
scroll to position [1224, 0]
click at [933, 363] on label "True" at bounding box center [946, 366] width 137 height 45
click at [903, 363] on input "True" at bounding box center [896, 367] width 14 height 13
radio input "true"
click at [1092, 464] on span "False" at bounding box center [1086, 469] width 32 height 15
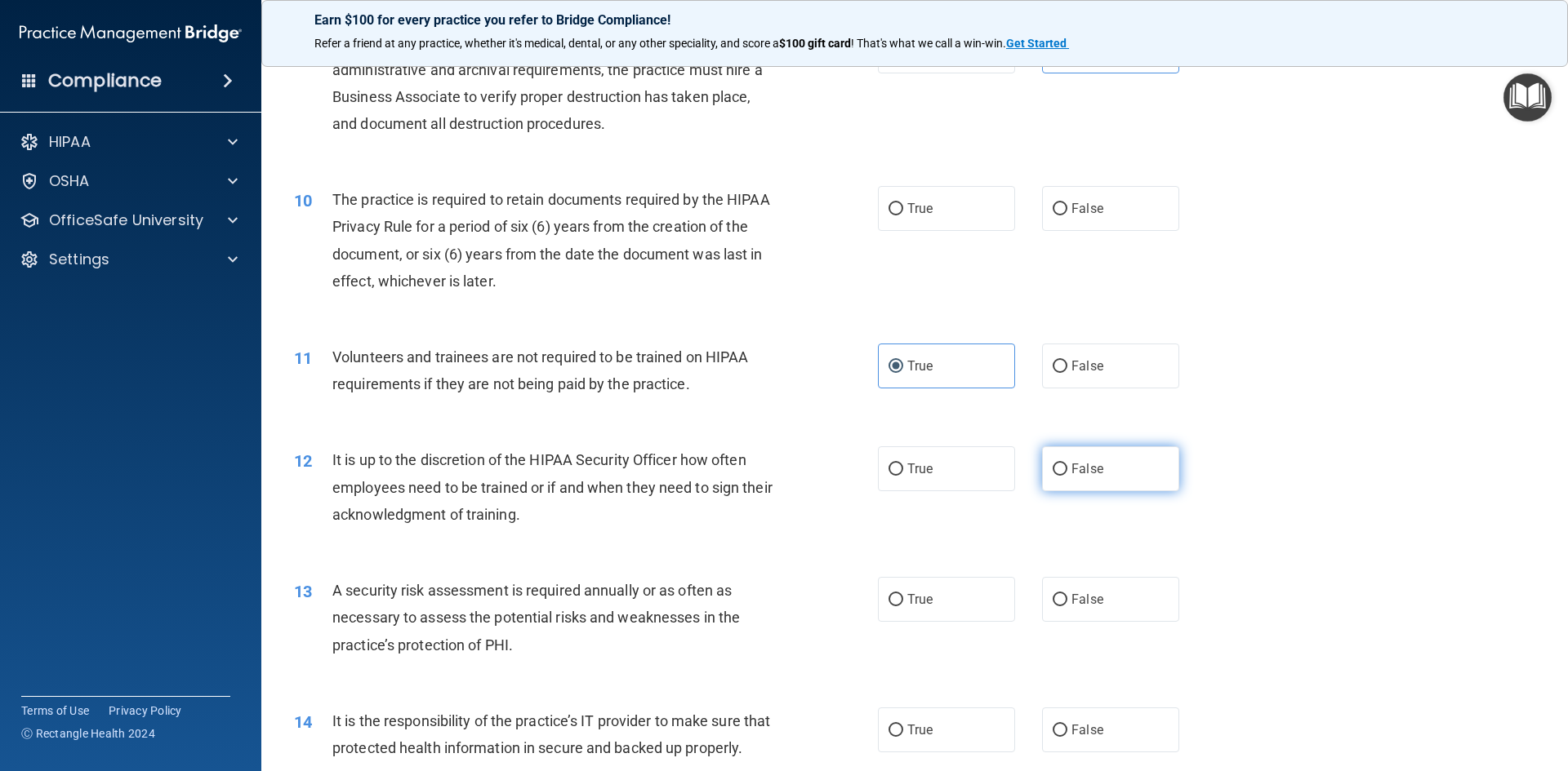
click at [1068, 464] on input "False" at bounding box center [1059, 470] width 14 height 13
radio input "true"
click at [934, 195] on label "True" at bounding box center [946, 209] width 137 height 45
click at [903, 203] on input "True" at bounding box center [896, 210] width 14 height 13
radio input "true"
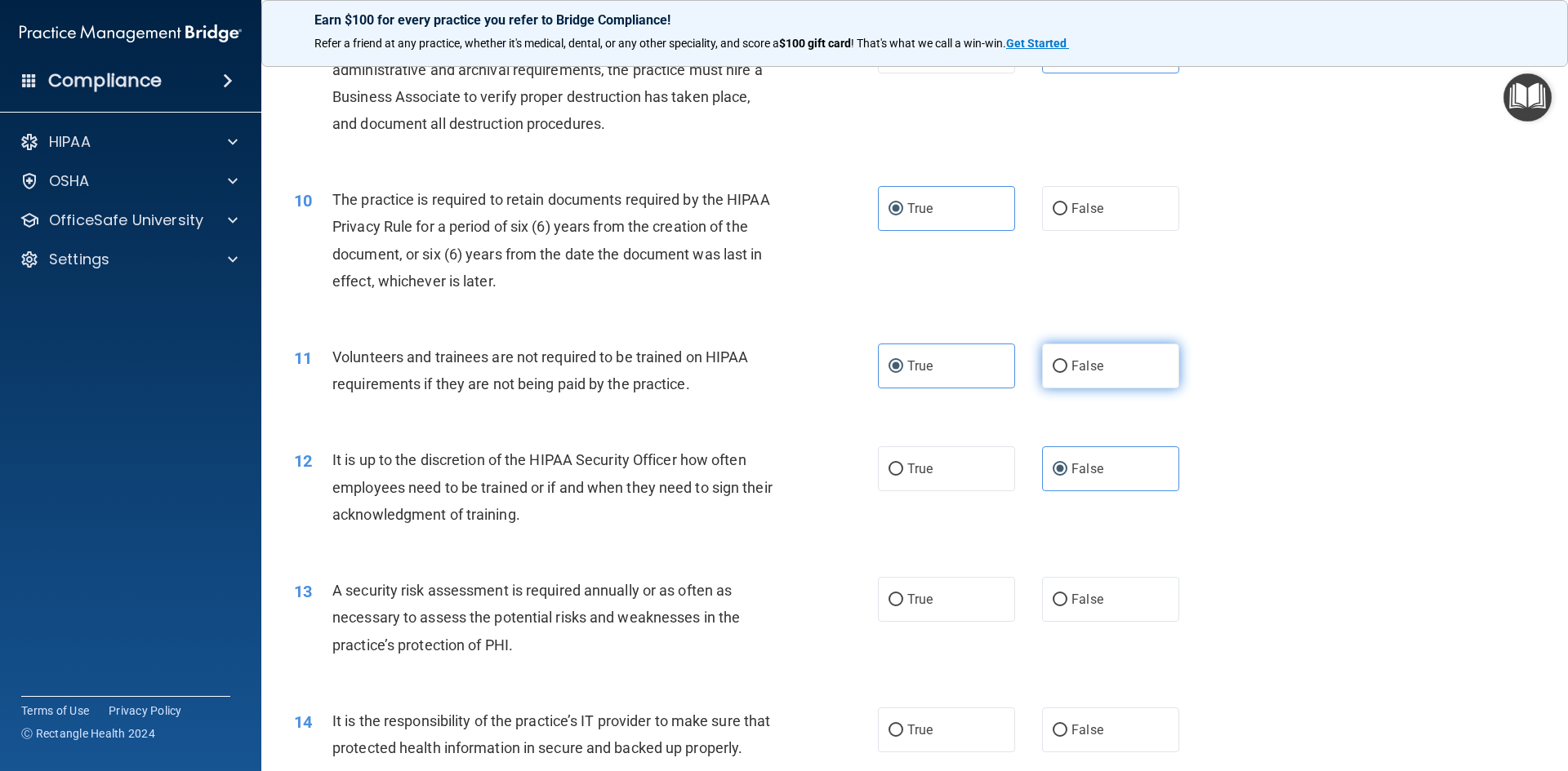
click at [1052, 370] on input "False" at bounding box center [1059, 367] width 14 height 13
radio input "true"
radio input "false"
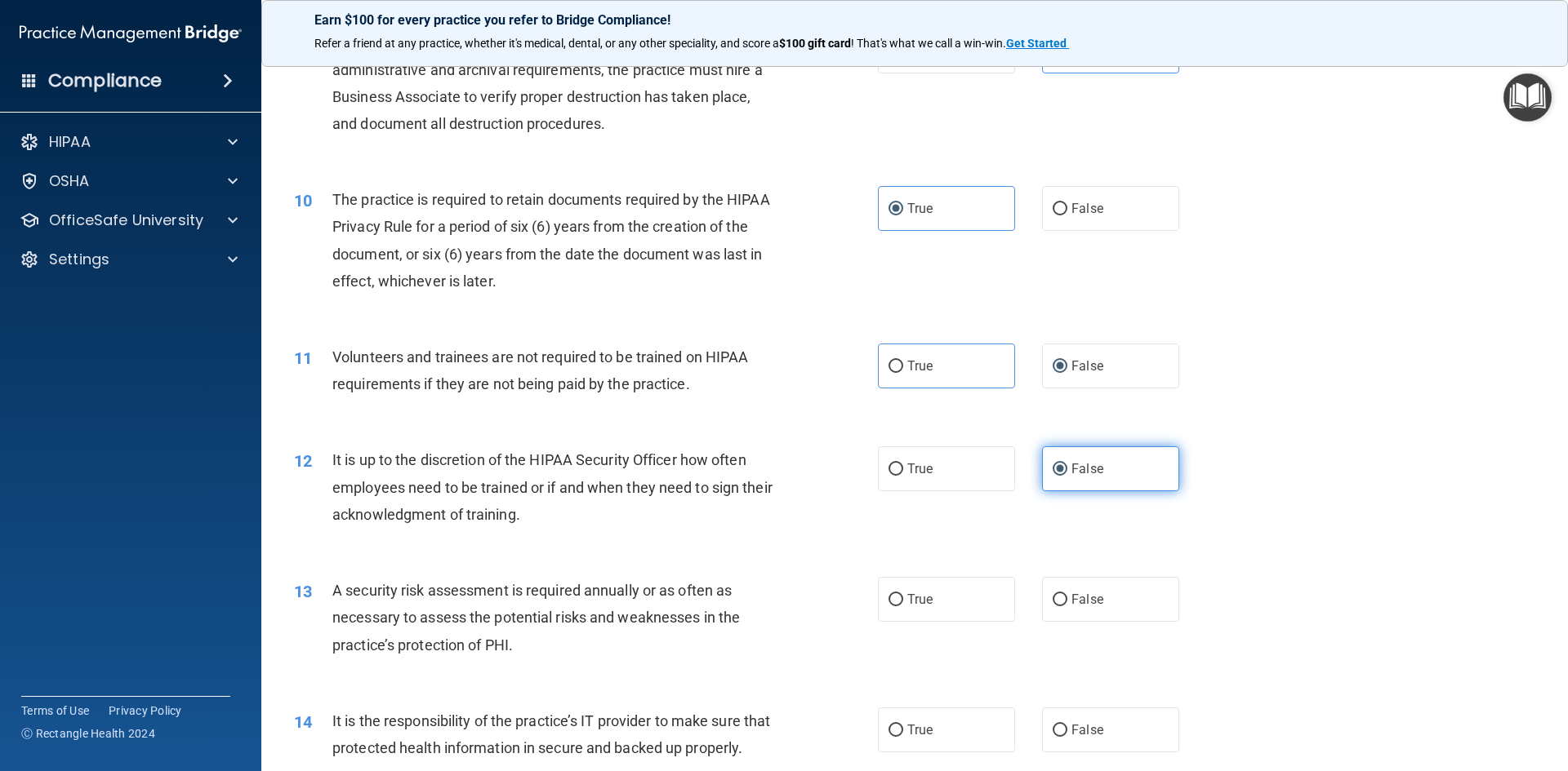
click at [1071, 469] on span "False" at bounding box center [1086, 469] width 32 height 15
click at [1064, 469] on input "False" at bounding box center [1059, 470] width 14 height 13
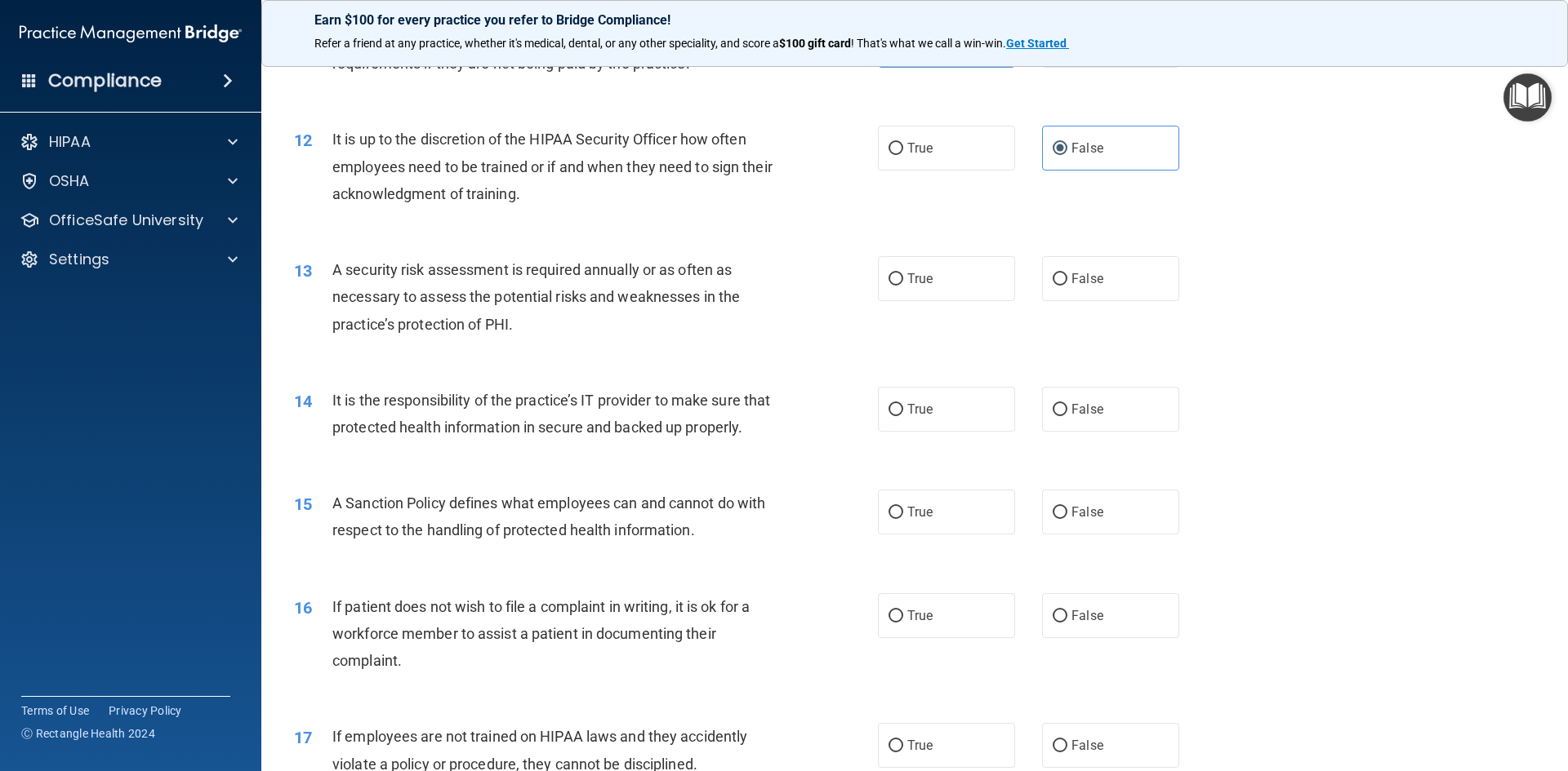
scroll to position [1551, 0]
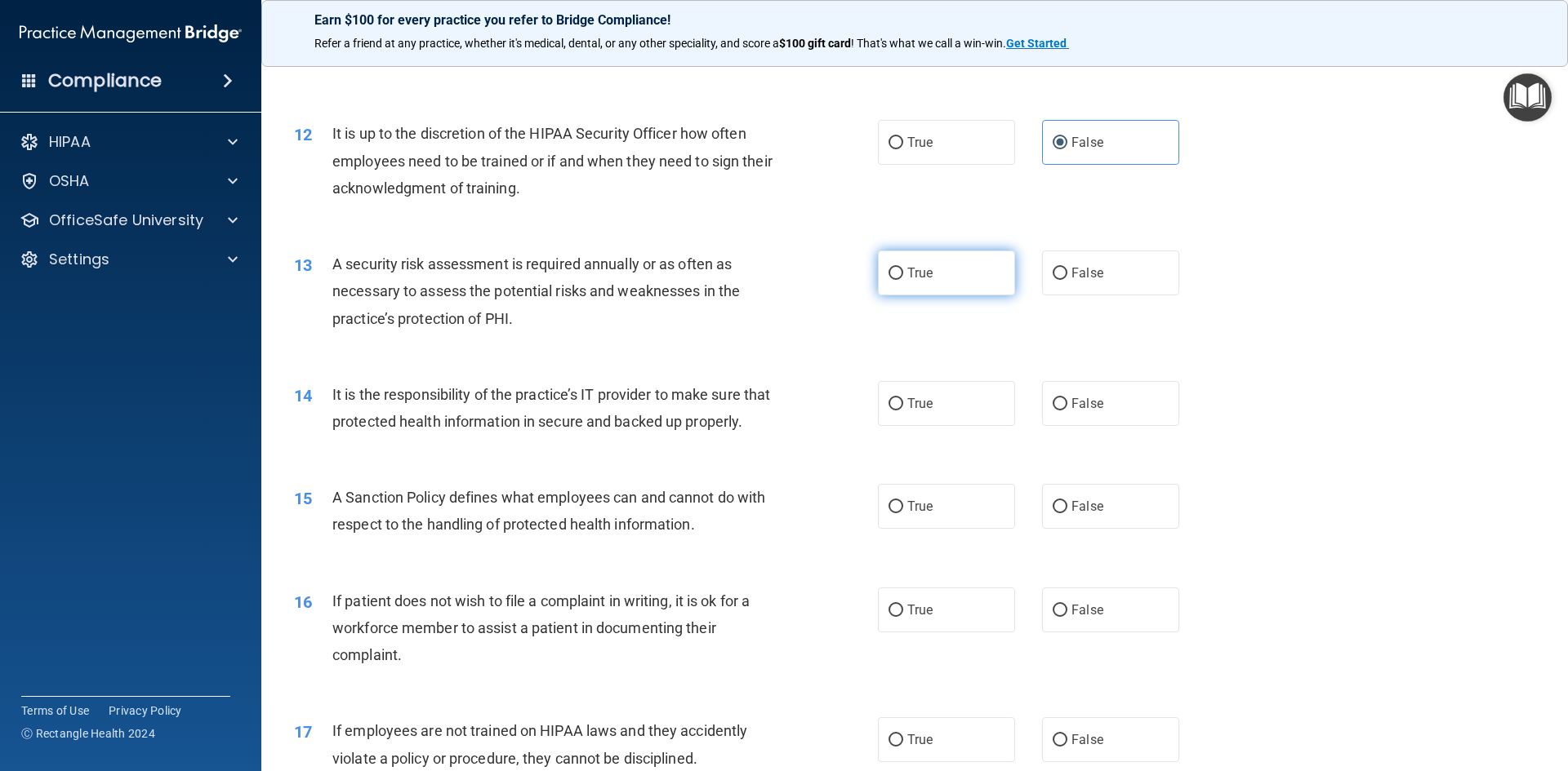
click at [903, 262] on label "True" at bounding box center [946, 273] width 137 height 45
click at [903, 268] on input "True" at bounding box center [896, 274] width 14 height 13
radio input "true"
click at [1054, 392] on label "False" at bounding box center [1111, 404] width 137 height 45
click at [1054, 399] on input "False" at bounding box center [1059, 405] width 14 height 13
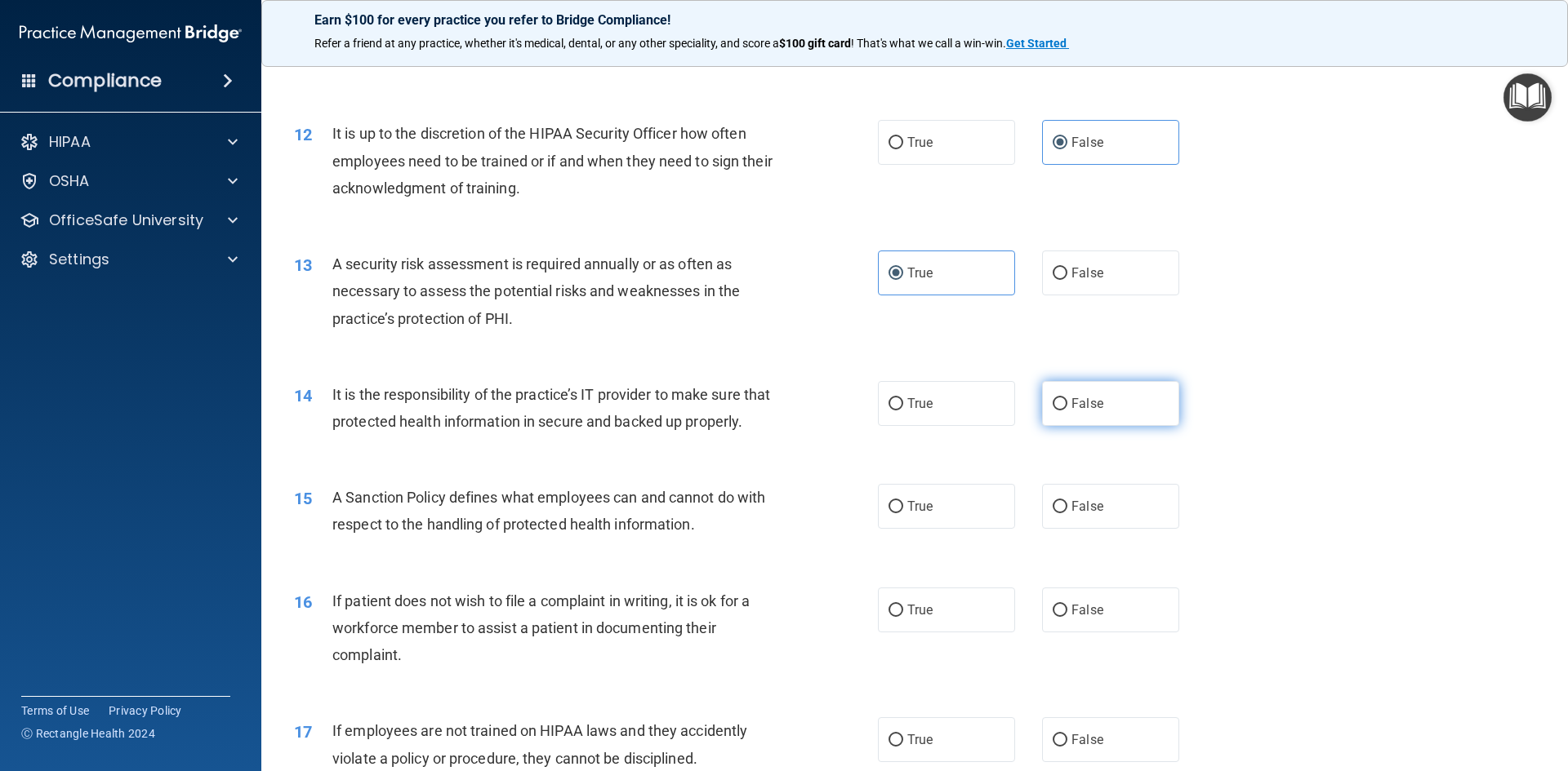
radio input "true"
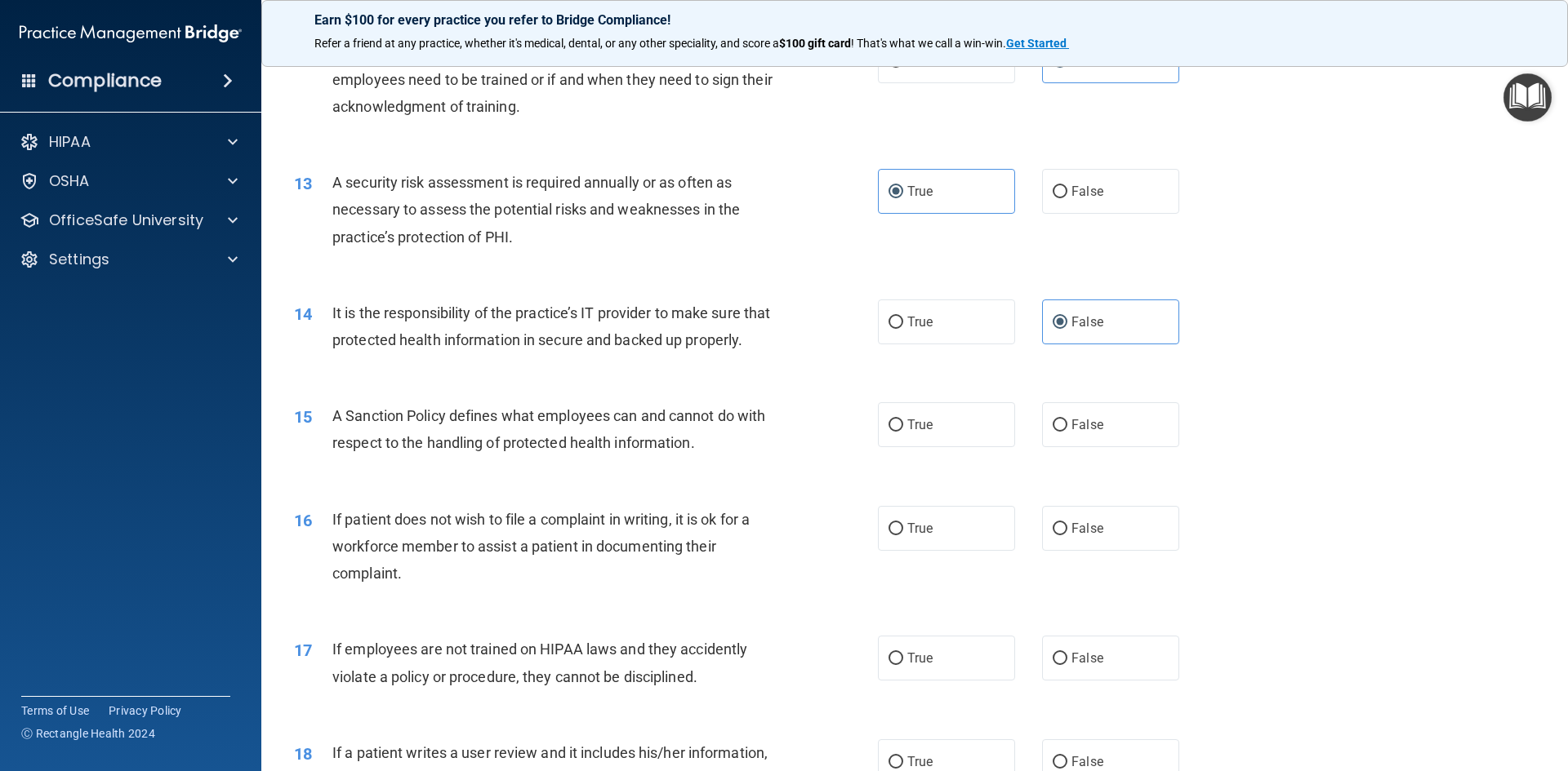
scroll to position [1877, 0]
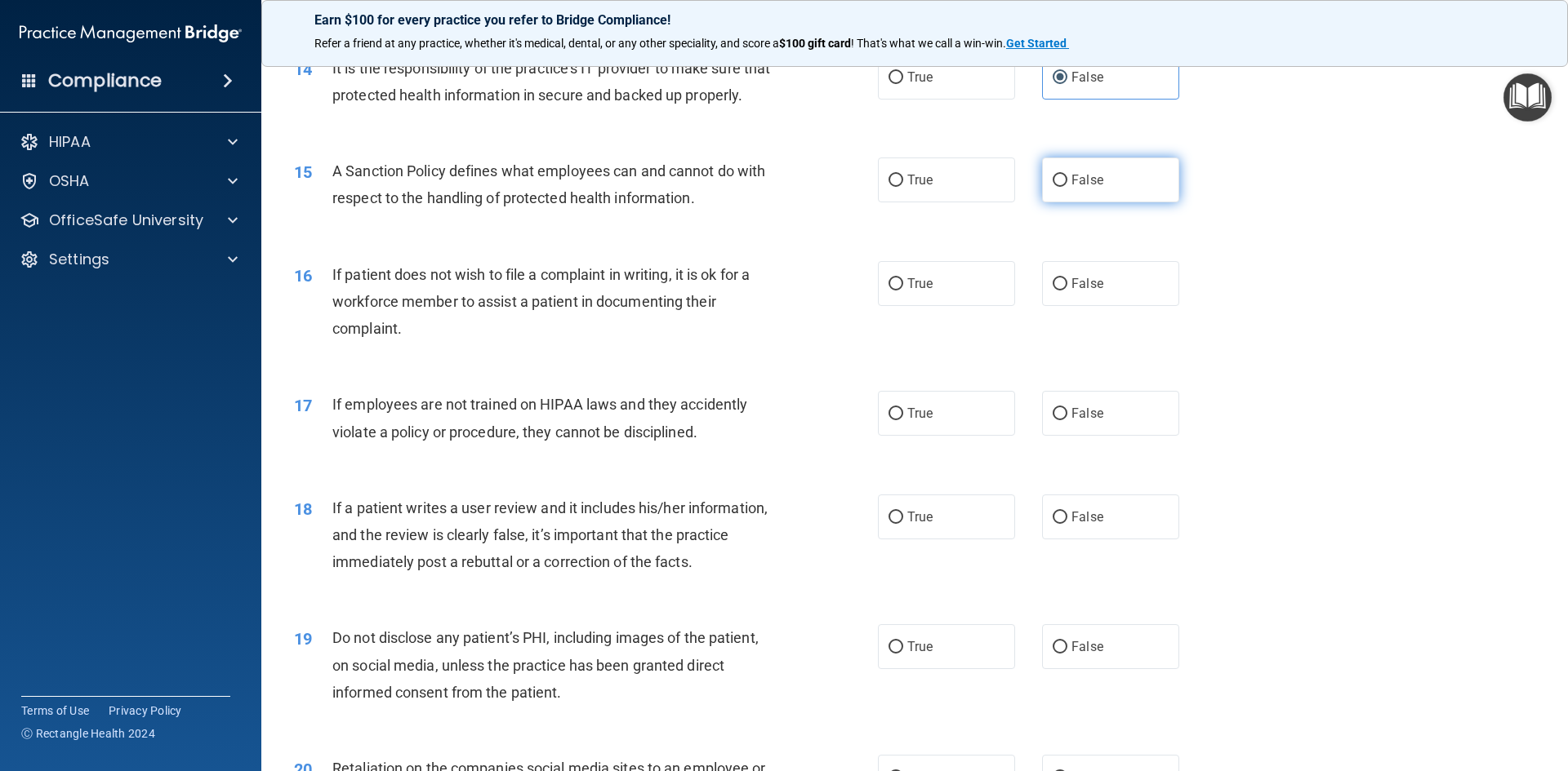
click at [1077, 188] on span "False" at bounding box center [1086, 179] width 32 height 15
click at [1068, 187] on input "False" at bounding box center [1059, 181] width 14 height 13
radio input "true"
click at [941, 306] on label "True" at bounding box center [946, 283] width 137 height 45
click at [903, 291] on input "True" at bounding box center [896, 284] width 14 height 13
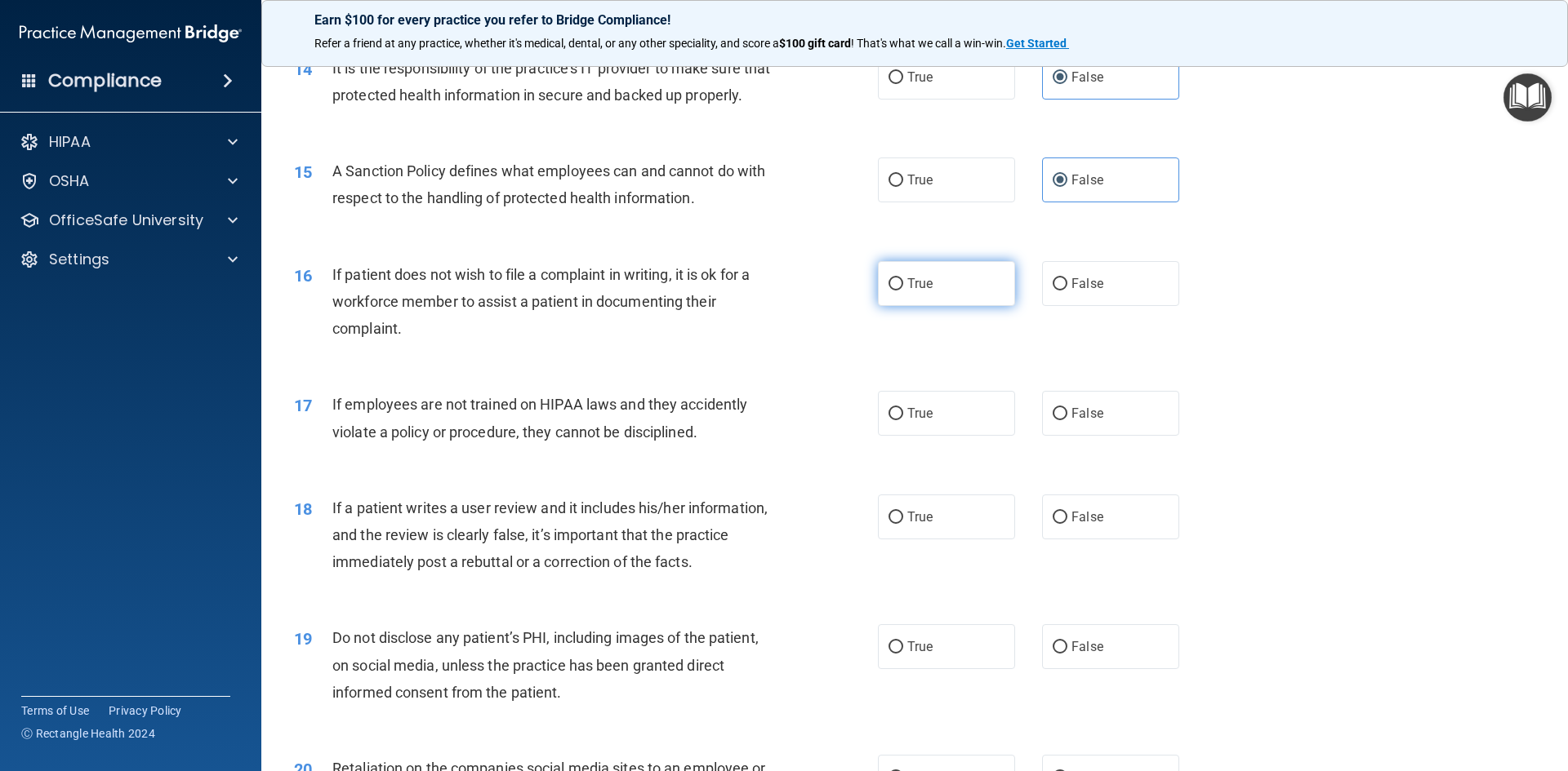
radio input "true"
click at [1124, 435] on label "False" at bounding box center [1111, 414] width 137 height 45
click at [1068, 420] on input "False" at bounding box center [1059, 415] width 14 height 13
radio input "true"
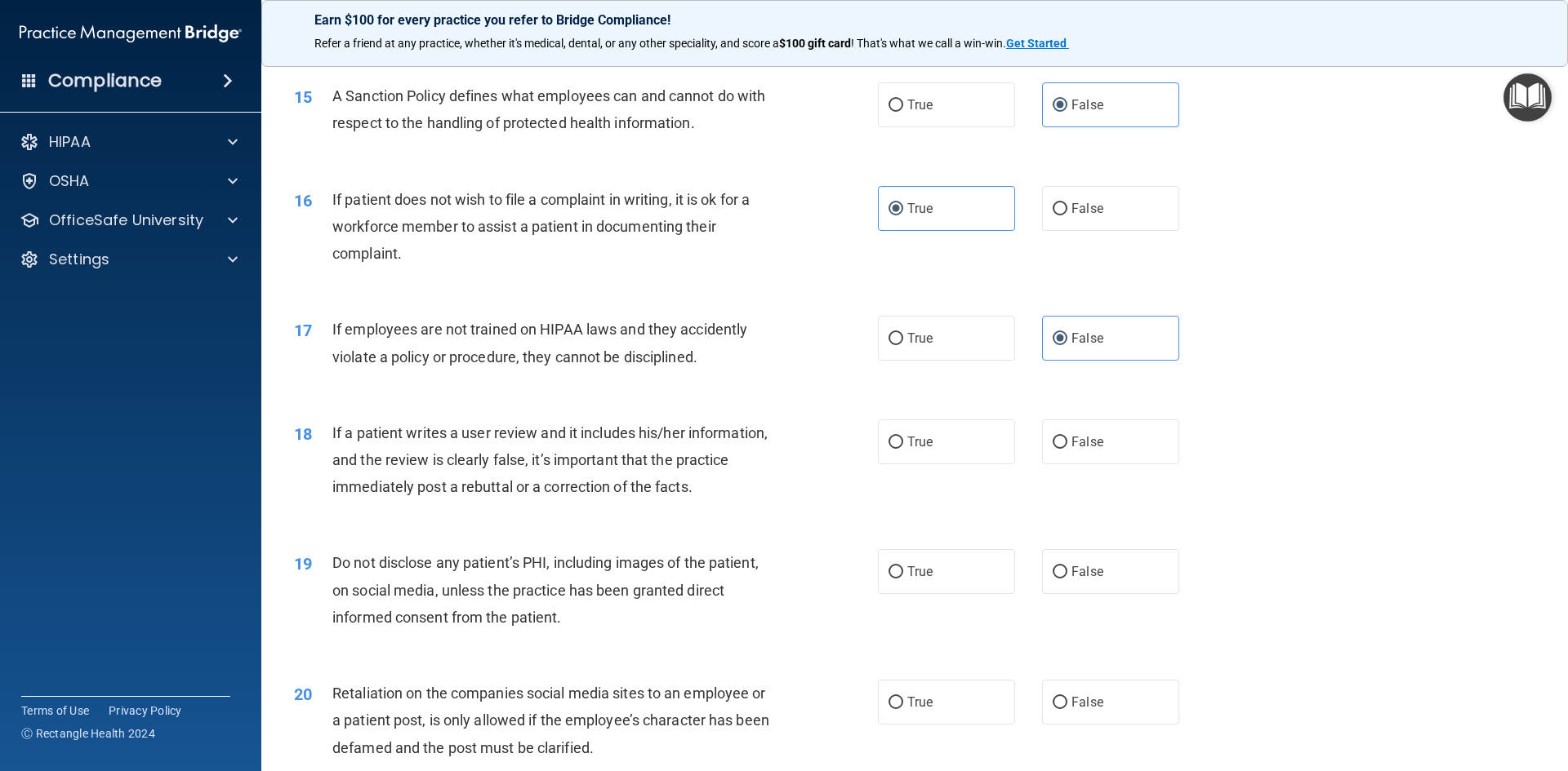
scroll to position [2122, 0]
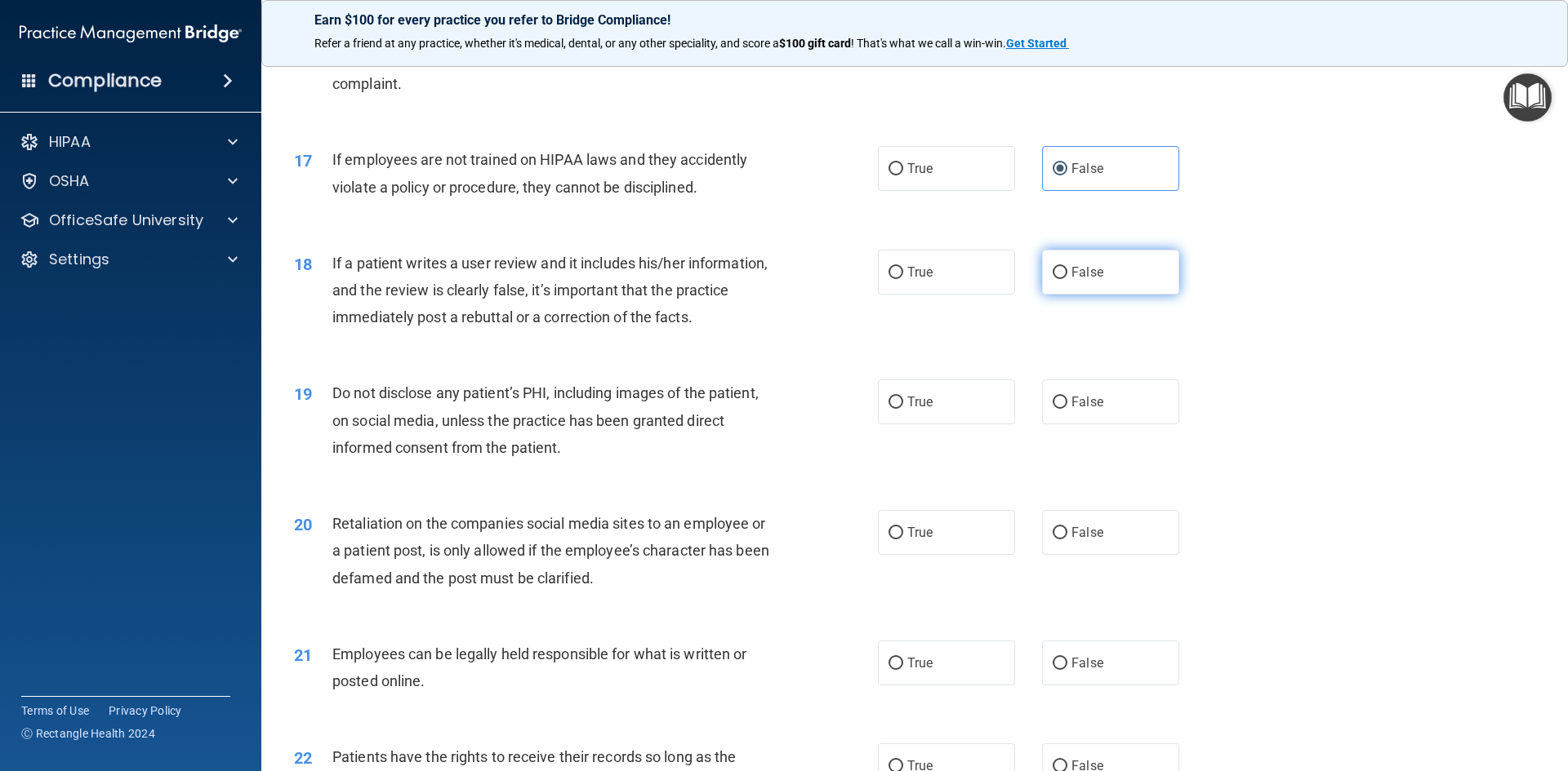
click at [1091, 280] on span "False" at bounding box center [1086, 272] width 32 height 15
click at [1068, 279] on input "False" at bounding box center [1059, 273] width 14 height 13
radio input "true"
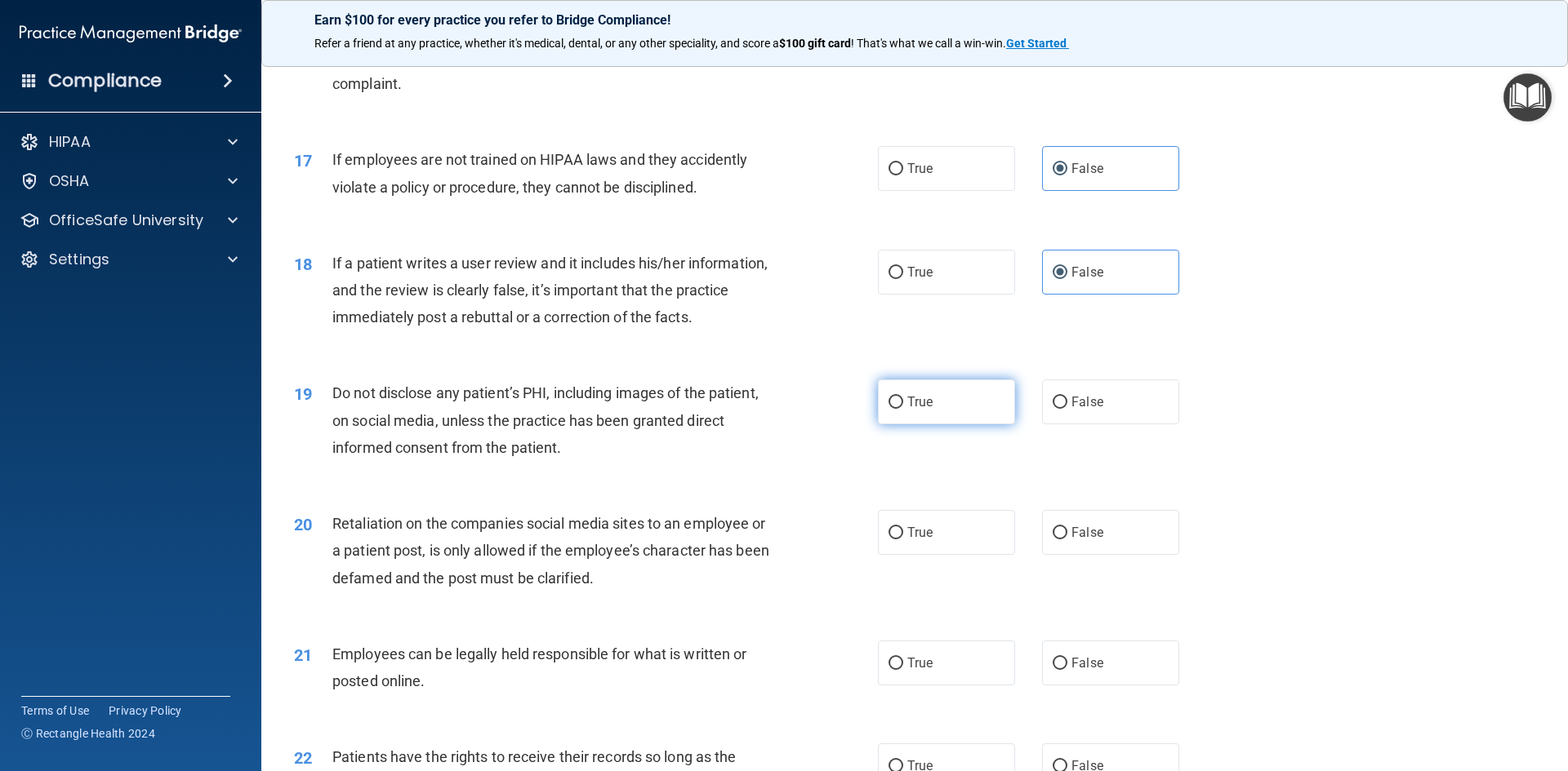
click at [940, 422] on label "True" at bounding box center [946, 402] width 137 height 45
click at [903, 408] on input "True" at bounding box center [896, 403] width 14 height 13
radio input "true"
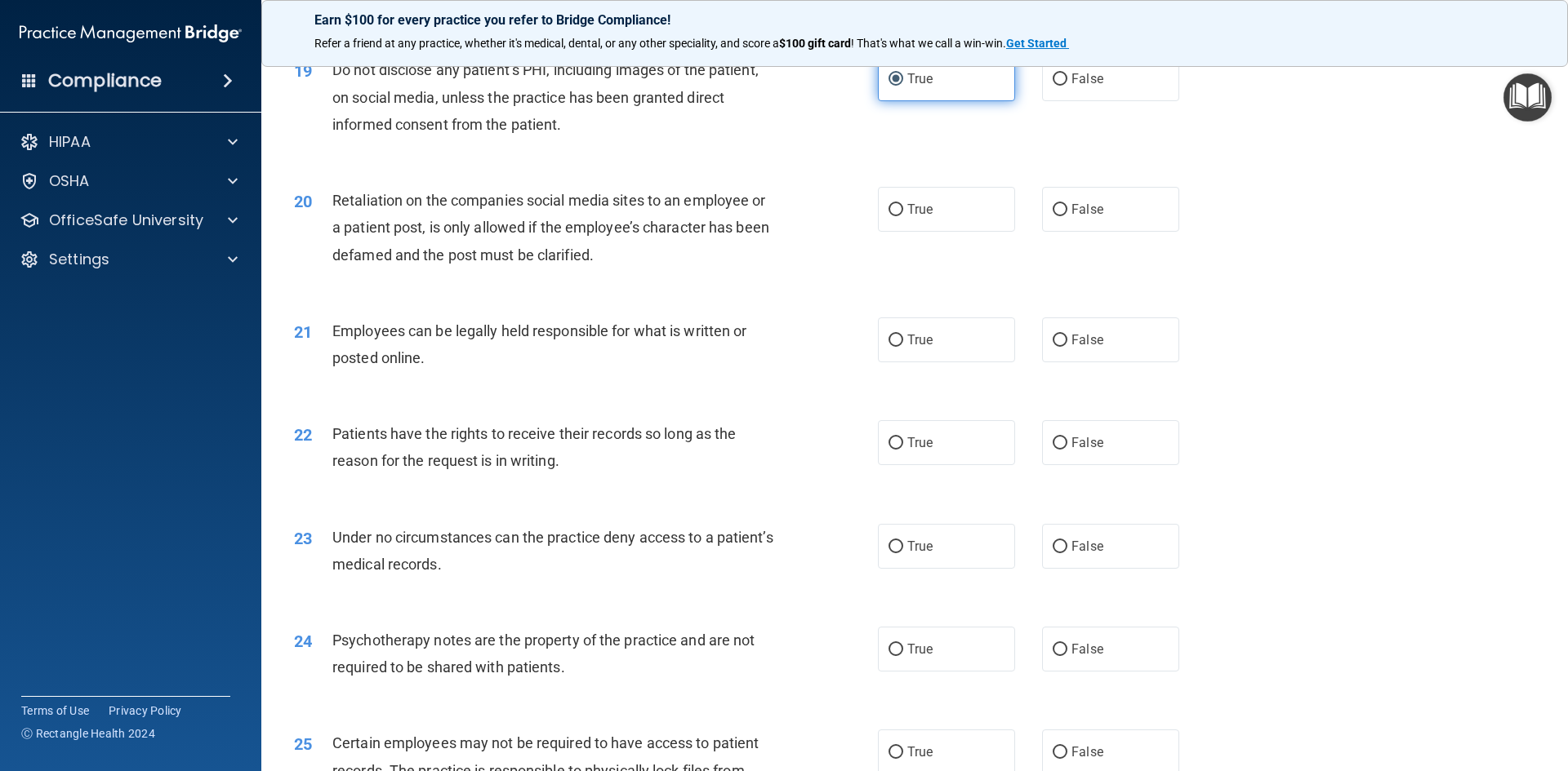
scroll to position [2448, 0]
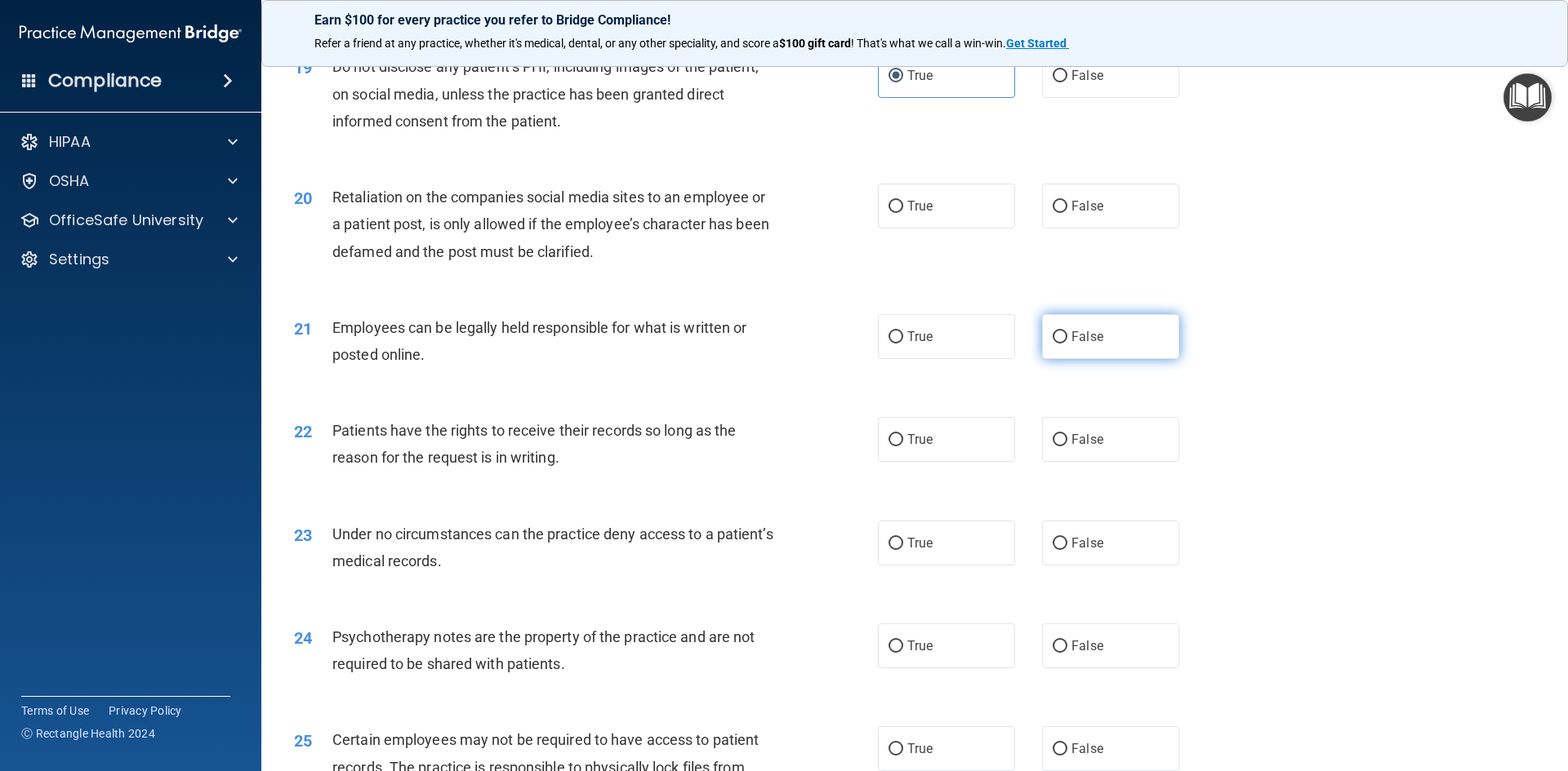
click at [1119, 359] on label "False" at bounding box center [1111, 336] width 137 height 45
click at [1068, 344] on input "False" at bounding box center [1059, 337] width 14 height 13
radio input "true"
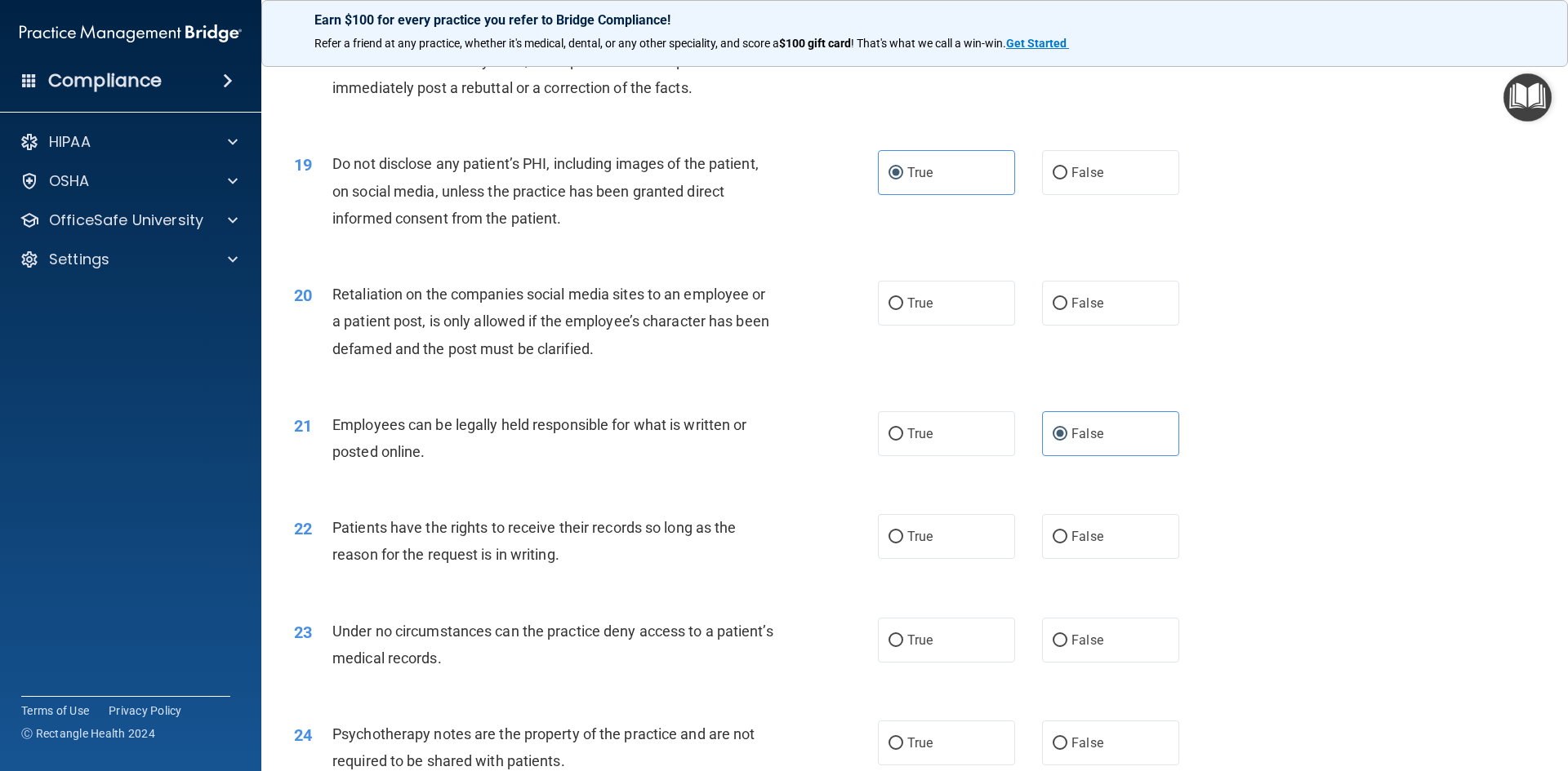
scroll to position [2285, 0]
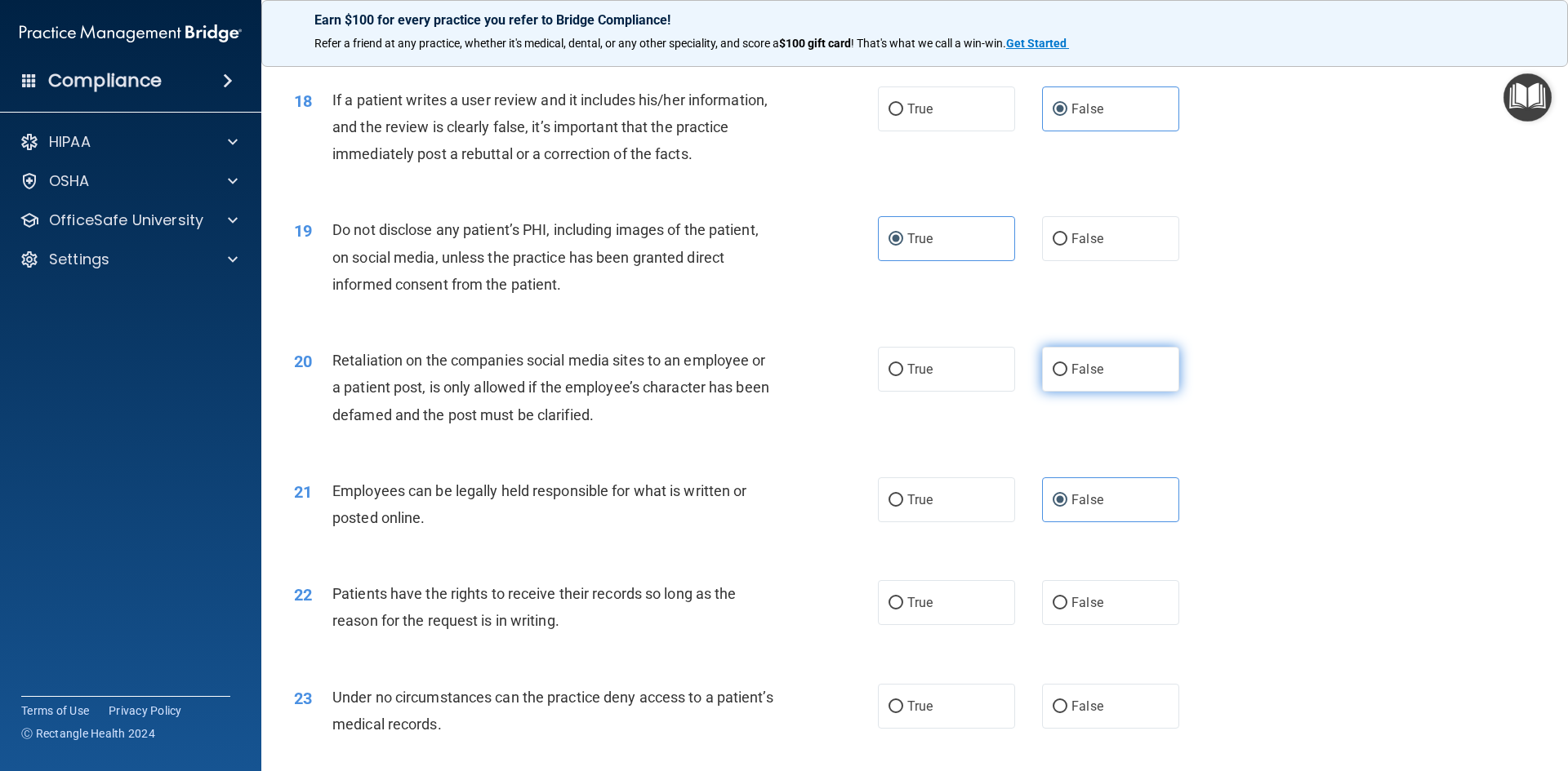
click at [1121, 391] on label "False" at bounding box center [1111, 370] width 137 height 45
click at [1068, 376] on input "False" at bounding box center [1059, 371] width 14 height 13
radio input "true"
click at [916, 553] on div "21 Employees can be legally held responsible for what is written or posted onli…" at bounding box center [915, 508] width 1266 height 103
click at [915, 523] on label "True" at bounding box center [946, 500] width 137 height 45
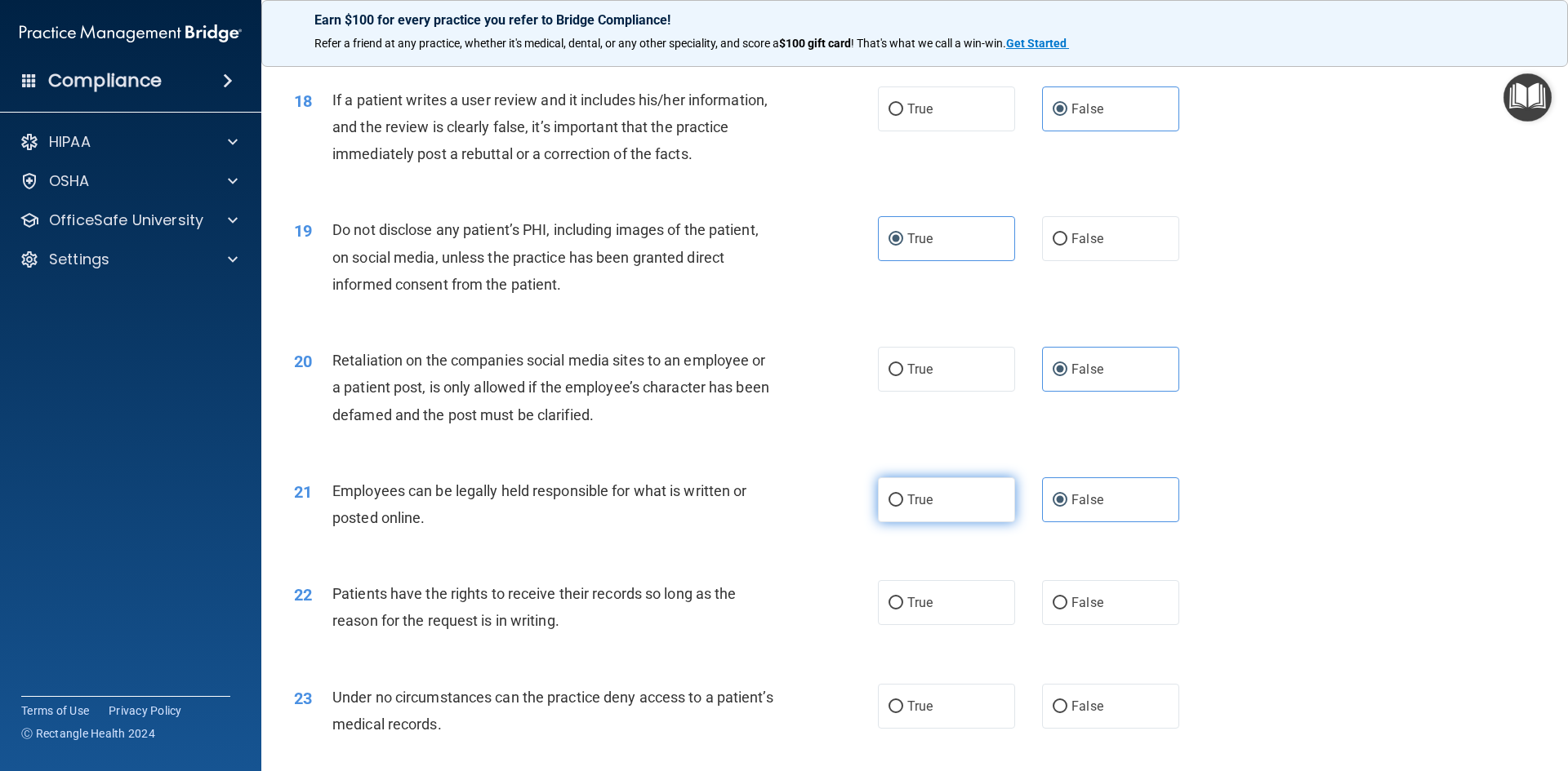
click at [903, 507] on input "True" at bounding box center [896, 501] width 14 height 13
radio input "true"
radio input "false"
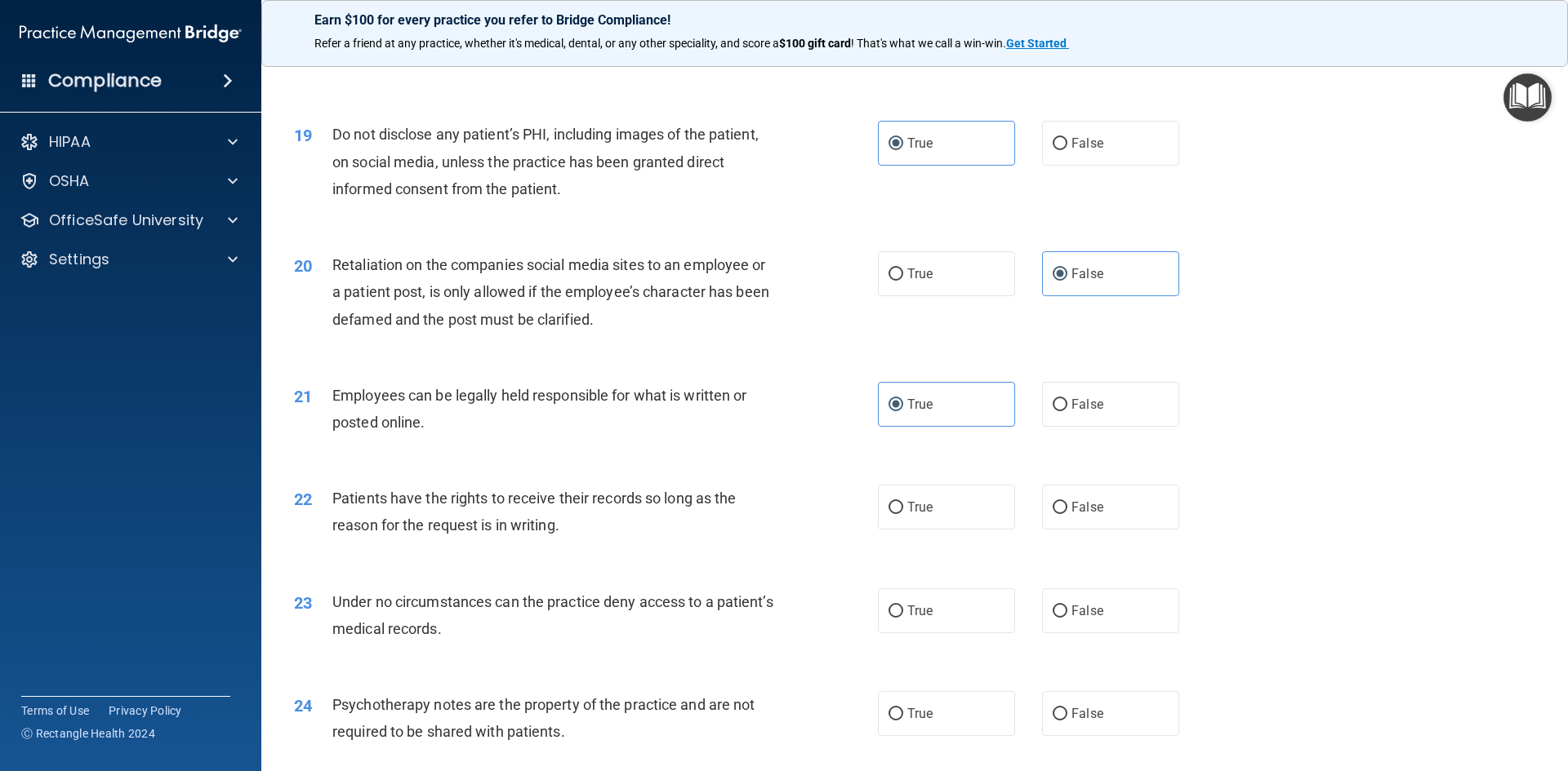
scroll to position [2694, 0]
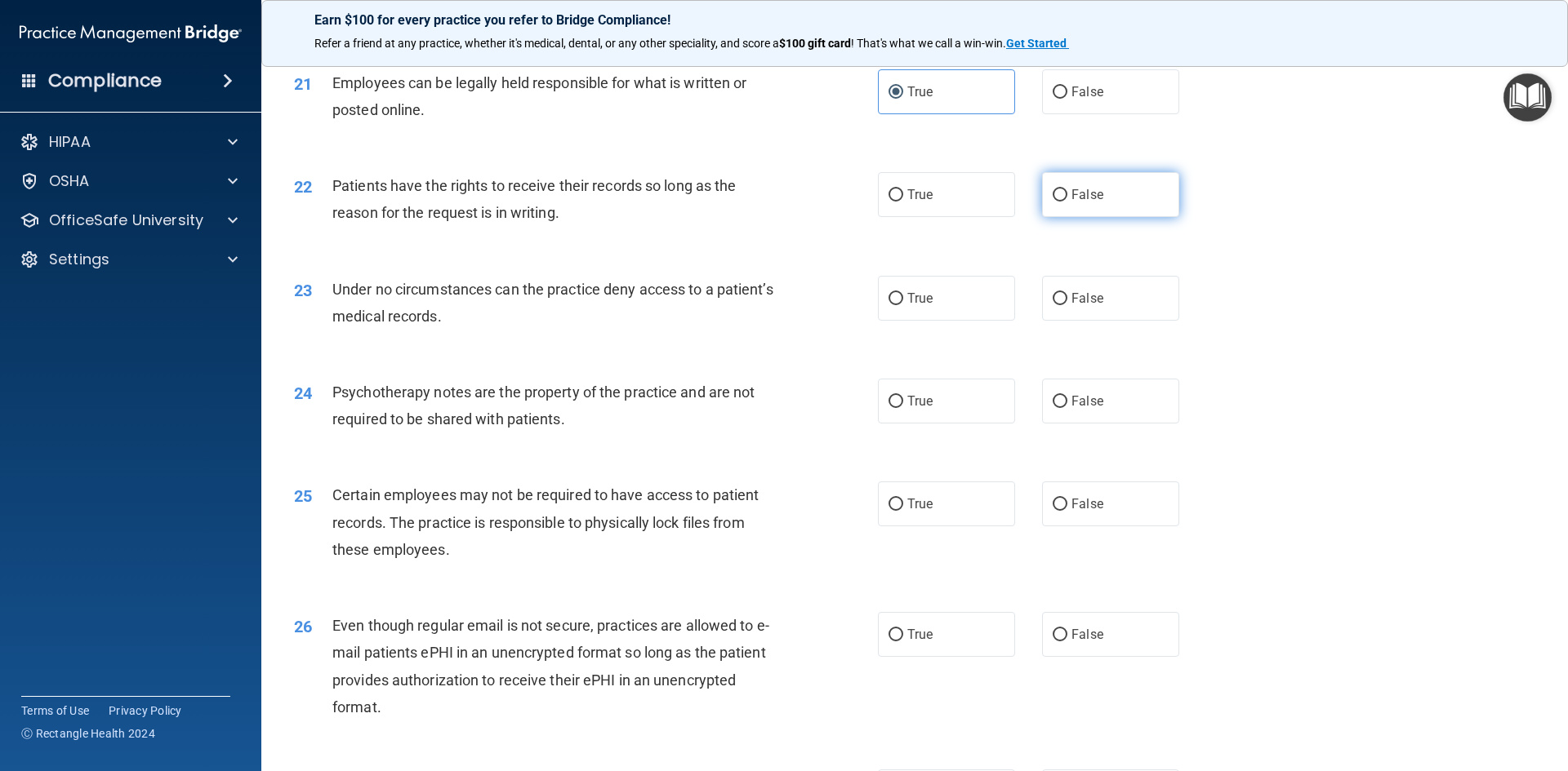
click at [1085, 202] on span "False" at bounding box center [1086, 194] width 32 height 15
click at [1068, 202] on input "False" at bounding box center [1059, 195] width 14 height 13
radio input "true"
click at [1077, 306] on span "False" at bounding box center [1086, 298] width 32 height 15
click at [1068, 305] on input "False" at bounding box center [1059, 300] width 14 height 13
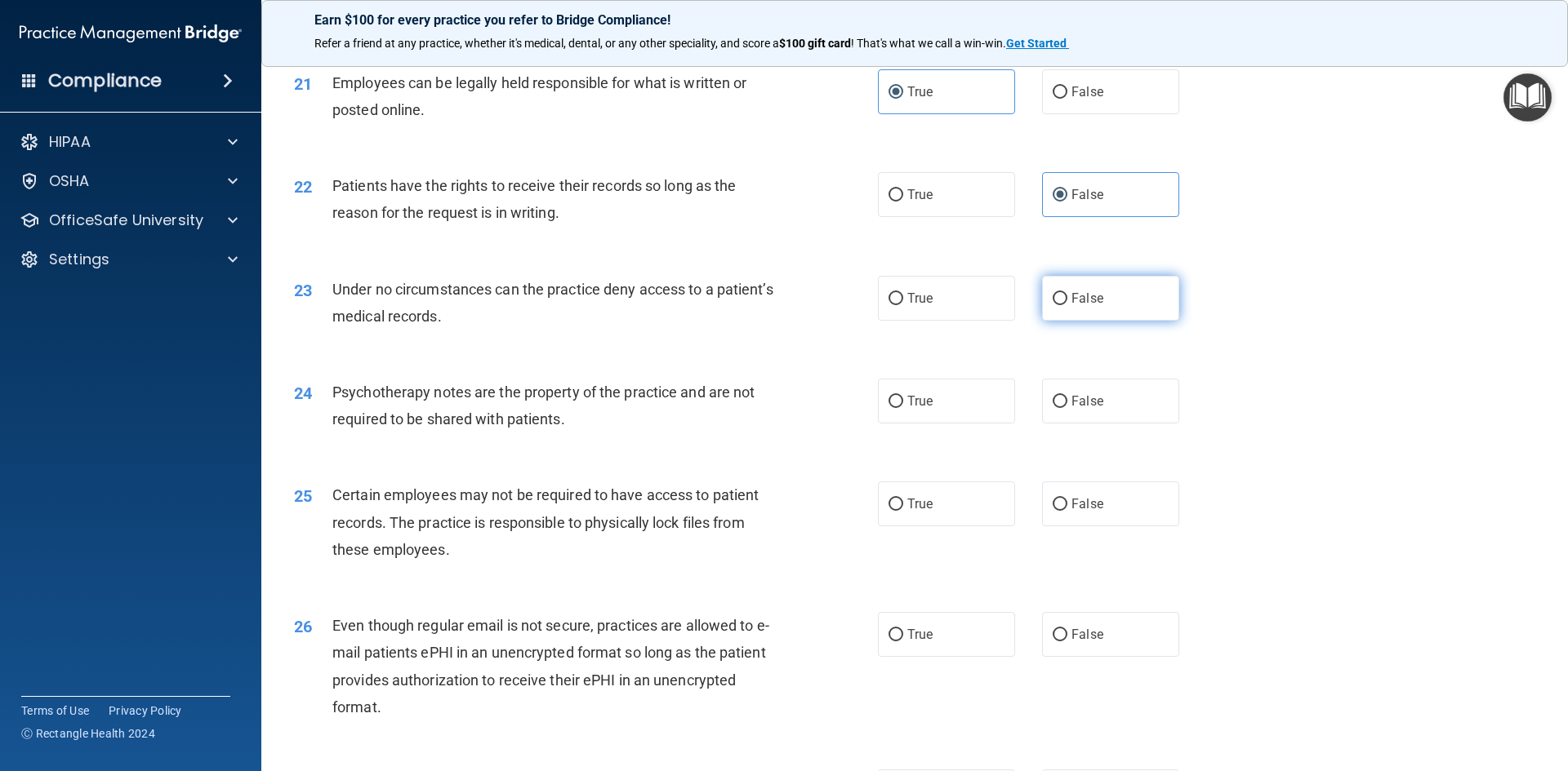
radio input "true"
click at [1062, 424] on label "False" at bounding box center [1111, 401] width 137 height 45
click at [1062, 408] on input "False" at bounding box center [1059, 402] width 14 height 13
radio input "true"
click at [924, 512] on span "True" at bounding box center [920, 504] width 25 height 15
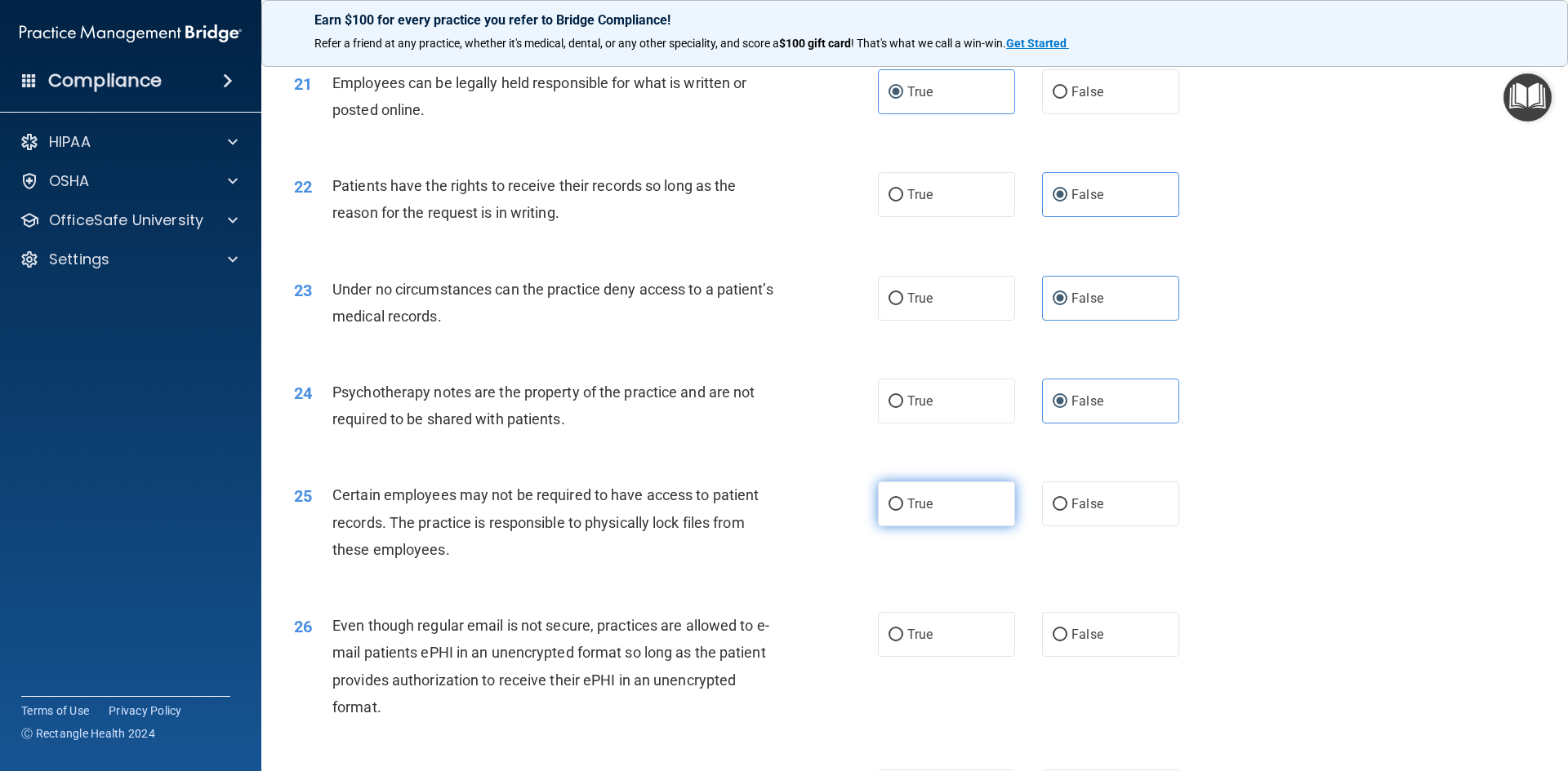
click at [903, 511] on input "True" at bounding box center [896, 505] width 14 height 13
radio input "true"
click at [916, 642] on span "True" at bounding box center [920, 634] width 25 height 15
click at [903, 641] on input "True" at bounding box center [896, 635] width 14 height 13
radio input "true"
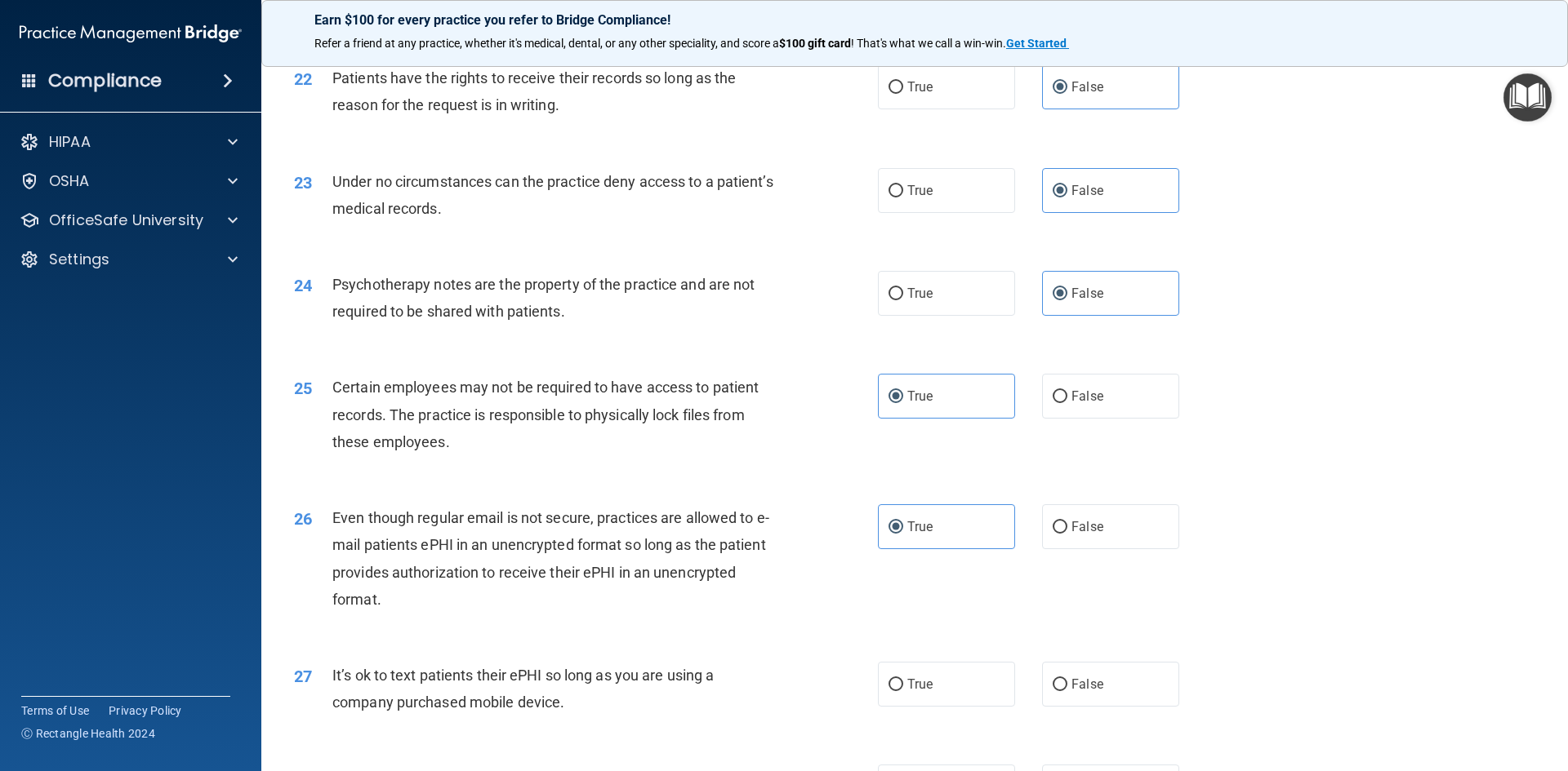
scroll to position [3019, 0]
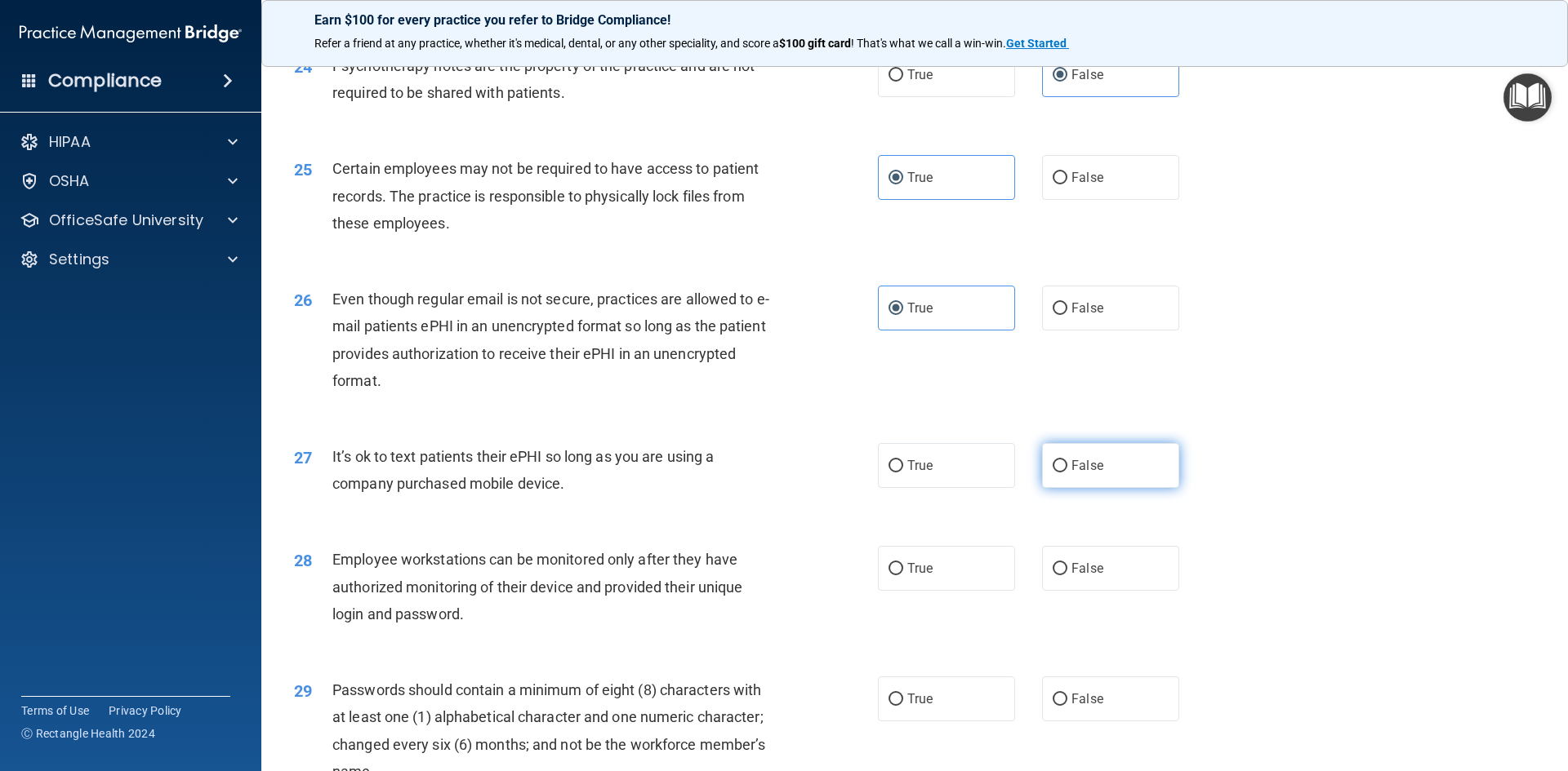
click at [1076, 473] on span "False" at bounding box center [1086, 465] width 32 height 15
click at [1068, 472] on input "False" at bounding box center [1059, 467] width 14 height 13
radio input "true"
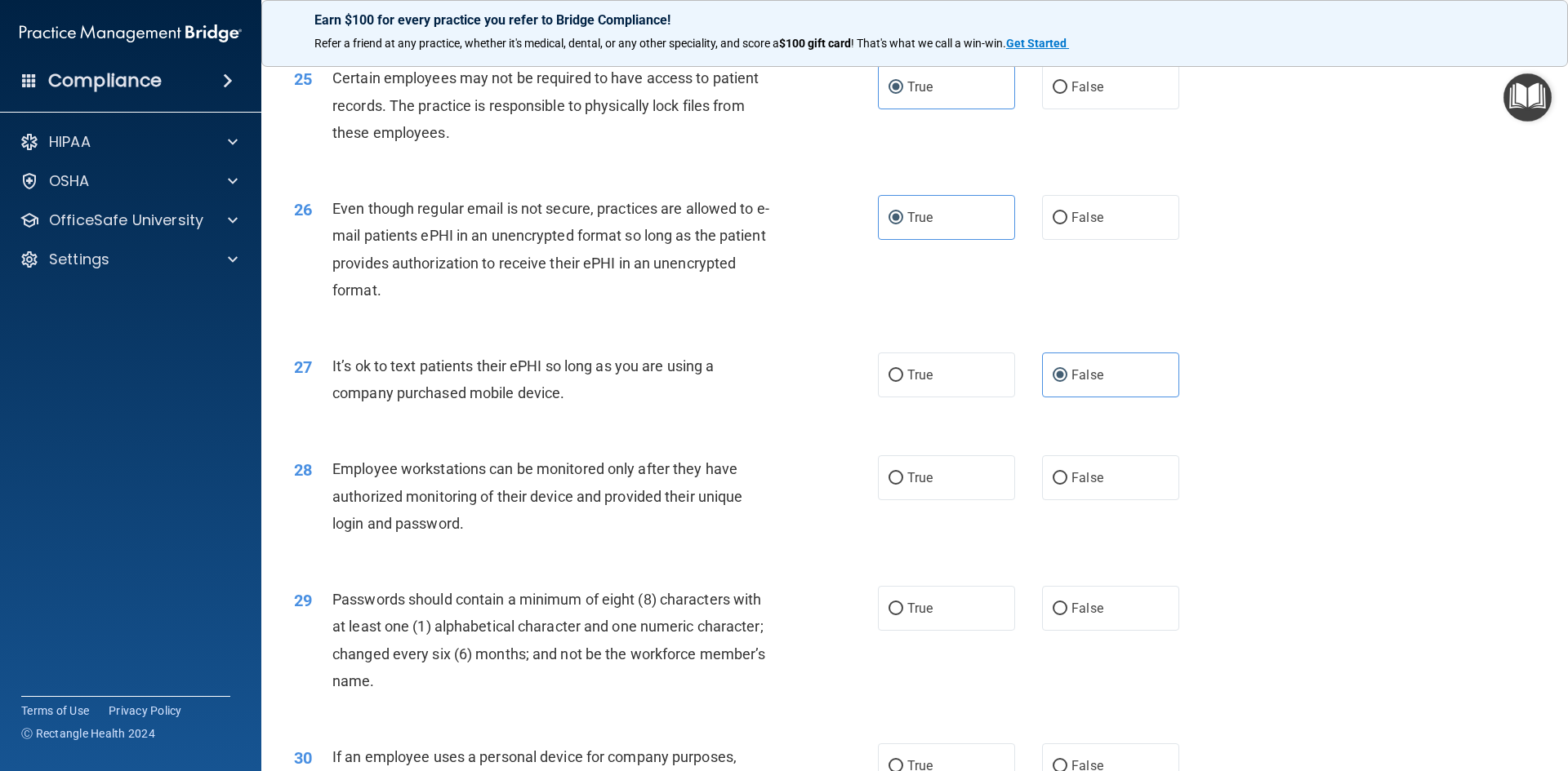
scroll to position [3326, 0]
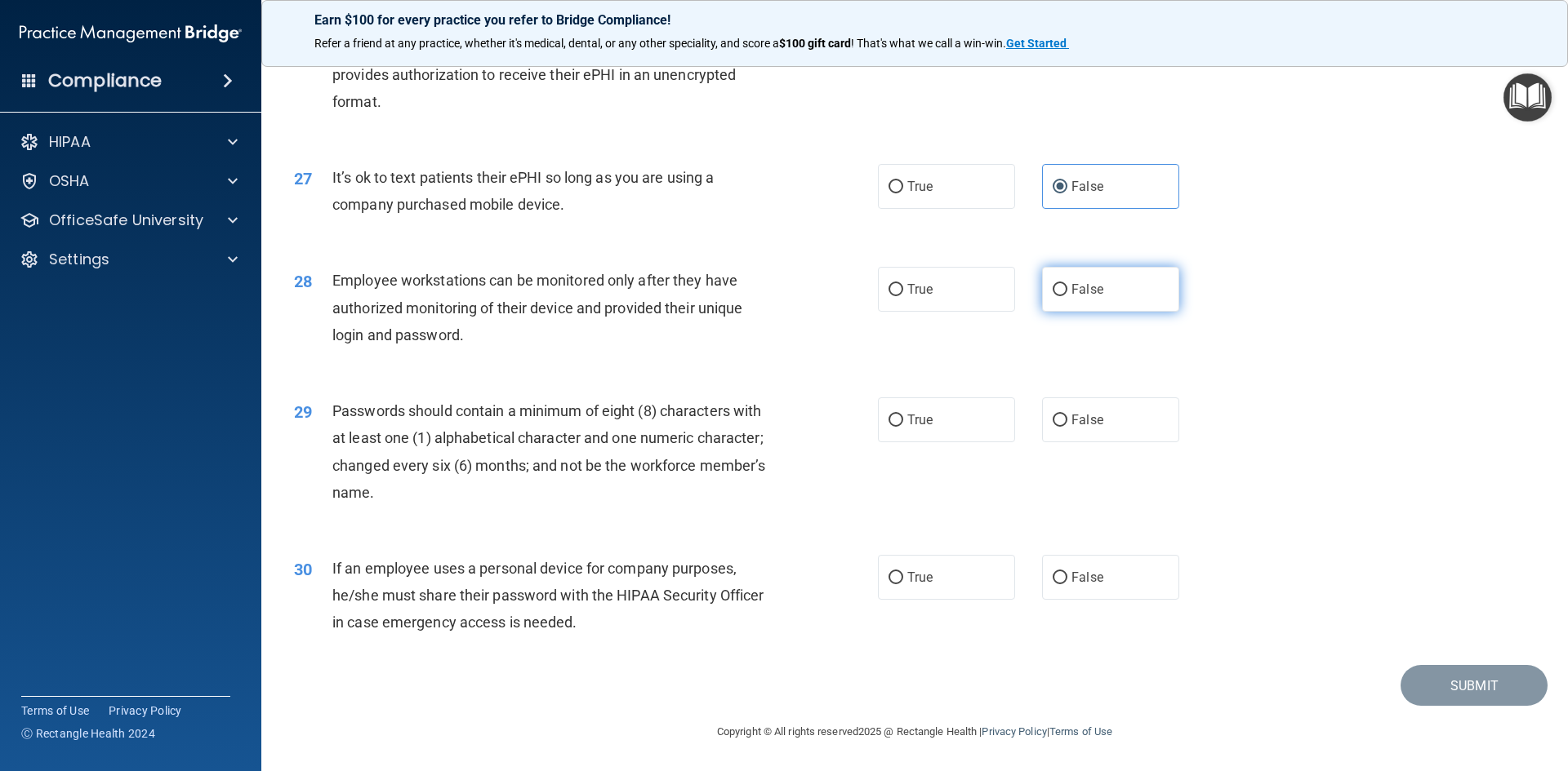
click at [1081, 298] on label "False" at bounding box center [1111, 290] width 137 height 45
click at [1068, 296] on input "False" at bounding box center [1059, 291] width 14 height 13
radio input "true"
click at [942, 432] on label "True" at bounding box center [946, 420] width 137 height 45
click at [903, 426] on input "True" at bounding box center [896, 421] width 14 height 13
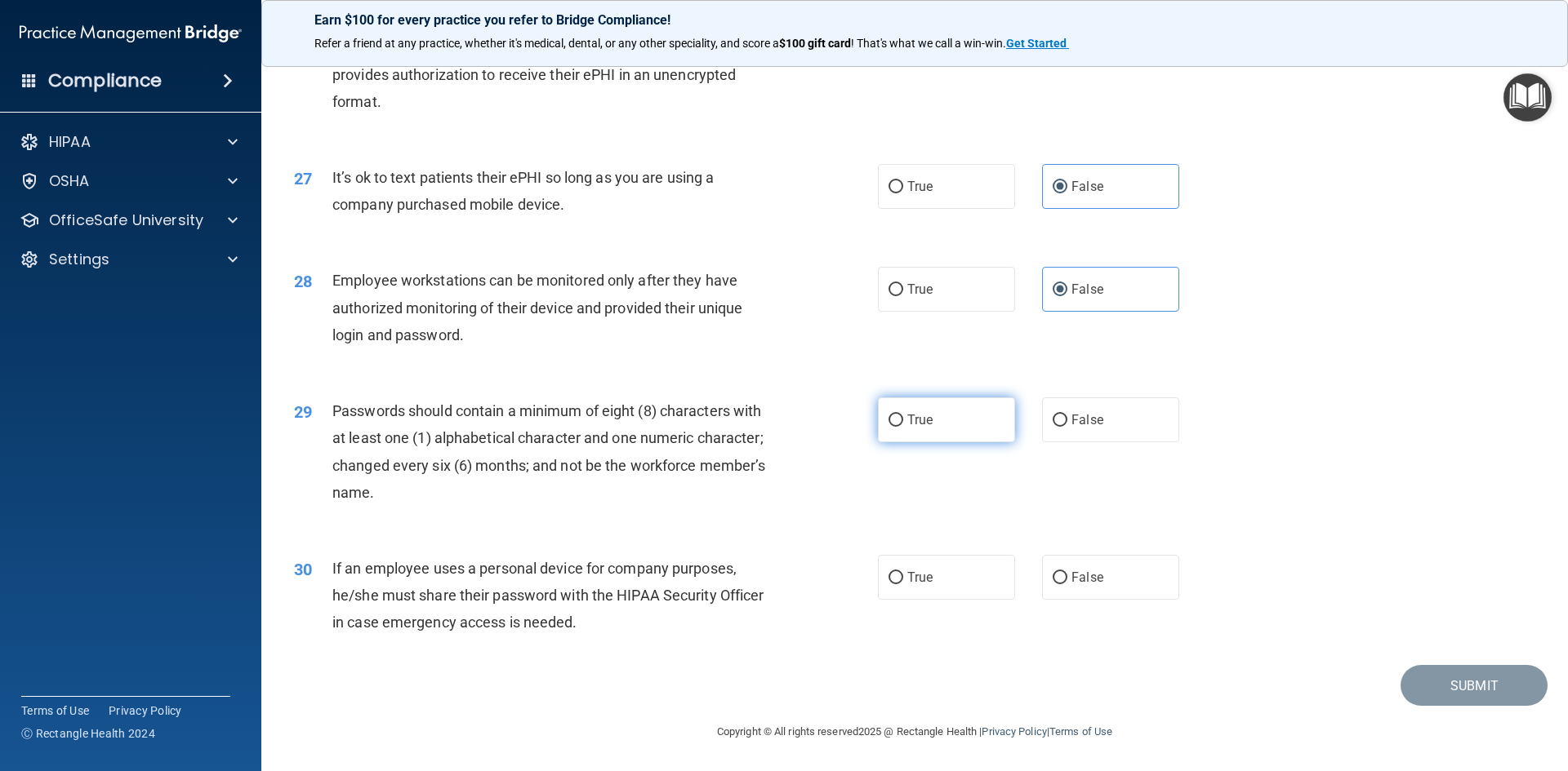
radio input "true"
click at [1071, 586] on label "False" at bounding box center [1111, 578] width 137 height 45
click at [1068, 585] on input "False" at bounding box center [1059, 578] width 14 height 13
radio input "true"
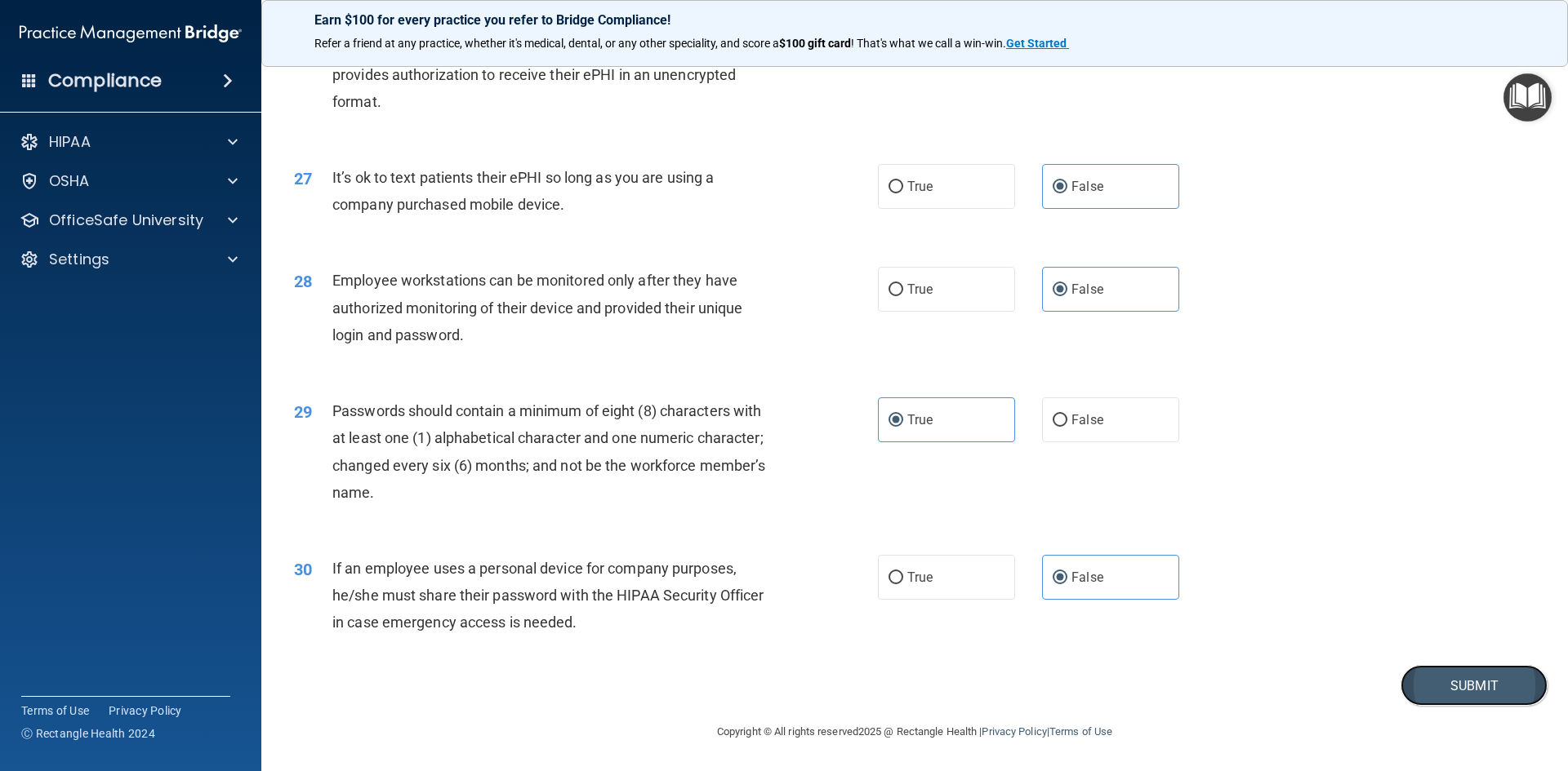
click at [1423, 689] on button "Submit" at bounding box center [1473, 686] width 147 height 41
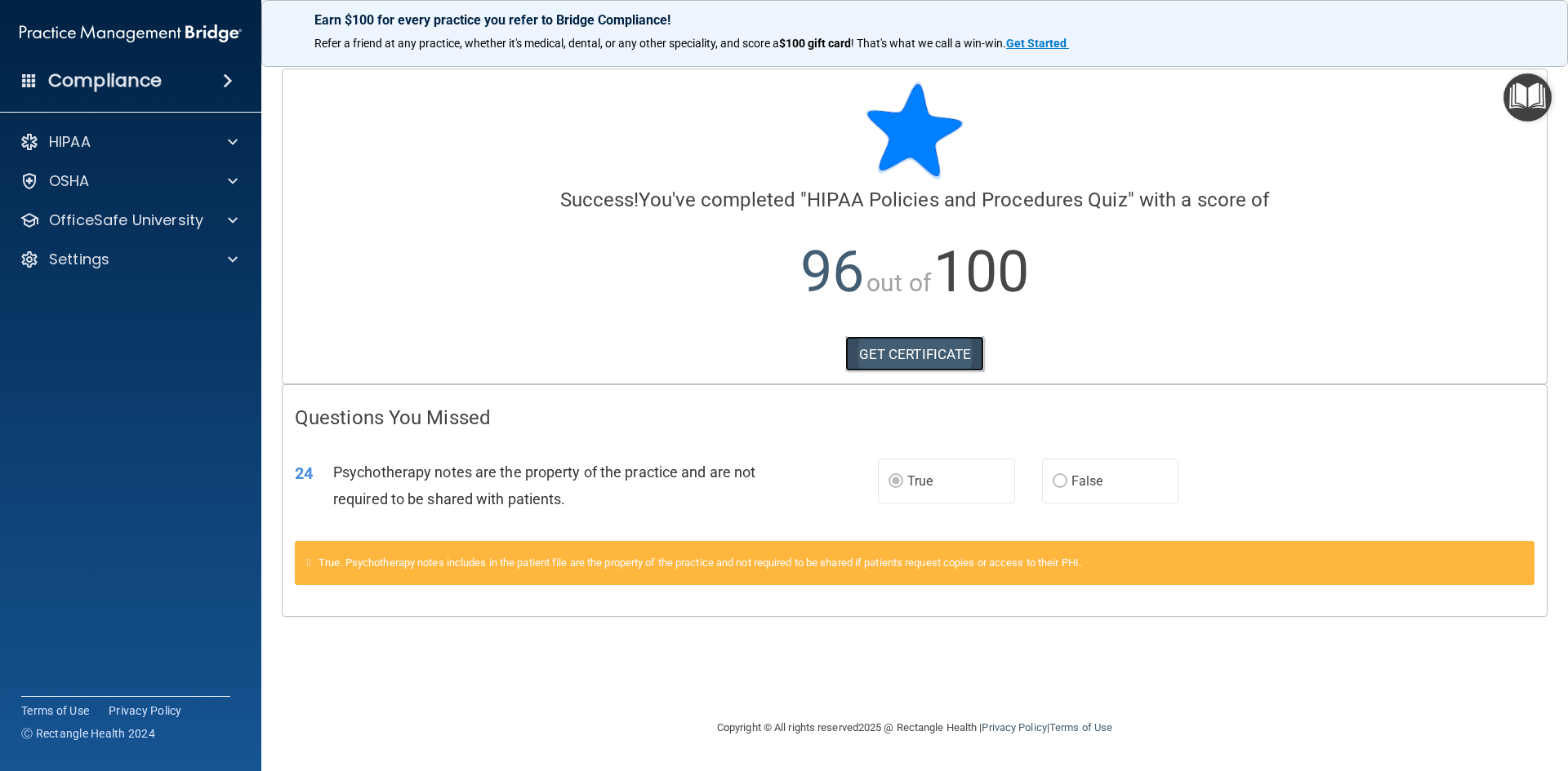
click at [909, 338] on link "GET CERTIFICATE" at bounding box center [915, 354] width 140 height 36
click at [122, 142] on div "HIPAA" at bounding box center [108, 142] width 203 height 20
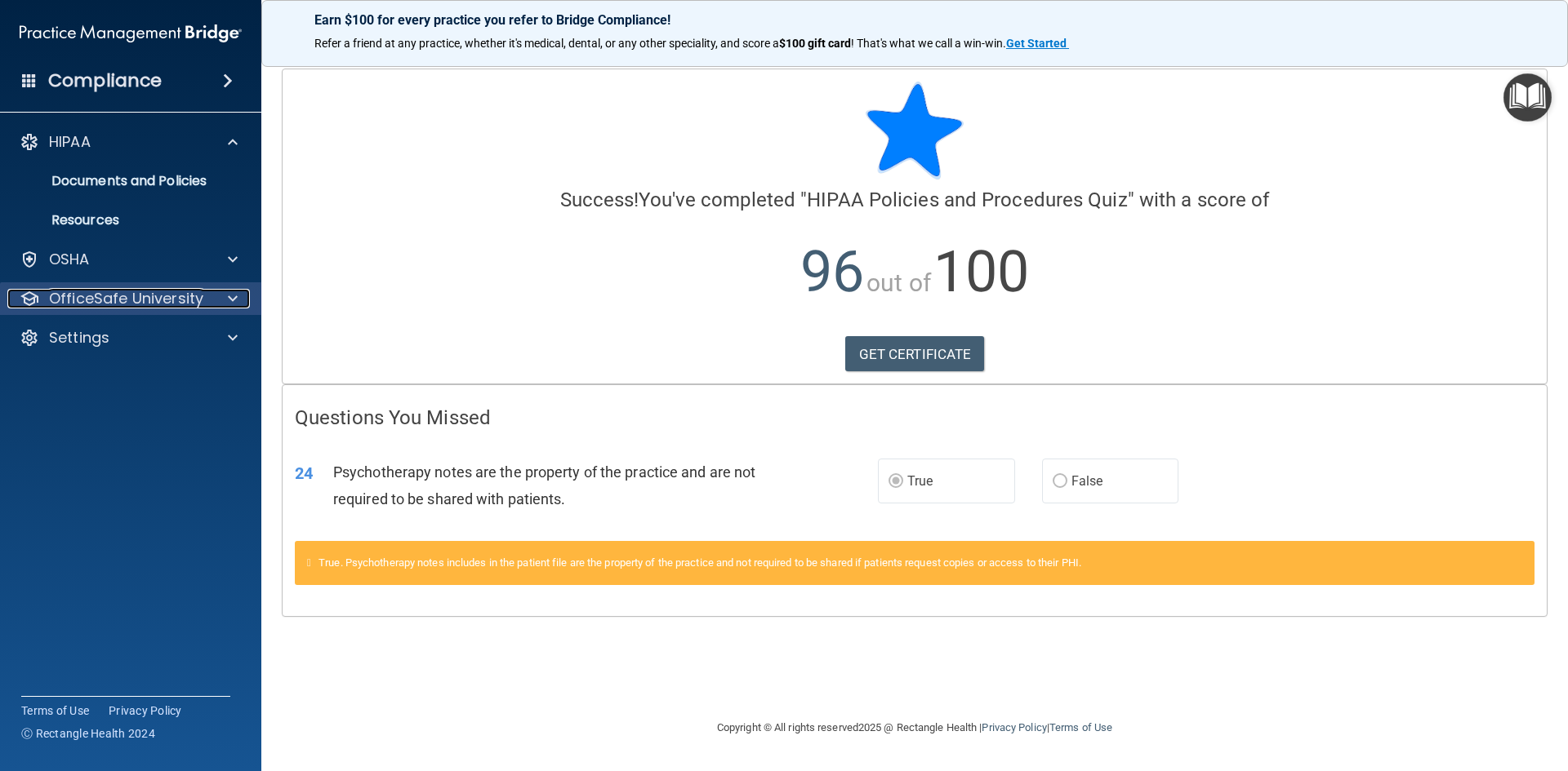
click at [233, 300] on span at bounding box center [232, 299] width 10 height 20
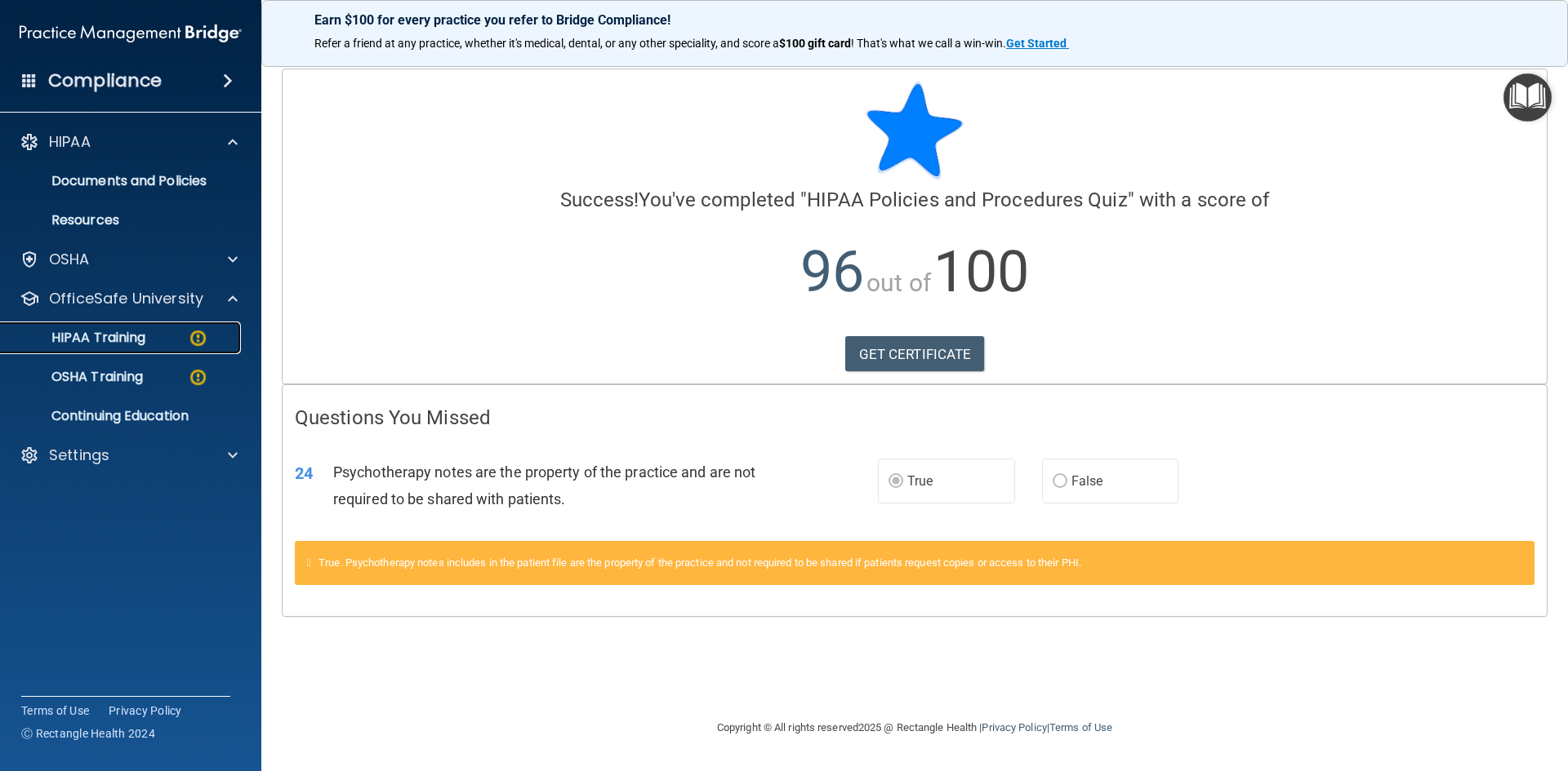
click at [152, 345] on div "HIPAA Training" at bounding box center [122, 337] width 223 height 16
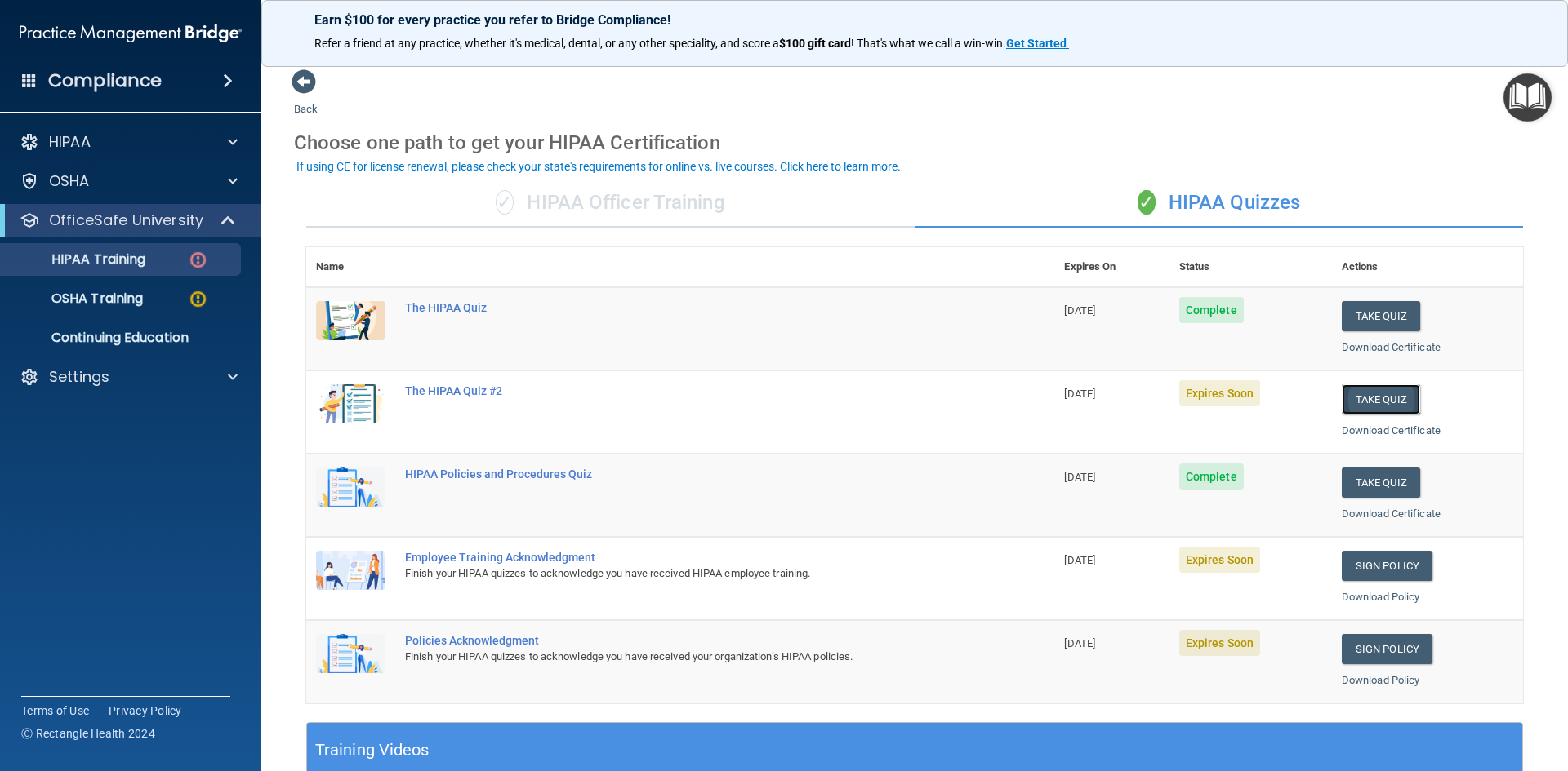
click at [1374, 399] on button "Take Quiz" at bounding box center [1380, 399] width 78 height 31
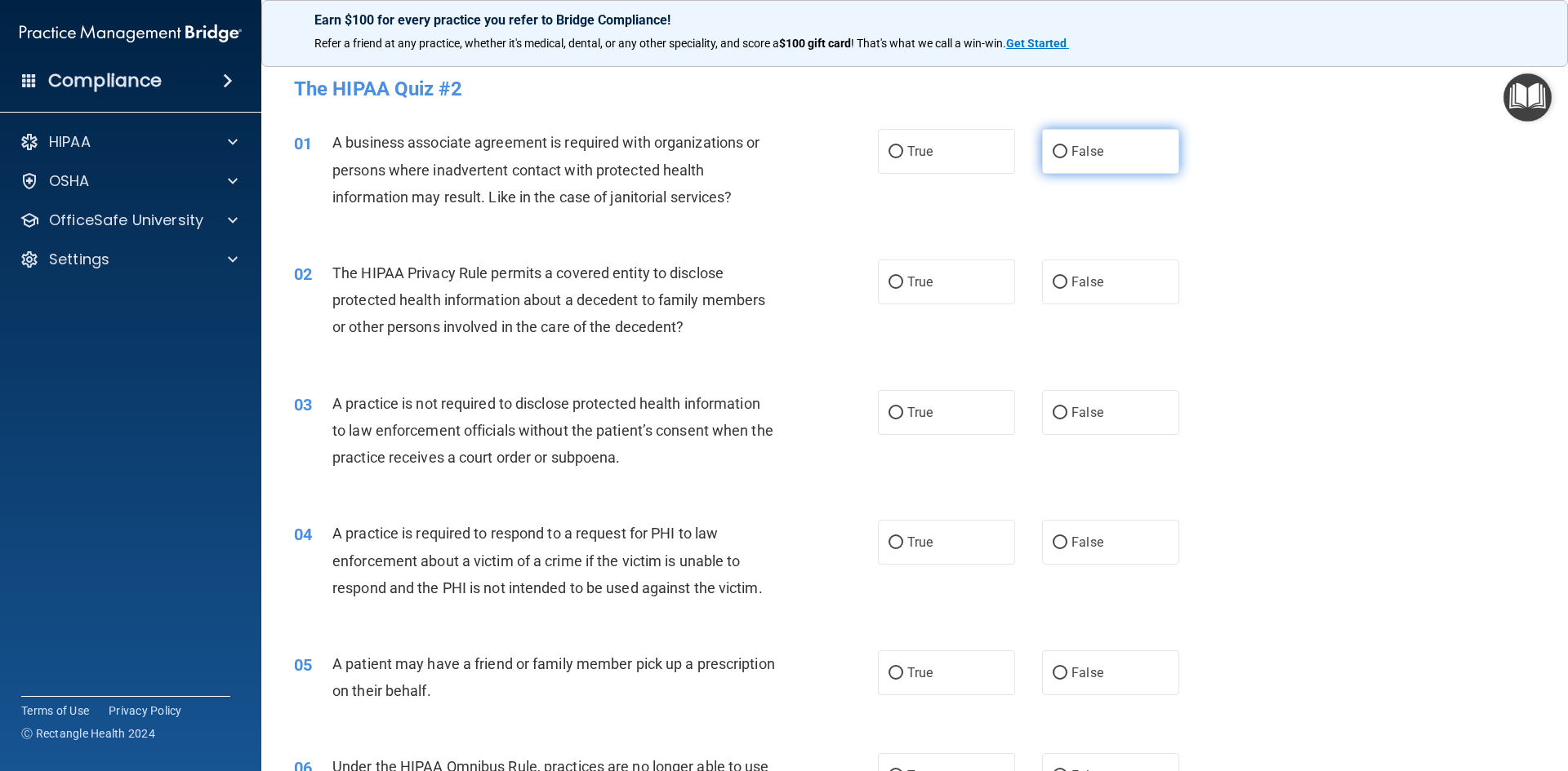
click at [1138, 149] on label "False" at bounding box center [1111, 151] width 137 height 45
click at [1068, 149] on input "False" at bounding box center [1059, 152] width 14 height 13
radio input "true"
click at [954, 282] on label "True" at bounding box center [946, 282] width 137 height 45
click at [903, 282] on input "True" at bounding box center [896, 283] width 14 height 13
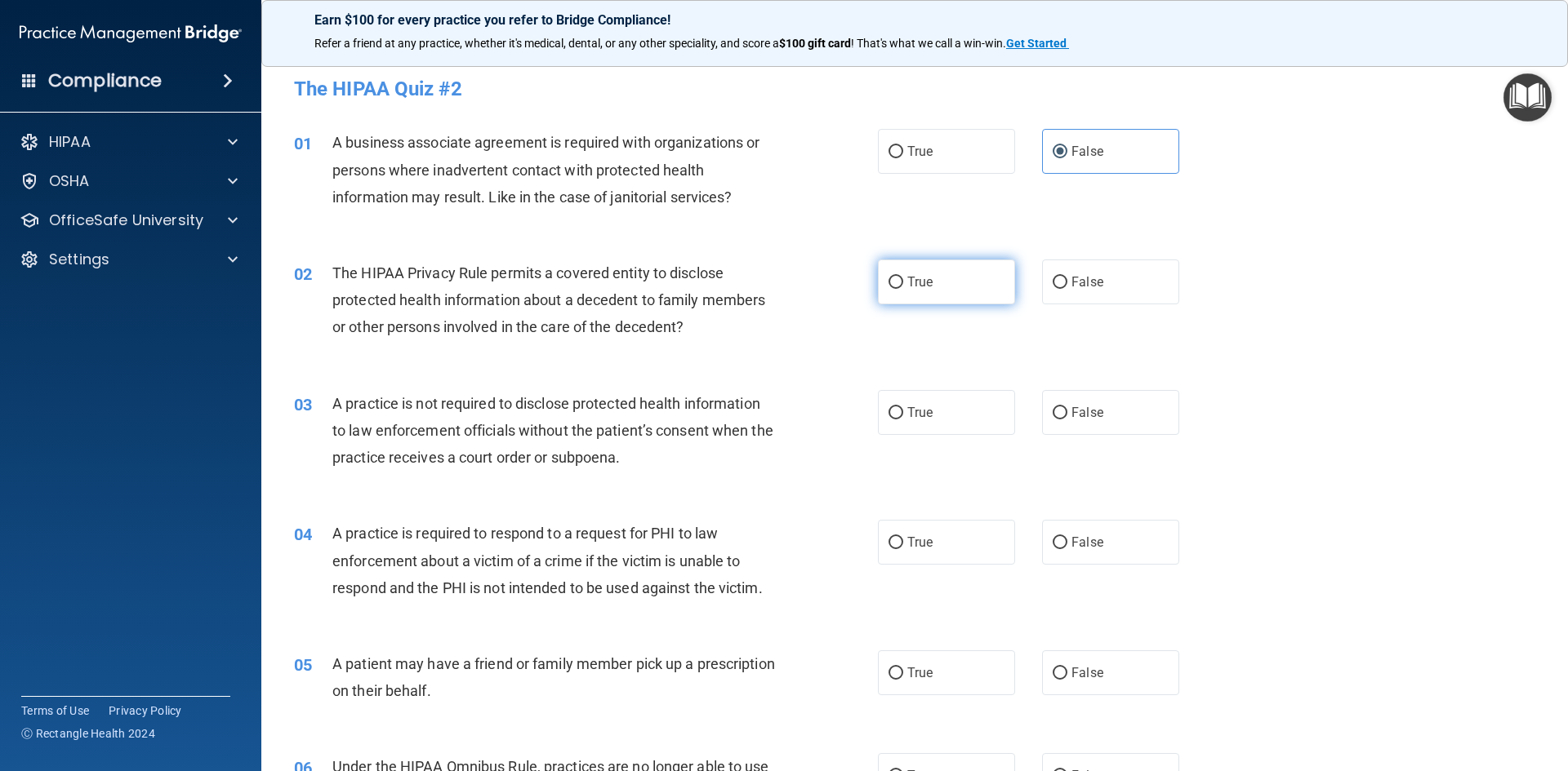
radio input "true"
click at [1086, 440] on div "03 A practice is not required to disclose protected health information to law e…" at bounding box center [915, 435] width 1266 height 130
click at [892, 563] on label "True" at bounding box center [946, 542] width 137 height 45
click at [892, 550] on input "True" at bounding box center [896, 543] width 14 height 13
radio input "true"
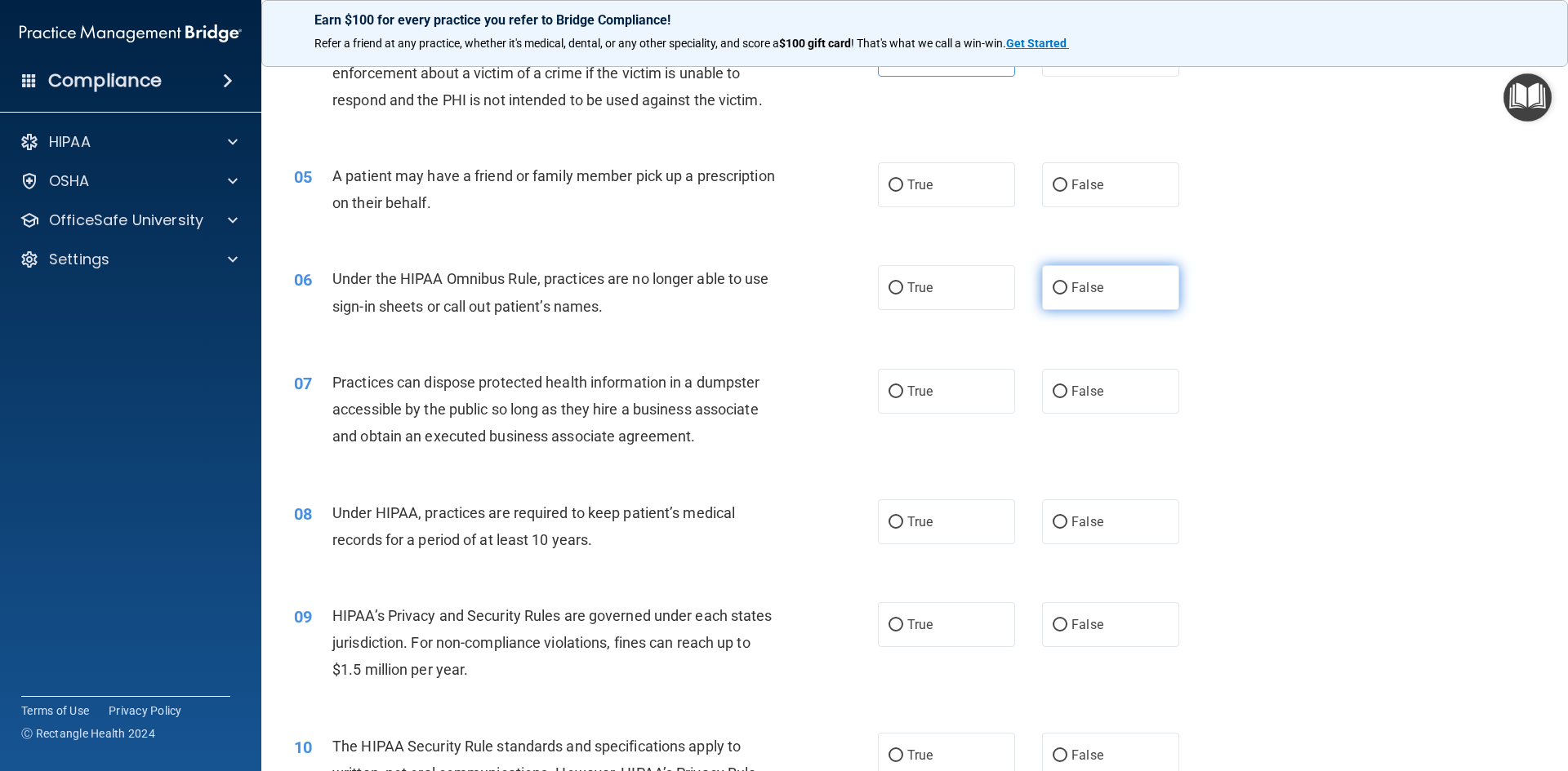
scroll to position [489, 0]
click at [978, 189] on label "True" at bounding box center [946, 184] width 137 height 45
click at [903, 189] on input "True" at bounding box center [896, 184] width 14 height 13
radio input "true"
click at [1071, 290] on span "False" at bounding box center [1086, 285] width 32 height 15
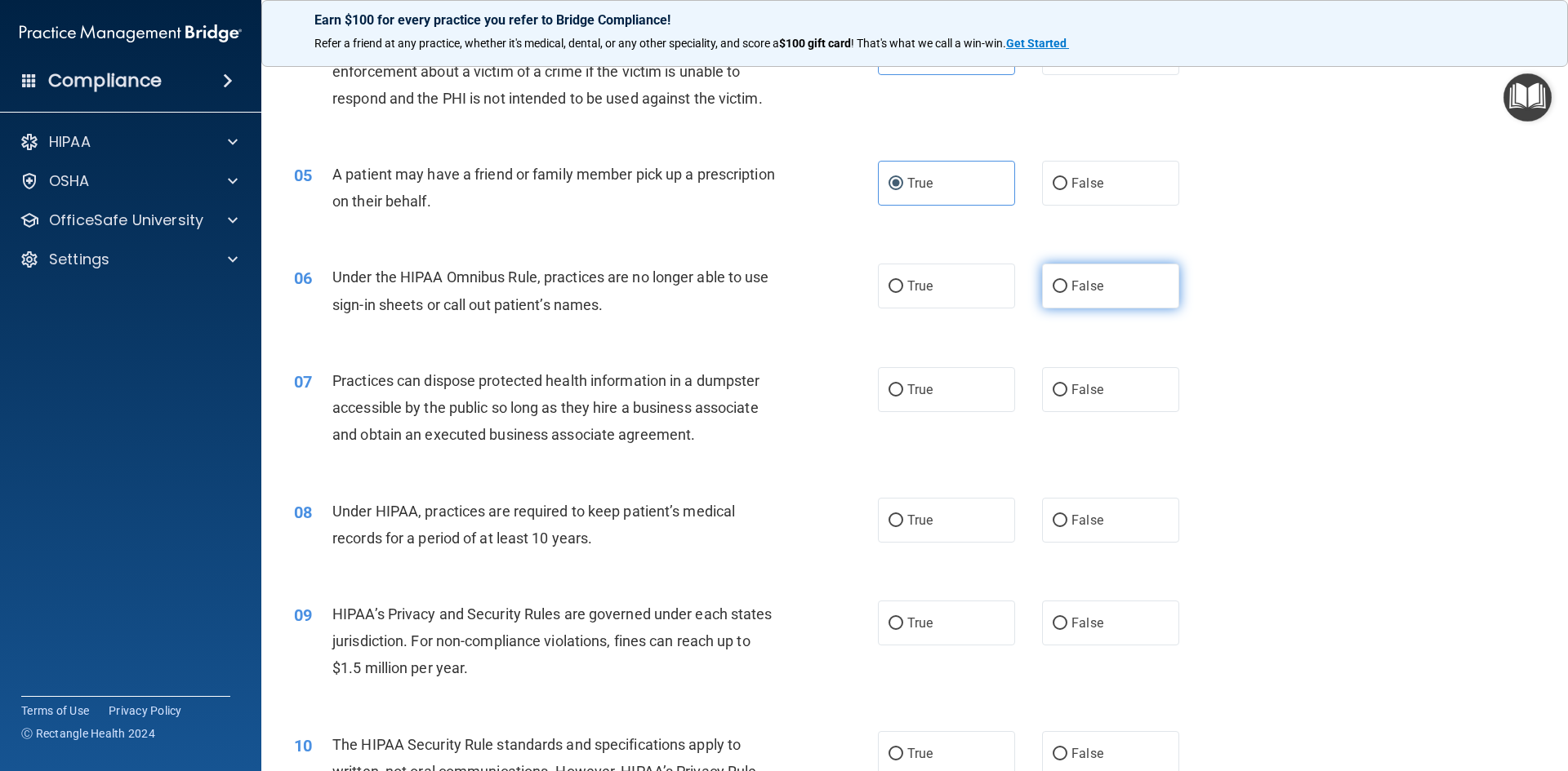
click at [1066, 290] on input "False" at bounding box center [1059, 287] width 14 height 13
radio input "true"
click at [1086, 386] on span "False" at bounding box center [1086, 390] width 32 height 15
click at [1068, 386] on input "False" at bounding box center [1059, 390] width 14 height 13
radio input "true"
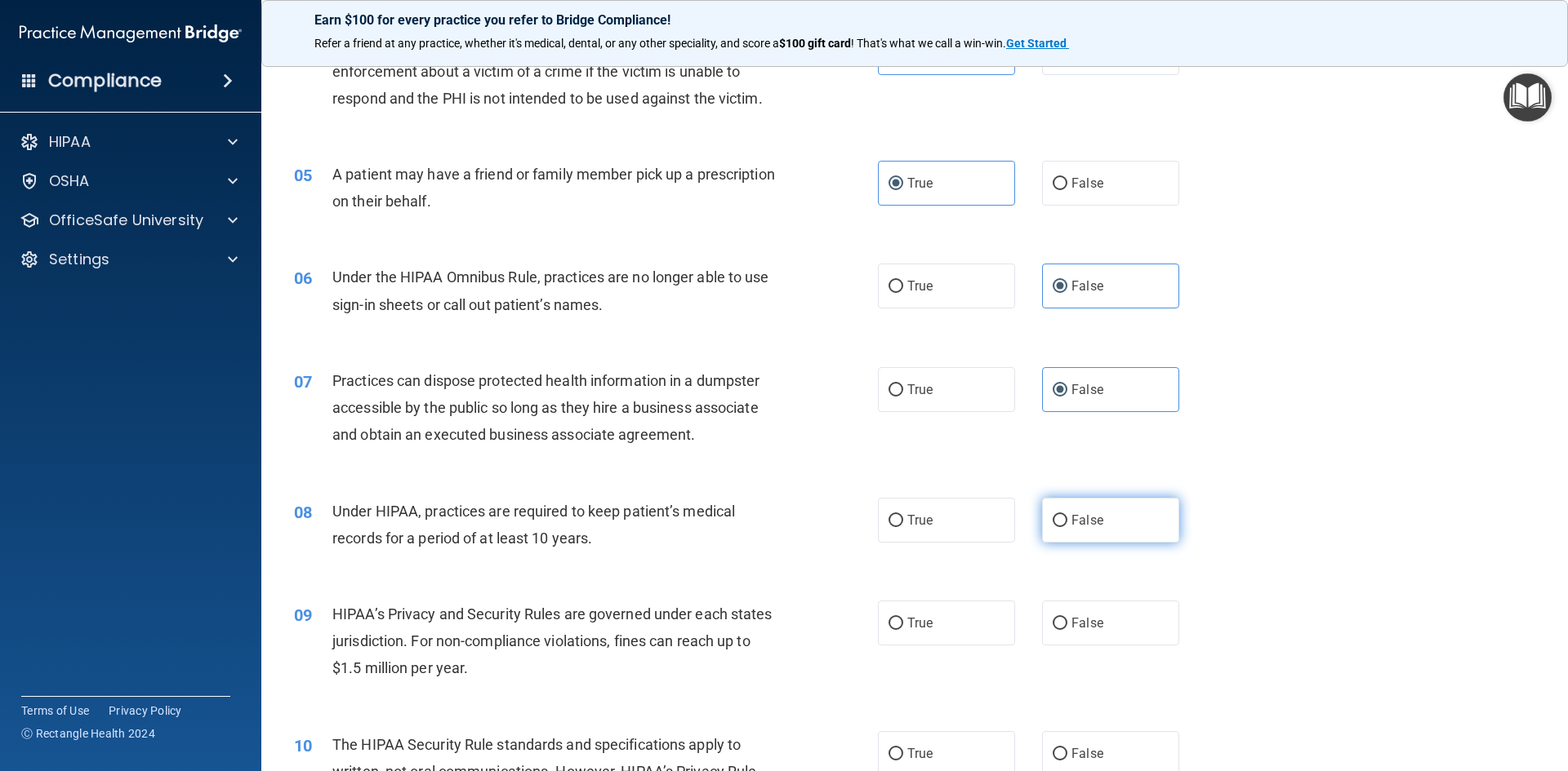
click at [1105, 530] on label "False" at bounding box center [1111, 520] width 137 height 45
click at [1068, 527] on input "False" at bounding box center [1059, 521] width 14 height 13
radio input "true"
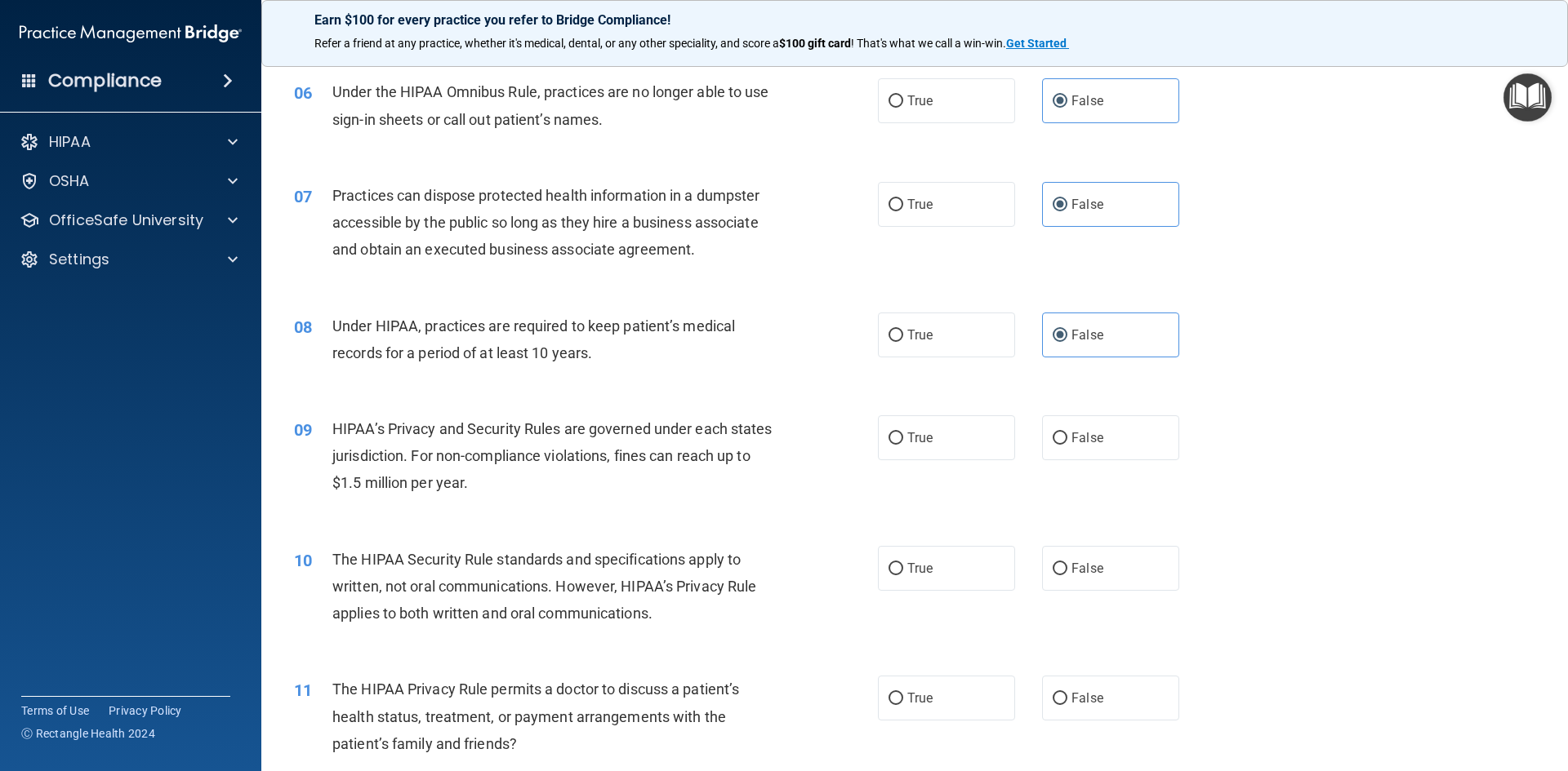
scroll to position [734, 0]
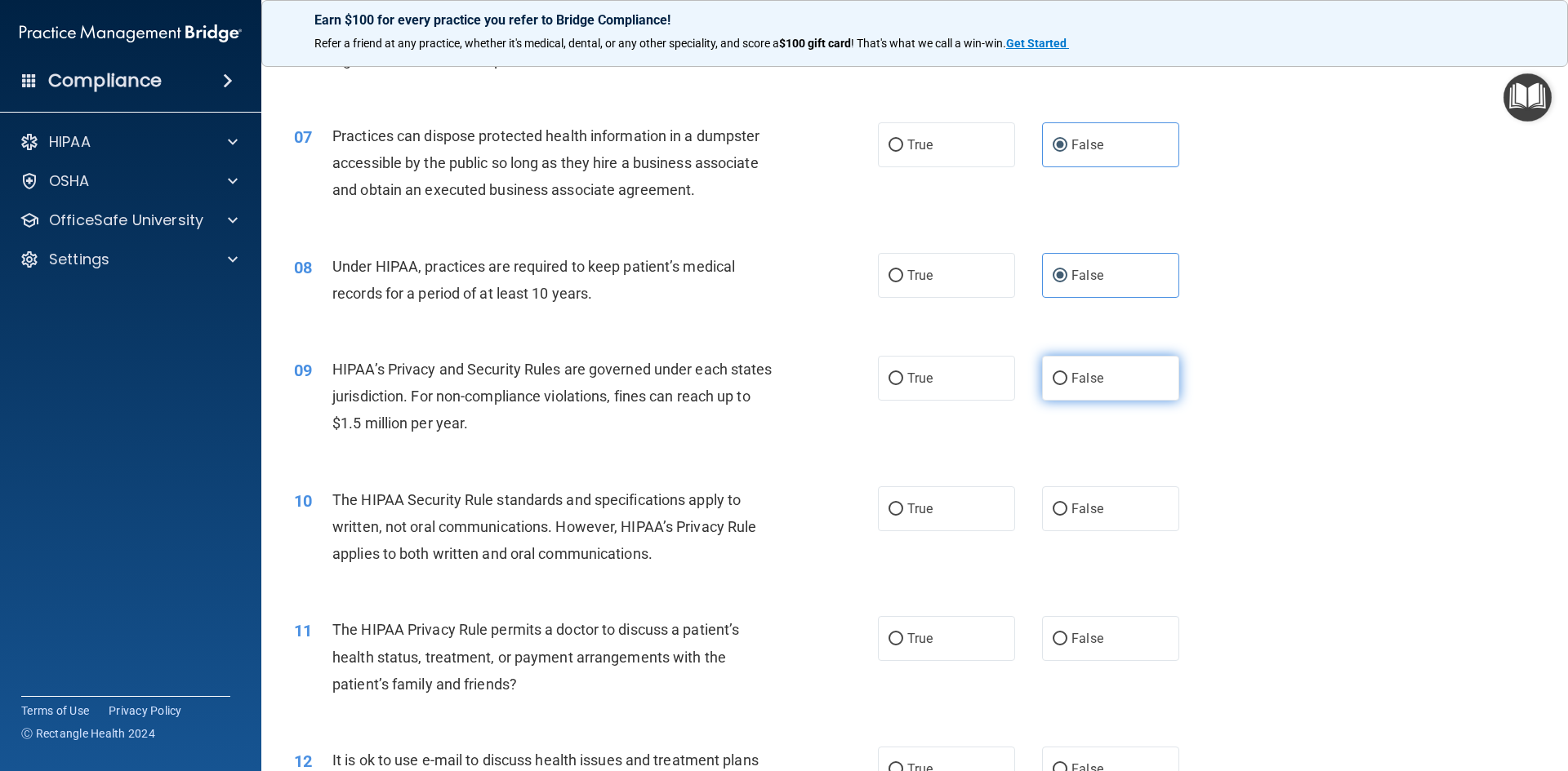
click at [1071, 381] on span "False" at bounding box center [1086, 378] width 32 height 15
click at [1068, 381] on input "False" at bounding box center [1059, 380] width 14 height 13
radio input "true"
click at [961, 515] on label "True" at bounding box center [946, 509] width 137 height 45
click at [903, 515] on input "True" at bounding box center [896, 510] width 14 height 13
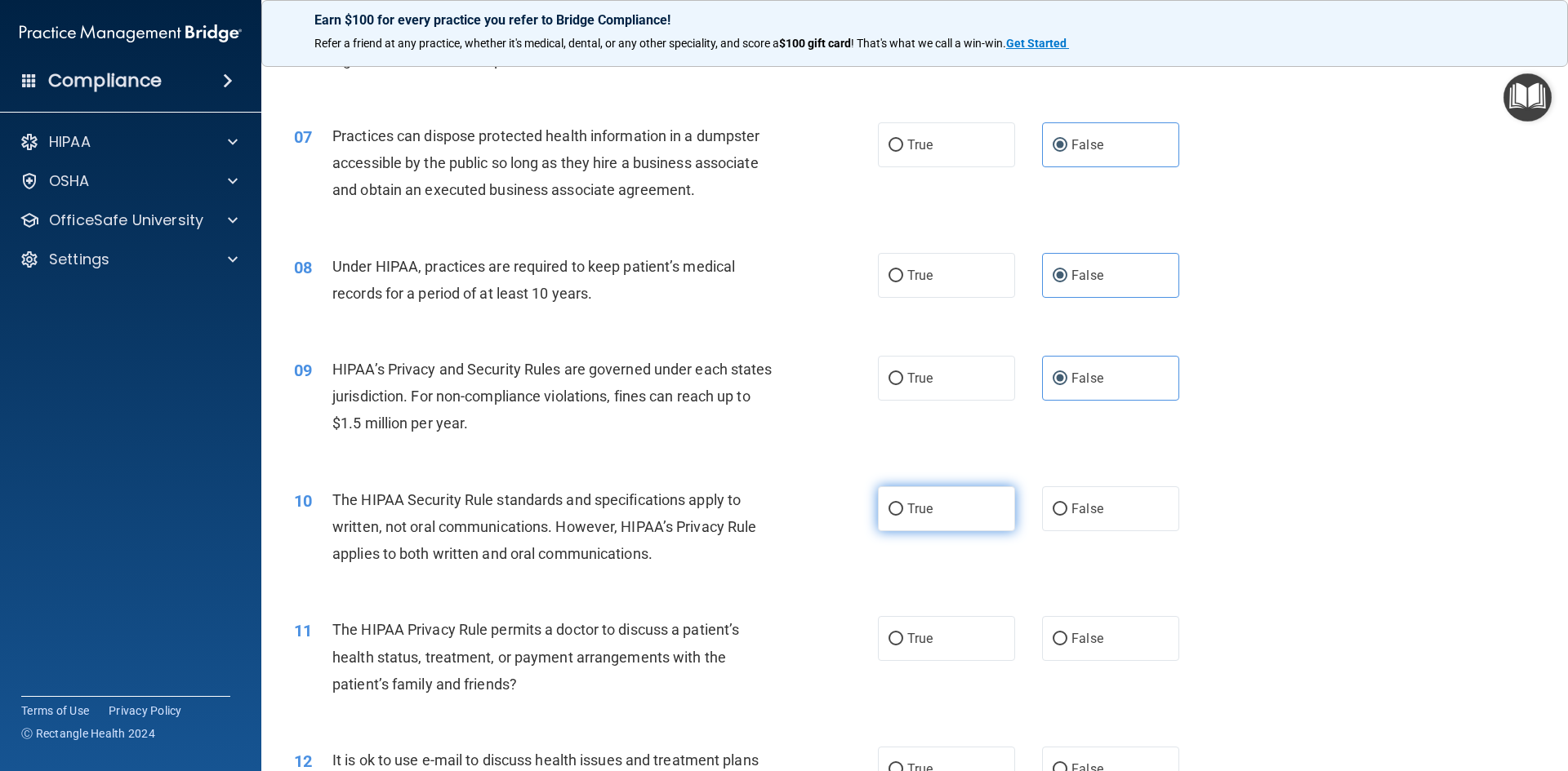
radio input "true"
click at [958, 639] on label "True" at bounding box center [946, 639] width 137 height 45
click at [903, 639] on input "True" at bounding box center [896, 640] width 14 height 13
radio input "true"
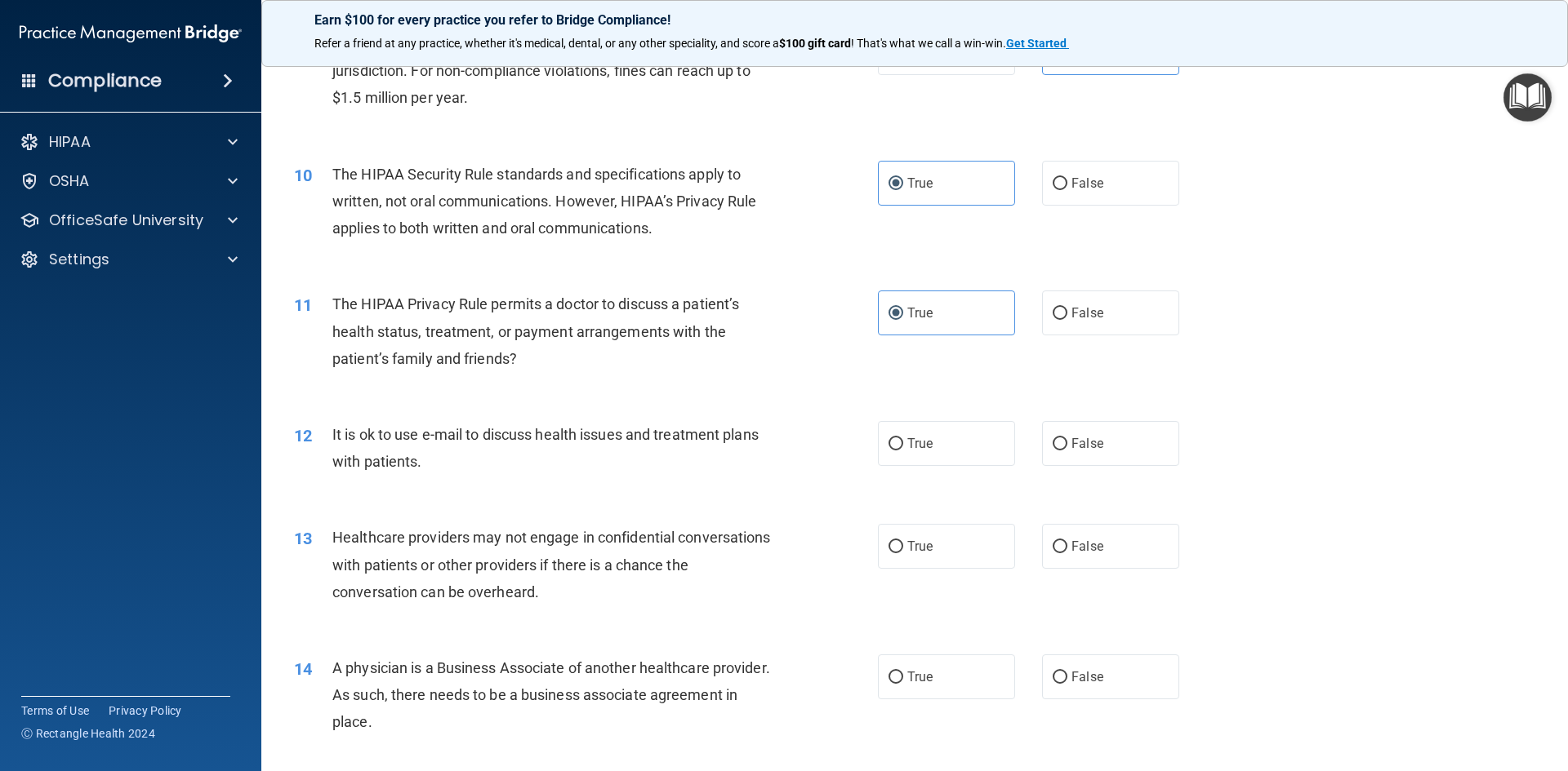
scroll to position [1061, 0]
click at [901, 435] on label "True" at bounding box center [946, 443] width 137 height 45
click at [901, 437] on input "True" at bounding box center [896, 444] width 14 height 13
radio input "true"
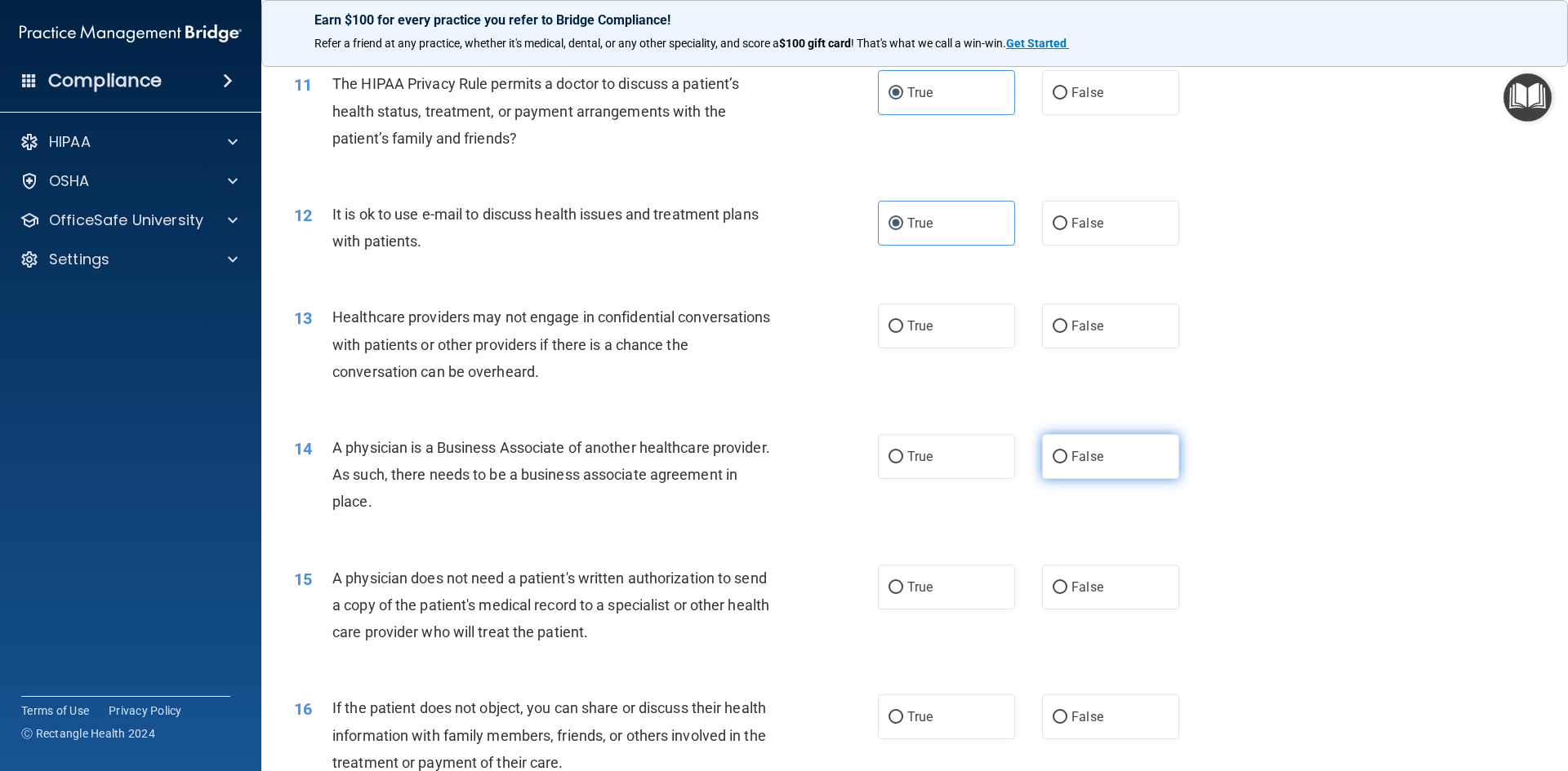
scroll to position [1305, 0]
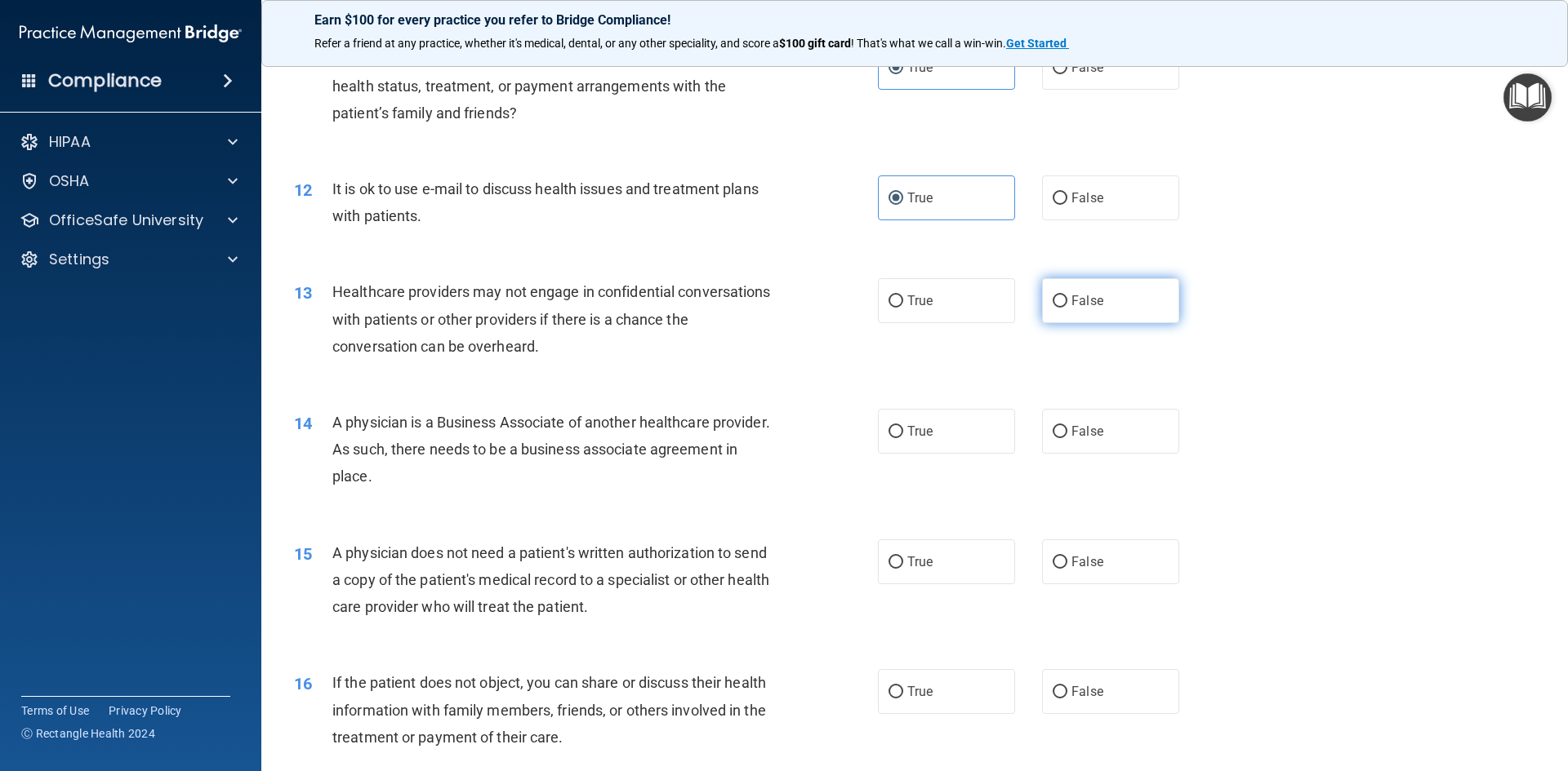
click at [1092, 300] on span "False" at bounding box center [1086, 300] width 32 height 15
click at [1068, 300] on input "False" at bounding box center [1059, 301] width 14 height 13
radio input "true"
click at [1078, 444] on label "False" at bounding box center [1111, 431] width 137 height 45
click at [1068, 438] on input "False" at bounding box center [1059, 433] width 14 height 13
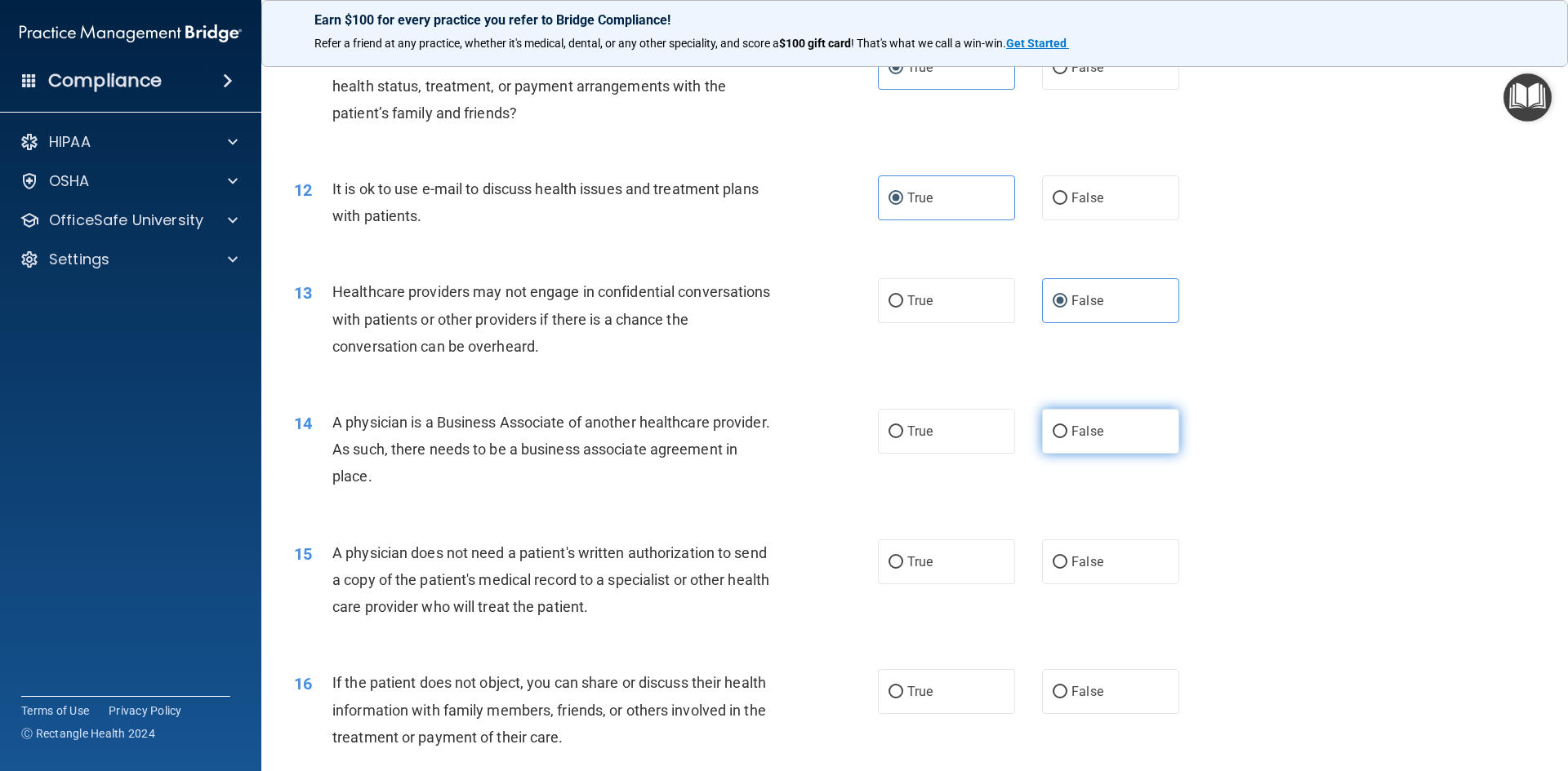
radio input "true"
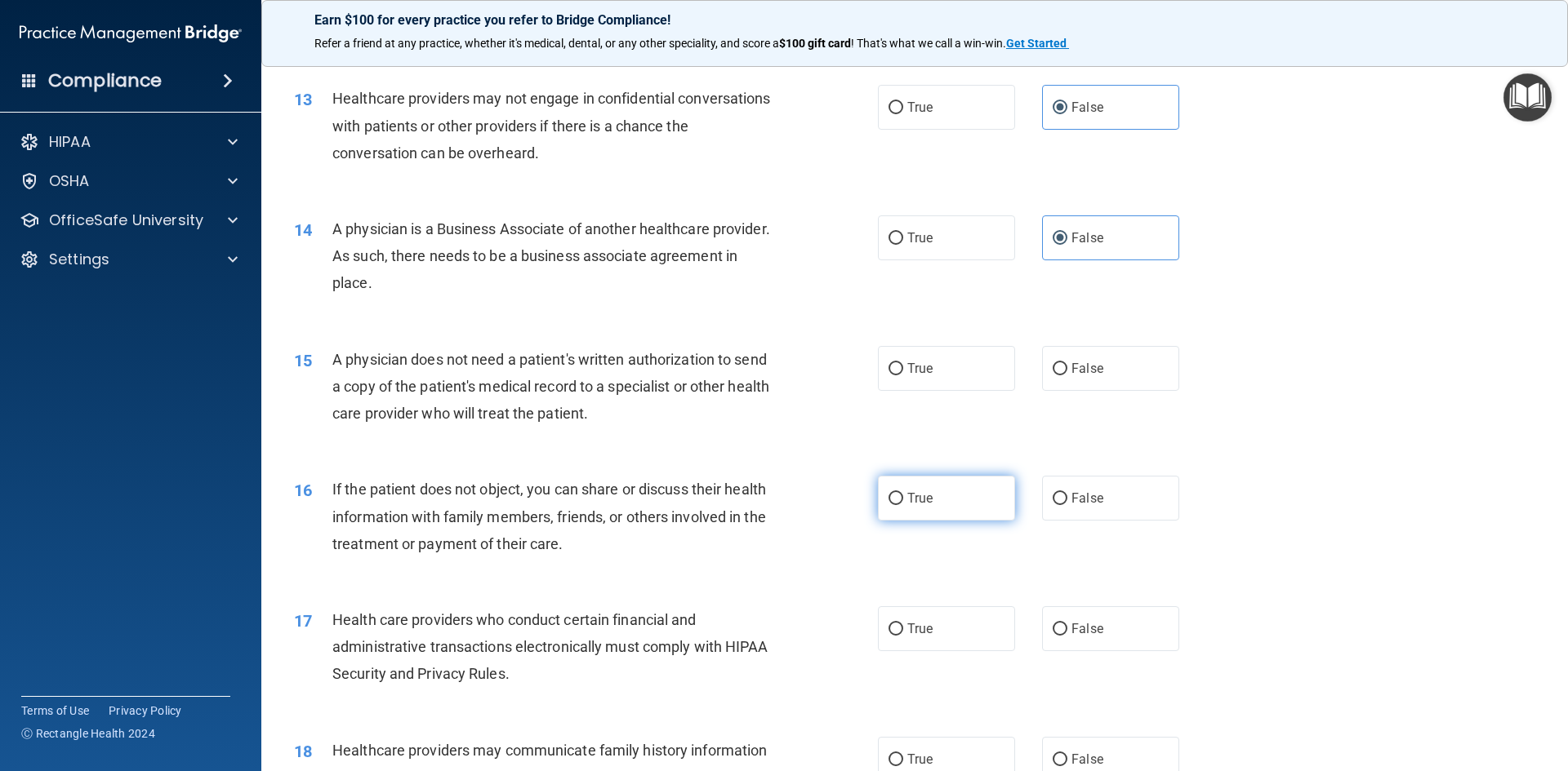
scroll to position [1551, 0]
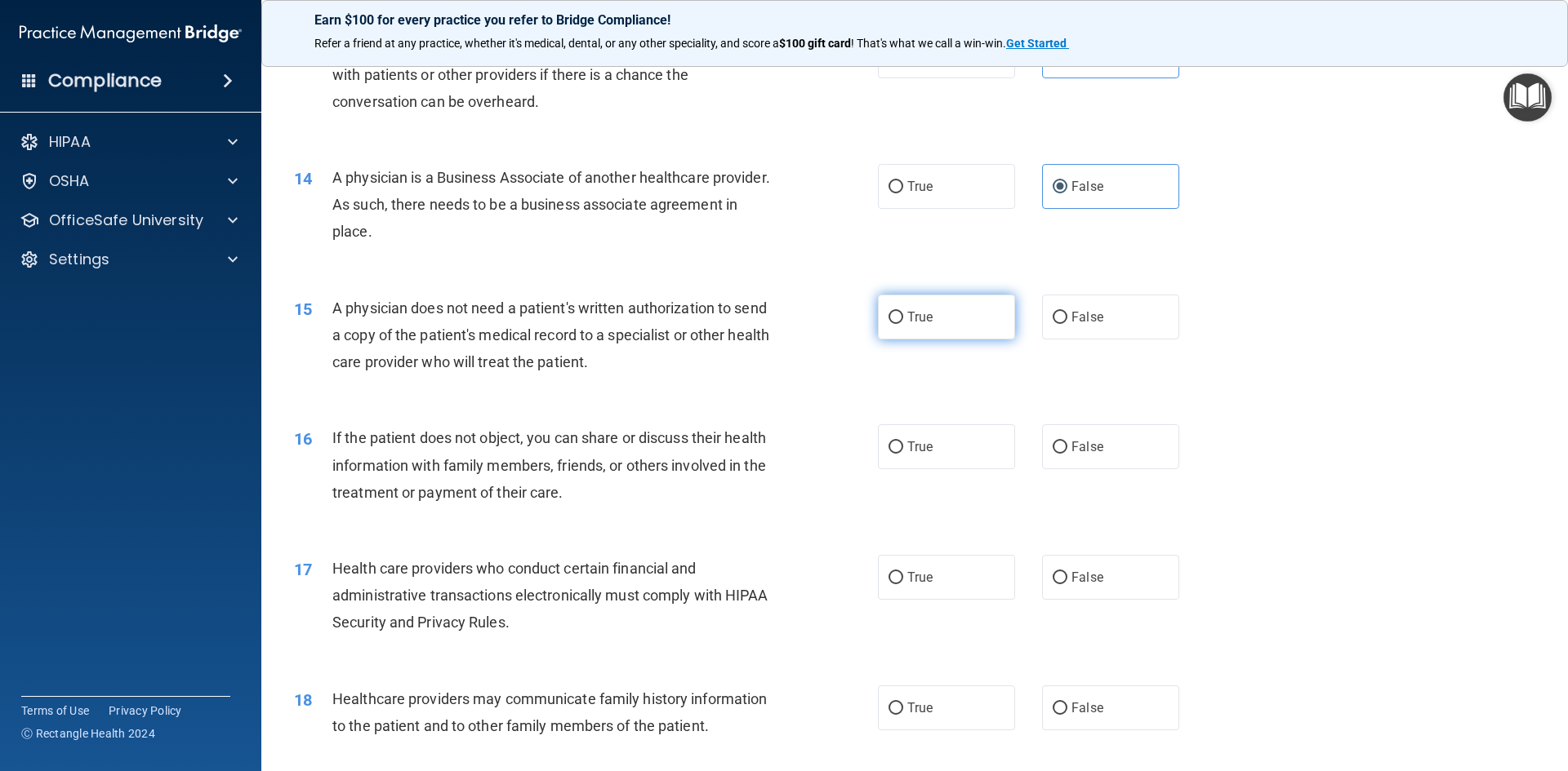
click at [909, 316] on span "True" at bounding box center [920, 317] width 25 height 15
click at [903, 316] on input "True" at bounding box center [896, 318] width 14 height 13
radio input "true"
click at [909, 450] on span "True" at bounding box center [920, 446] width 25 height 15
click at [903, 450] on input "True" at bounding box center [896, 448] width 14 height 13
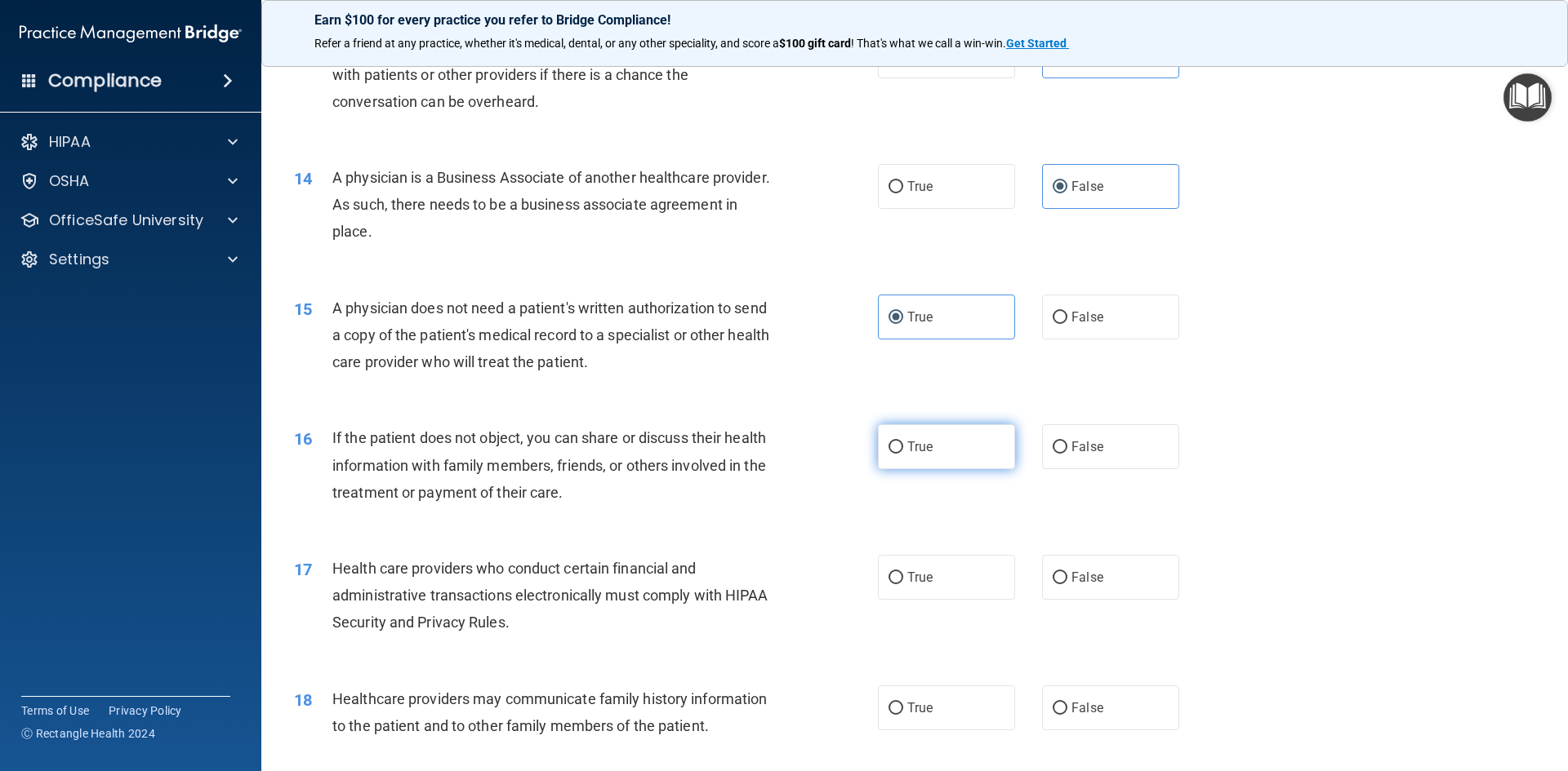
radio input "true"
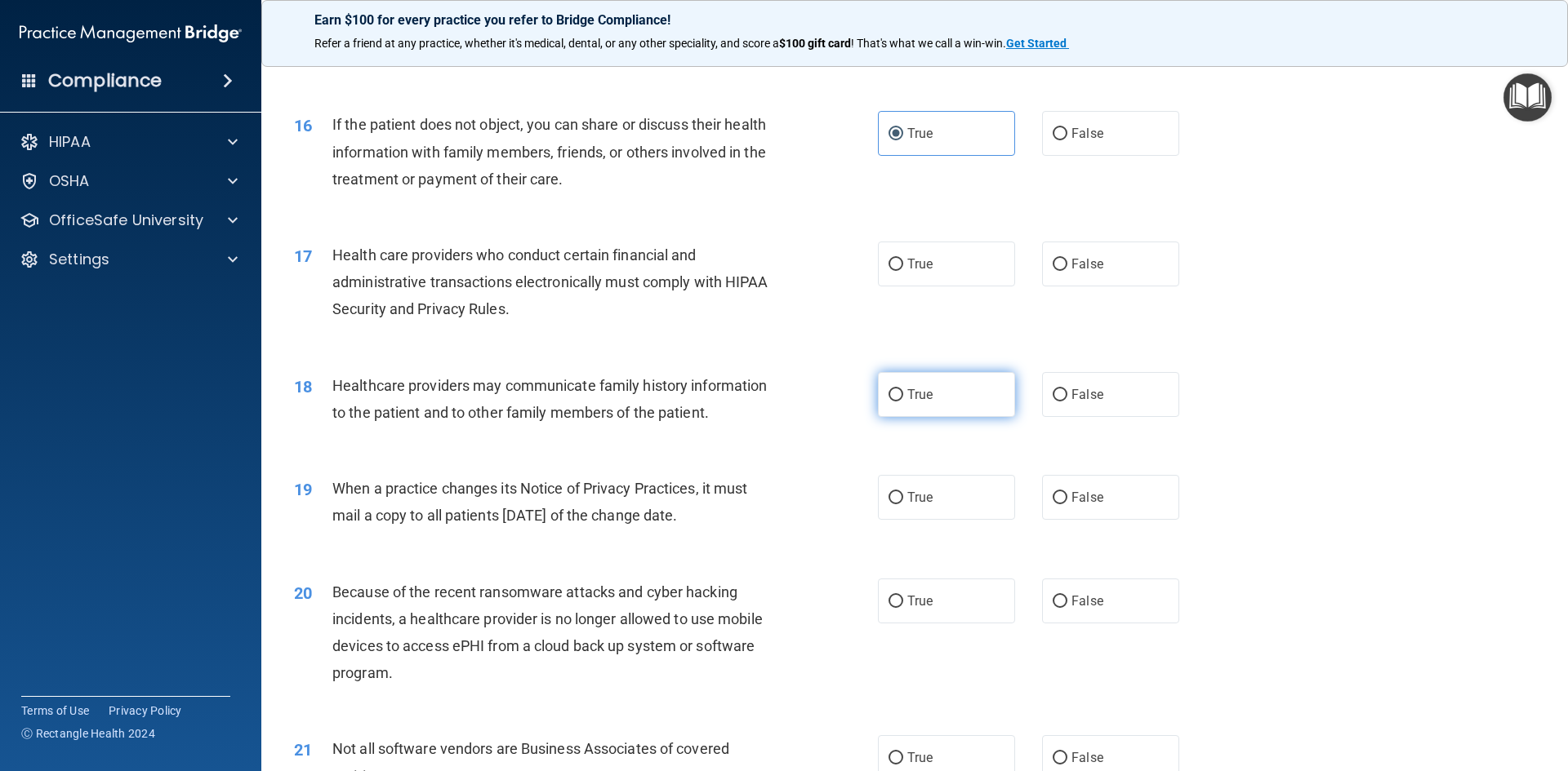
scroll to position [1877, 0]
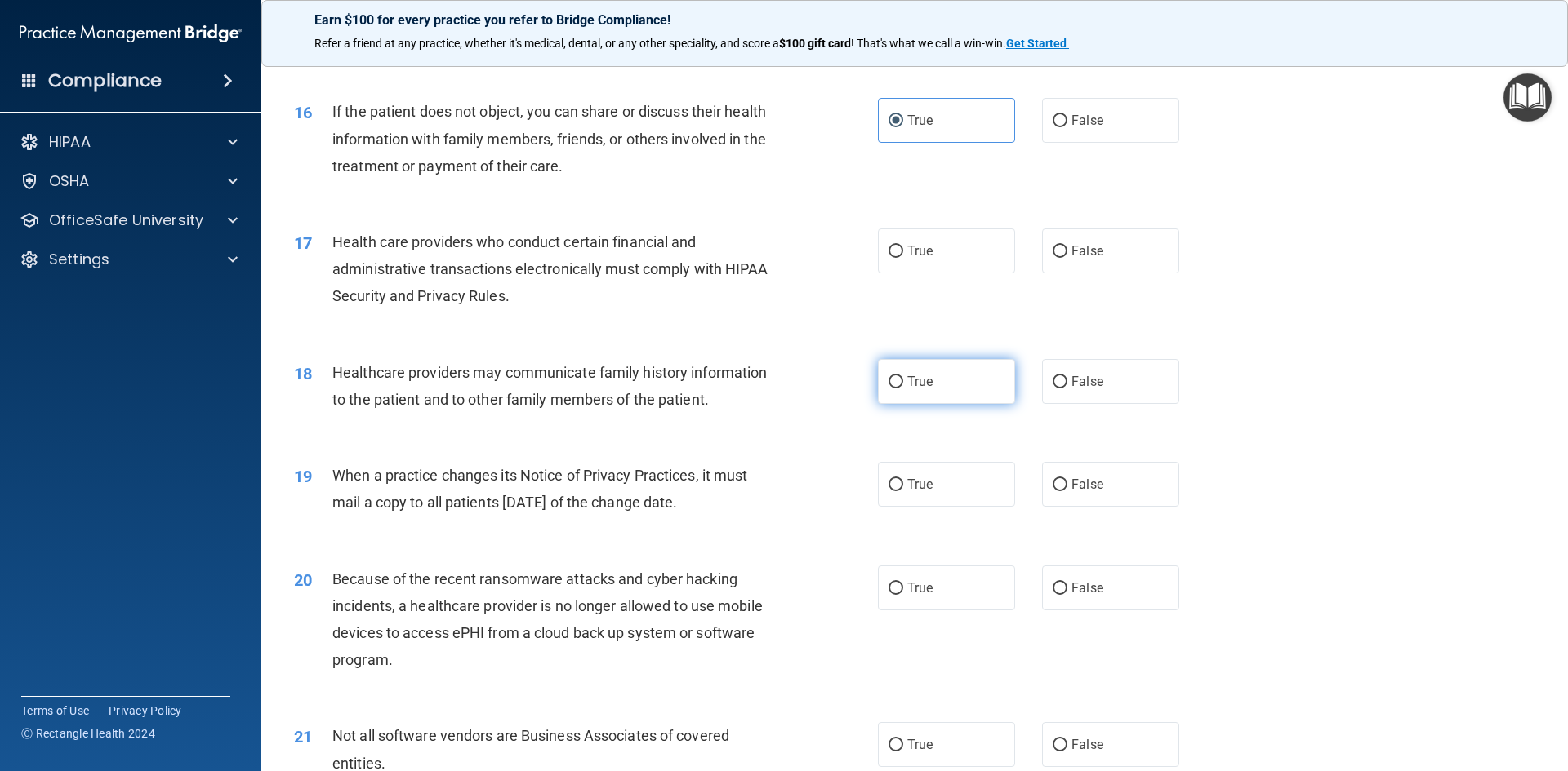
click at [965, 388] on label "True" at bounding box center [946, 381] width 137 height 45
click at [903, 388] on input "True" at bounding box center [896, 382] width 14 height 13
radio input "true"
click at [1104, 475] on label "False" at bounding box center [1111, 484] width 137 height 45
click at [1068, 479] on input "False" at bounding box center [1059, 485] width 14 height 13
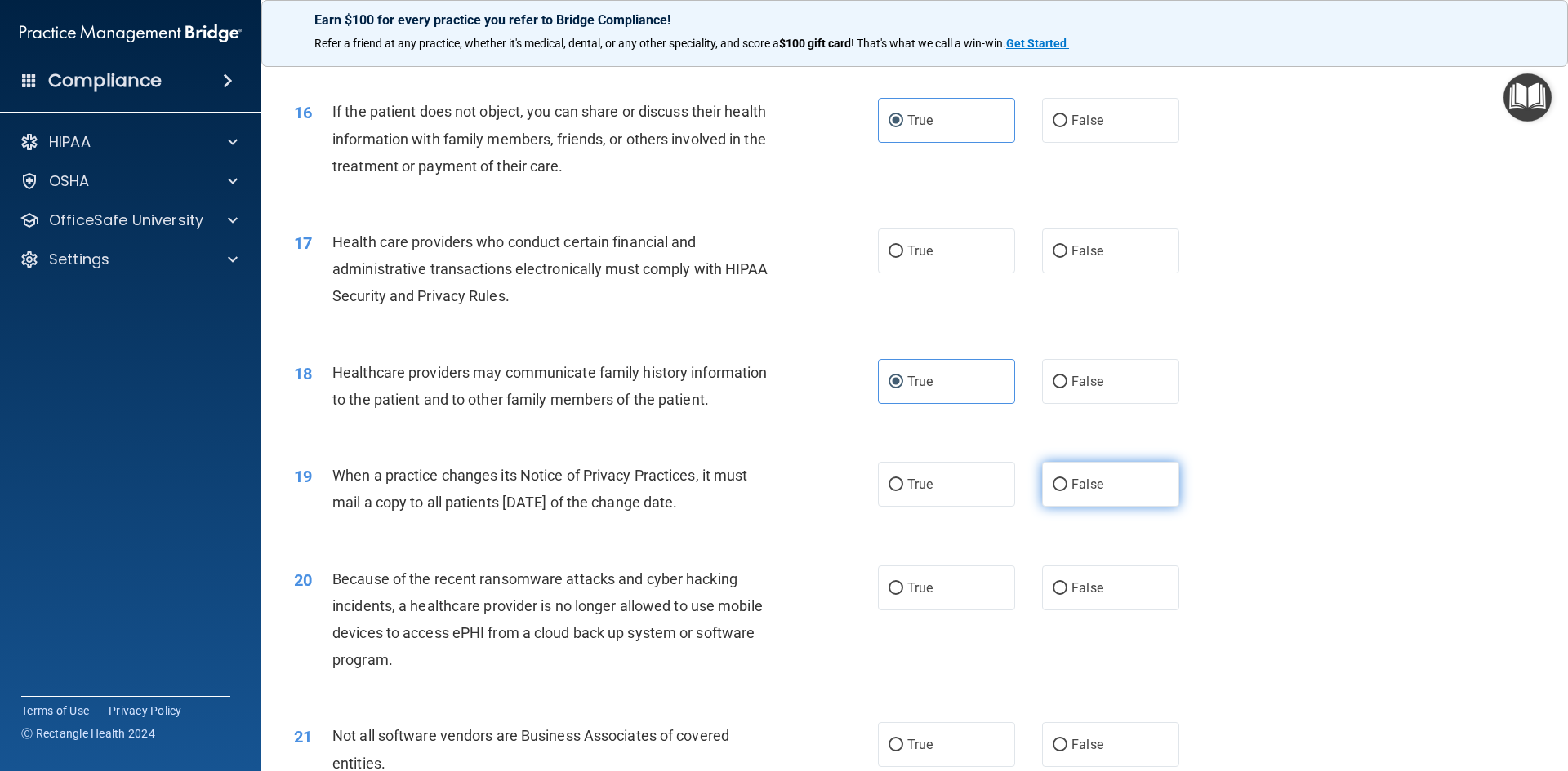
radio input "true"
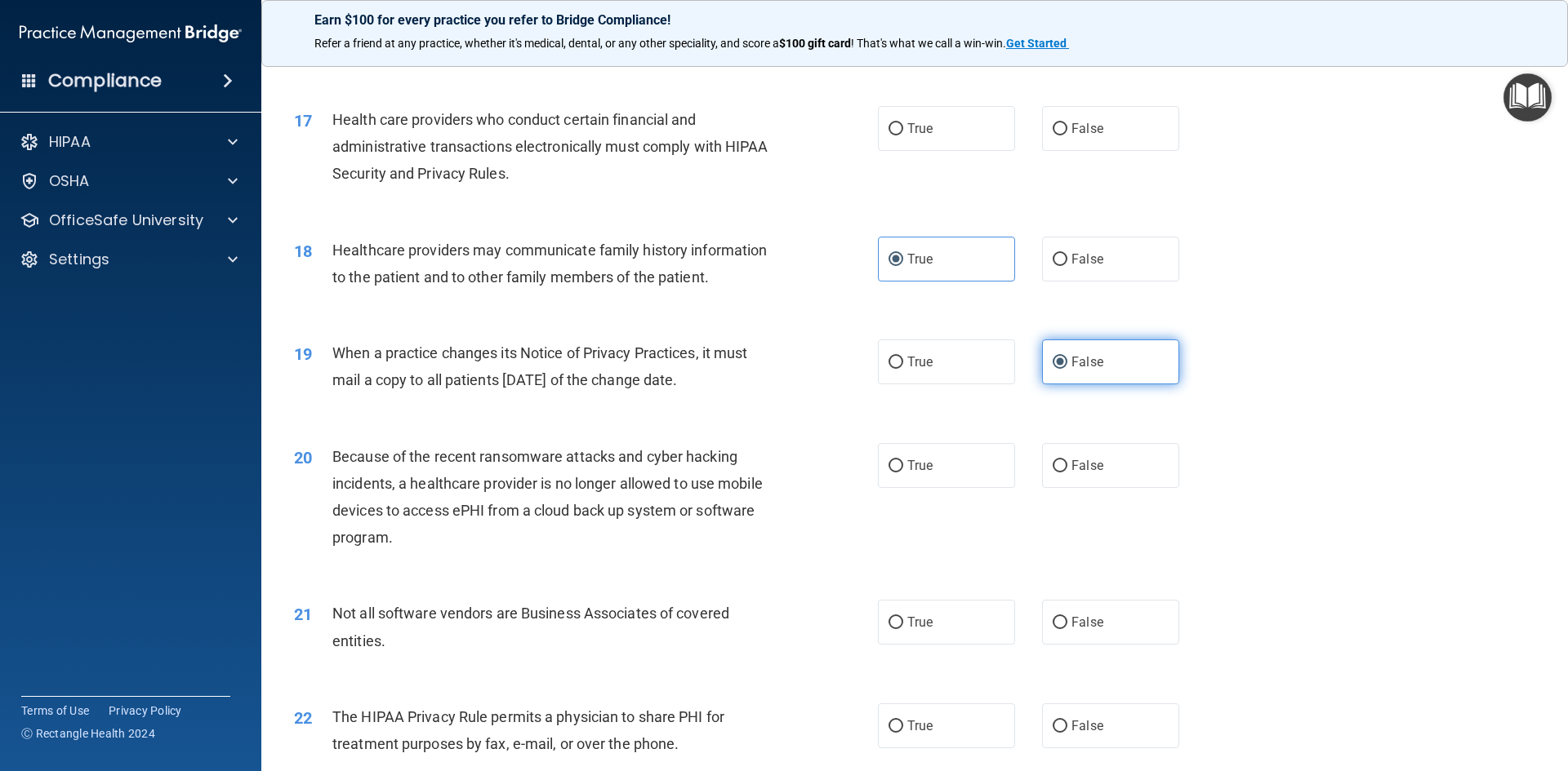
scroll to position [2203, 0]
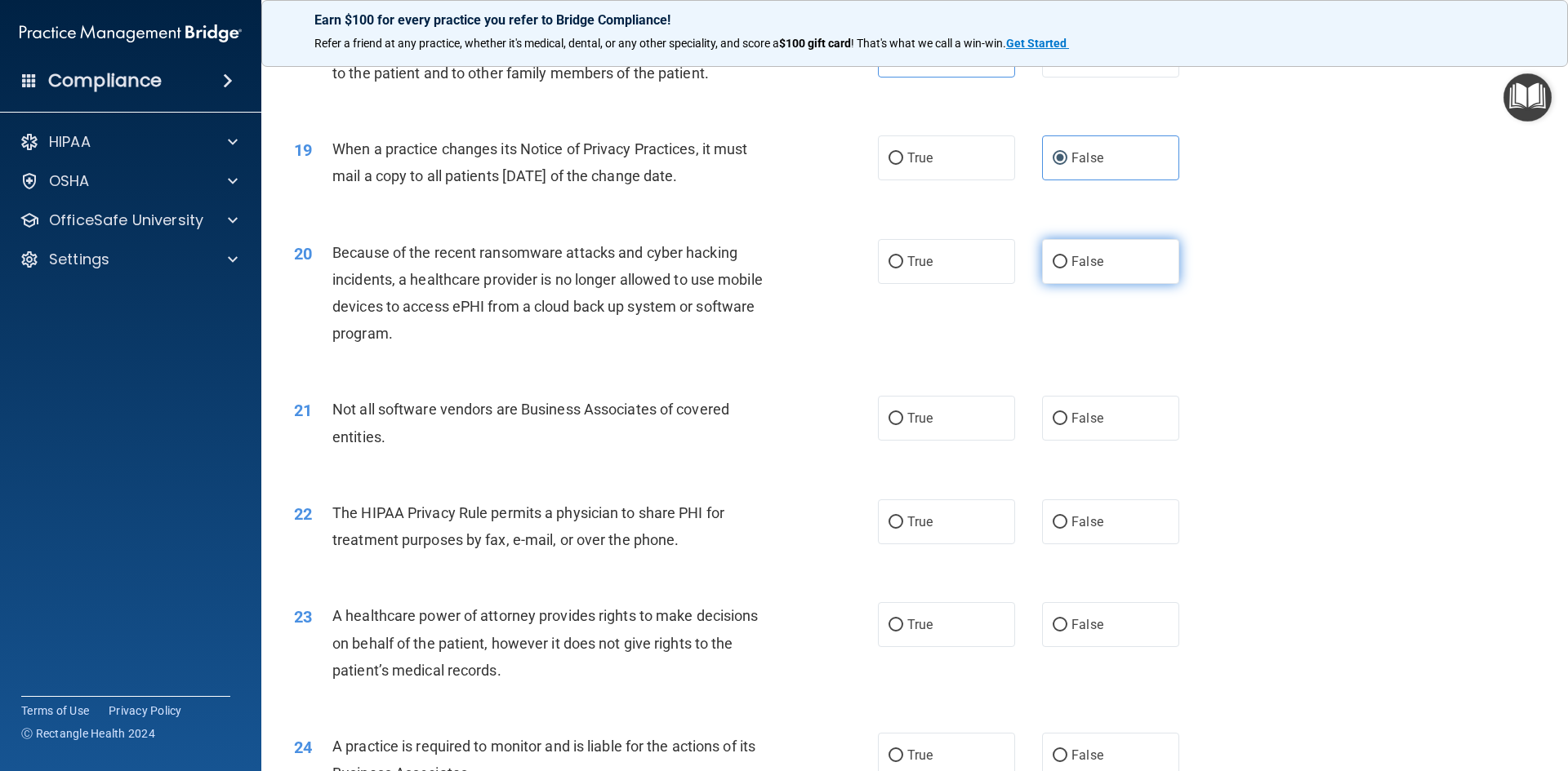
click at [1074, 261] on span "False" at bounding box center [1086, 261] width 32 height 15
click at [1068, 261] on input "False" at bounding box center [1059, 263] width 14 height 13
radio input "true"
click at [1094, 409] on label "False" at bounding box center [1111, 418] width 137 height 45
click at [1068, 413] on input "False" at bounding box center [1059, 419] width 14 height 13
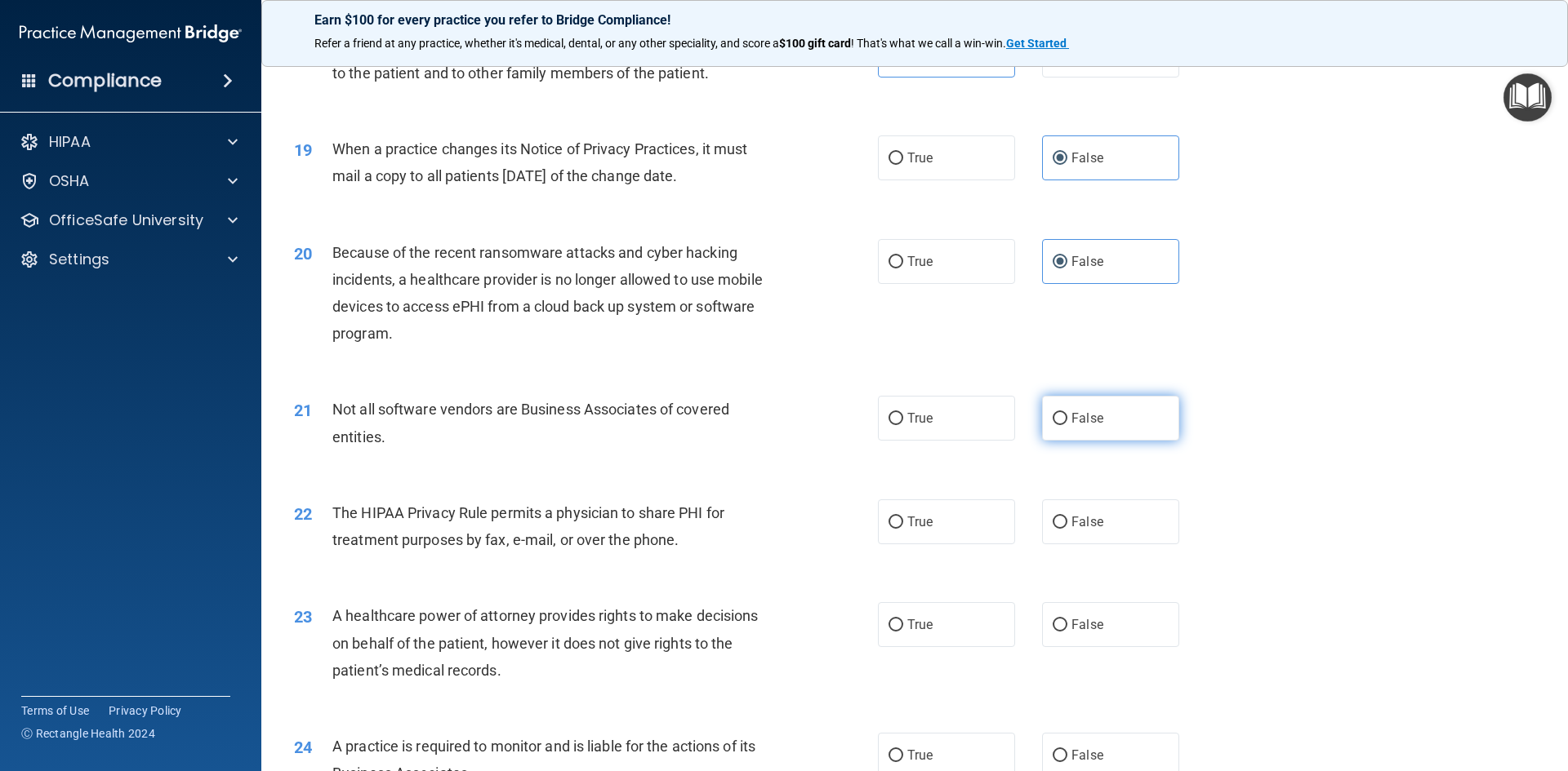
radio input "true"
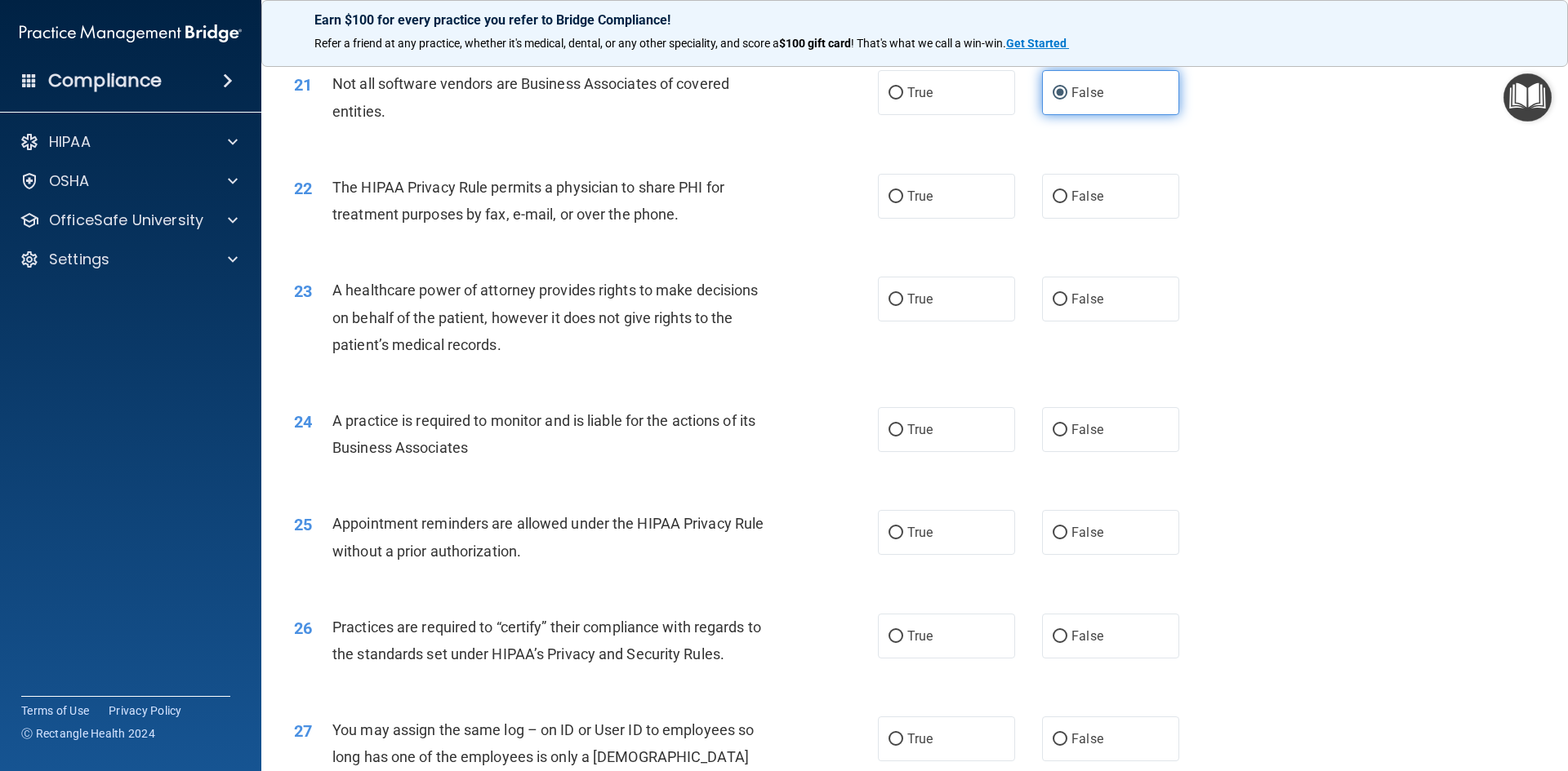
scroll to position [2530, 0]
click at [996, 190] on label "True" at bounding box center [946, 195] width 137 height 45
click at [903, 190] on input "True" at bounding box center [896, 196] width 14 height 13
radio input "true"
click at [1092, 328] on div "23 A healthcare power of attorney provides rights to make decisions on behalf o…" at bounding box center [915, 320] width 1266 height 130
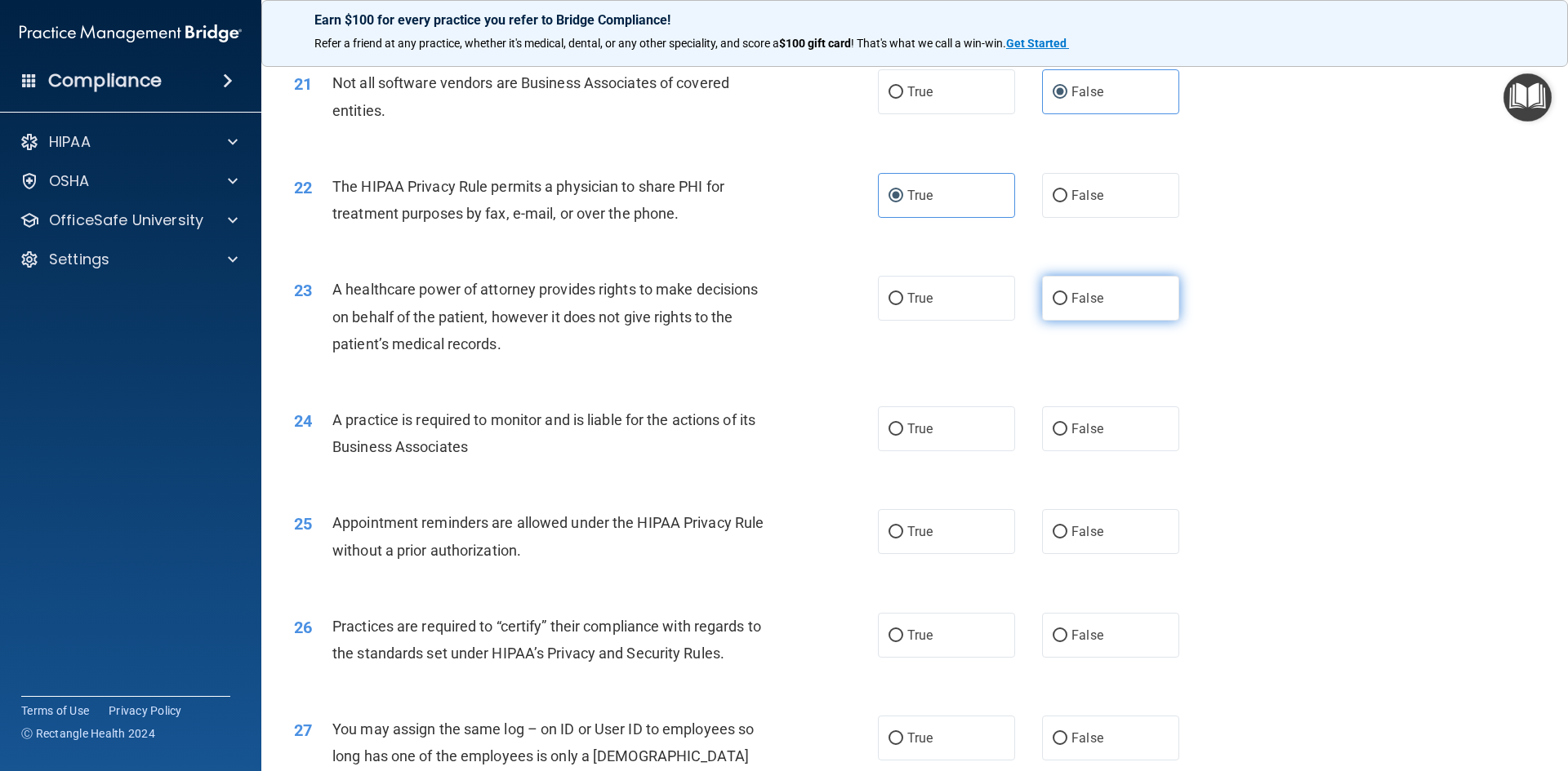
click at [1084, 296] on span "False" at bounding box center [1086, 298] width 32 height 15
click at [1068, 296] on input "False" at bounding box center [1059, 300] width 14 height 13
radio input "true"
click at [1075, 422] on span "False" at bounding box center [1086, 428] width 32 height 15
click at [1068, 424] on input "False" at bounding box center [1059, 430] width 14 height 13
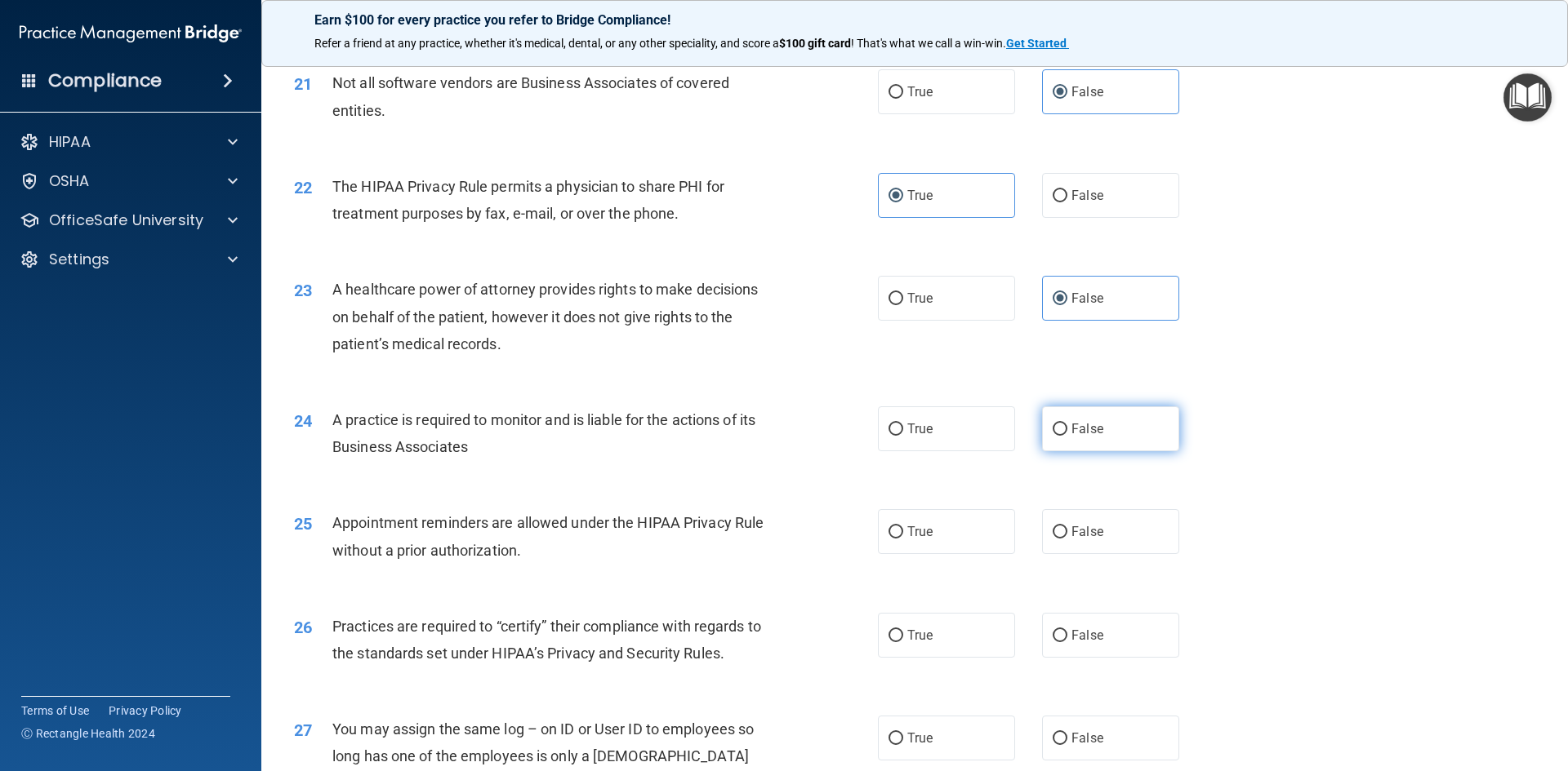
radio input "true"
click at [939, 529] on label "True" at bounding box center [946, 532] width 137 height 45
click at [903, 529] on input "True" at bounding box center [896, 533] width 14 height 13
radio input "true"
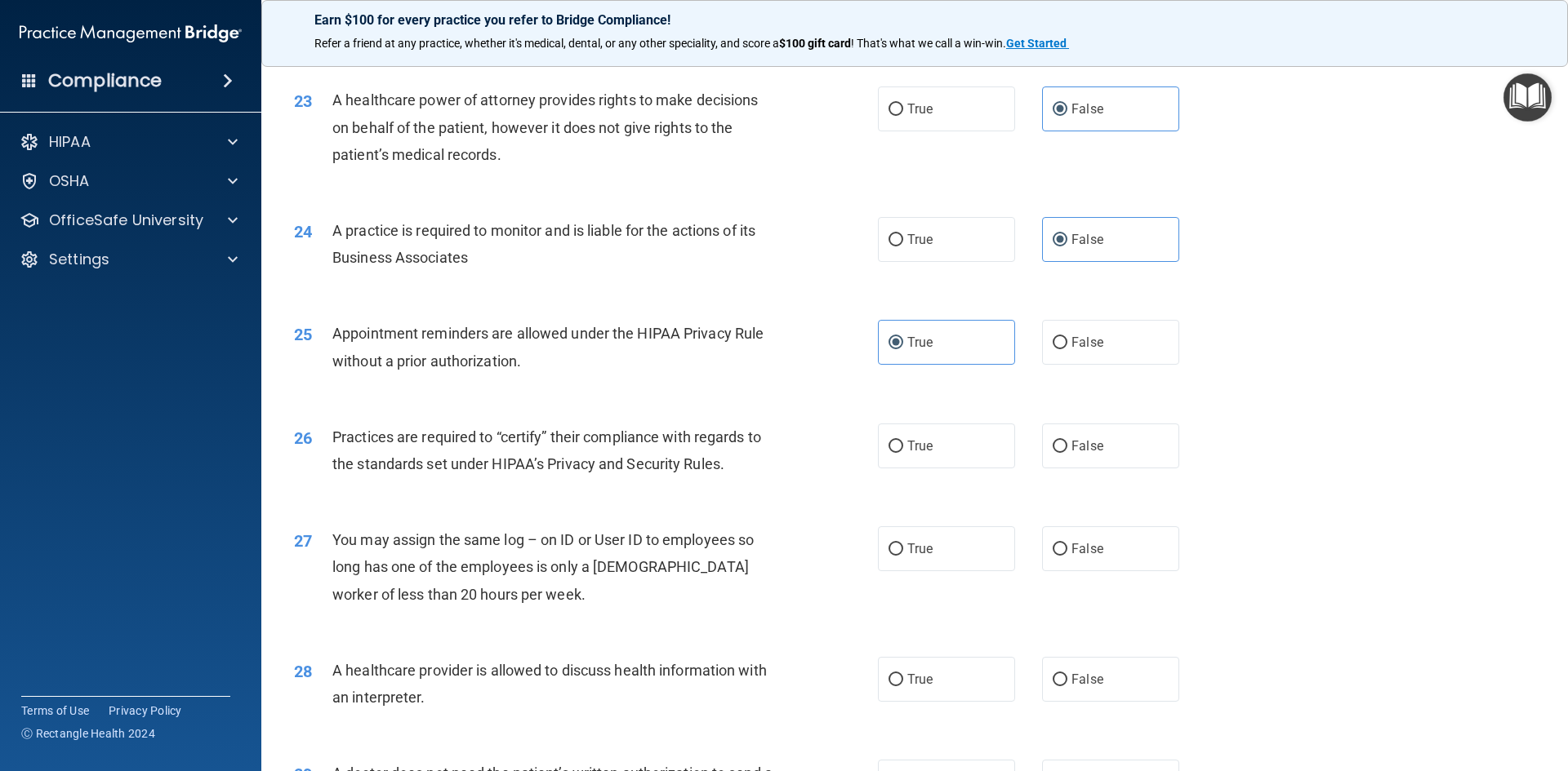
scroll to position [2856, 0]
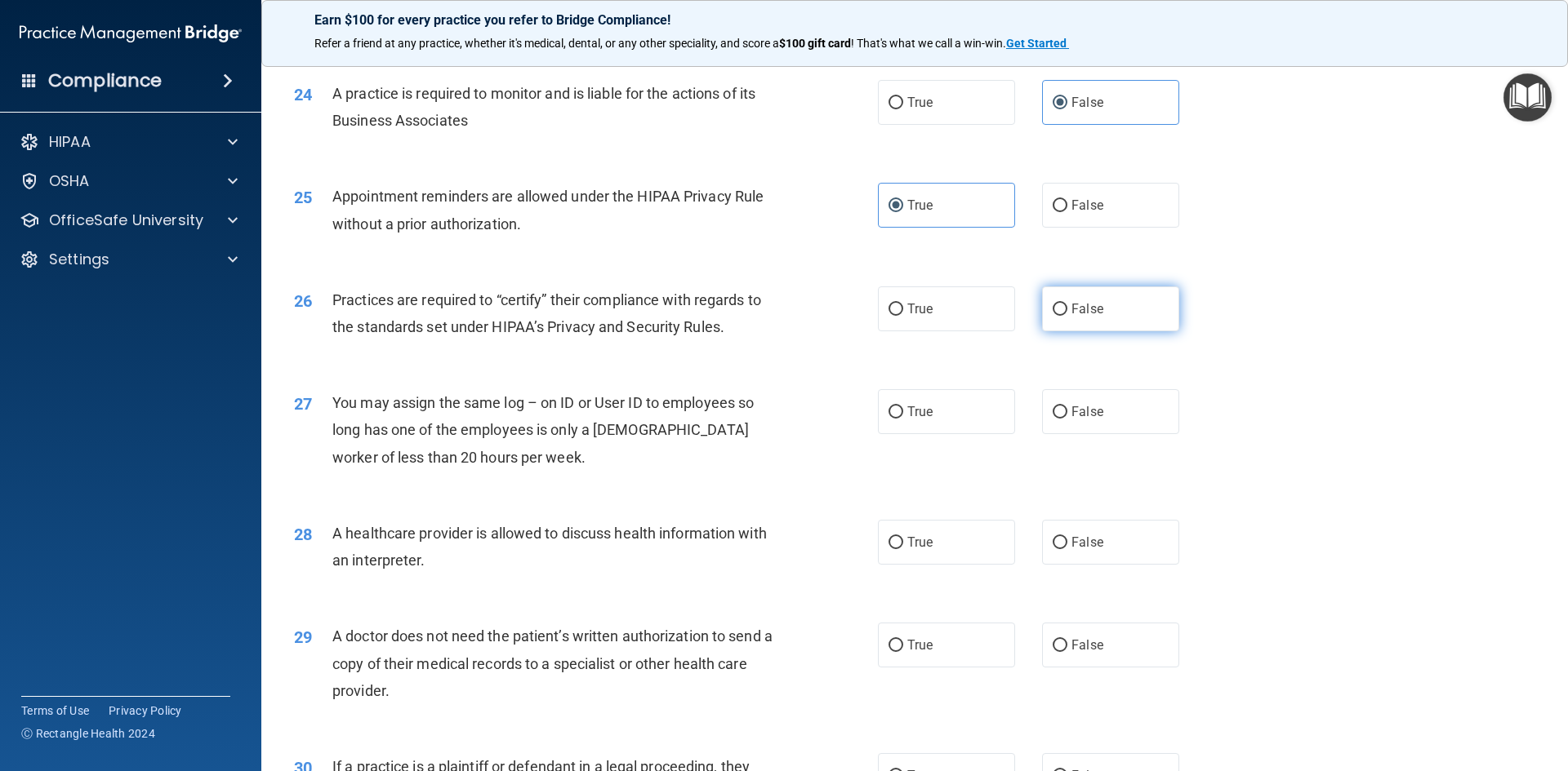
click at [1044, 316] on label "False" at bounding box center [1111, 309] width 137 height 45
click at [1052, 316] on input "False" at bounding box center [1059, 309] width 14 height 13
radio input "true"
click at [1071, 406] on span "False" at bounding box center [1086, 411] width 32 height 15
click at [1068, 407] on input "False" at bounding box center [1059, 413] width 14 height 13
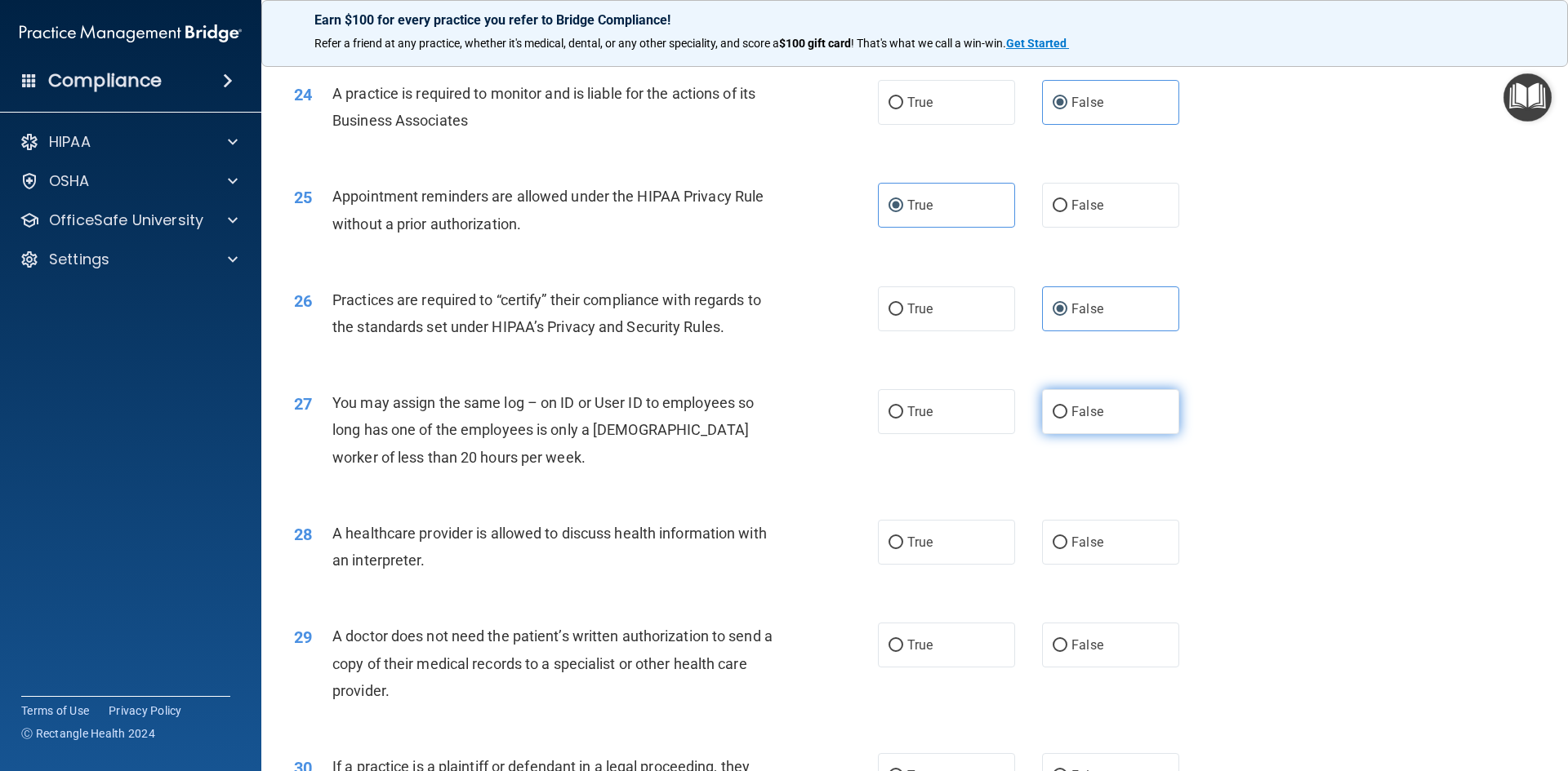
radio input "true"
click at [958, 556] on label "True" at bounding box center [946, 542] width 137 height 45
click at [903, 550] on input "True" at bounding box center [896, 543] width 14 height 13
radio input "true"
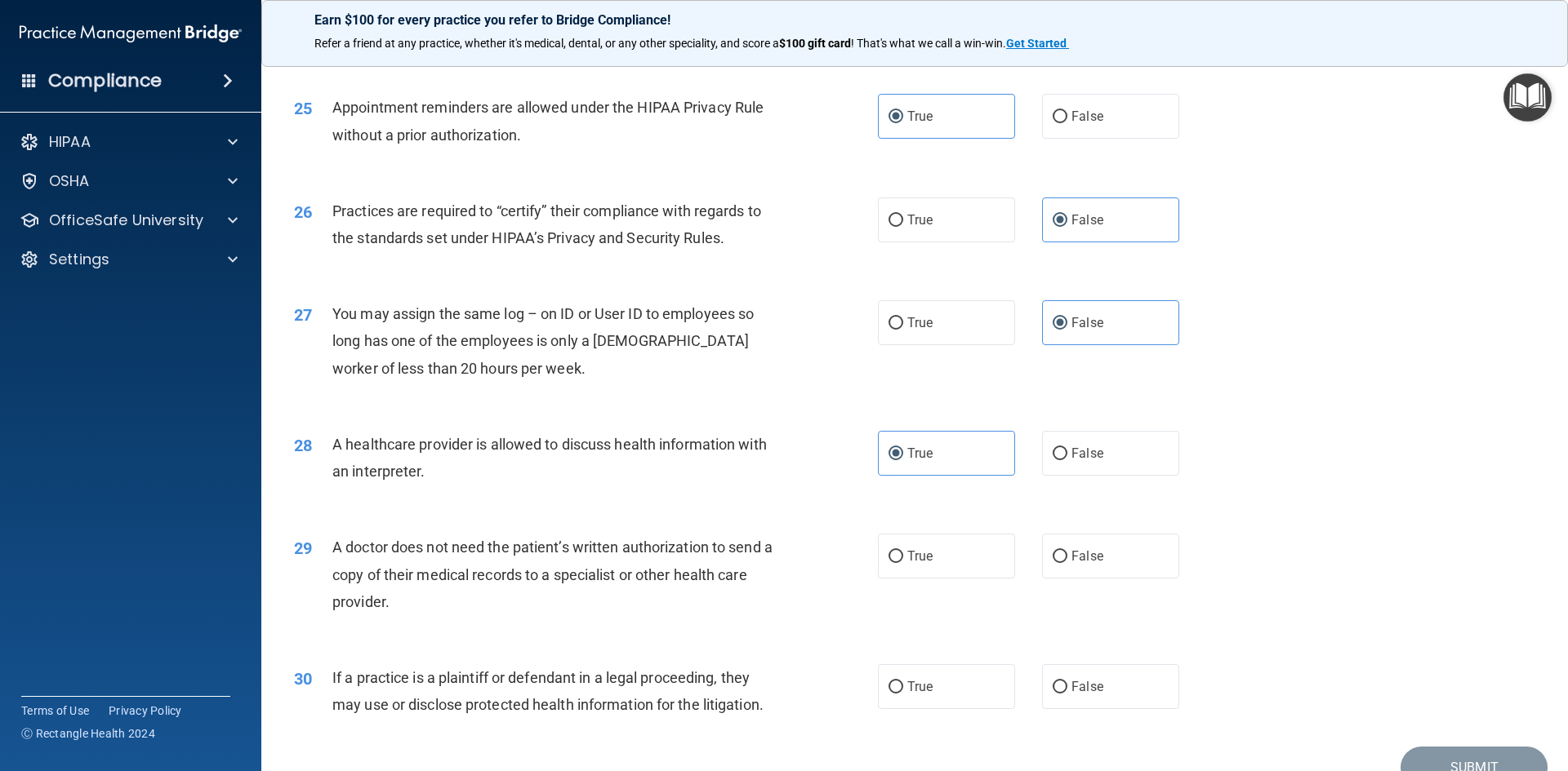
scroll to position [3027, 0]
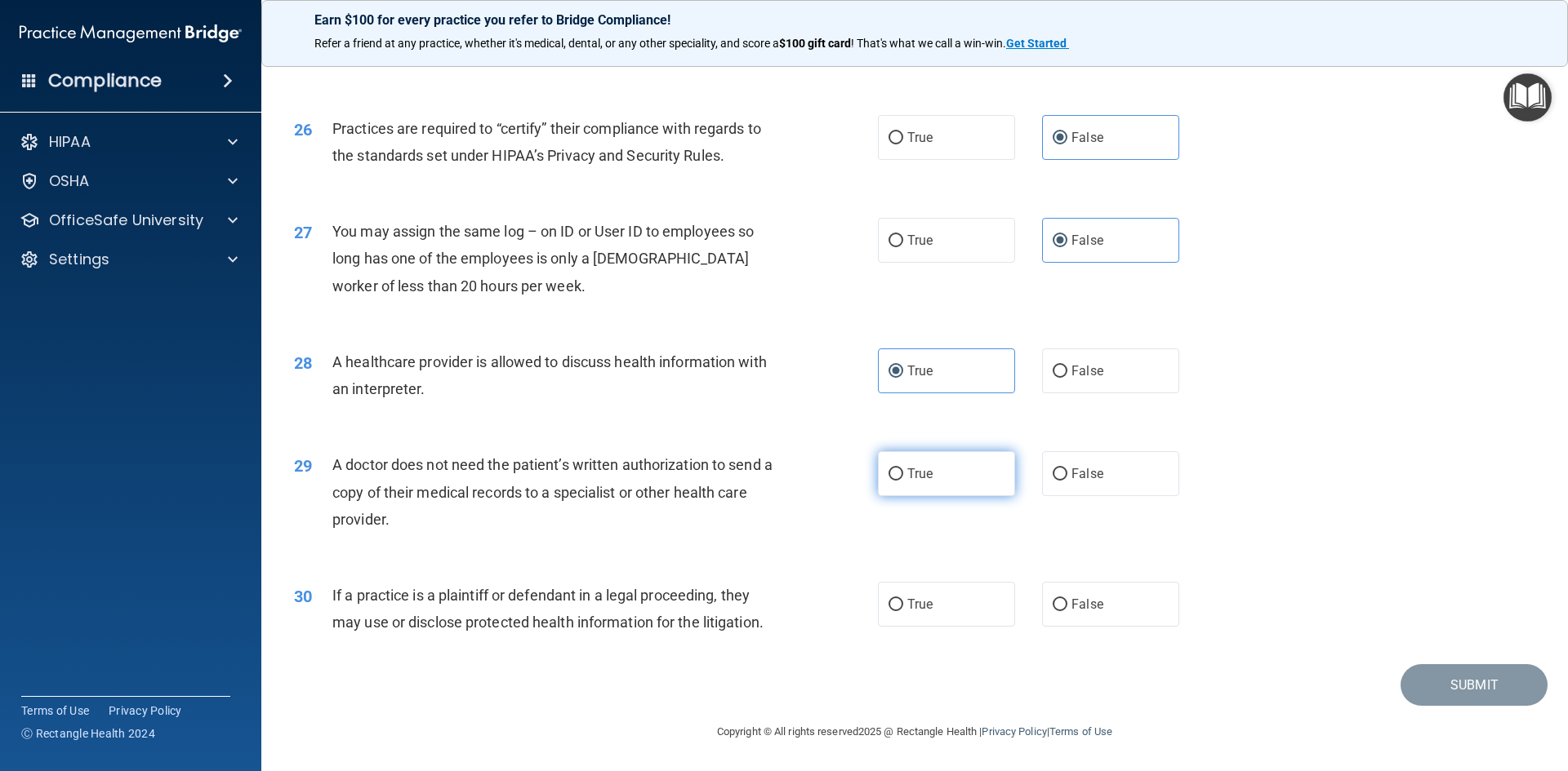
click at [931, 484] on label "True" at bounding box center [946, 474] width 137 height 45
click at [903, 480] on input "True" at bounding box center [896, 475] width 14 height 13
radio input "true"
click at [922, 619] on label "True" at bounding box center [946, 605] width 137 height 45
click at [903, 611] on input "True" at bounding box center [896, 605] width 14 height 13
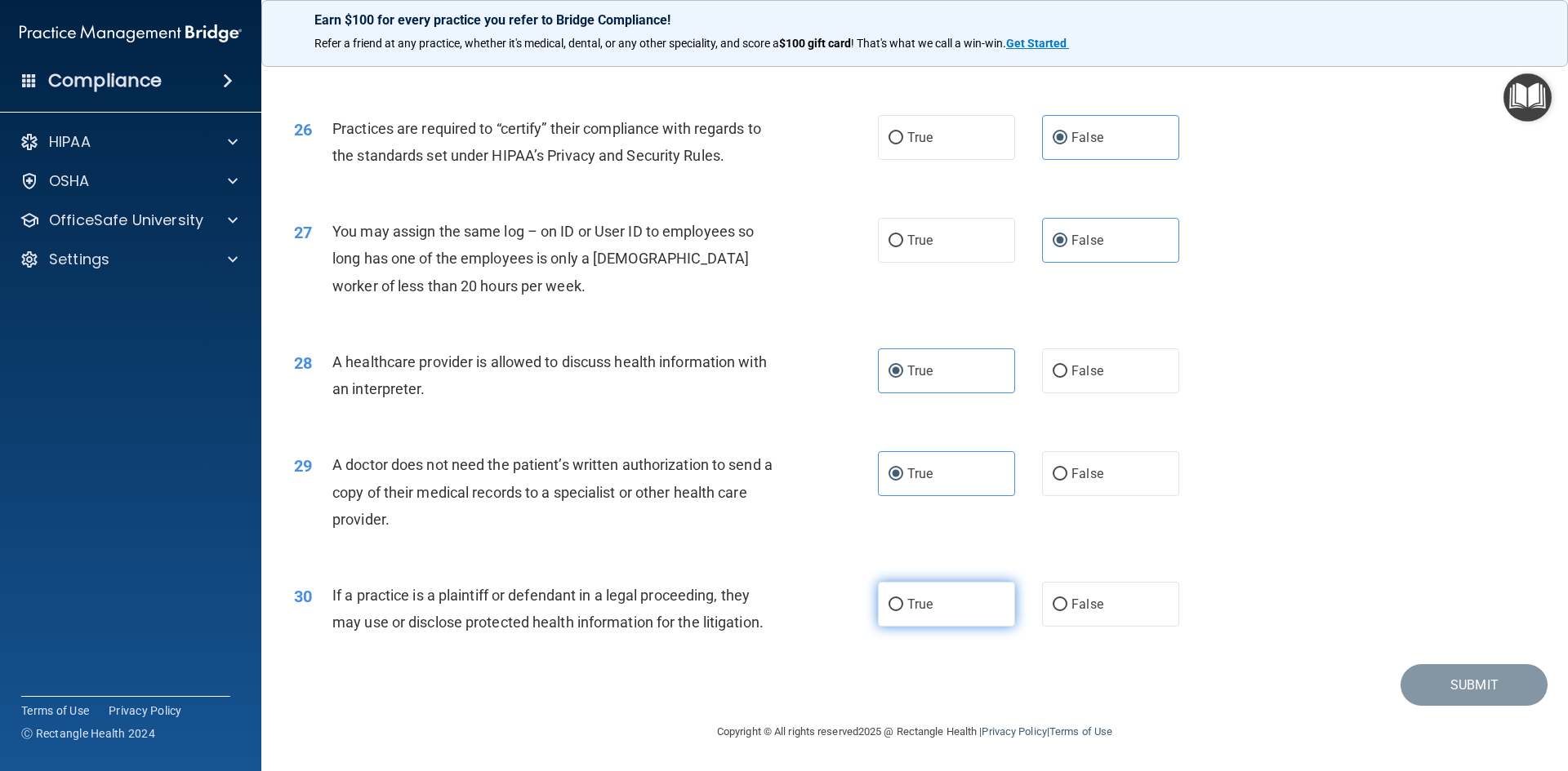
radio input "true"
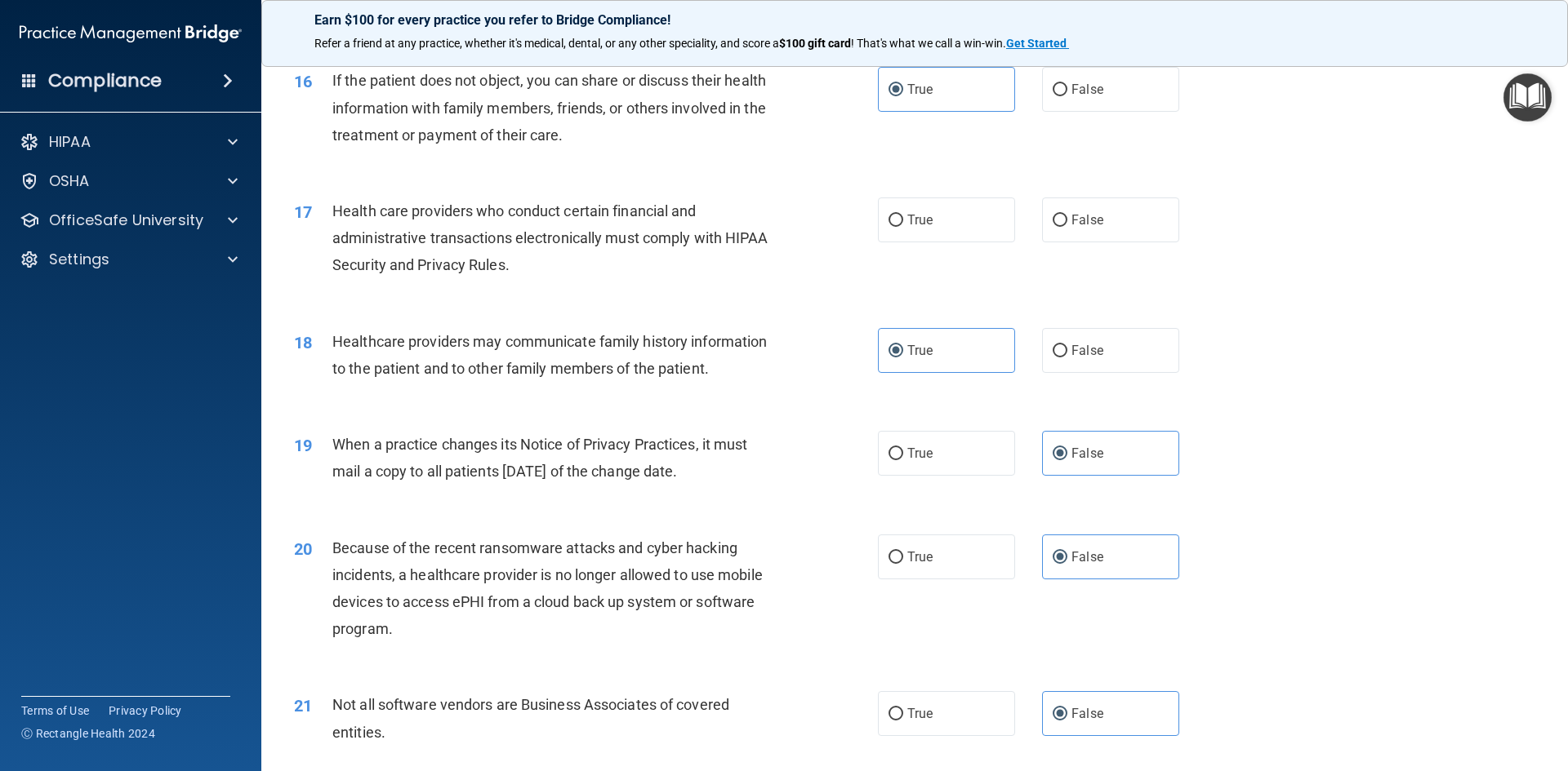
scroll to position [1885, 0]
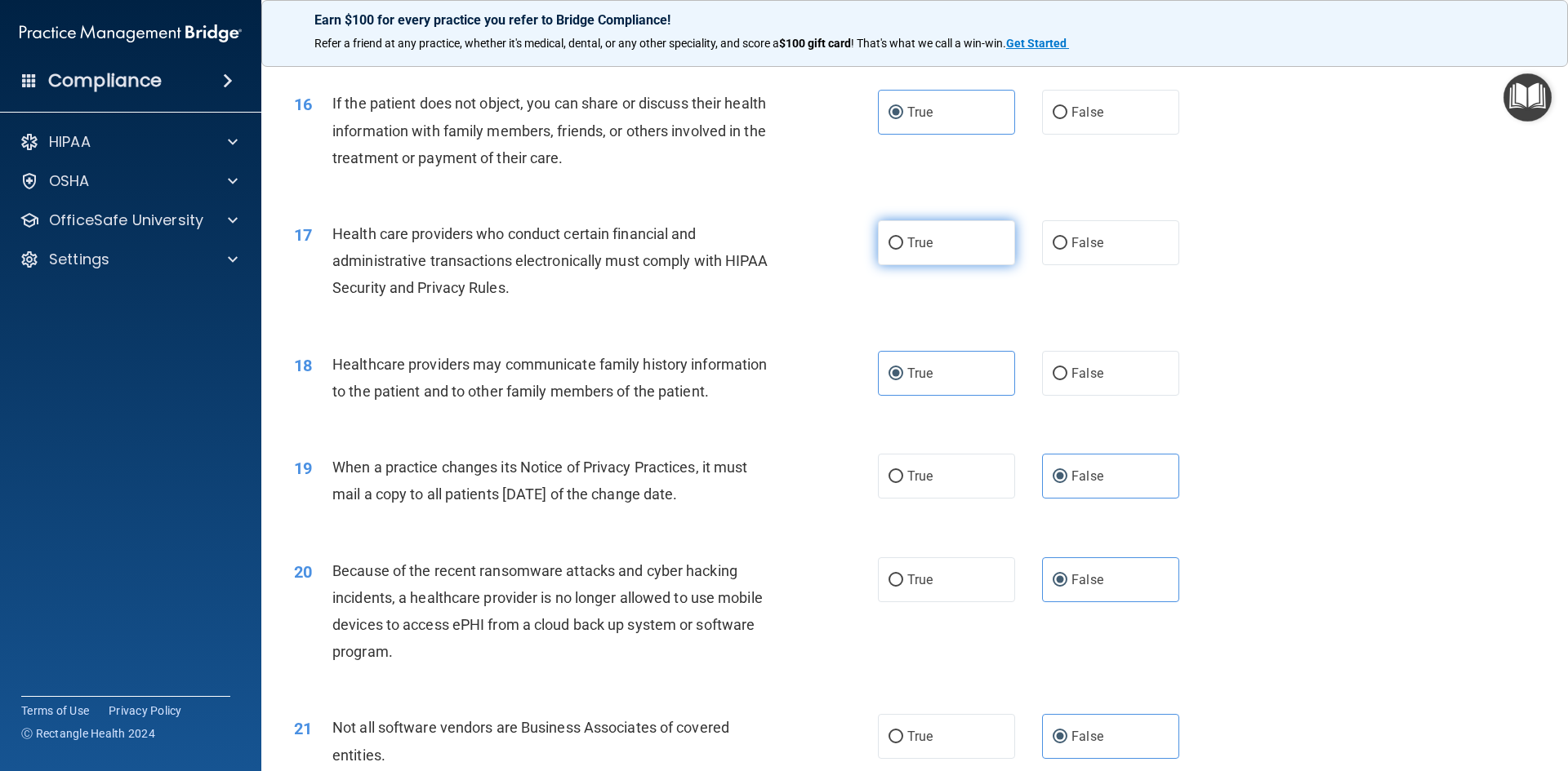
click at [941, 230] on label "True" at bounding box center [946, 243] width 137 height 45
click at [903, 238] on input "True" at bounding box center [896, 244] width 14 height 13
radio input "true"
click at [1084, 358] on label "False" at bounding box center [1111, 373] width 137 height 45
click at [1068, 368] on input "False" at bounding box center [1059, 374] width 14 height 13
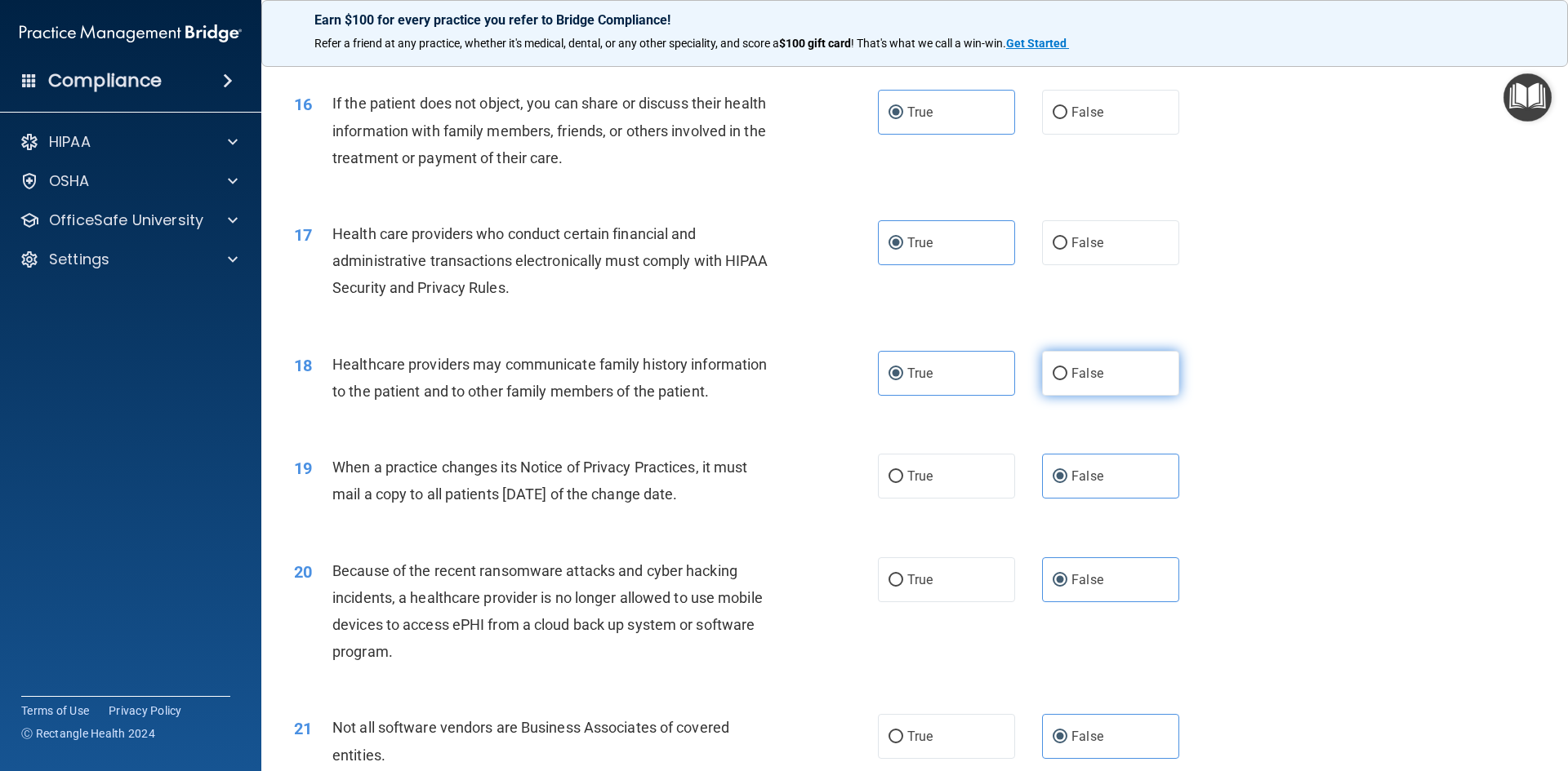
radio input "true"
radio input "false"
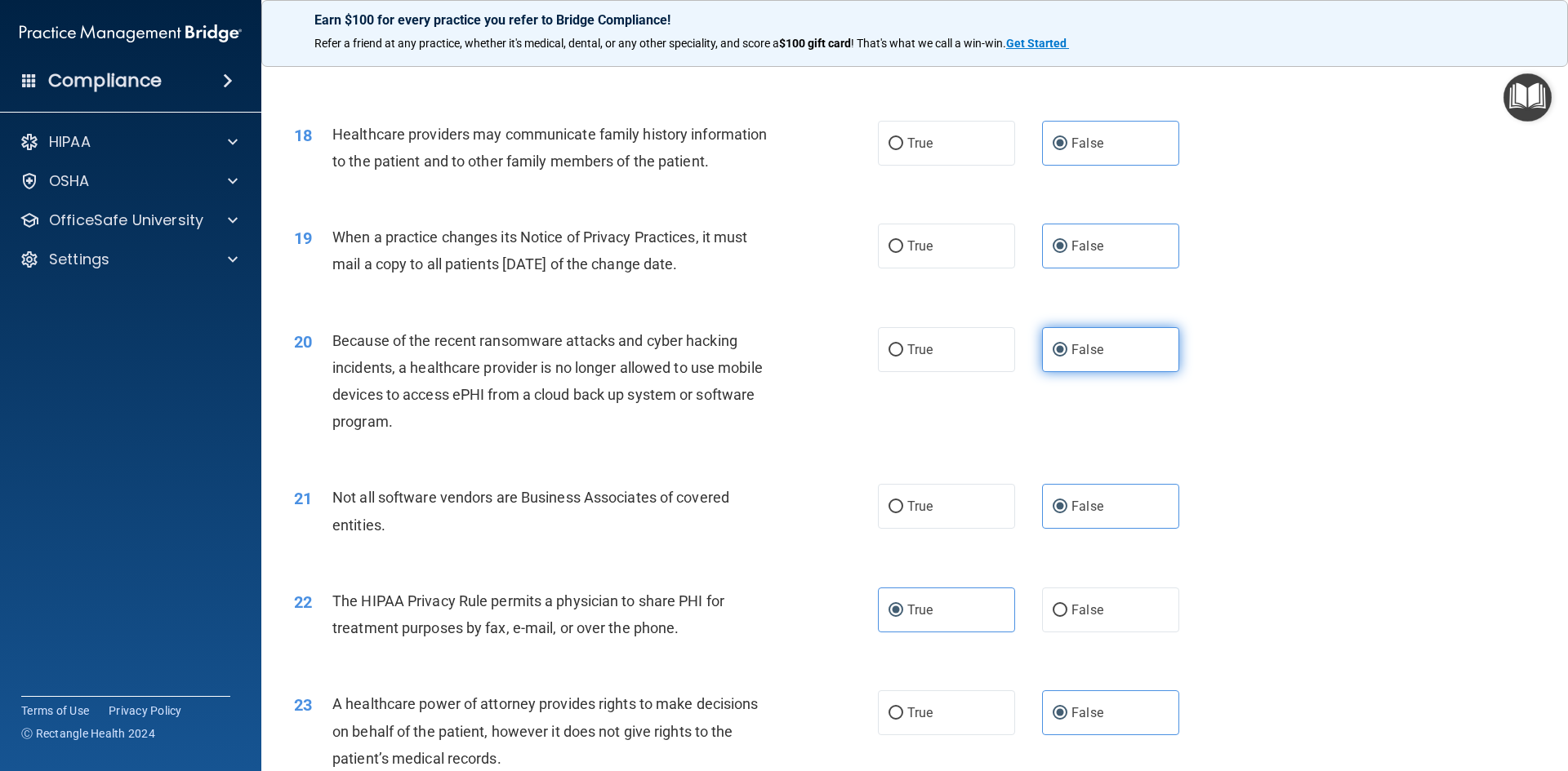
scroll to position [2130, 0]
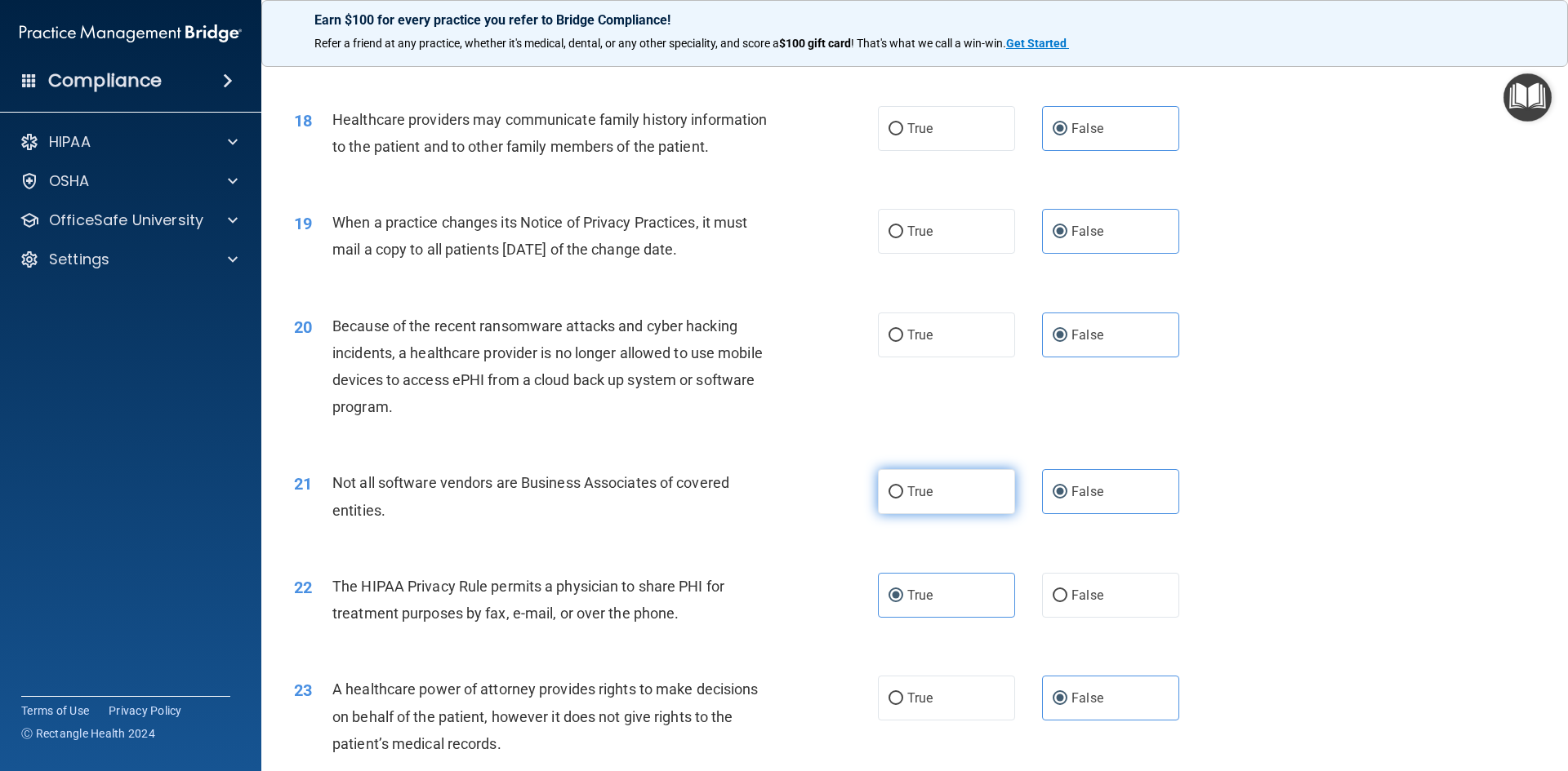
click at [951, 498] on label "True" at bounding box center [946, 492] width 137 height 45
click at [903, 498] on input "True" at bounding box center [896, 493] width 14 height 13
radio input "true"
radio input "false"
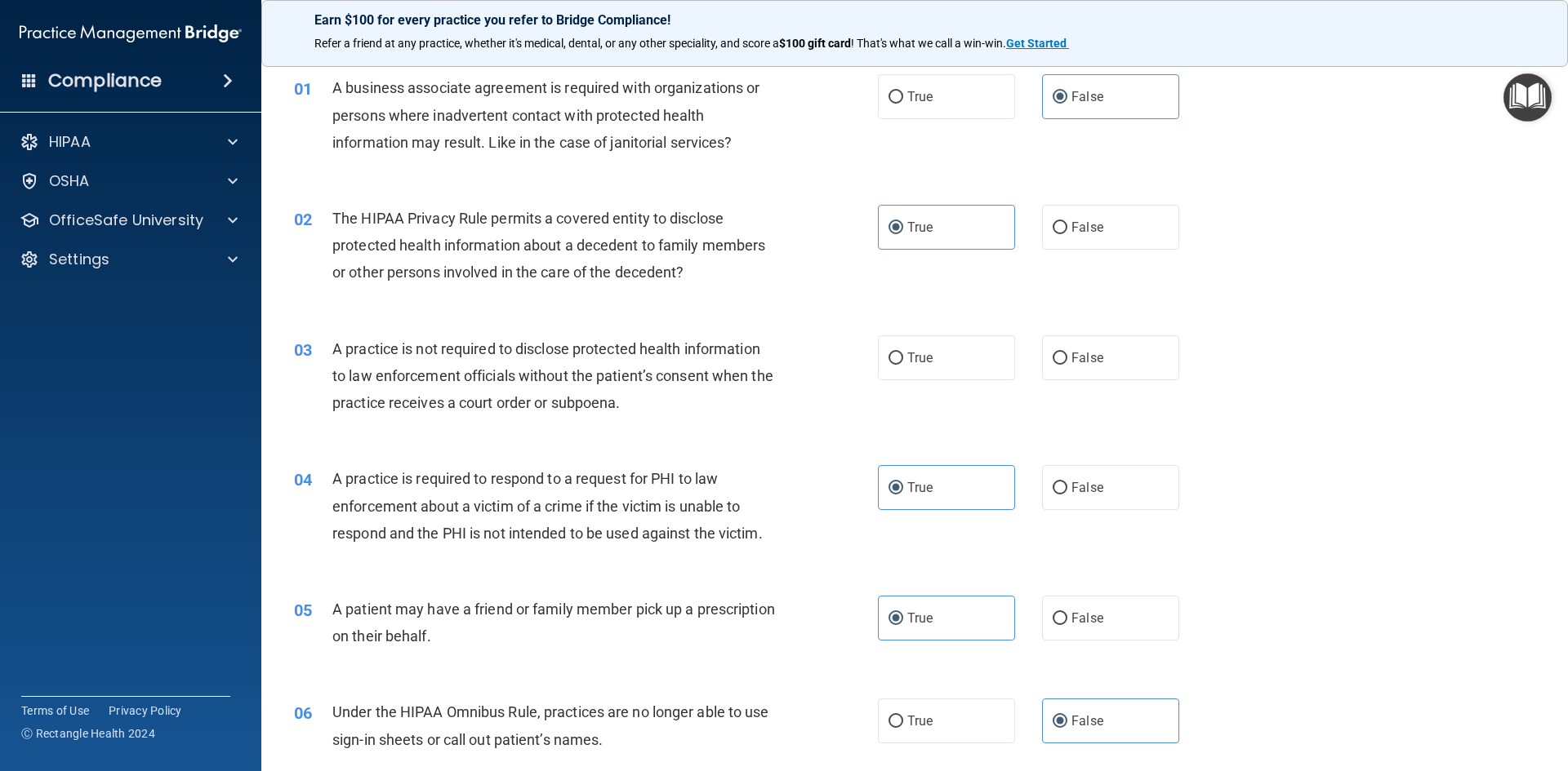
scroll to position [8, 0]
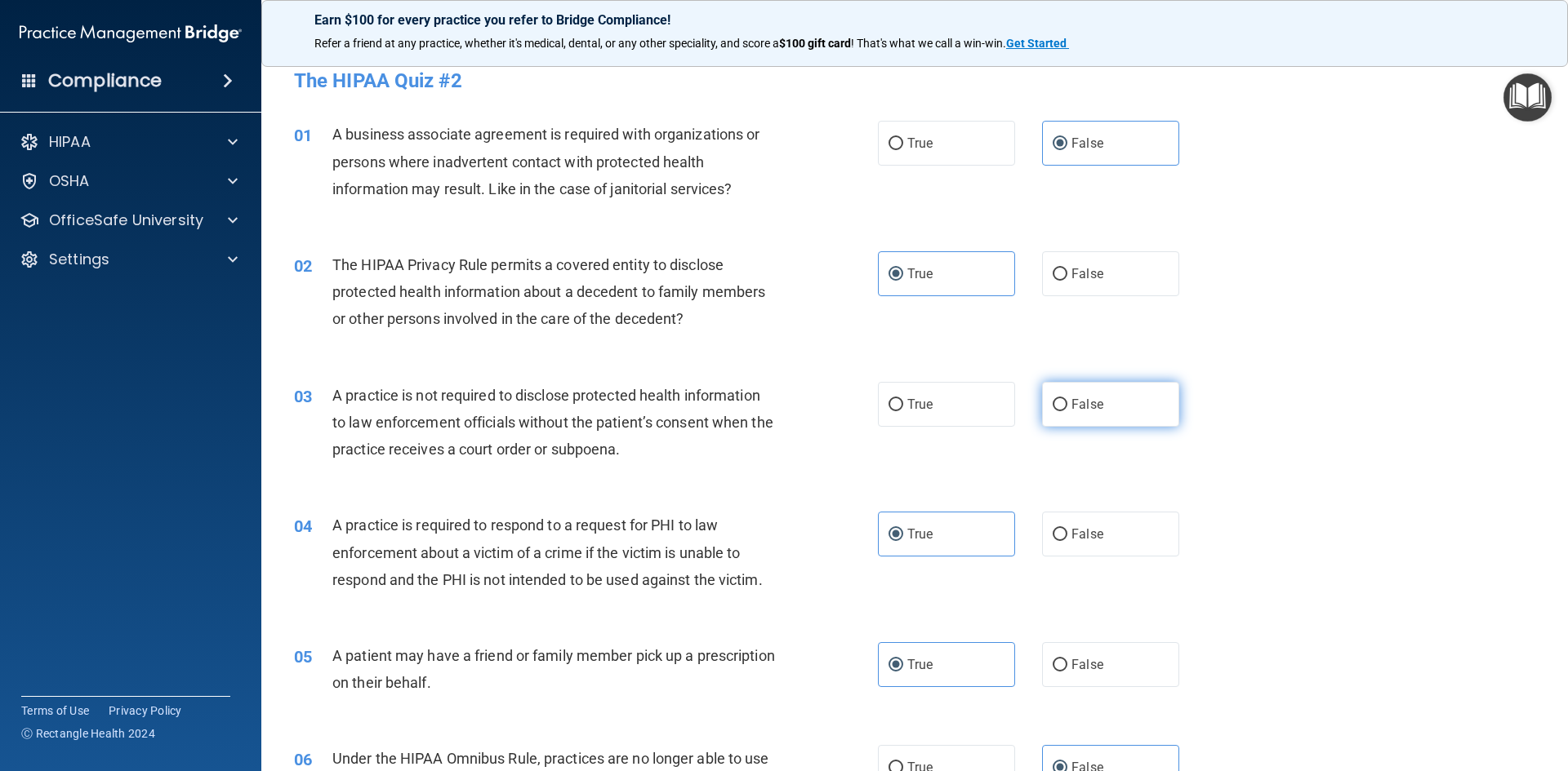
click at [1090, 416] on label "False" at bounding box center [1111, 405] width 137 height 45
click at [1068, 411] on input "False" at bounding box center [1059, 406] width 14 height 13
radio input "true"
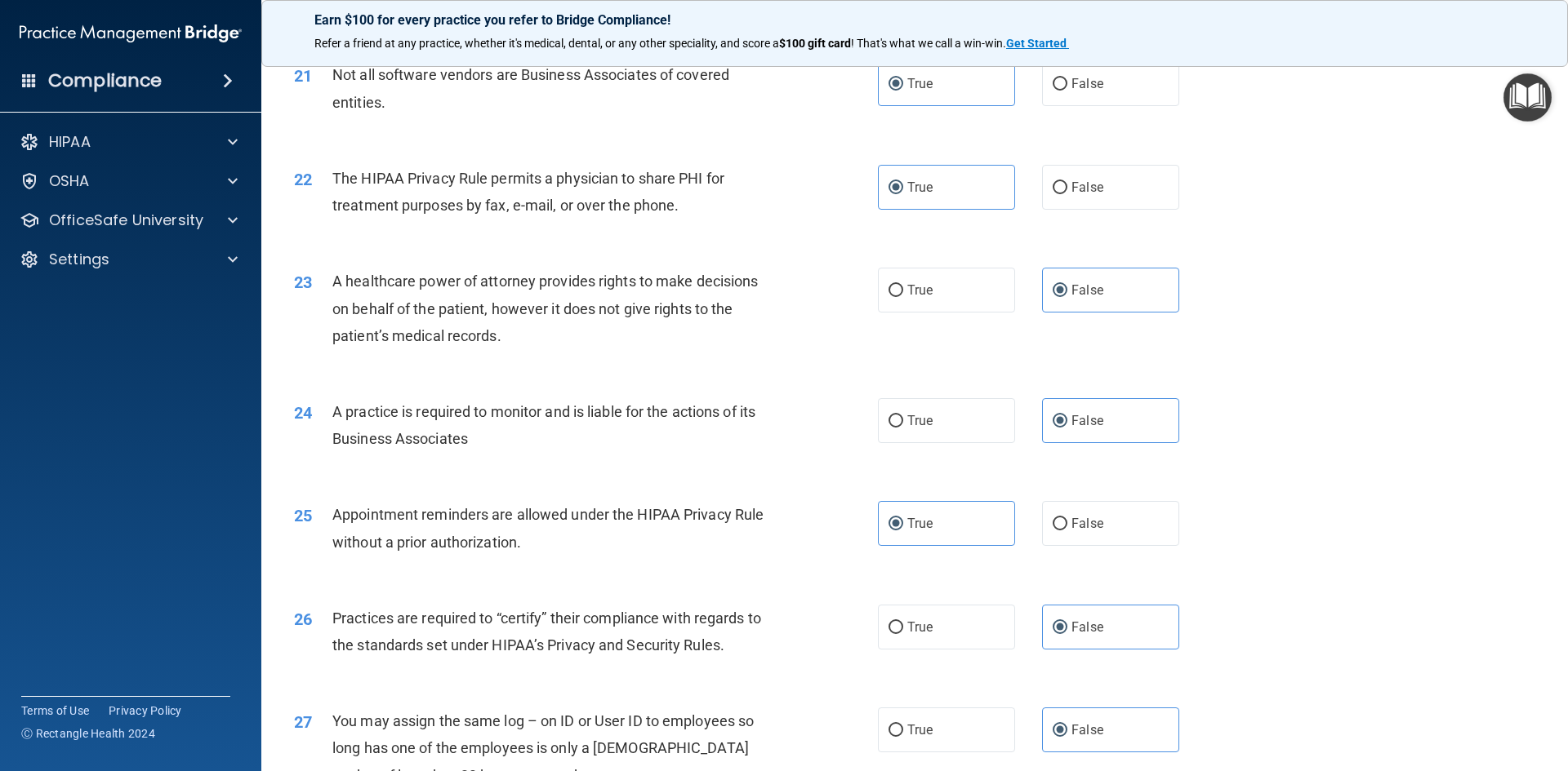
scroll to position [3027, 0]
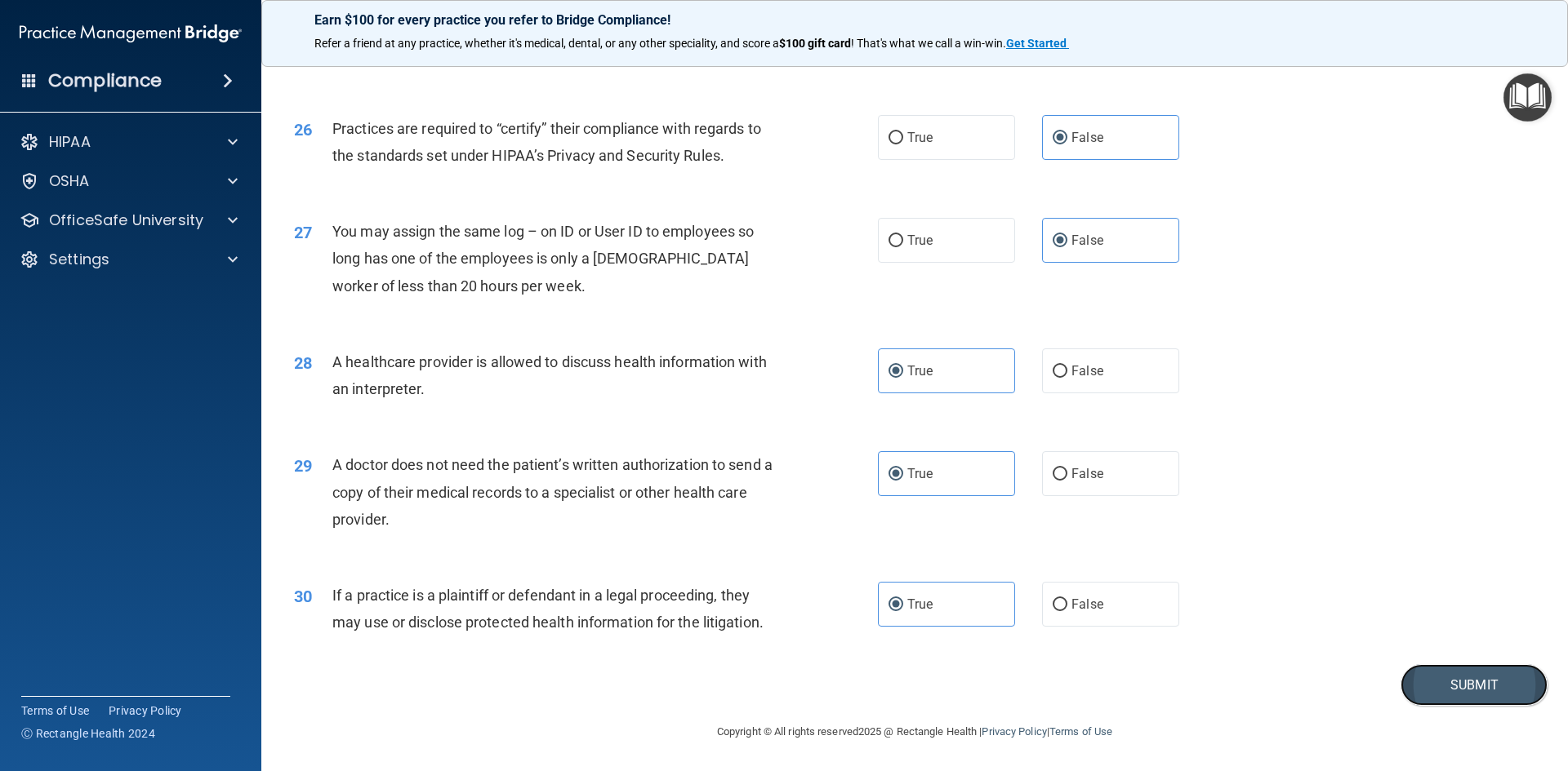
click at [1485, 690] on button "Submit" at bounding box center [1473, 685] width 147 height 41
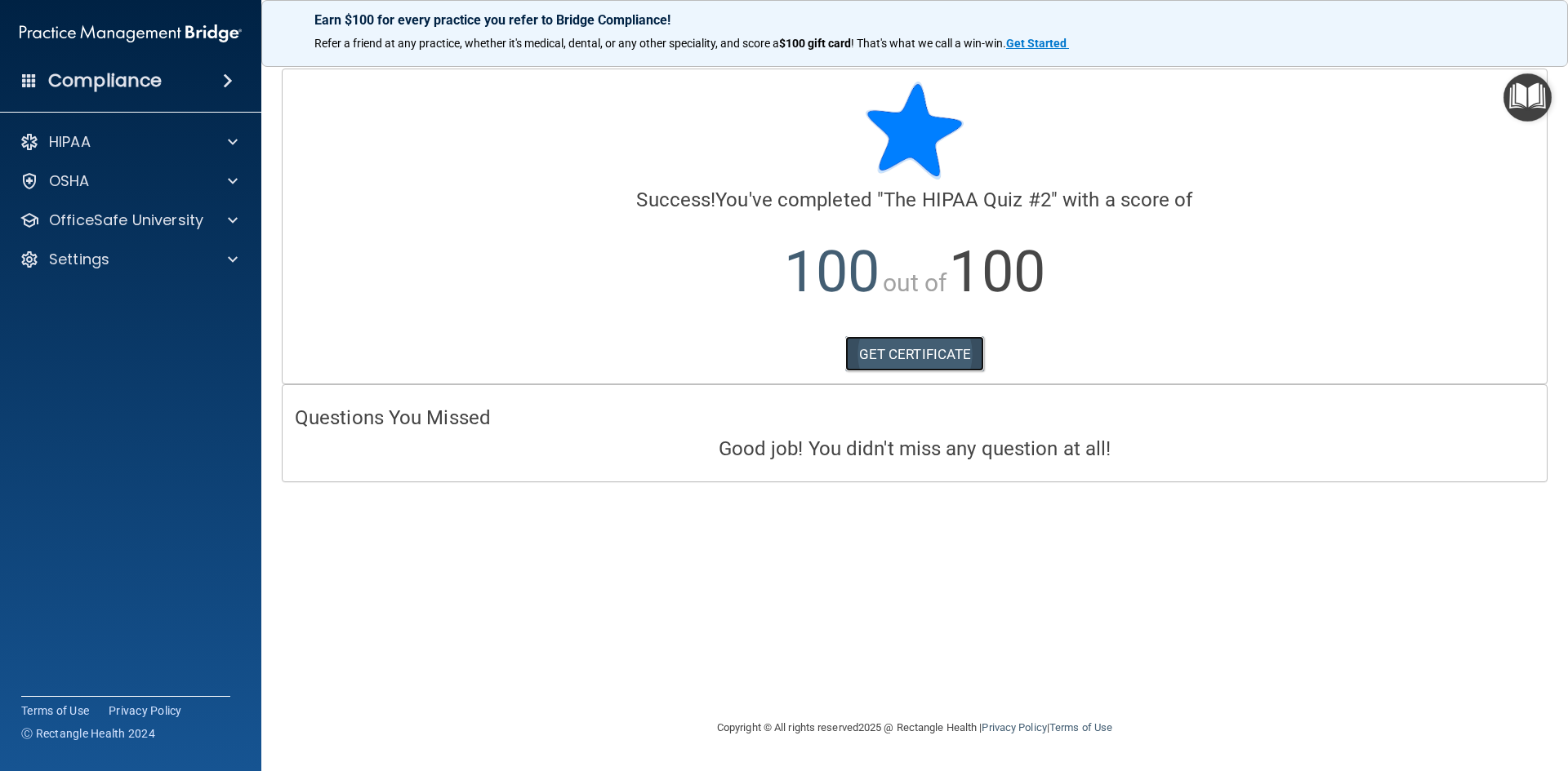
click at [866, 348] on link "GET CERTIFICATE" at bounding box center [915, 354] width 140 height 36
click at [245, 137] on div at bounding box center [230, 142] width 41 height 20
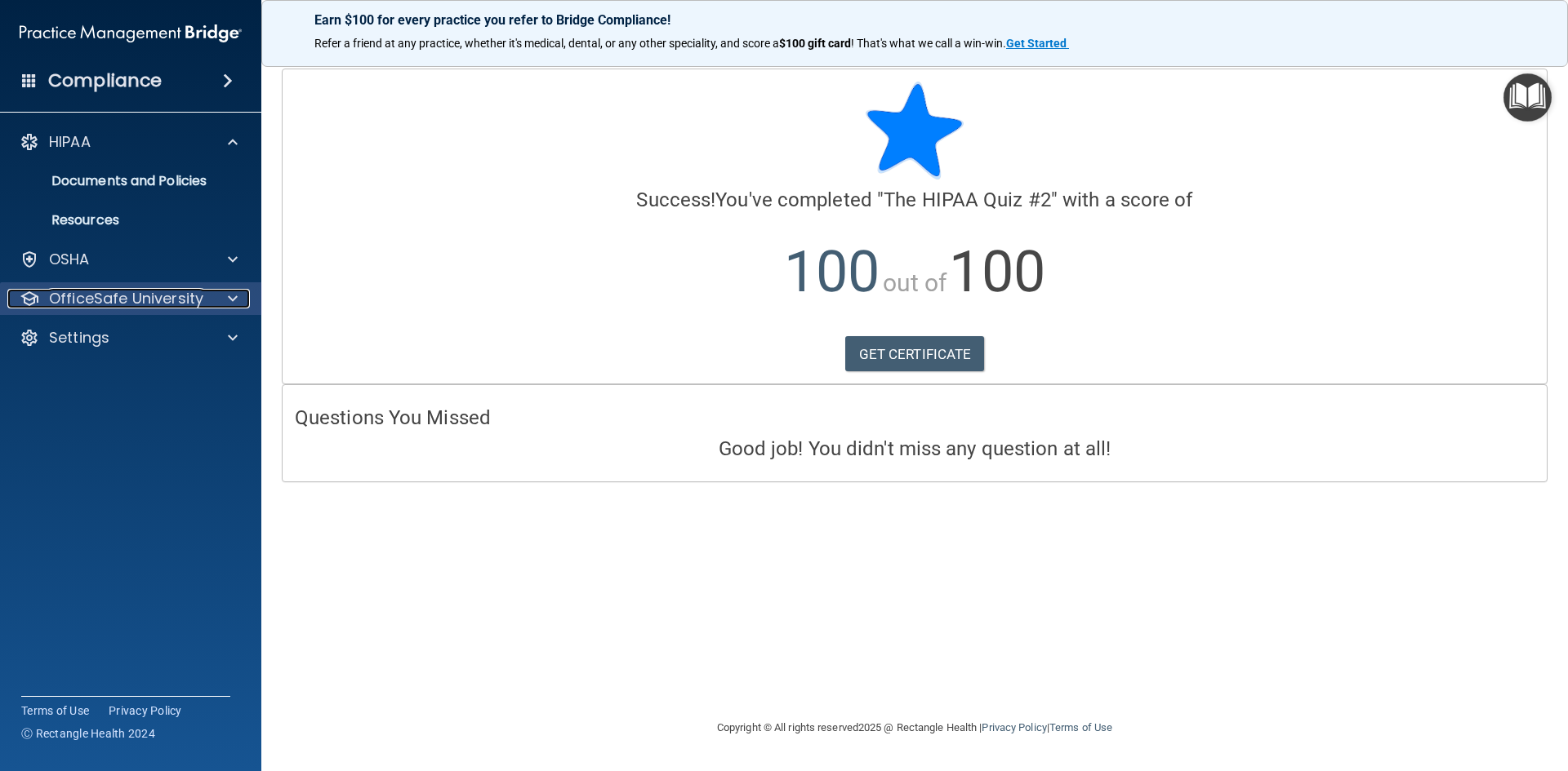
click at [236, 303] on span at bounding box center [232, 299] width 10 height 20
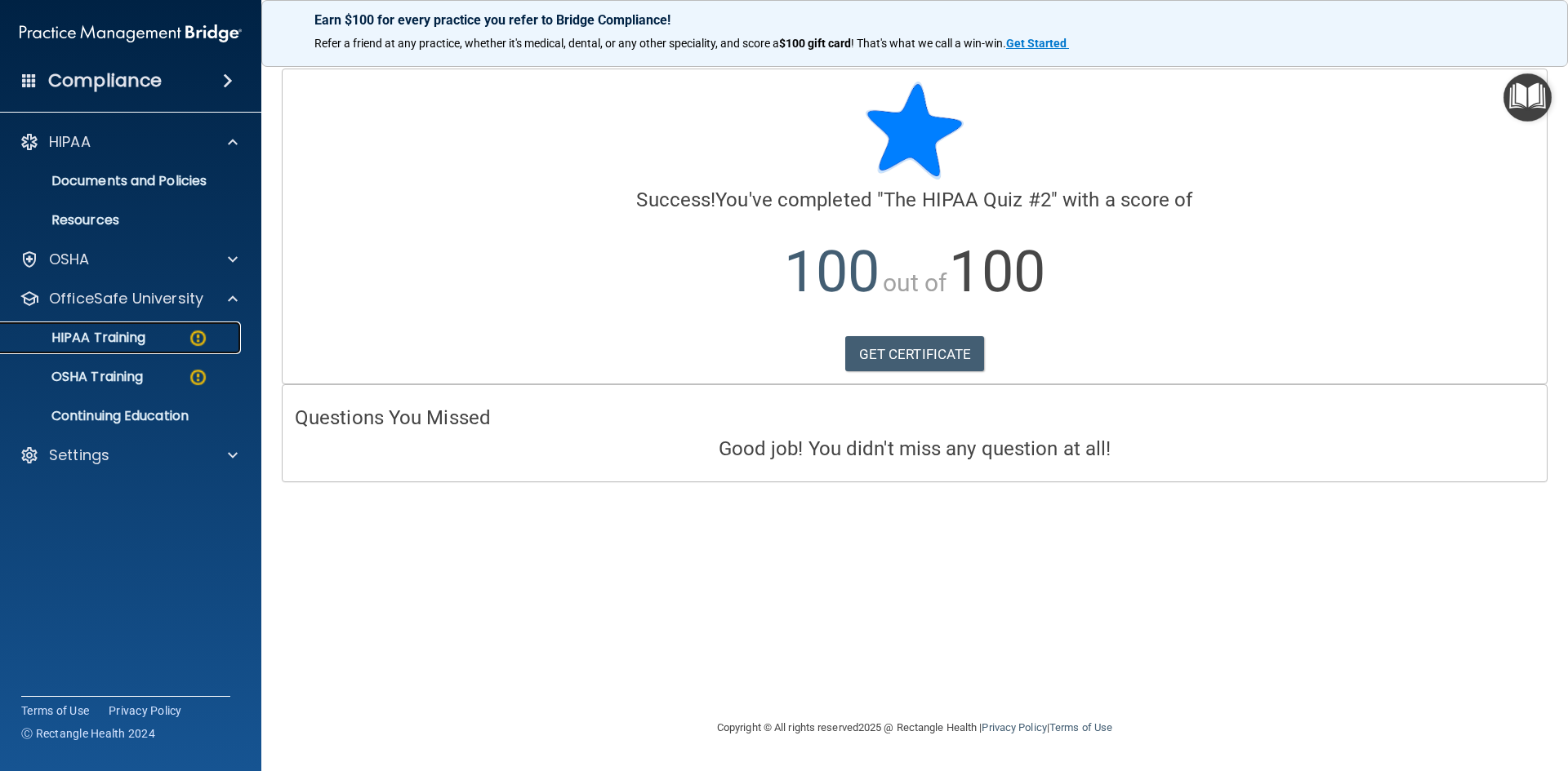
click at [201, 336] on img at bounding box center [198, 338] width 21 height 21
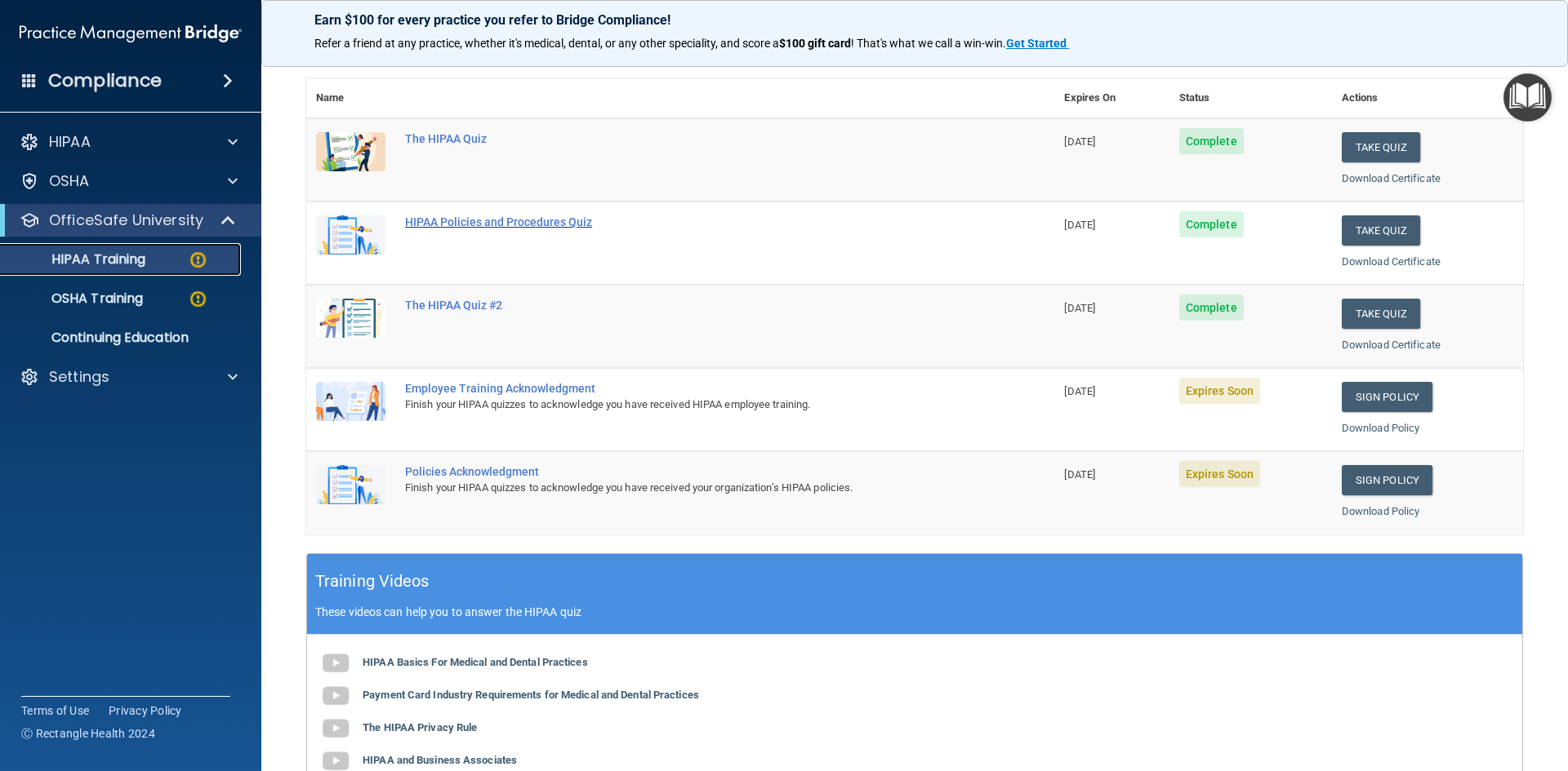
scroll to position [245, 0]
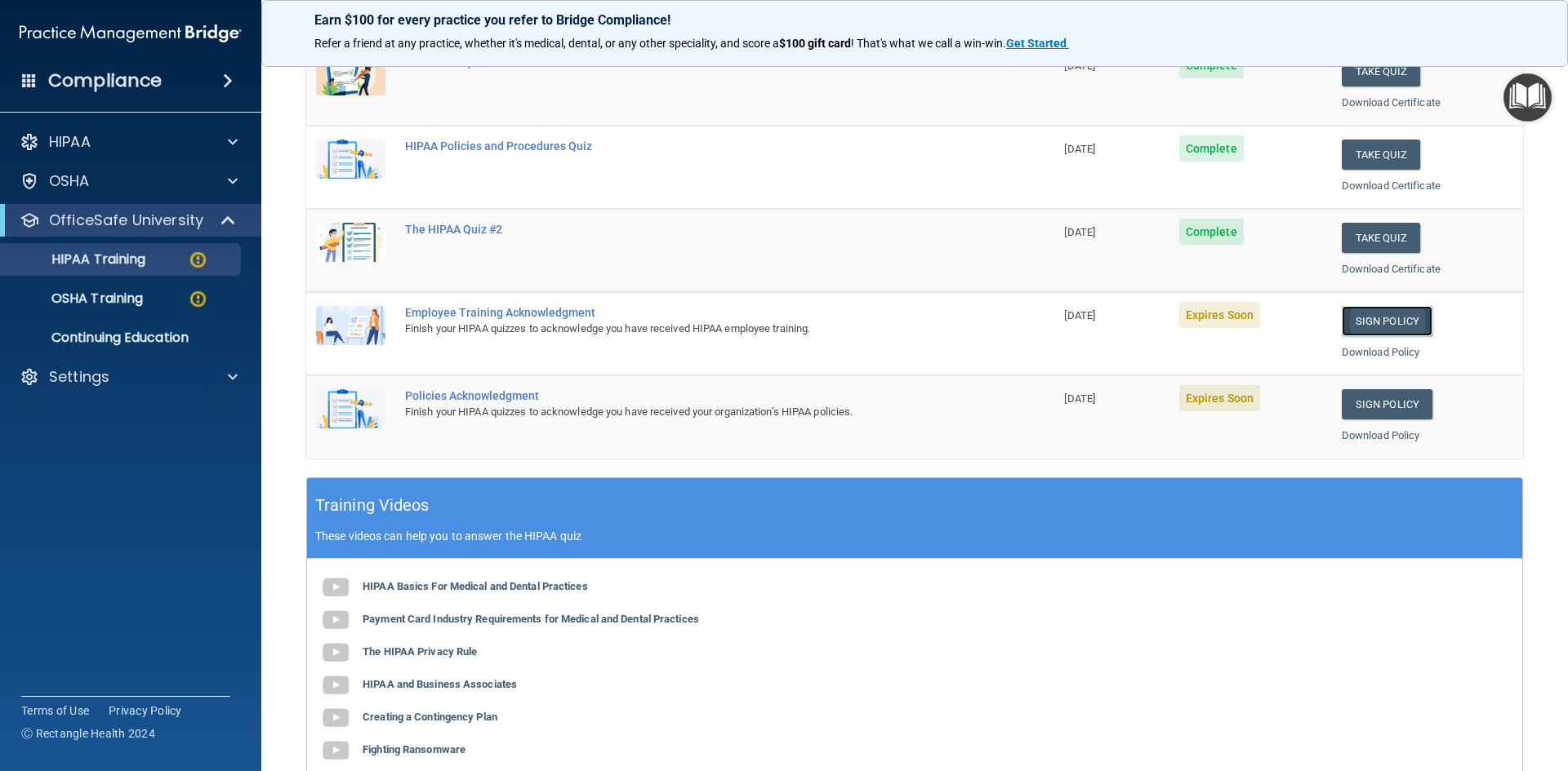
click at [1359, 320] on link "Sign Policy" at bounding box center [1386, 321] width 91 height 31
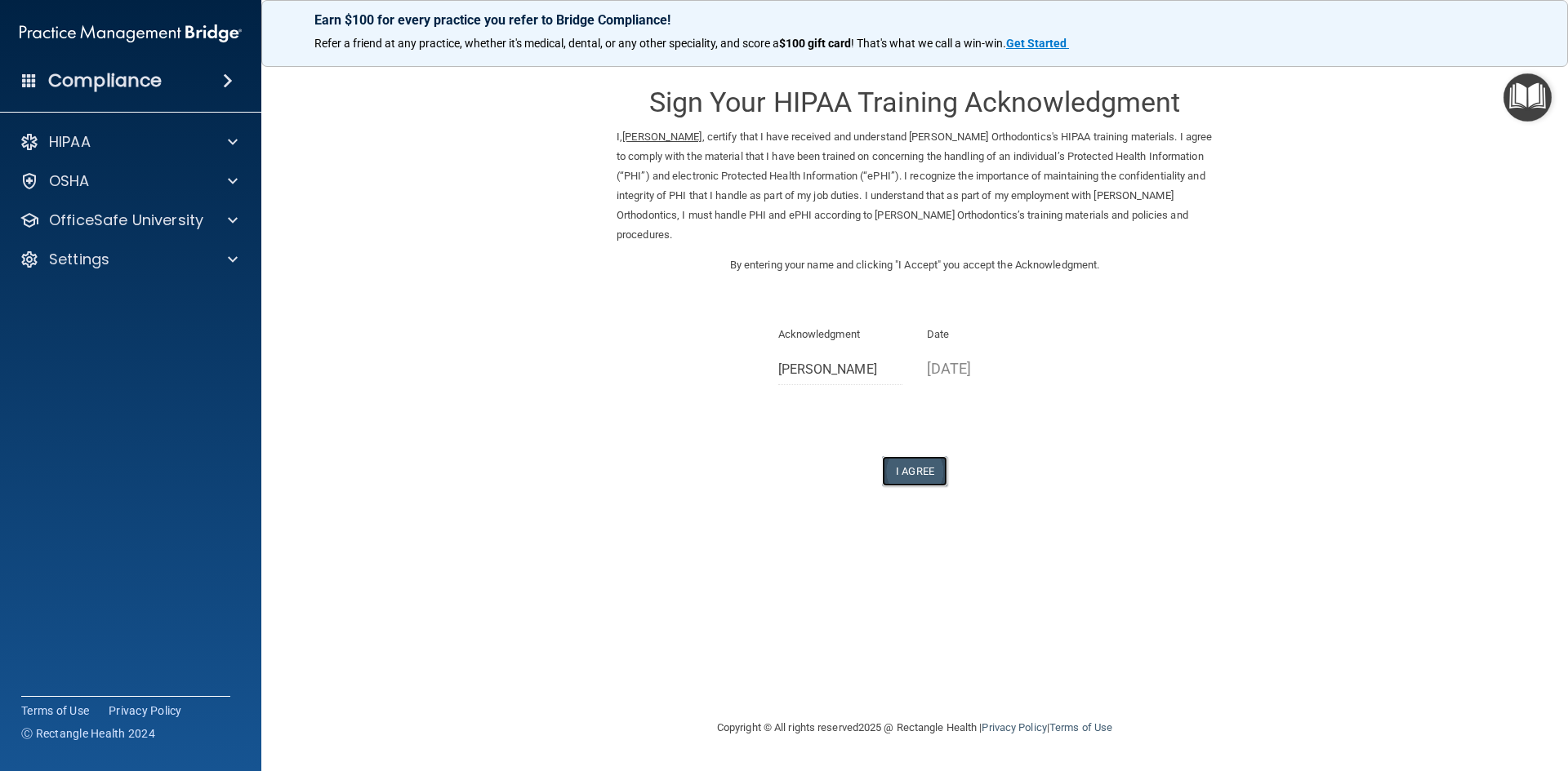
click at [943, 472] on button "I Agree" at bounding box center [915, 471] width 66 height 31
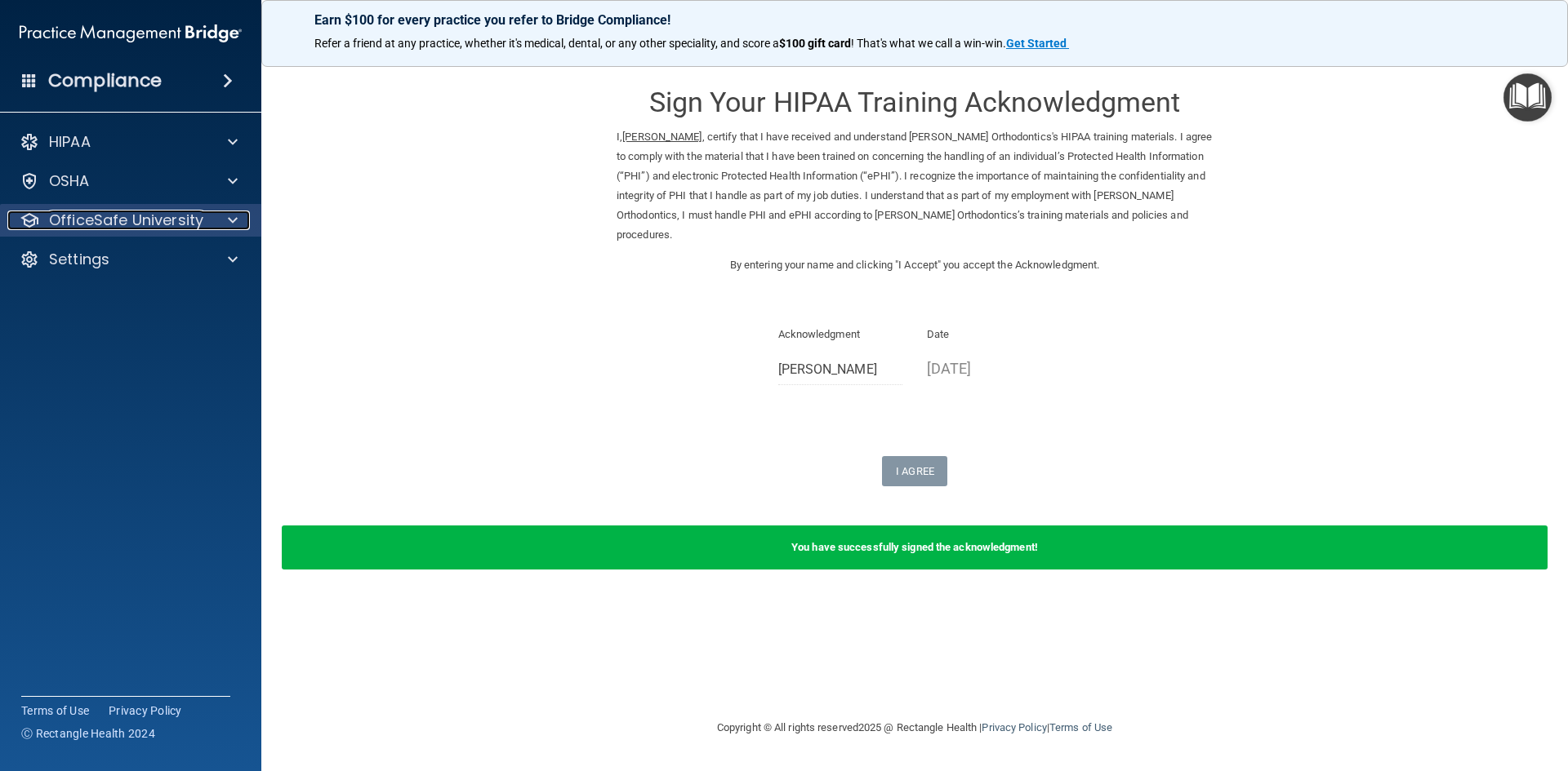
click at [221, 220] on div at bounding box center [230, 220] width 41 height 20
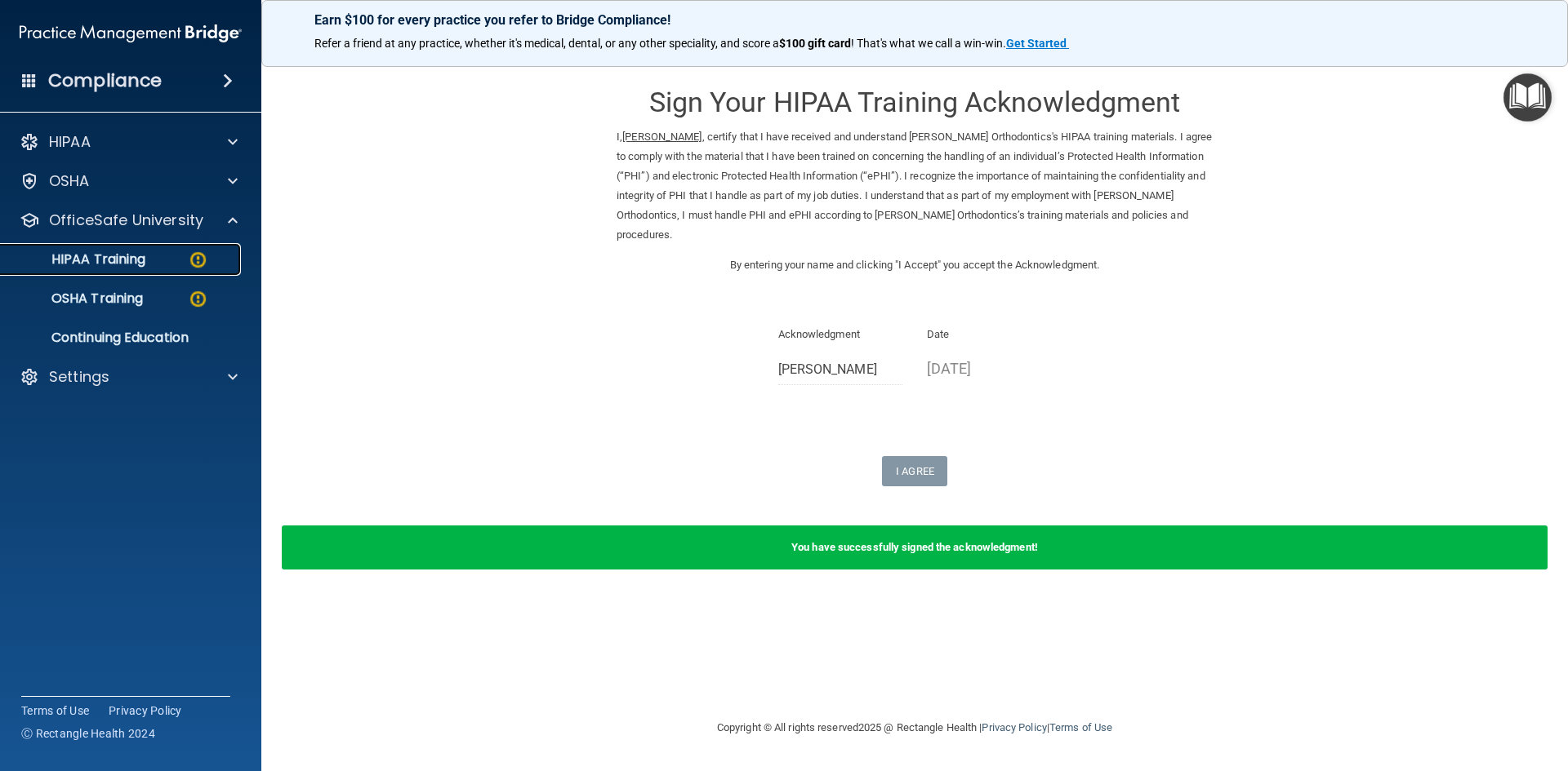
click at [189, 266] on img at bounding box center [198, 260] width 21 height 21
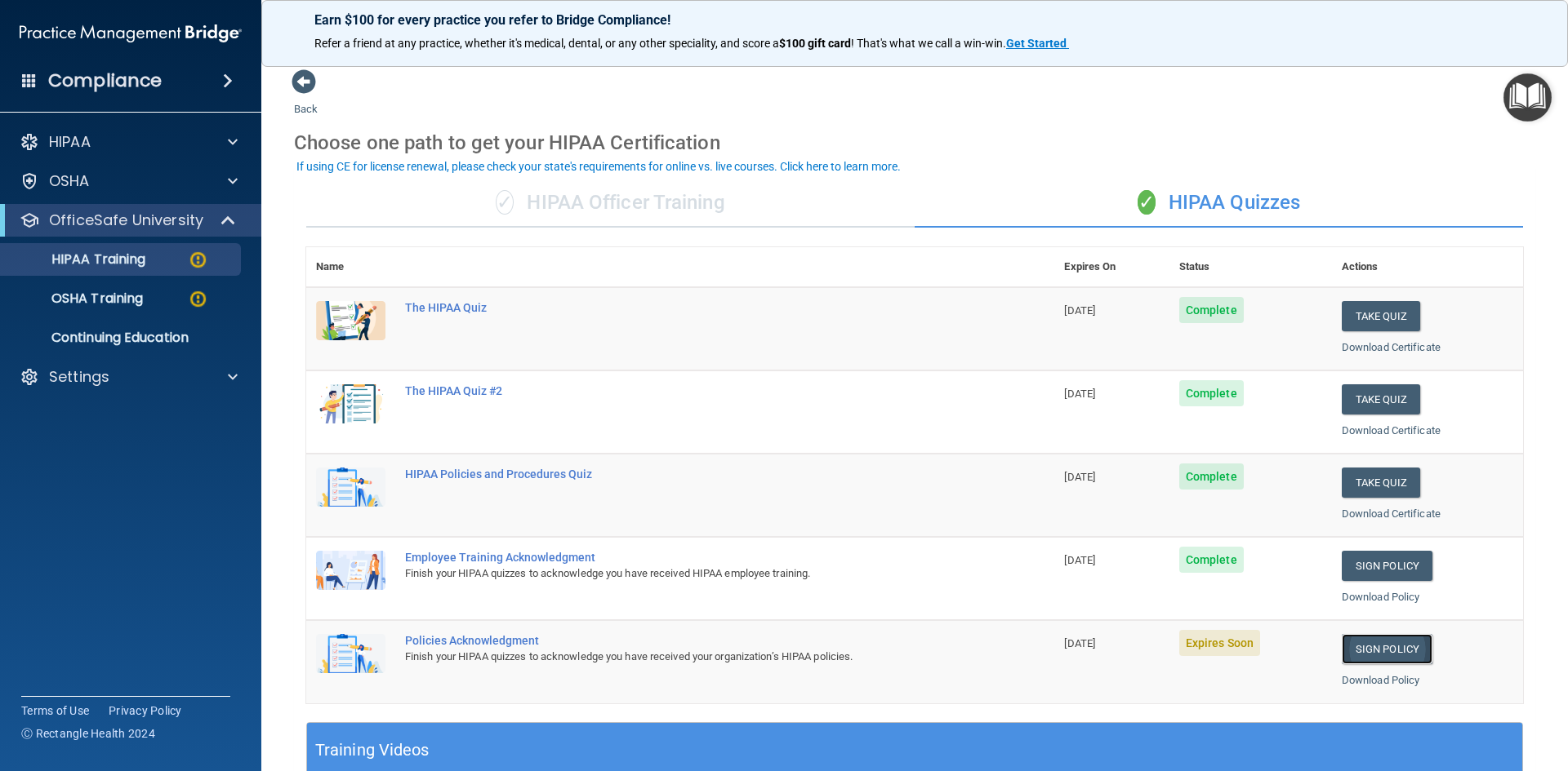
click at [1386, 650] on link "Sign Policy" at bounding box center [1386, 650] width 91 height 31
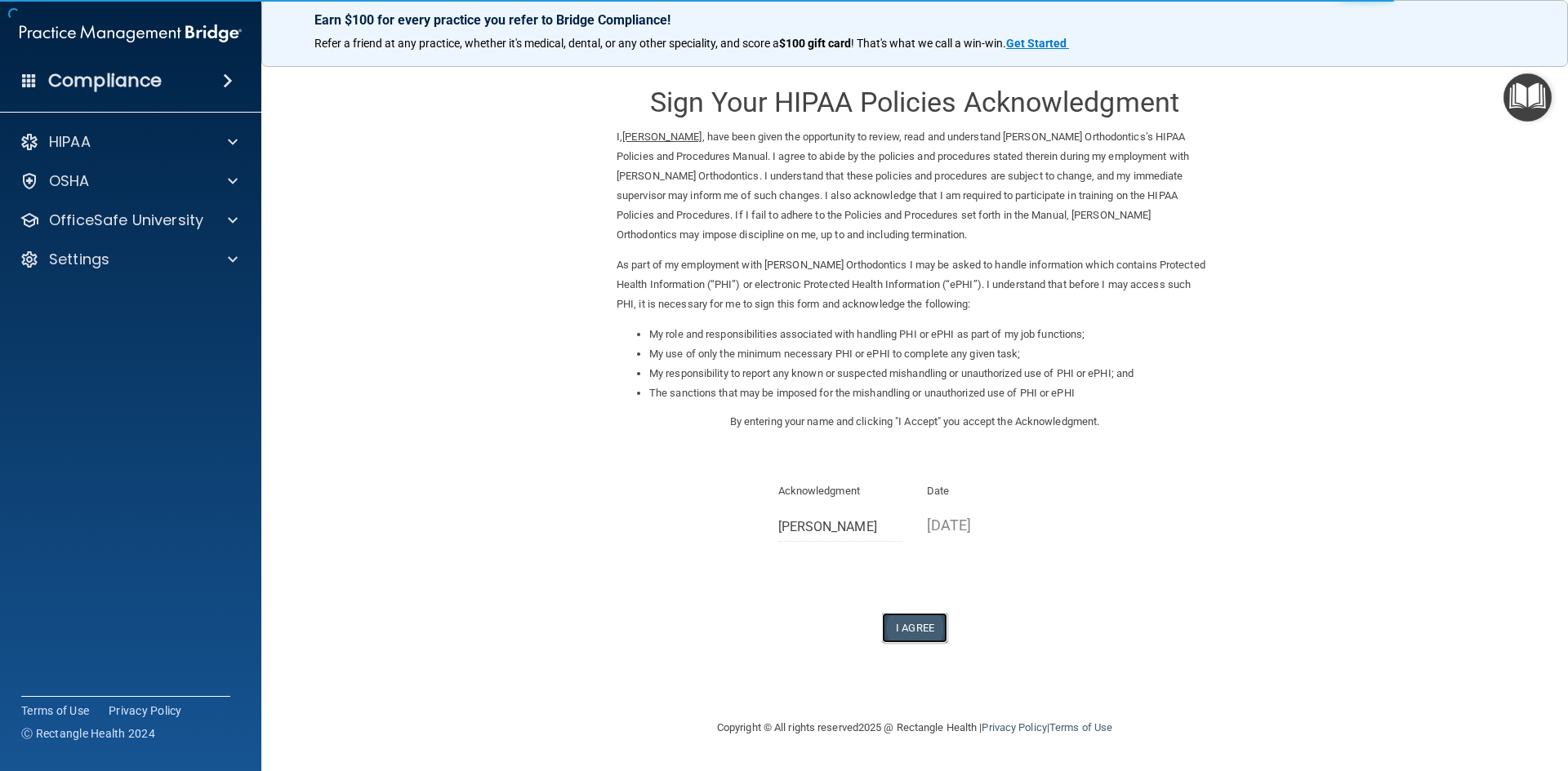
click at [914, 629] on button "I Agree" at bounding box center [915, 628] width 66 height 31
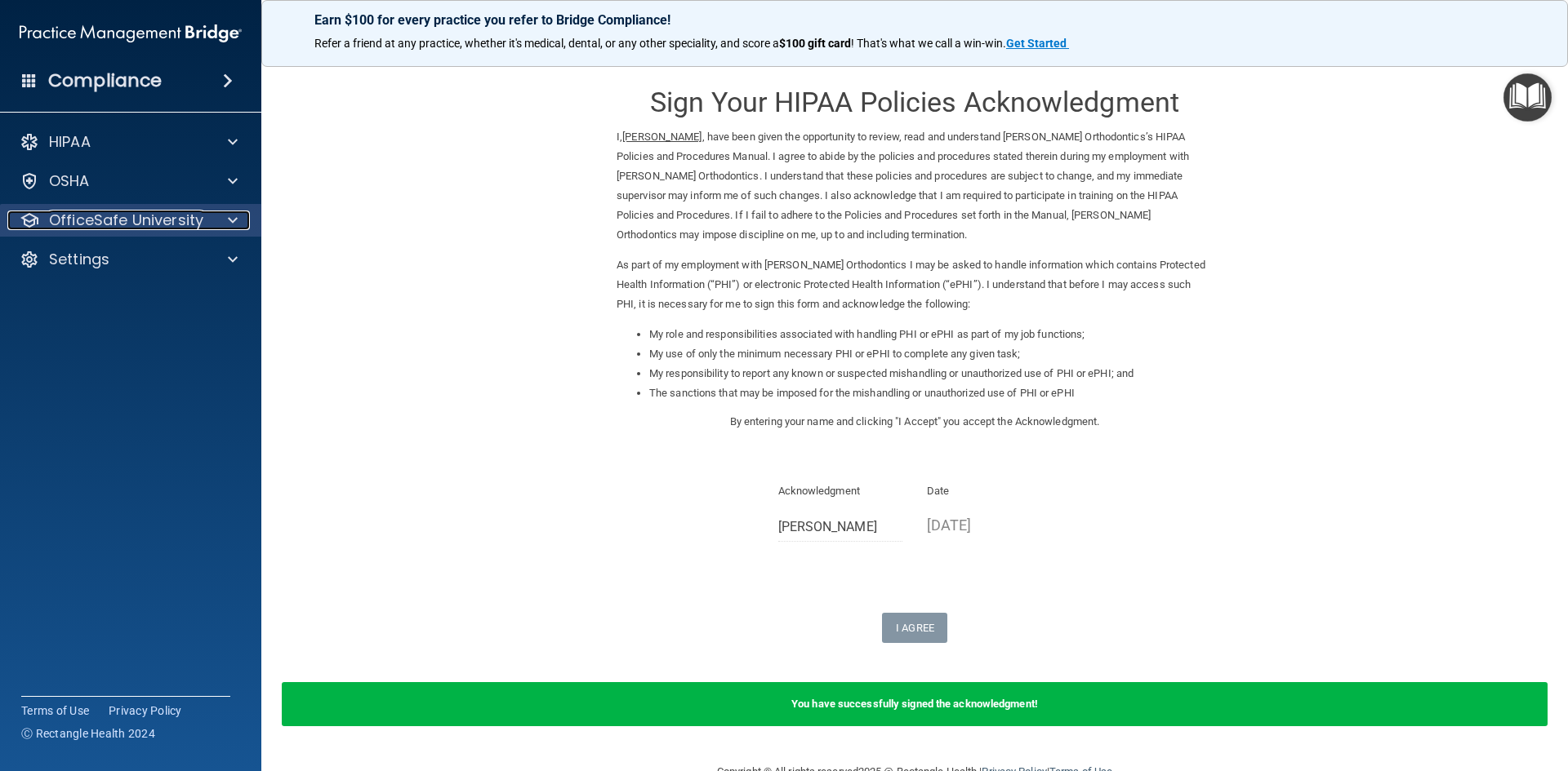
click at [233, 223] on span at bounding box center [232, 220] width 10 height 20
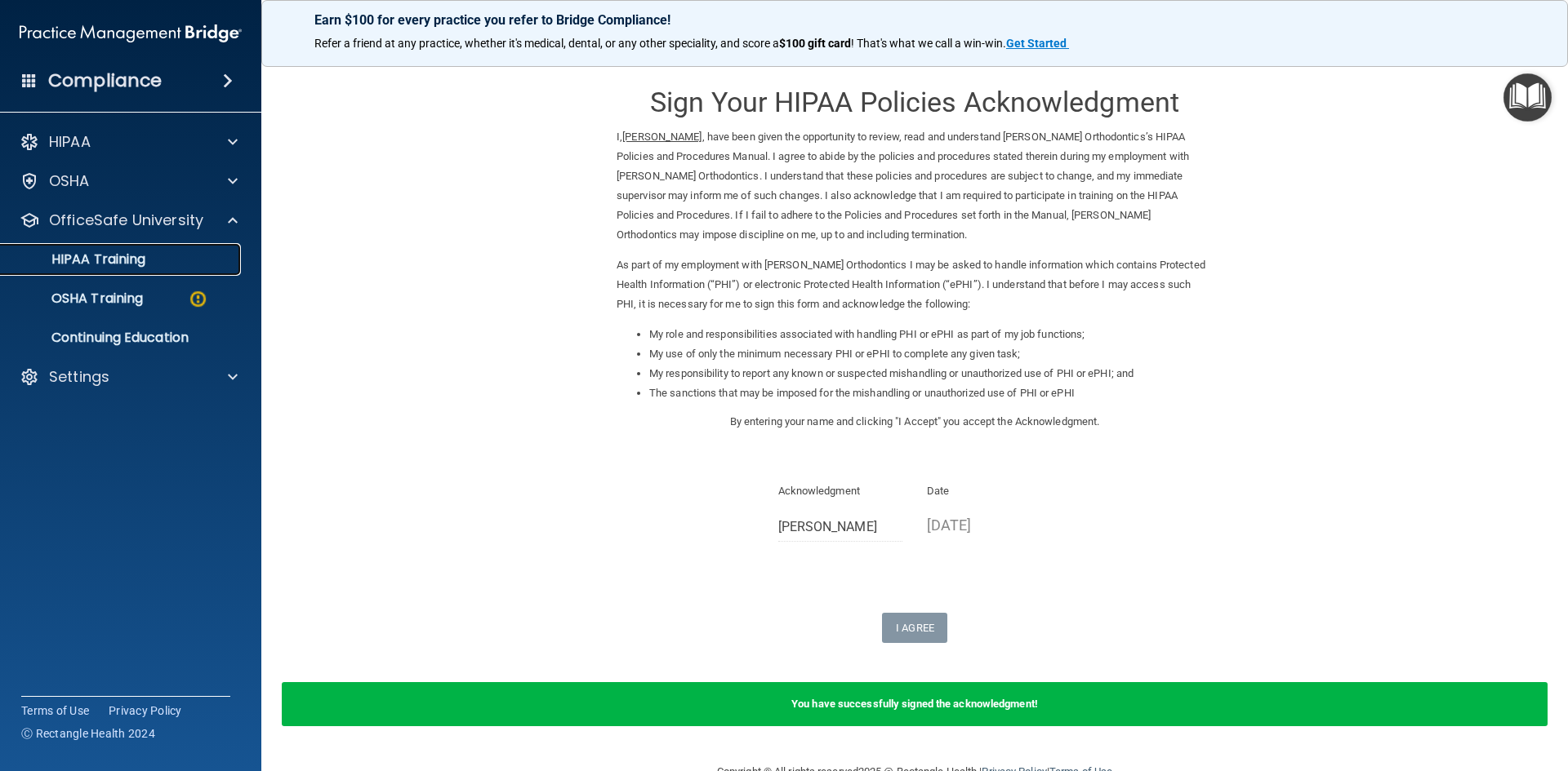
click at [193, 260] on div "HIPAA Training" at bounding box center [122, 259] width 223 height 16
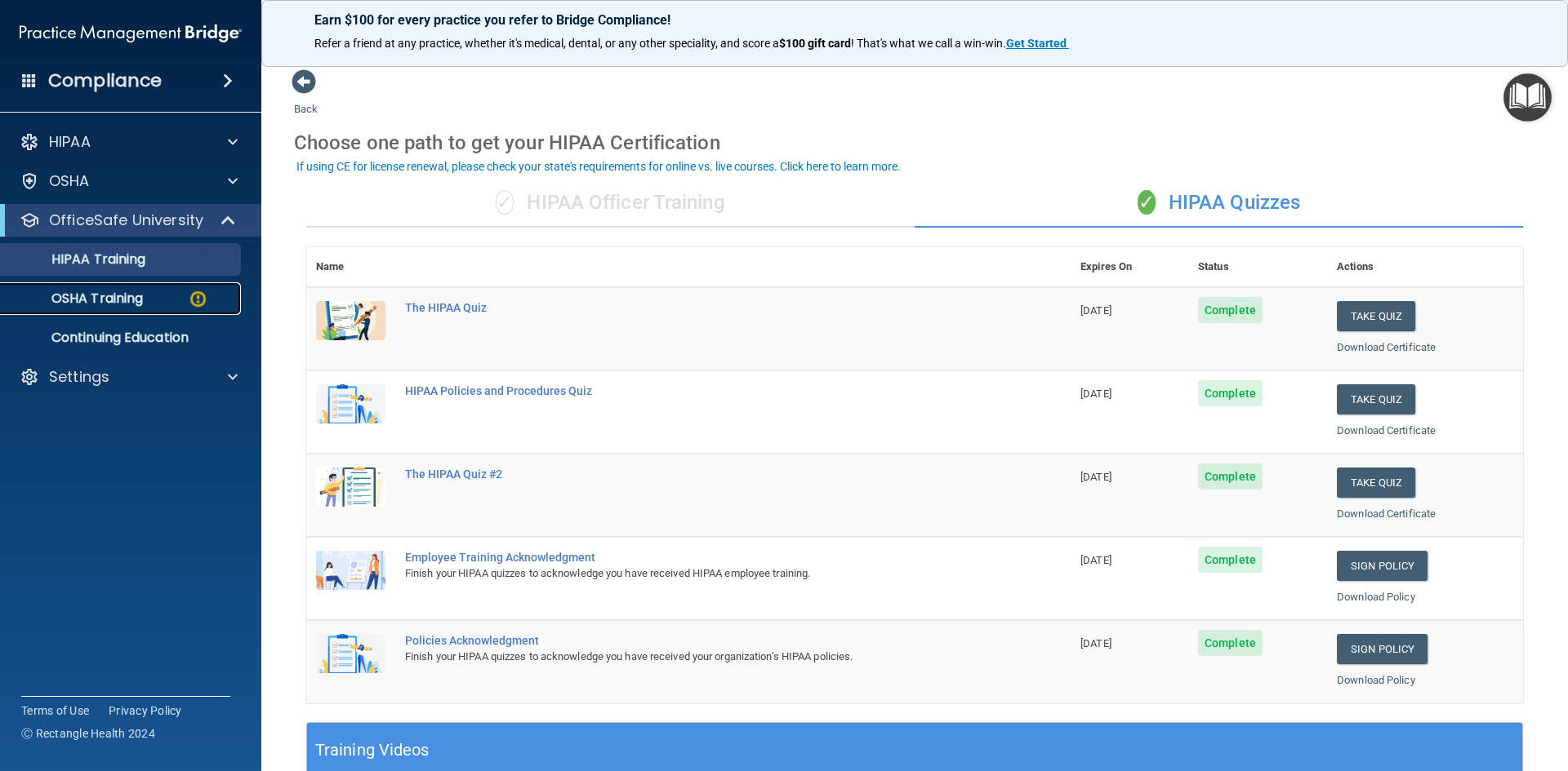
click at [199, 300] on img at bounding box center [198, 299] width 21 height 21
